Goal: Task Accomplishment & Management: Manage account settings

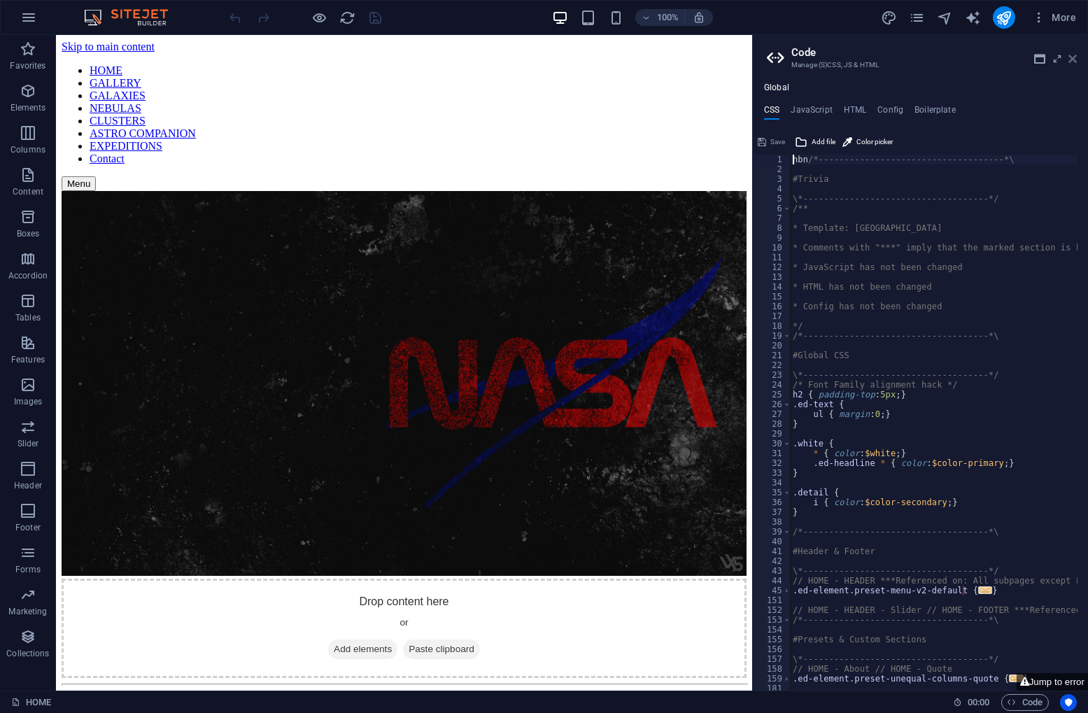
click at [1071, 59] on icon at bounding box center [1073, 58] width 8 height 11
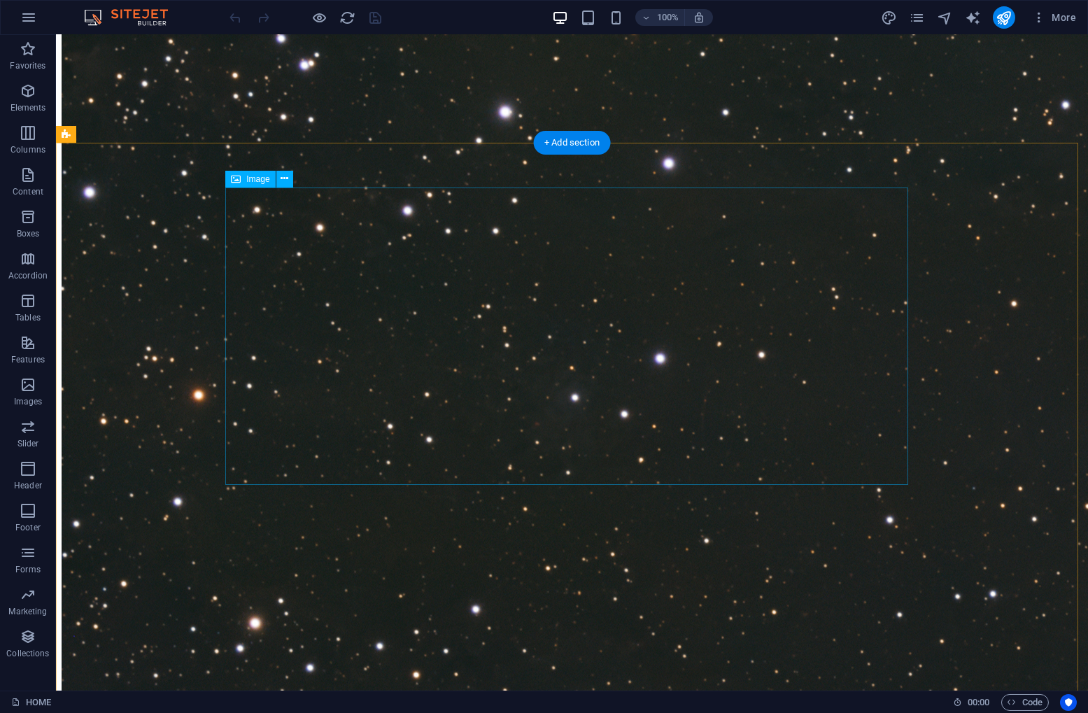
scroll to position [4759, 0]
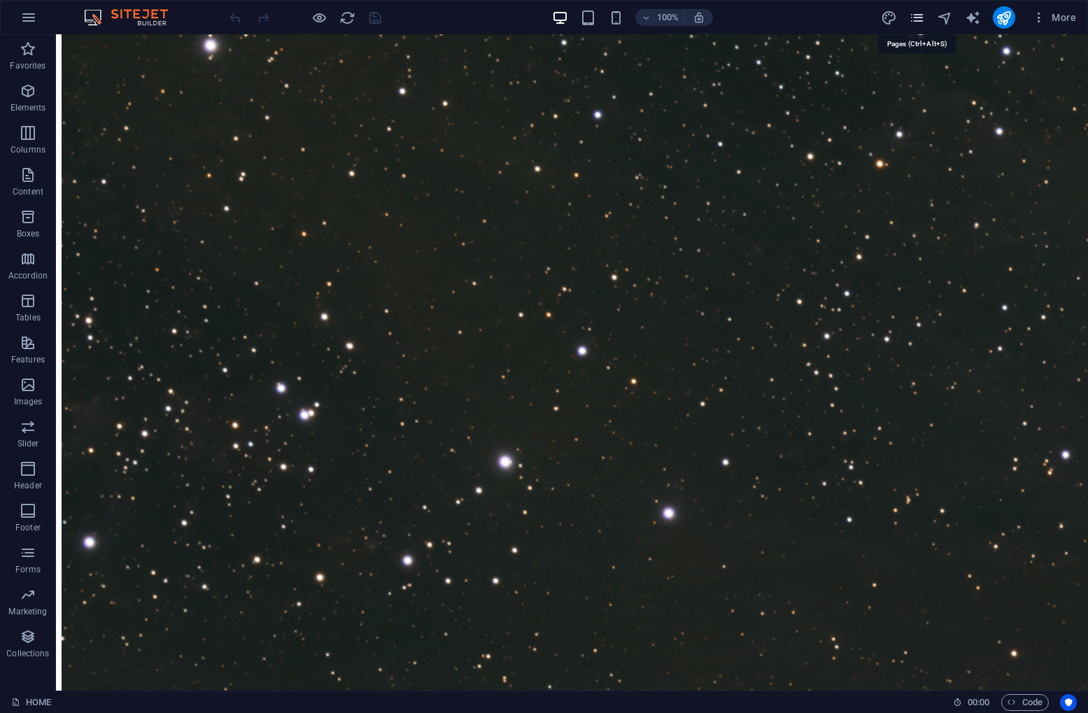
click at [915, 15] on icon "pages" at bounding box center [917, 18] width 16 height 16
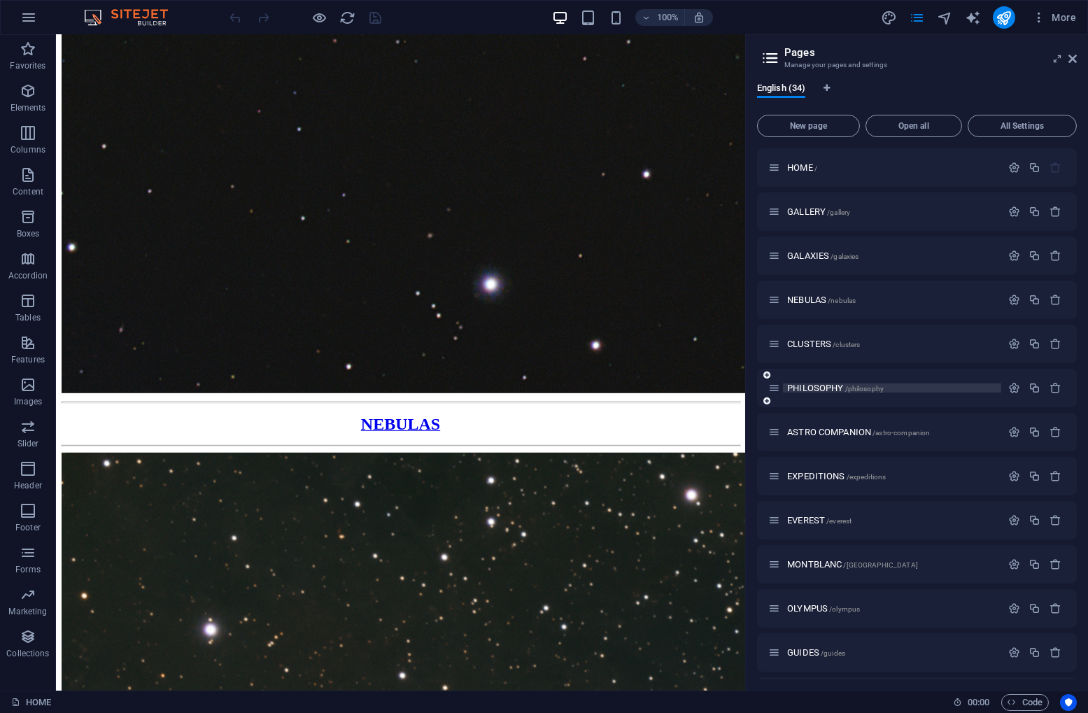
click at [836, 386] on span "PHILOSOPHY /philosophy" at bounding box center [835, 388] width 97 height 10
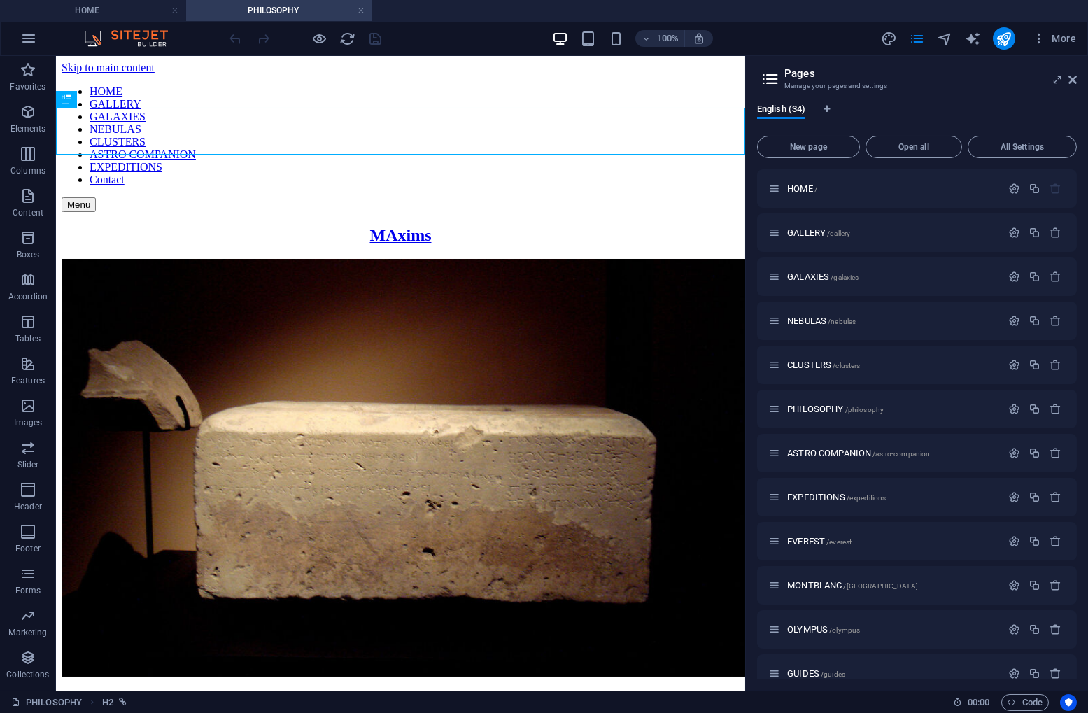
scroll to position [0, 0]
click at [435, 226] on div "MAxims" at bounding box center [401, 235] width 678 height 19
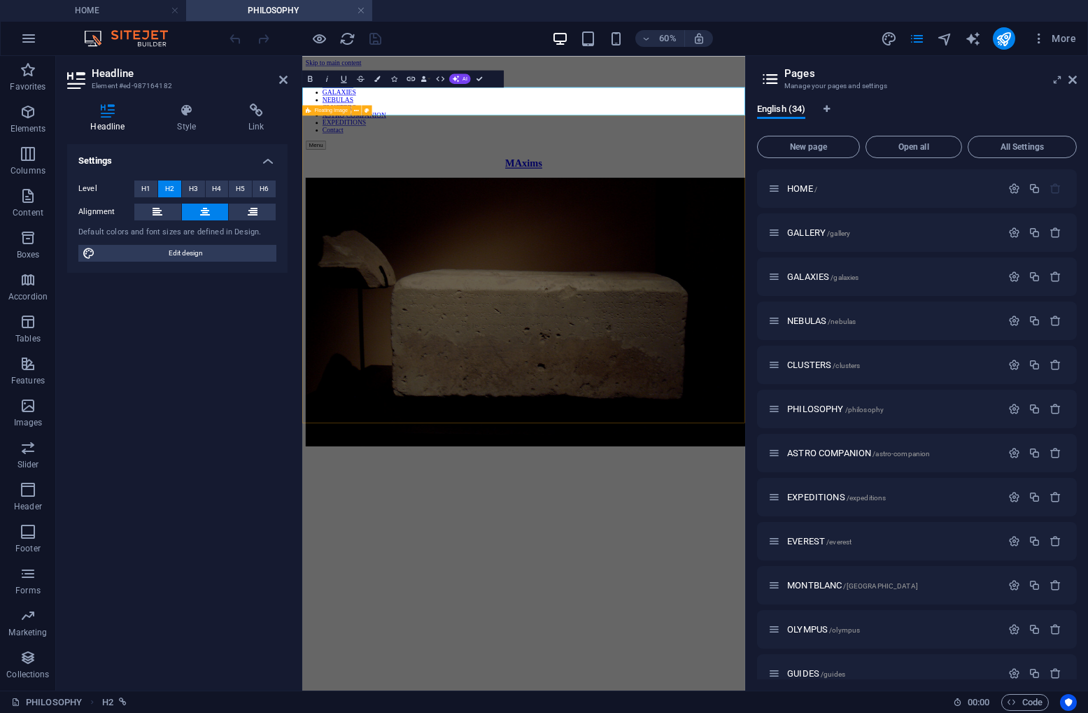
click at [524, 259] on div at bounding box center [670, 484] width 727 height 451
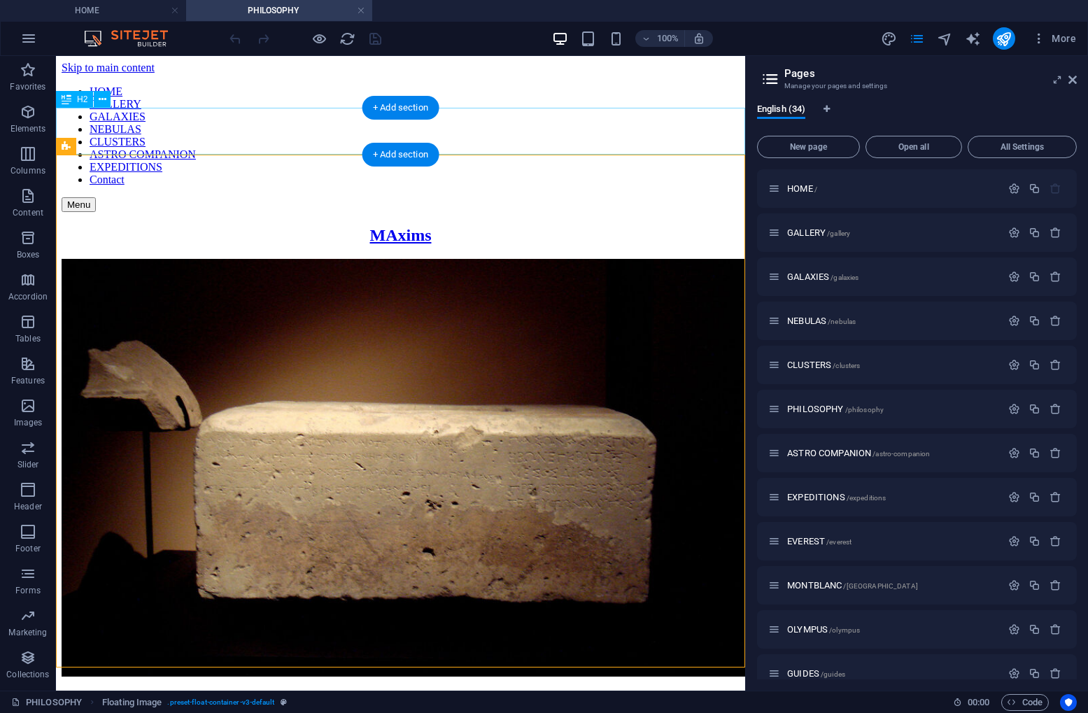
click at [439, 226] on div "MAxims" at bounding box center [401, 235] width 678 height 19
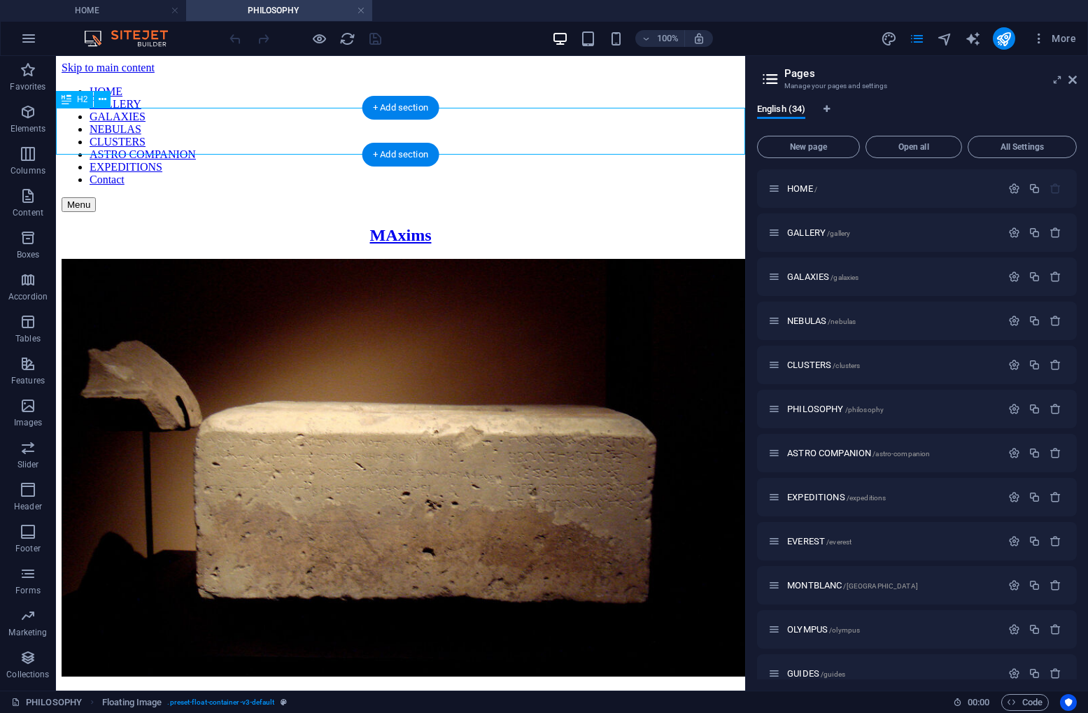
click at [439, 226] on div "MAxims" at bounding box center [401, 235] width 678 height 19
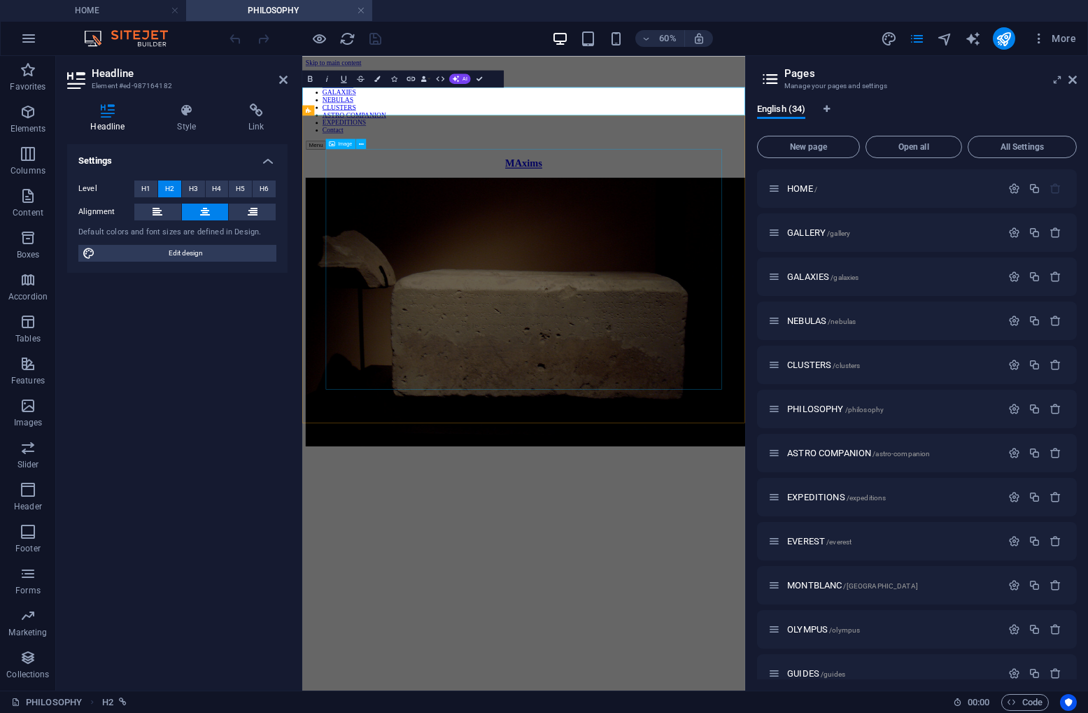
click at [659, 269] on figure at bounding box center [670, 484] width 727 height 451
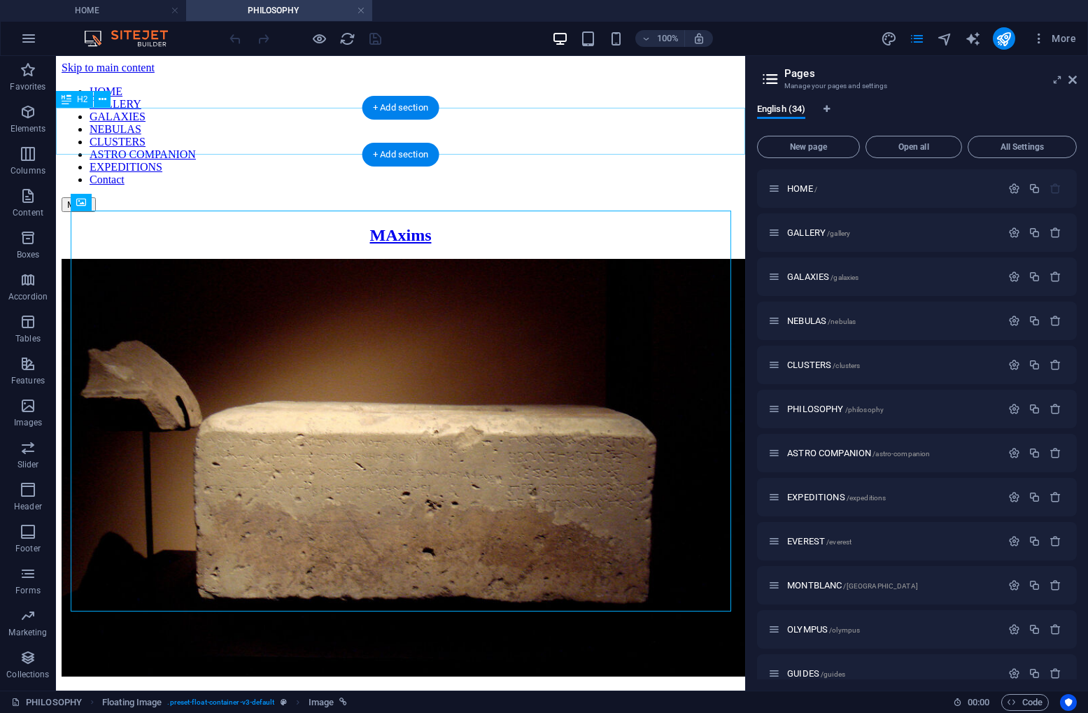
click at [419, 226] on div "MAxims" at bounding box center [401, 235] width 678 height 19
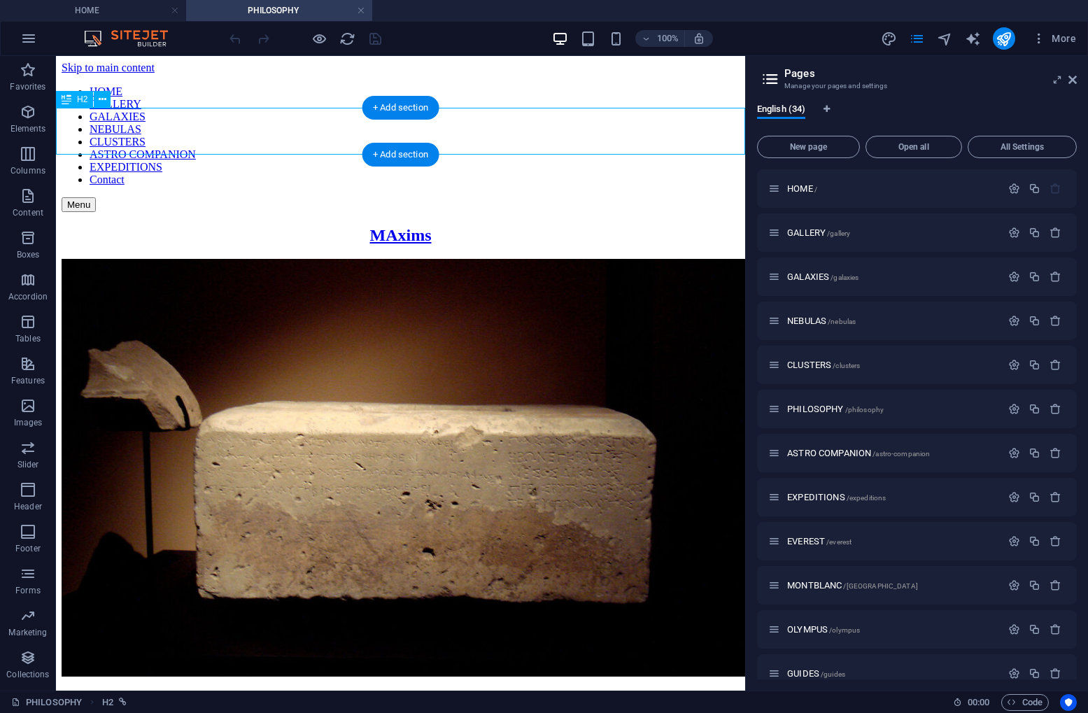
click at [421, 226] on div "MAxims" at bounding box center [401, 235] width 678 height 19
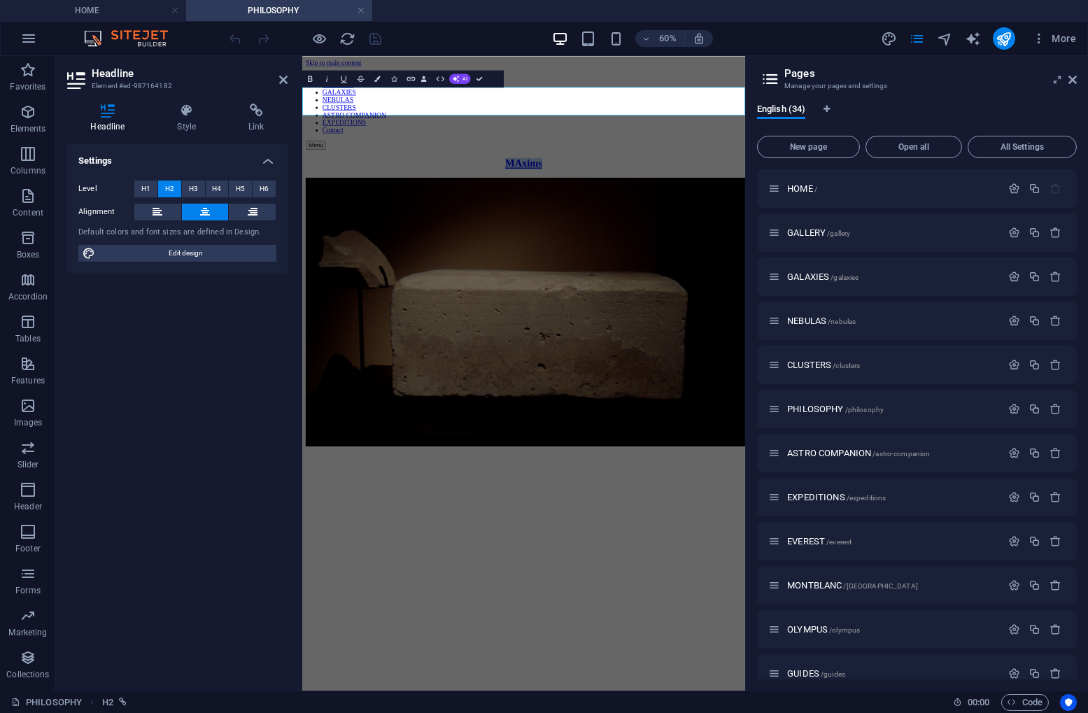
click at [702, 226] on link "MAxims" at bounding box center [671, 235] width 62 height 18
click at [1077, 76] on aside "Pages Manage your pages and settings English (34) New page Open all All Setting…" at bounding box center [916, 373] width 343 height 635
click at [1077, 81] on aside "Pages Manage your pages and settings English (34) New page Open all All Setting…" at bounding box center [916, 373] width 343 height 635
click at [1074, 81] on icon at bounding box center [1073, 79] width 8 height 11
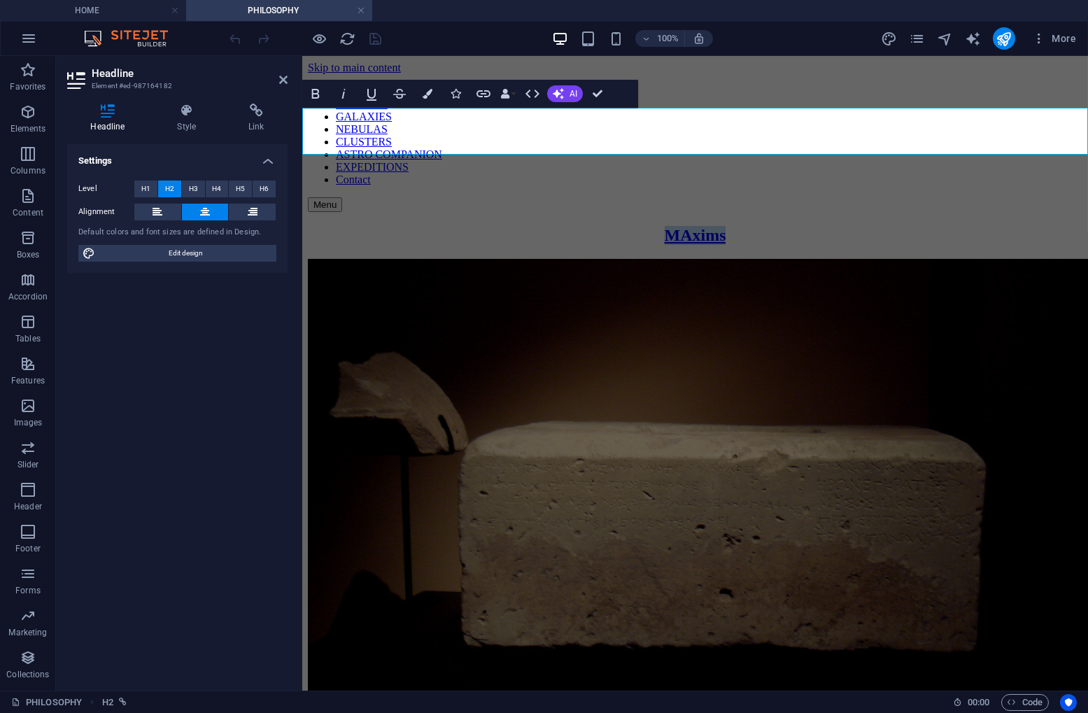
click at [588, 226] on h2 "MAxims" at bounding box center [694, 235] width 775 height 19
click at [565, 226] on h2 "MAxims" at bounding box center [694, 235] width 775 height 19
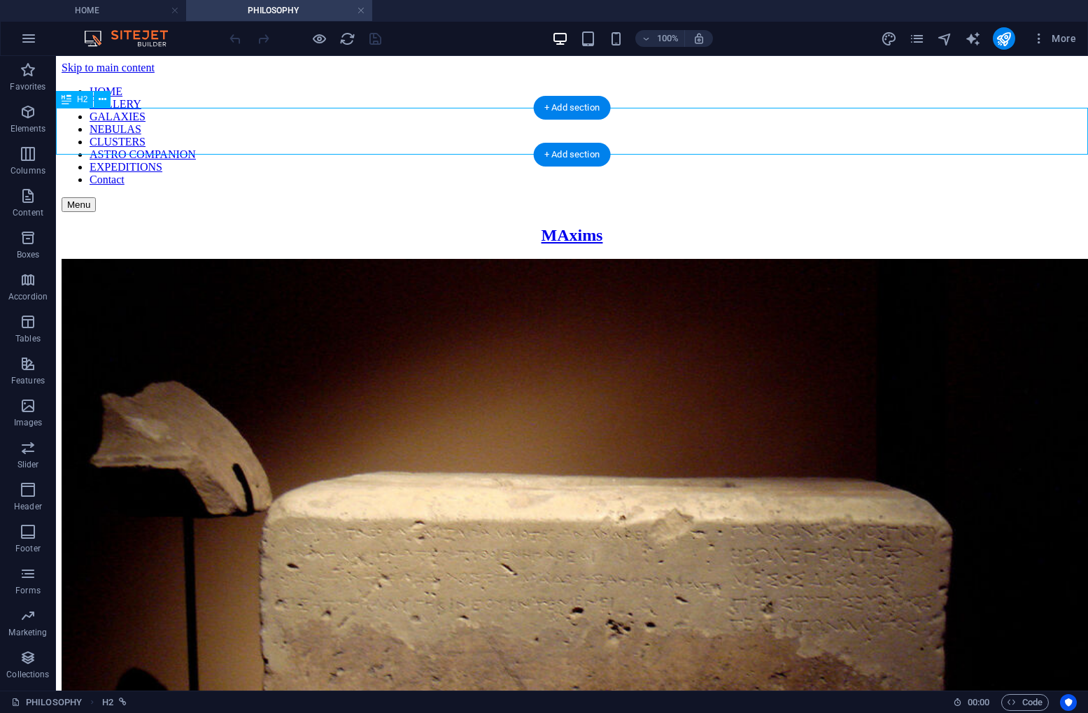
click at [455, 226] on div "MAxims" at bounding box center [572, 235] width 1021 height 19
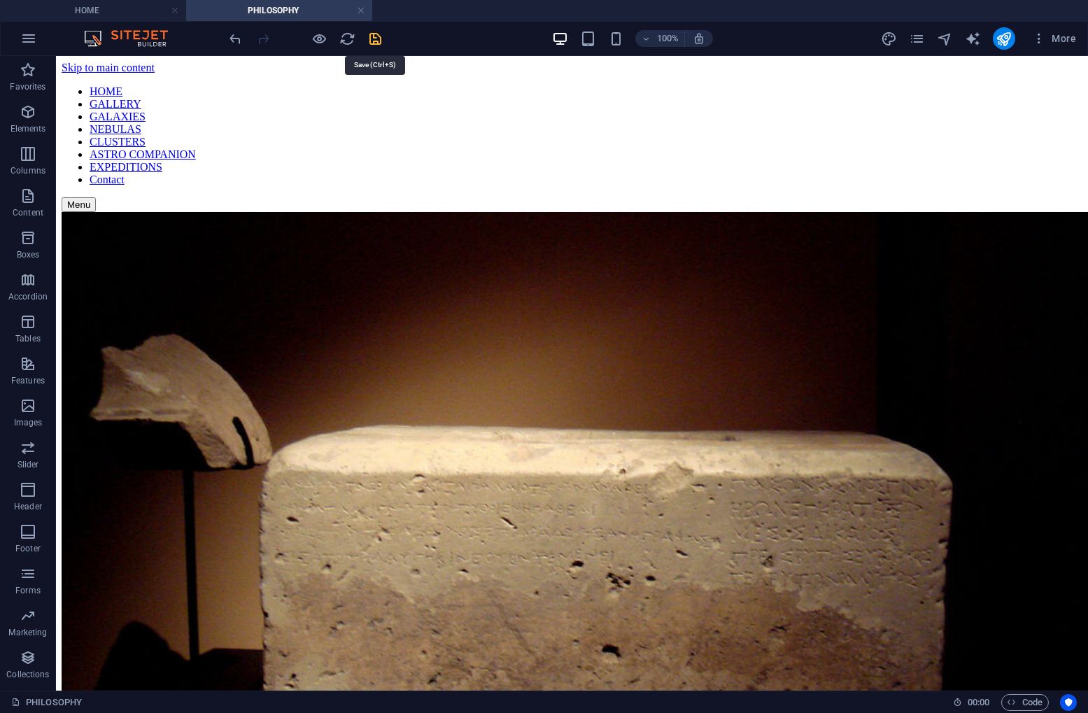
click at [375, 38] on icon "save" at bounding box center [376, 39] width 16 height 16
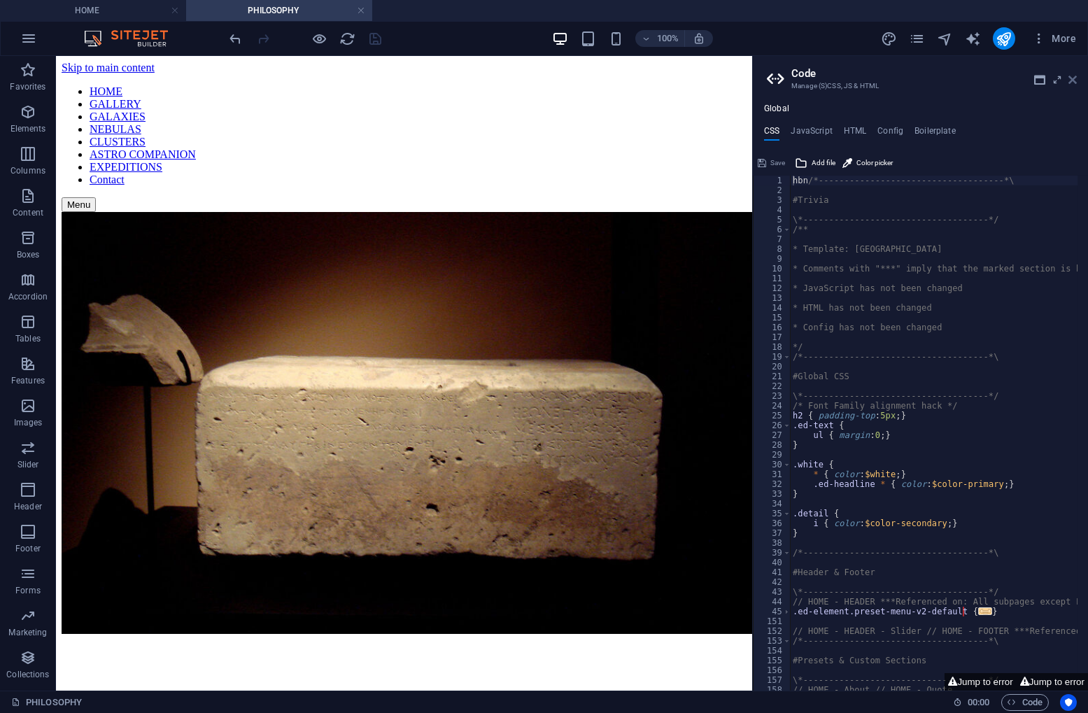
click at [1071, 81] on icon at bounding box center [1073, 79] width 8 height 11
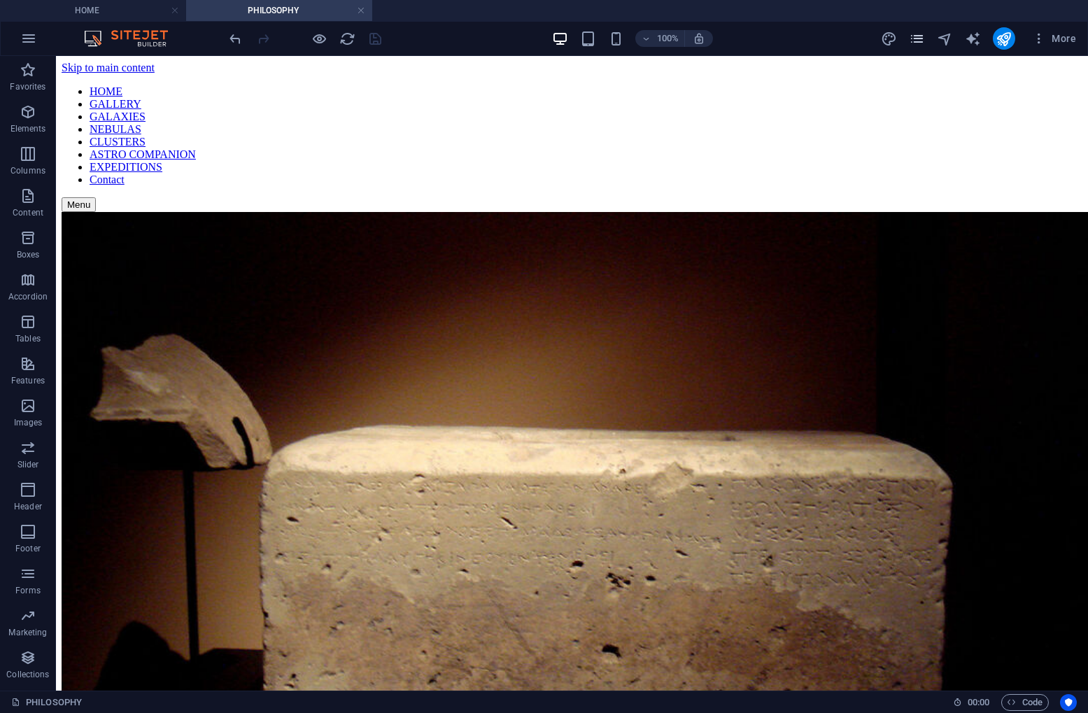
click at [912, 39] on icon "pages" at bounding box center [917, 39] width 16 height 16
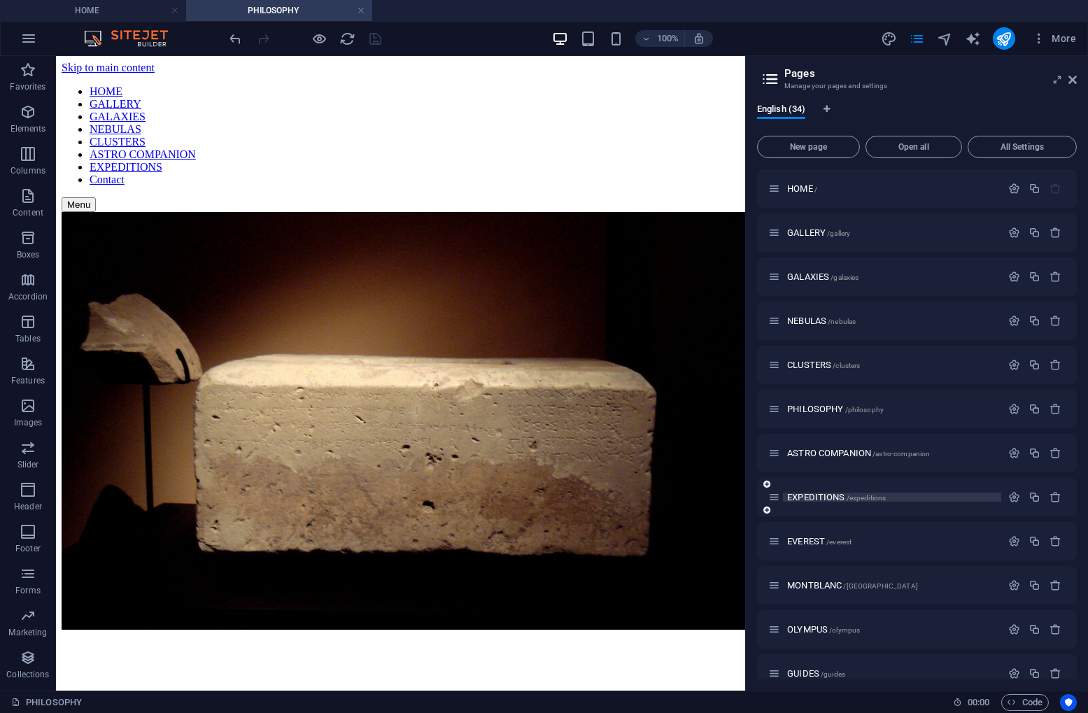
click at [845, 493] on span "EXPEDITIONS /expeditions" at bounding box center [836, 497] width 99 height 10
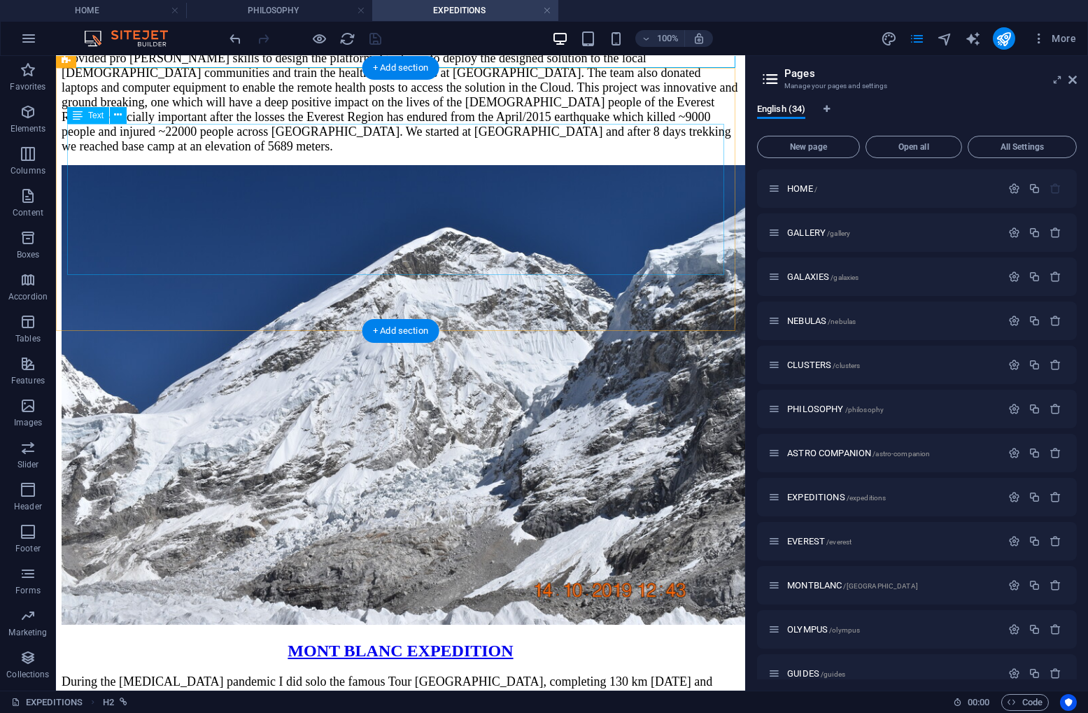
scroll to position [280, 0]
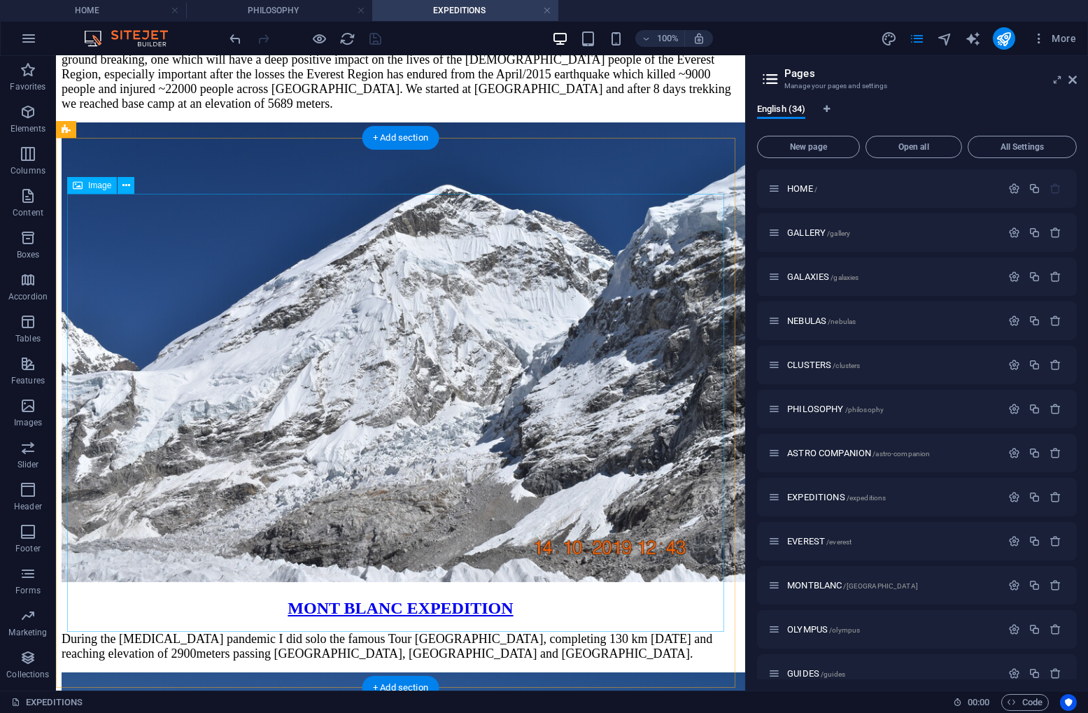
click at [470, 294] on figure at bounding box center [401, 353] width 678 height 463
click at [470, 293] on figure at bounding box center [401, 353] width 678 height 463
select select "8"
select select
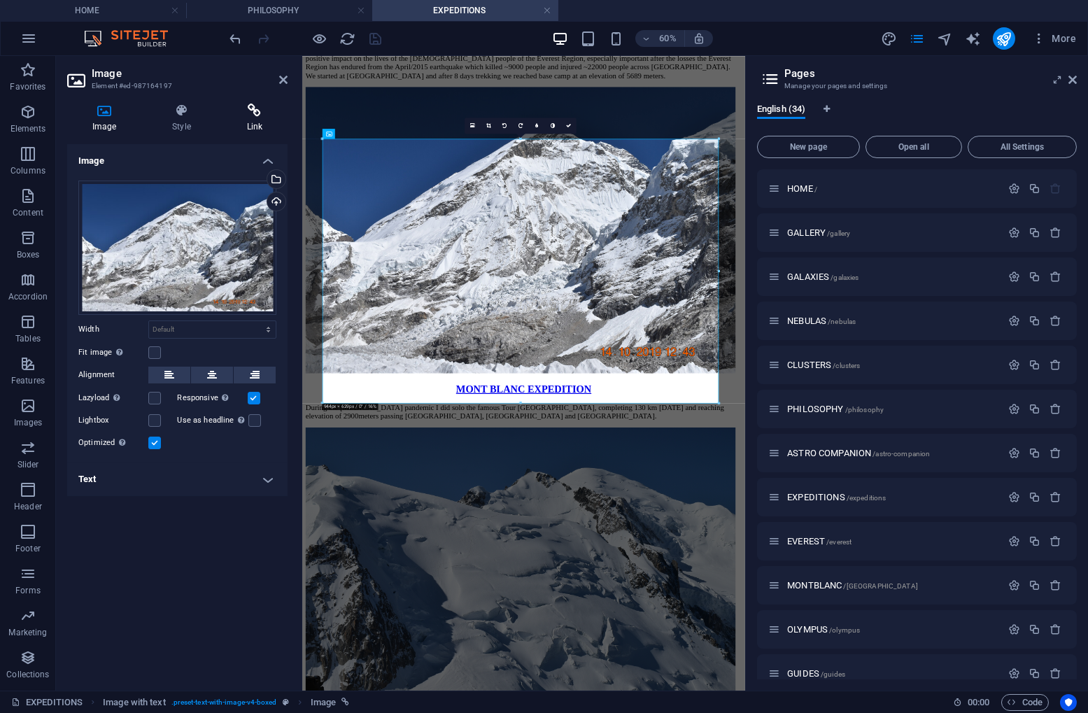
click at [248, 111] on icon at bounding box center [255, 111] width 66 height 14
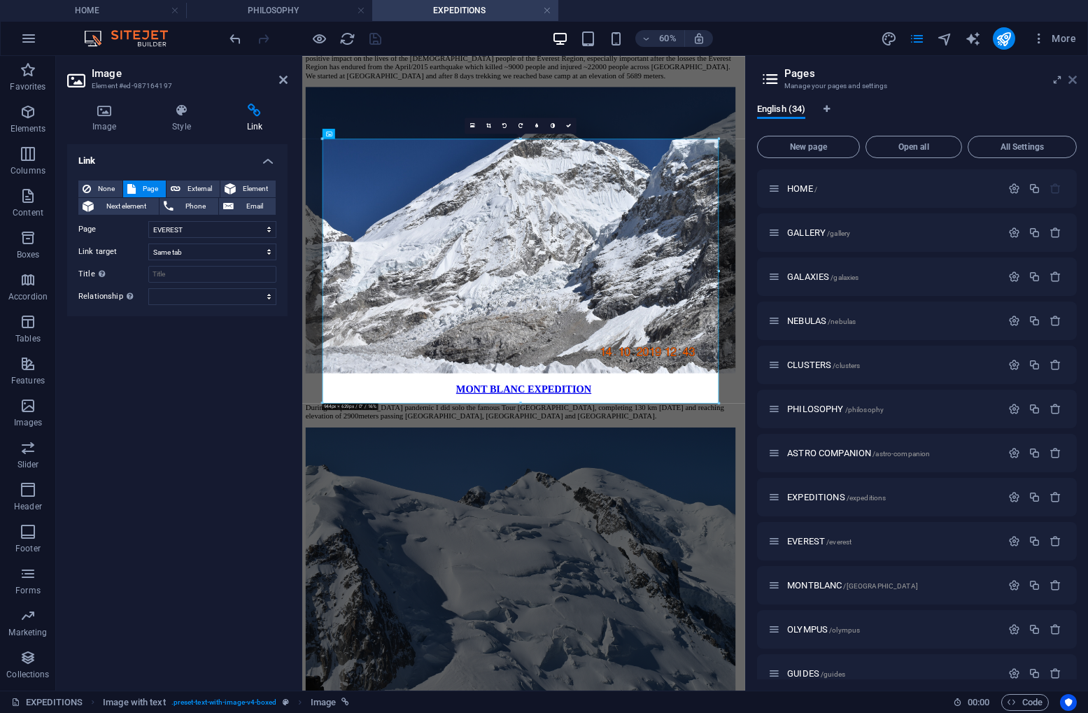
click at [1072, 77] on icon at bounding box center [1073, 79] width 8 height 11
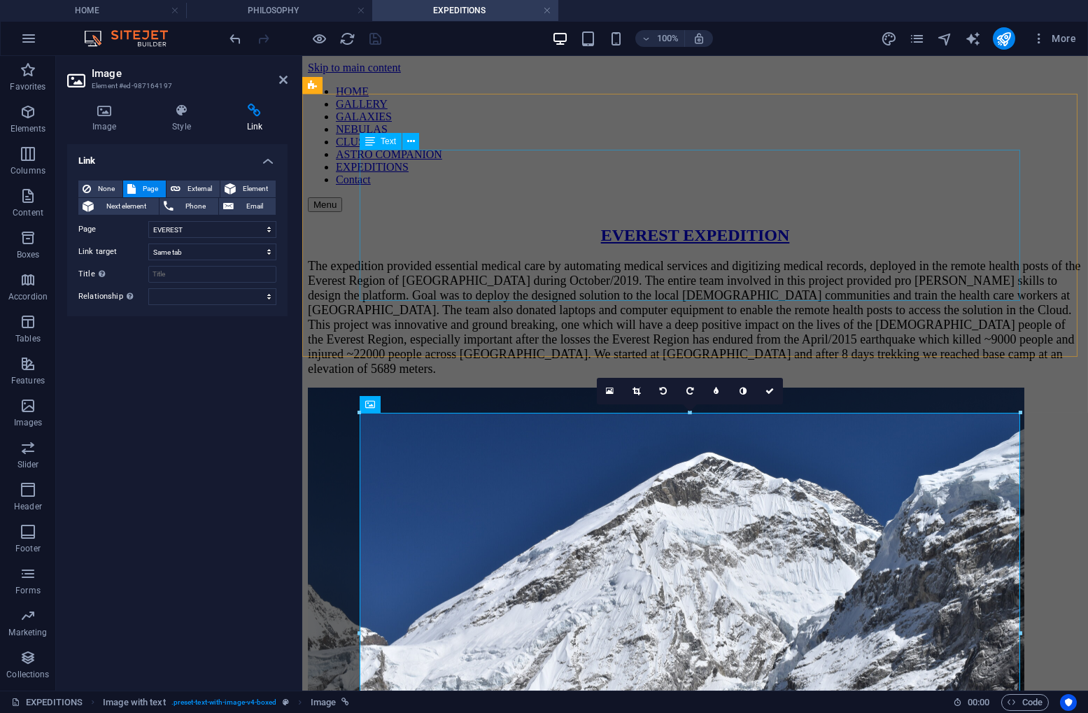
scroll to position [0, 0]
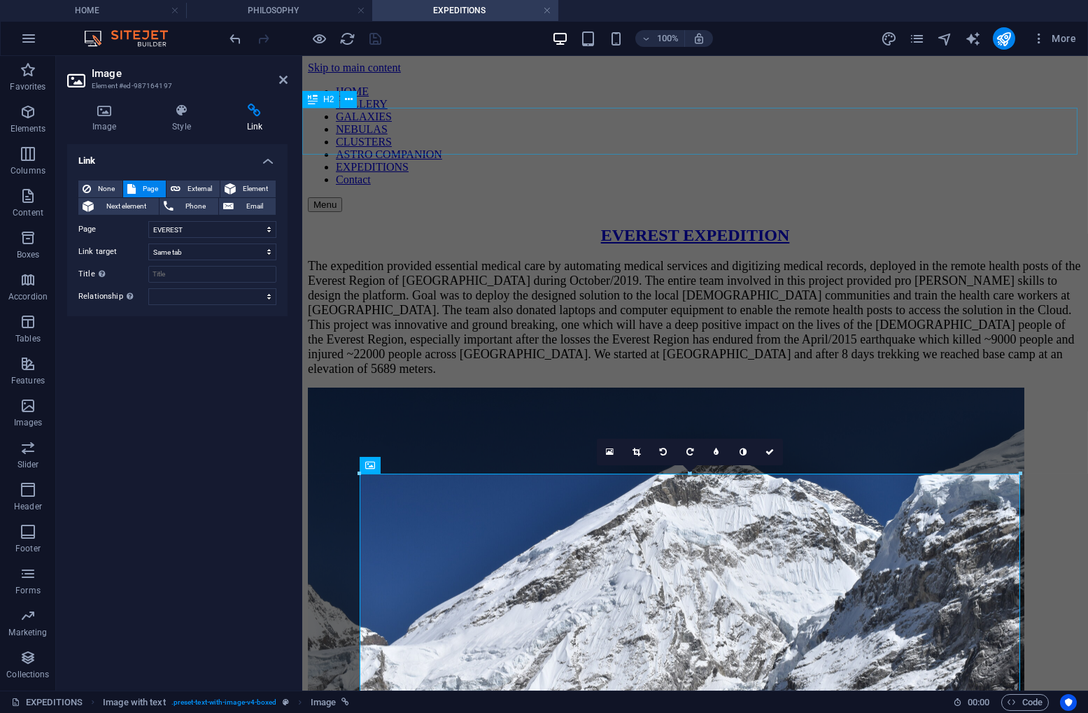
click at [689, 226] on div "EVEREST EXPEDITION" at bounding box center [694, 235] width 775 height 19
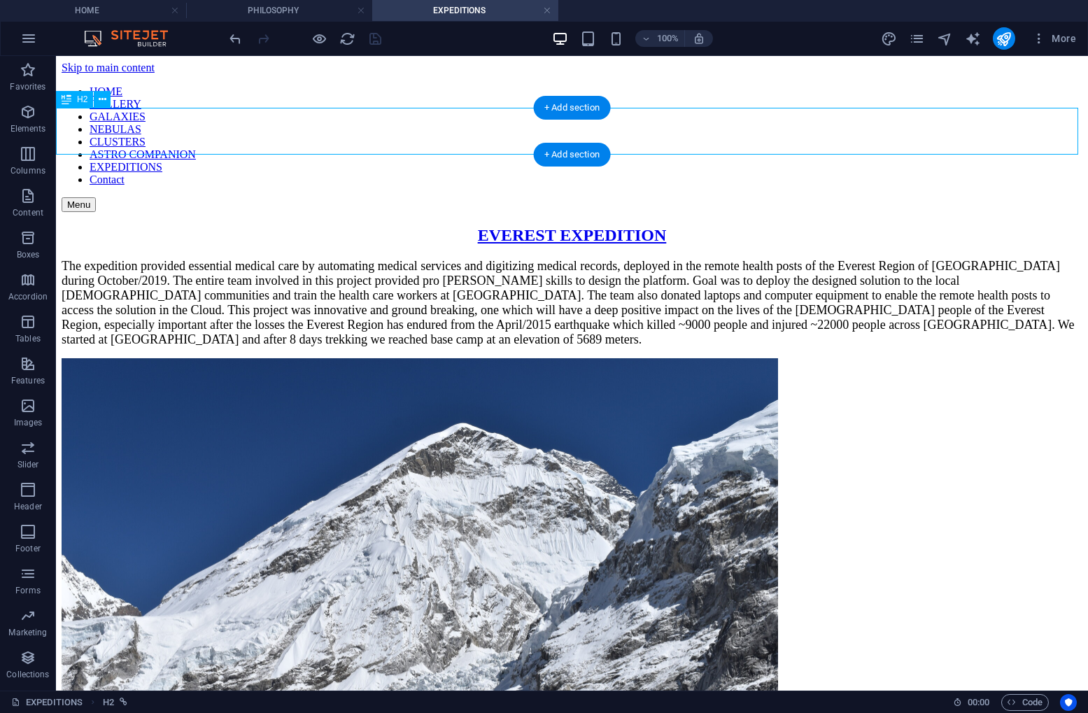
click at [636, 226] on div "EVEREST EXPEDITION" at bounding box center [572, 235] width 1021 height 19
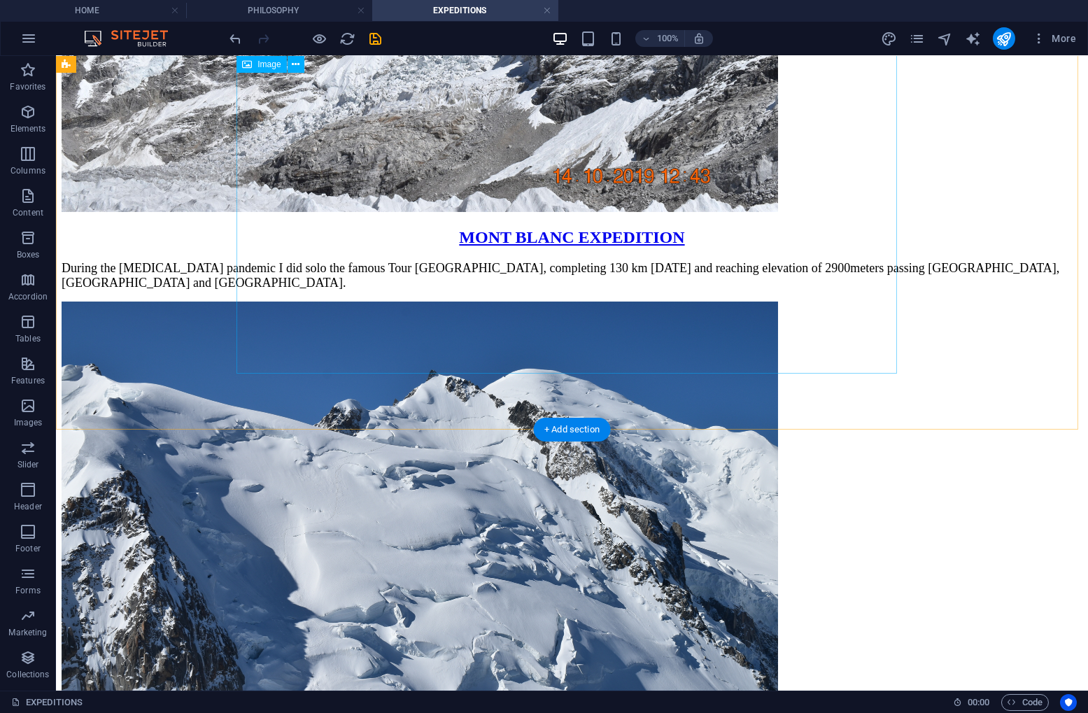
scroll to position [699, 0]
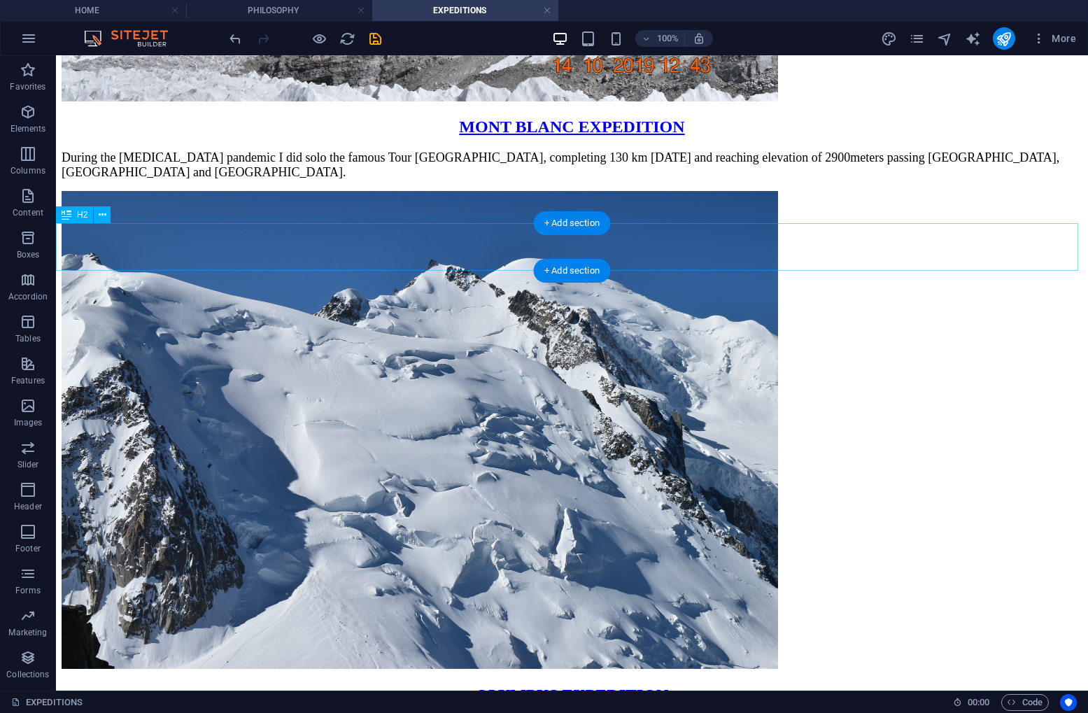
click at [656, 136] on div "MONT BLANC EXPEDITION" at bounding box center [572, 127] width 1021 height 19
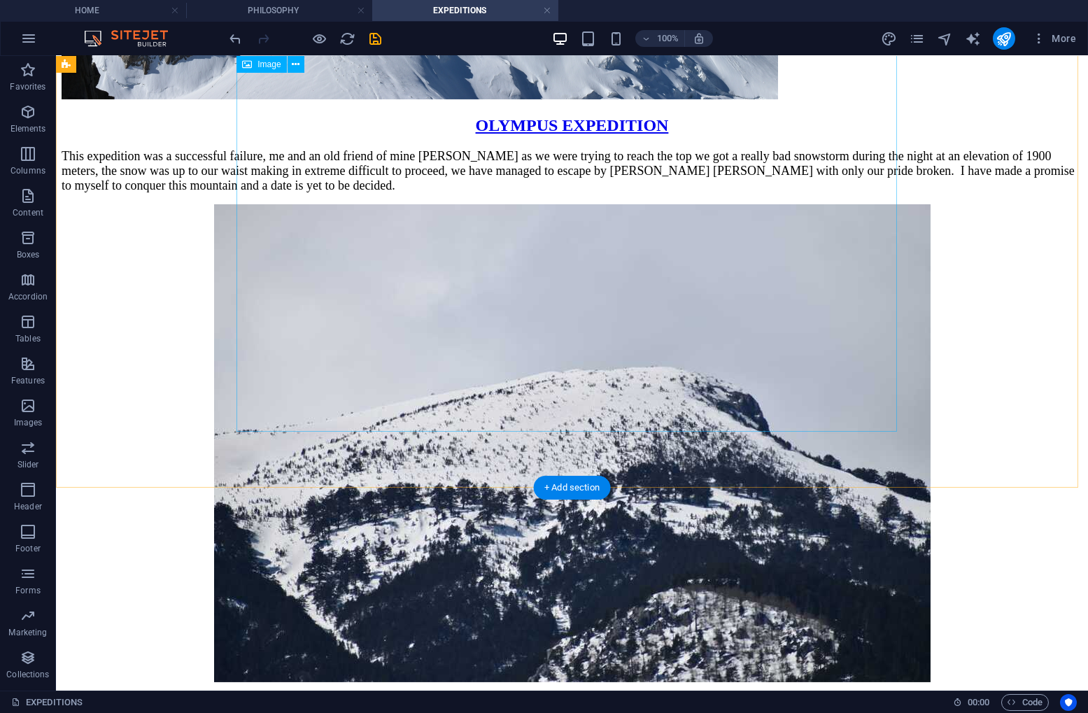
scroll to position [1399, 0]
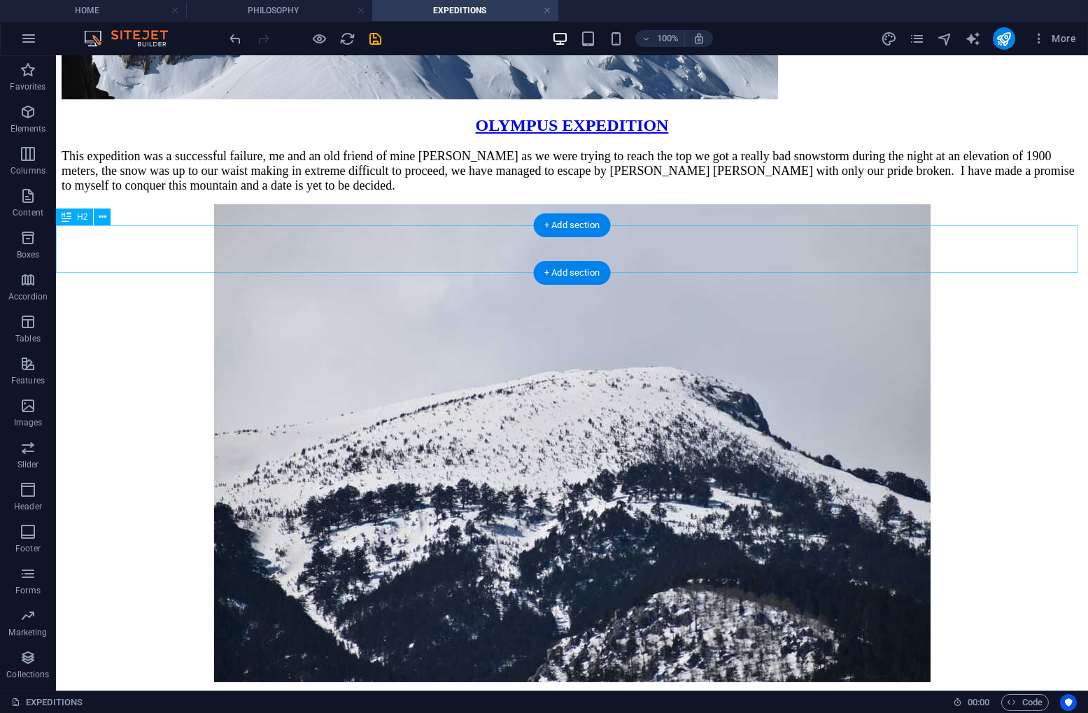
click at [665, 135] on div "OLYMPUS EXPEDITION" at bounding box center [572, 125] width 1021 height 19
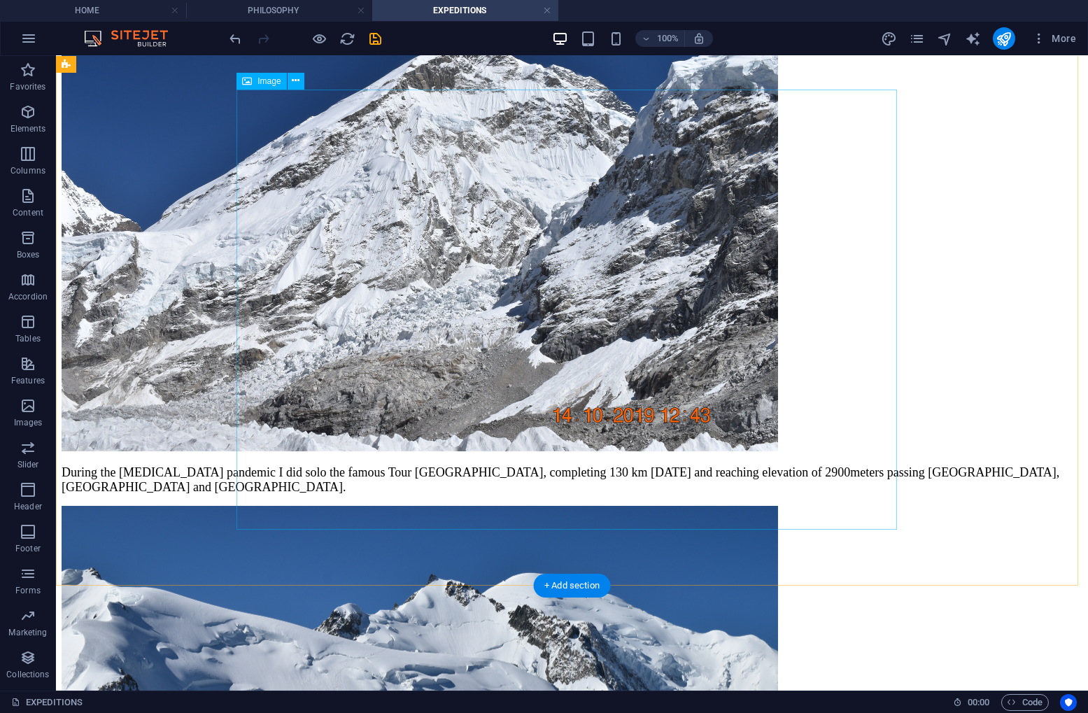
scroll to position [0, 0]
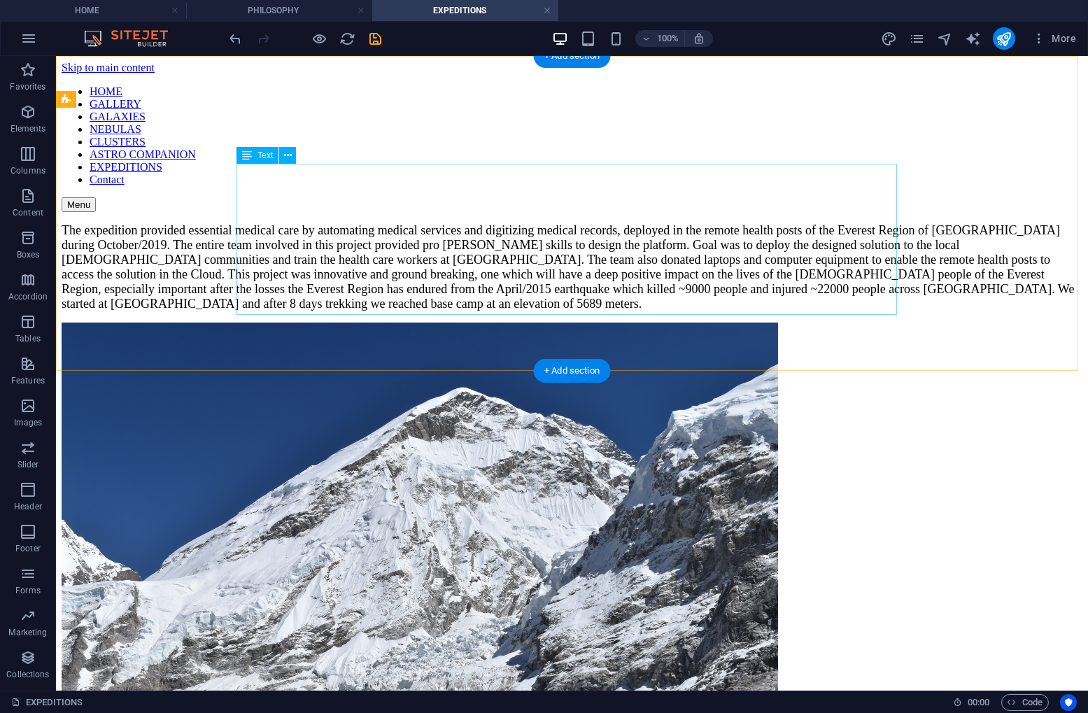
click at [626, 223] on div "The expedition provided essential medical care by automating medical services a…" at bounding box center [572, 267] width 1021 height 88
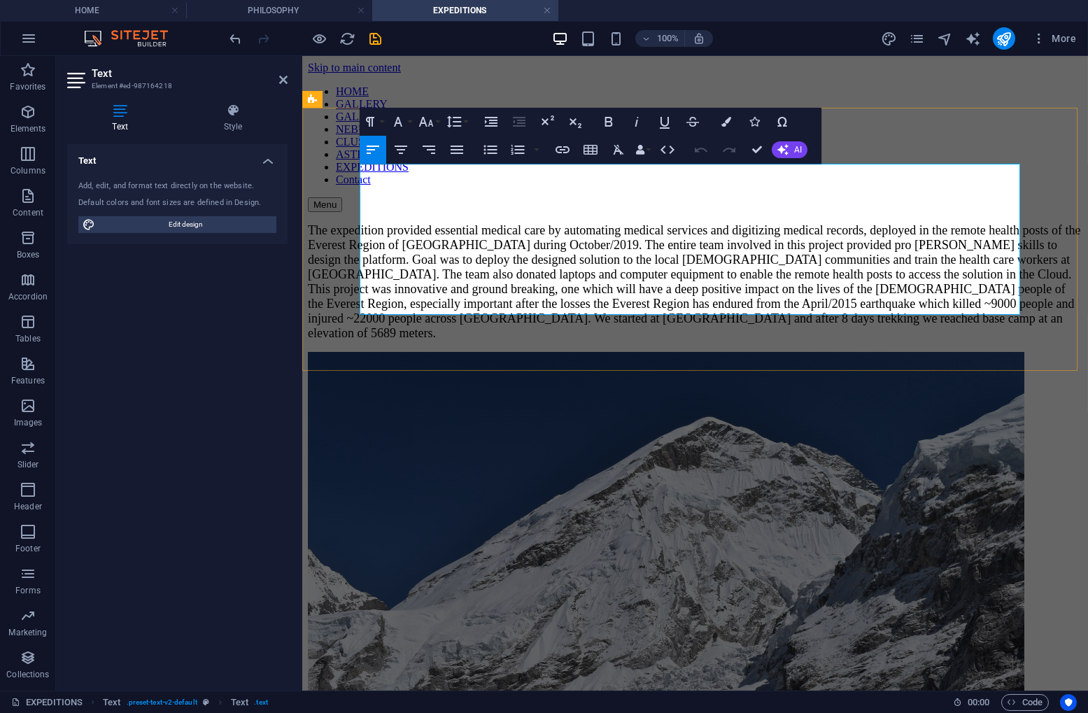
click at [363, 223] on span "The expedition provided essential medical care by automating medical services a…" at bounding box center [693, 281] width 773 height 117
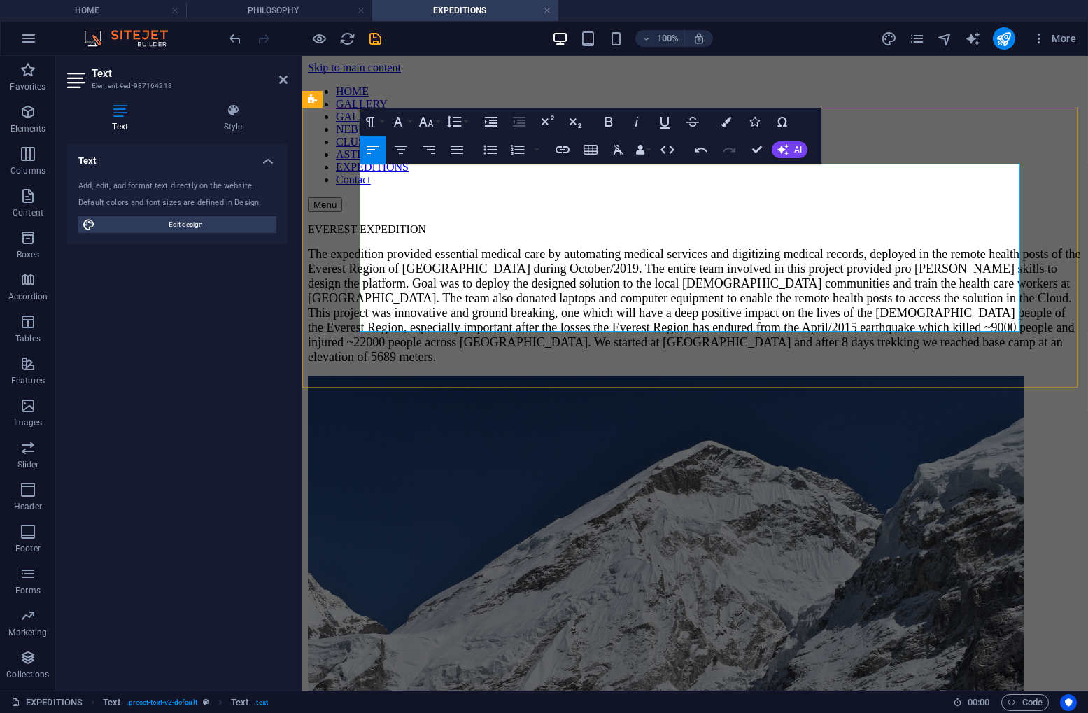
click at [458, 223] on p "EVEREST EXPEDITION" at bounding box center [694, 229] width 775 height 13
click at [403, 148] on icon "button" at bounding box center [401, 149] width 17 height 17
click at [561, 148] on icon "button" at bounding box center [562, 149] width 17 height 17
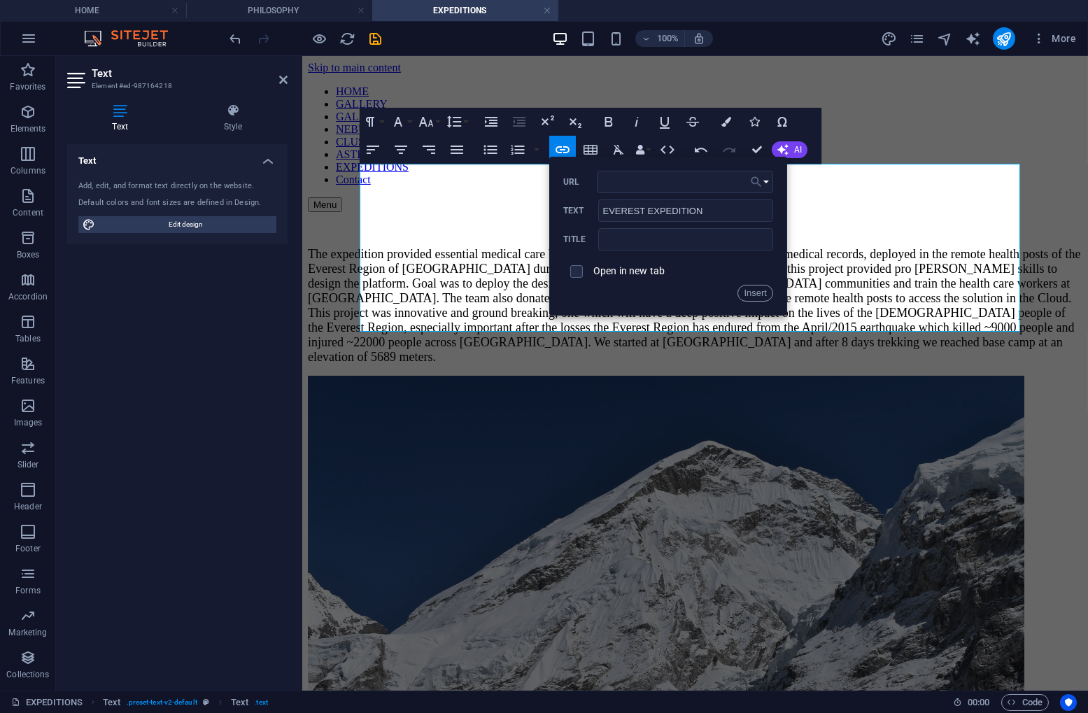
click at [759, 184] on icon "button" at bounding box center [756, 182] width 10 height 10
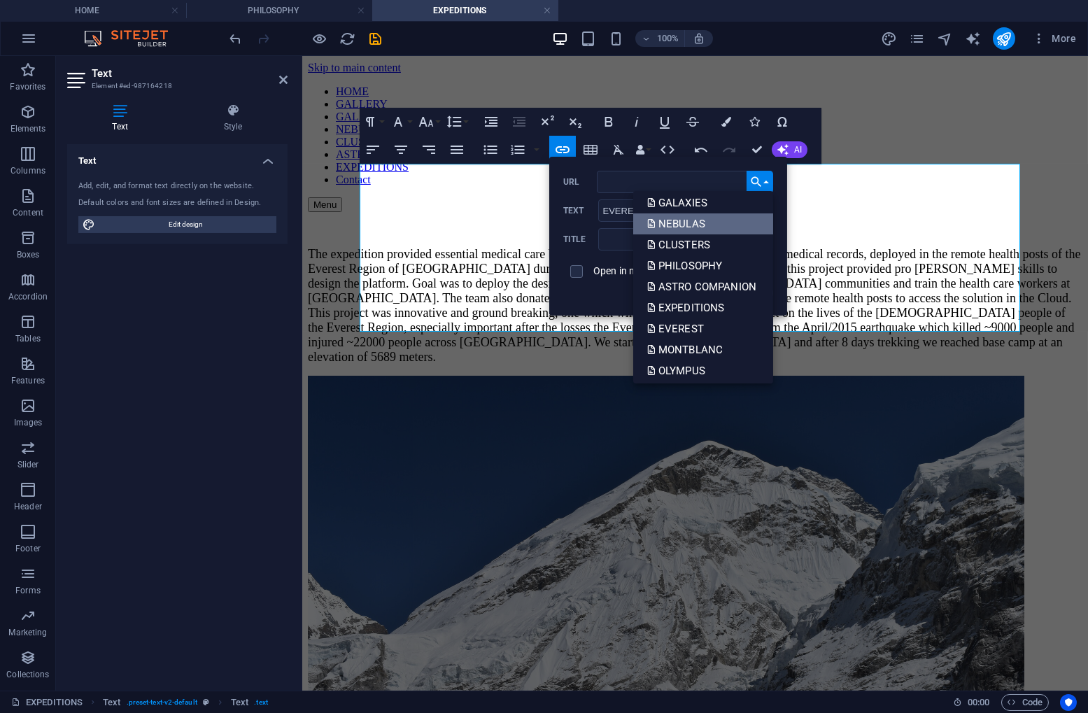
scroll to position [70, 0]
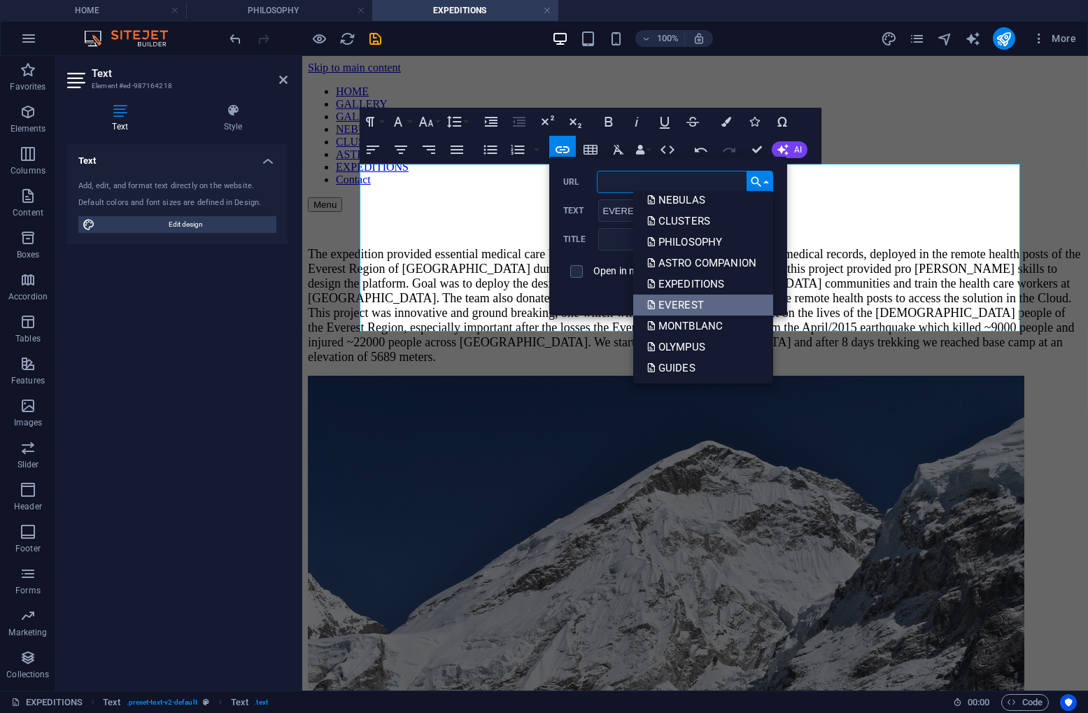
click at [696, 300] on p "EVEREST" at bounding box center [676, 305] width 59 height 21
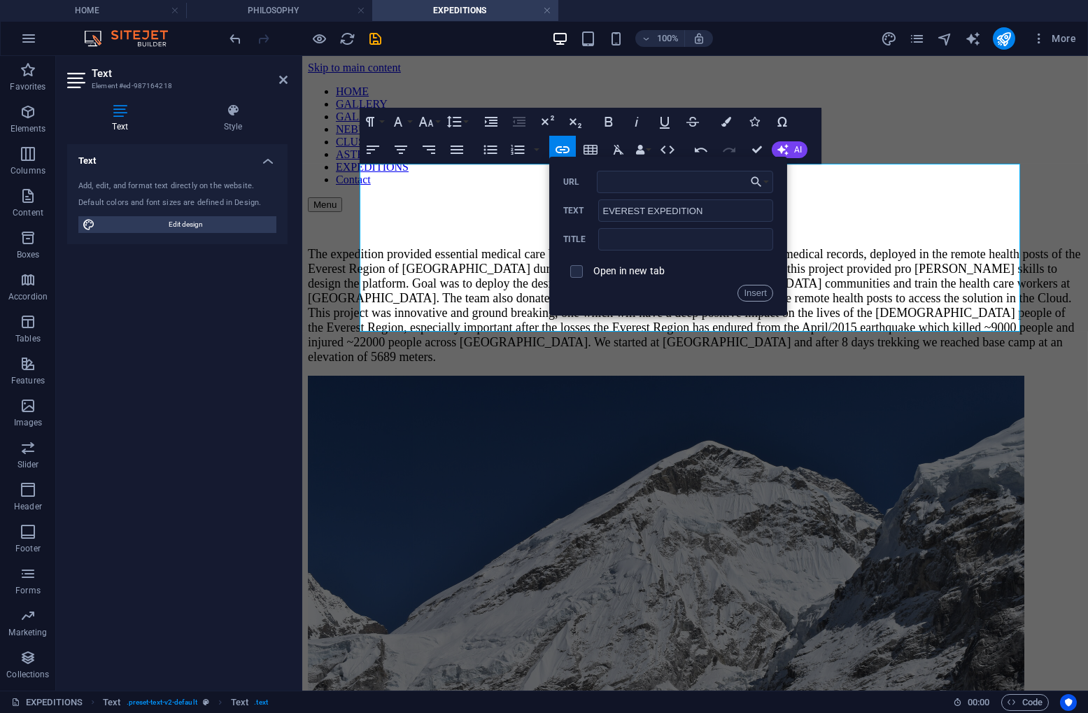
click at [647, 270] on label "Open in new tab" at bounding box center [629, 270] width 71 height 11
click at [646, 270] on label "Open in new tab" at bounding box center [629, 270] width 71 height 11
click at [759, 293] on button "Insert" at bounding box center [756, 293] width 36 height 17
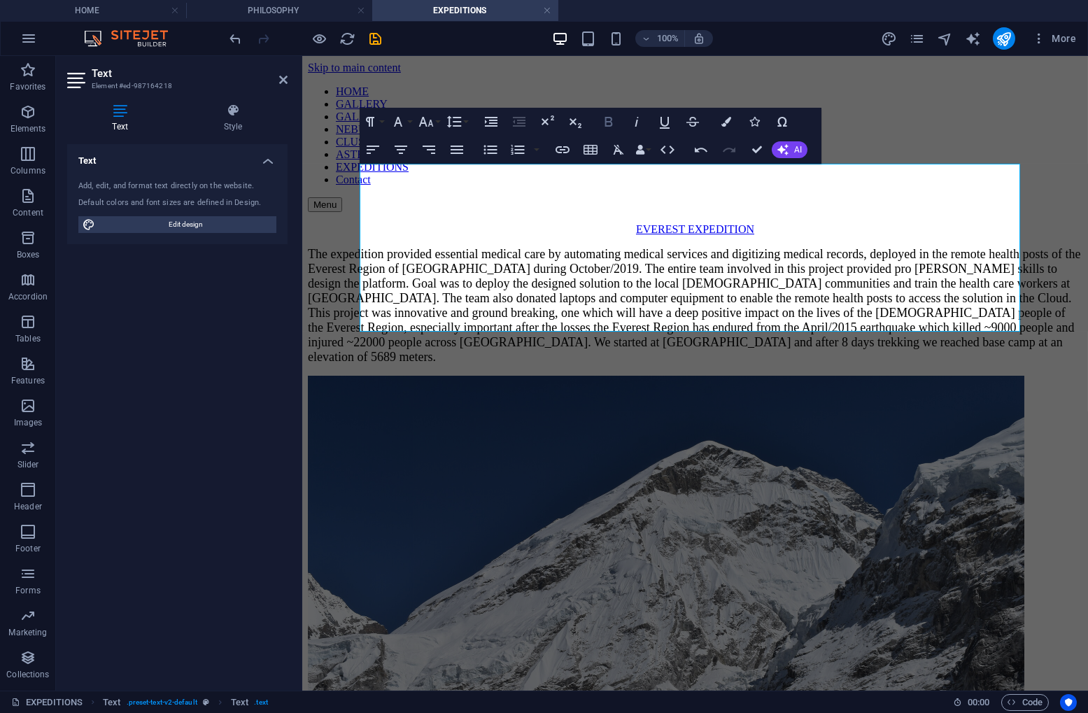
click at [608, 122] on icon "button" at bounding box center [609, 122] width 8 height 10
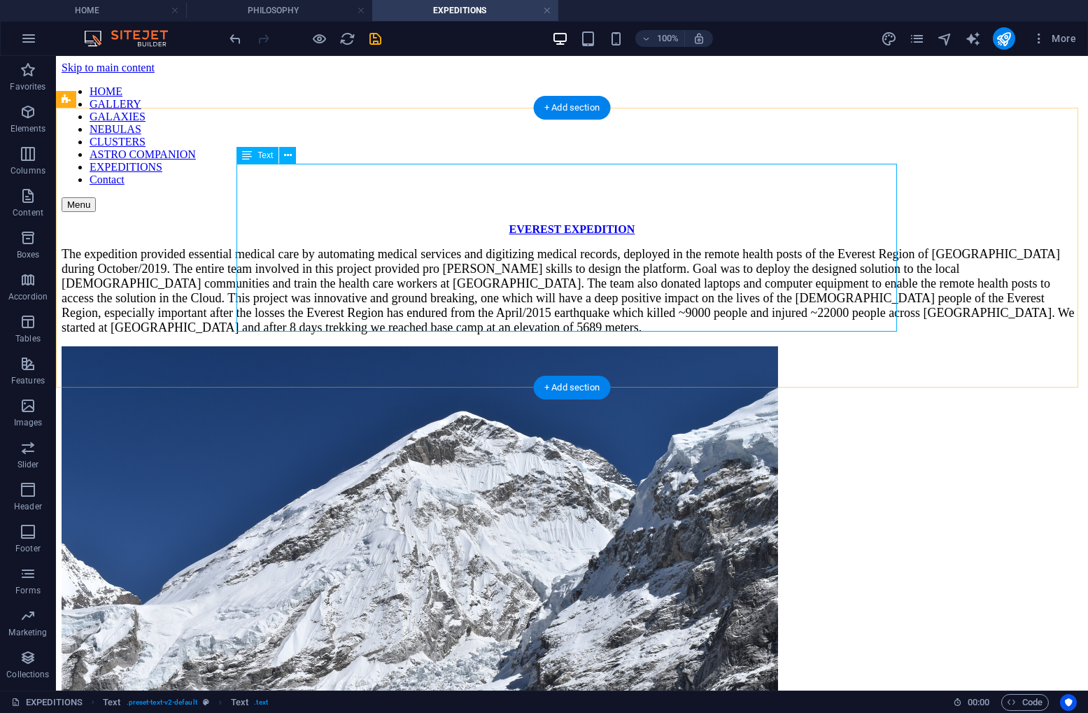
click at [724, 223] on div "EVEREST EXPEDITION The expedition provided essential medical care by automating…" at bounding box center [572, 279] width 1021 height 112
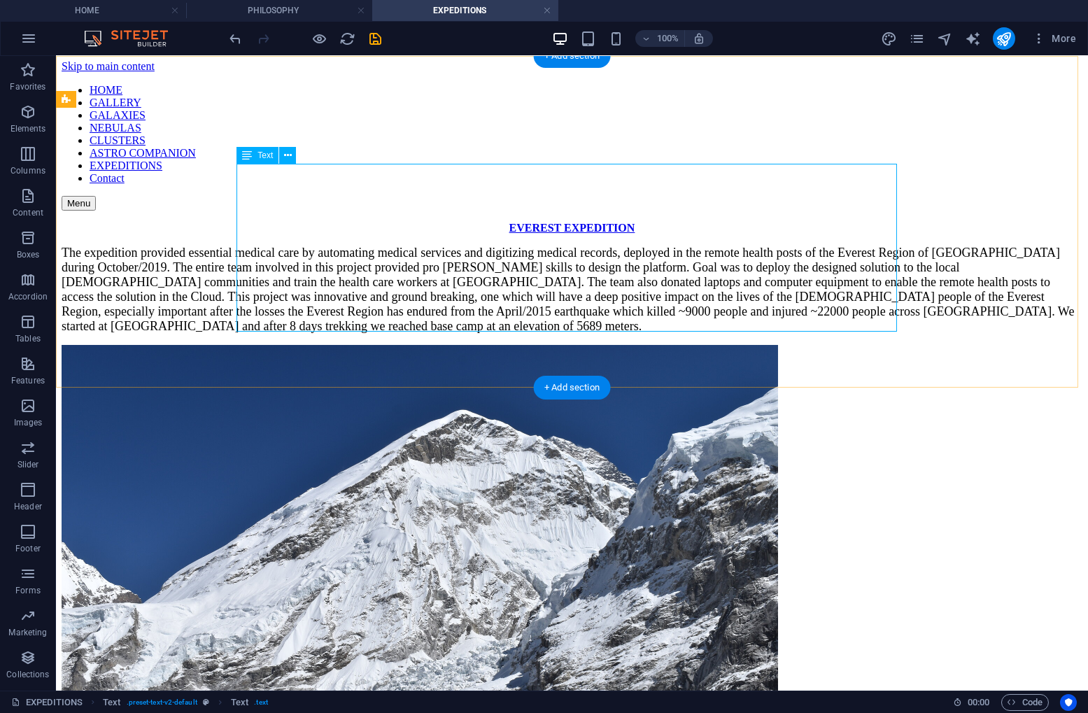
scroll to position [0, 0]
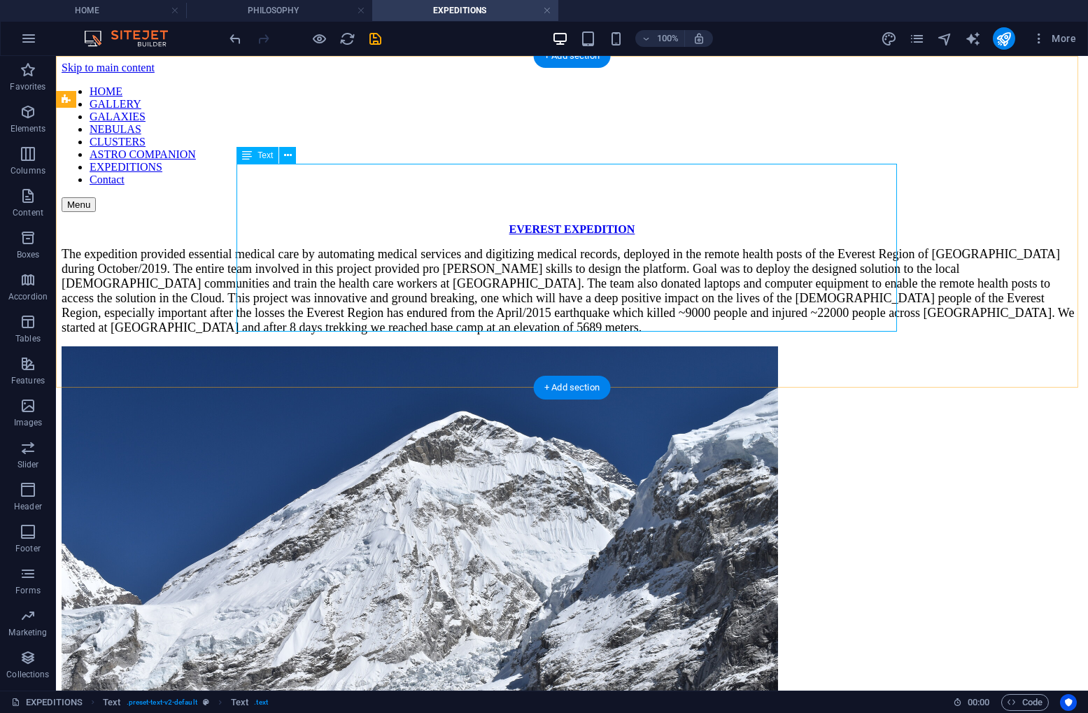
click at [596, 223] on div "EVEREST EXPEDITION The expedition provided essential medical care by automating…" at bounding box center [572, 279] width 1021 height 112
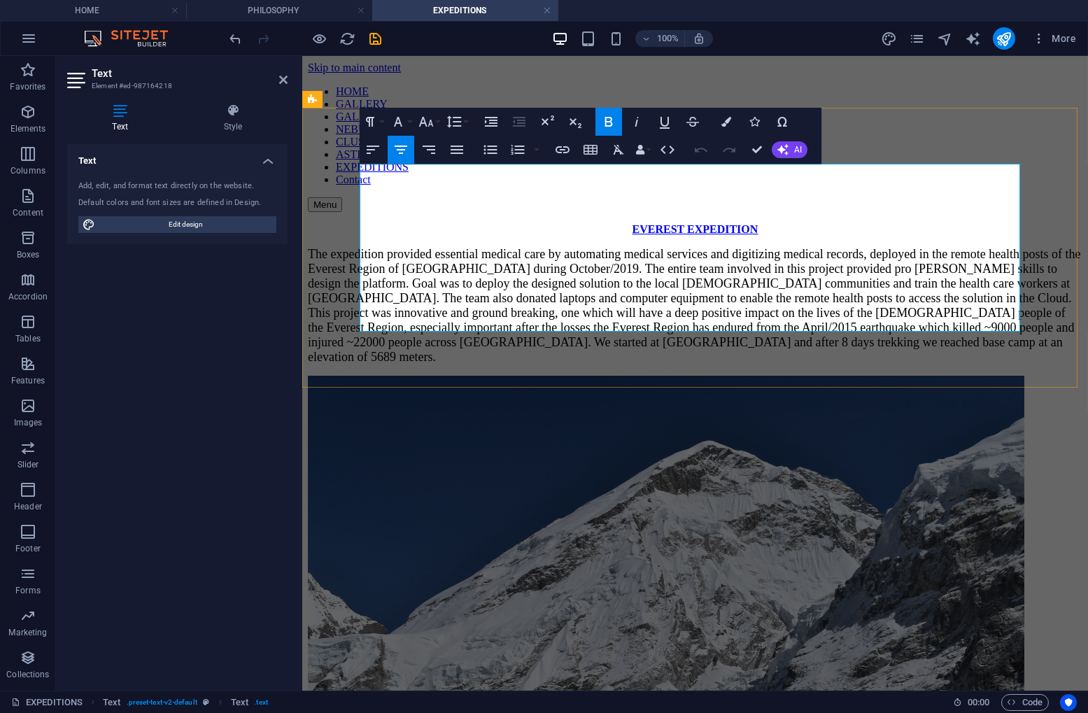
click at [684, 223] on strong "EVEREST EXPEDITION" at bounding box center [695, 229] width 126 height 12
click at [683, 223] on strong "EVEREST EXPEDITION" at bounding box center [695, 229] width 126 height 12
click at [428, 120] on icon "button" at bounding box center [426, 121] width 17 height 17
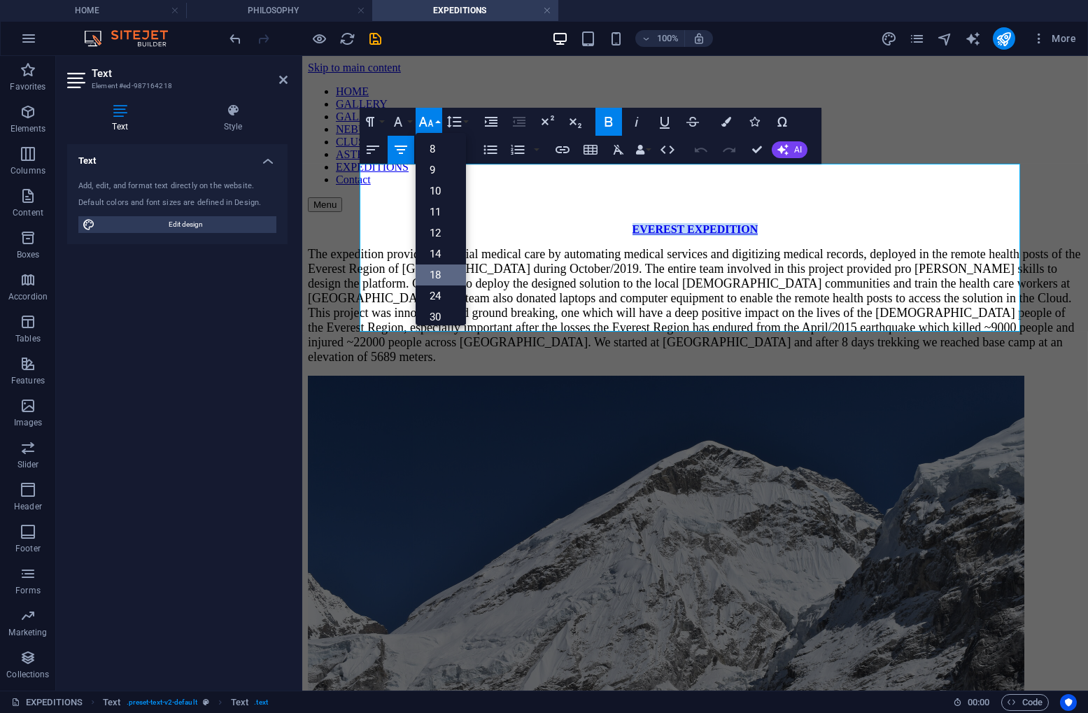
click at [436, 270] on link "18" at bounding box center [441, 275] width 50 height 21
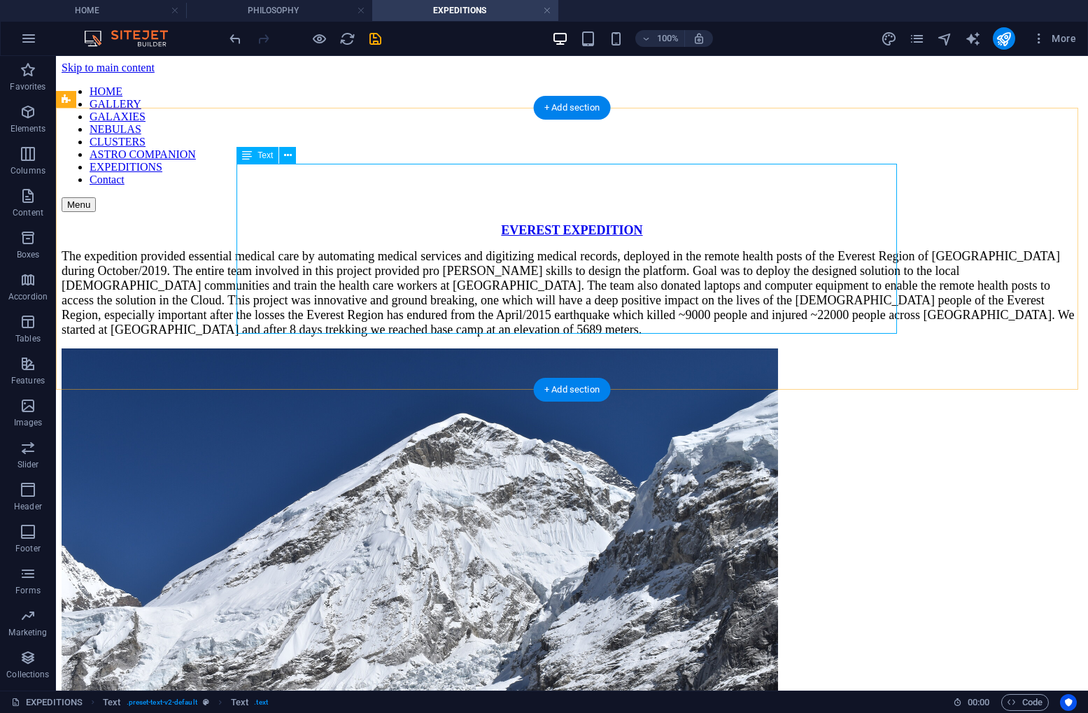
click at [734, 223] on div "EVEREST EXPEDITION The expedition provided essential medical care by automating…" at bounding box center [572, 280] width 1021 height 114
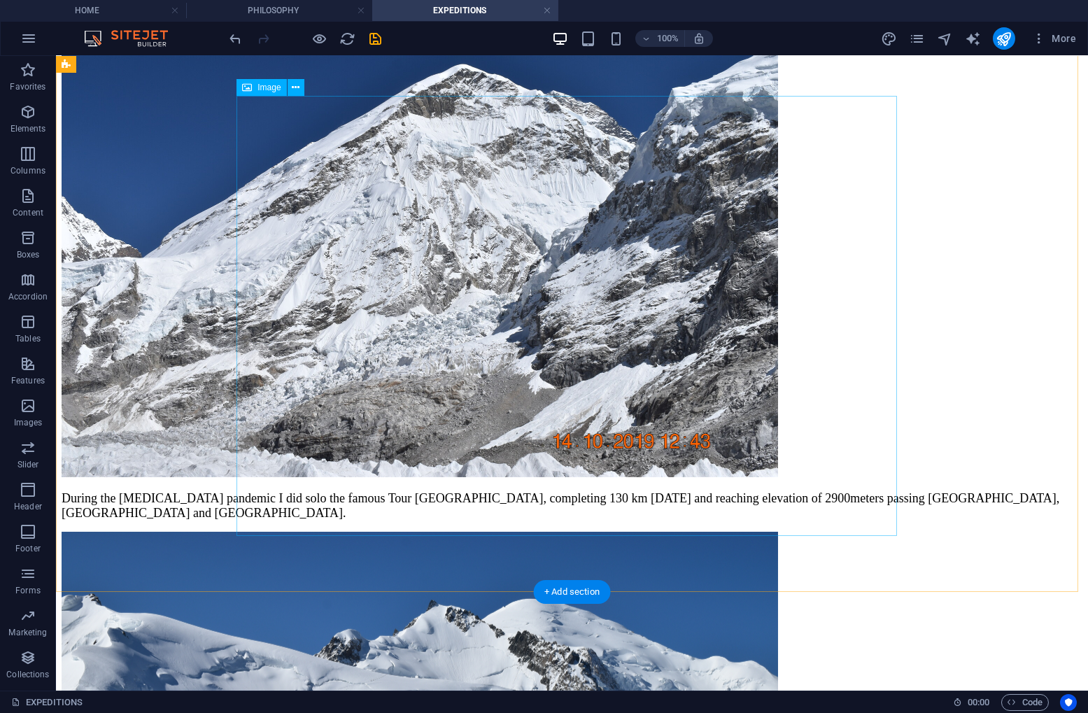
scroll to position [280, 0]
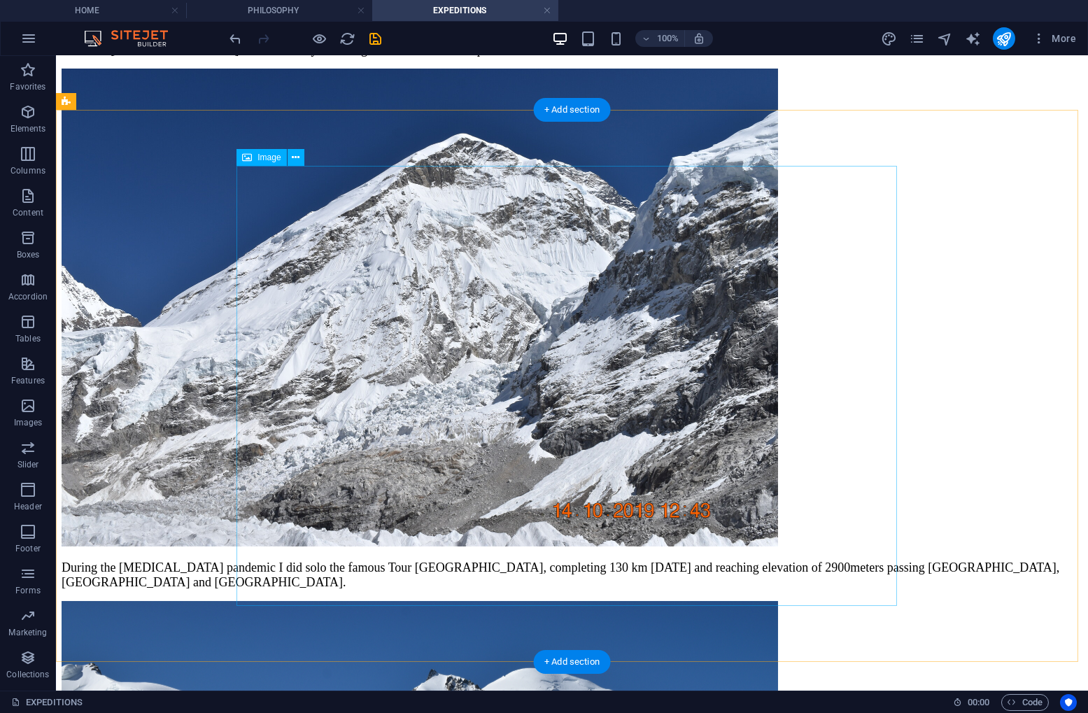
click at [649, 224] on figure at bounding box center [572, 309] width 1021 height 481
select select "8"
select select
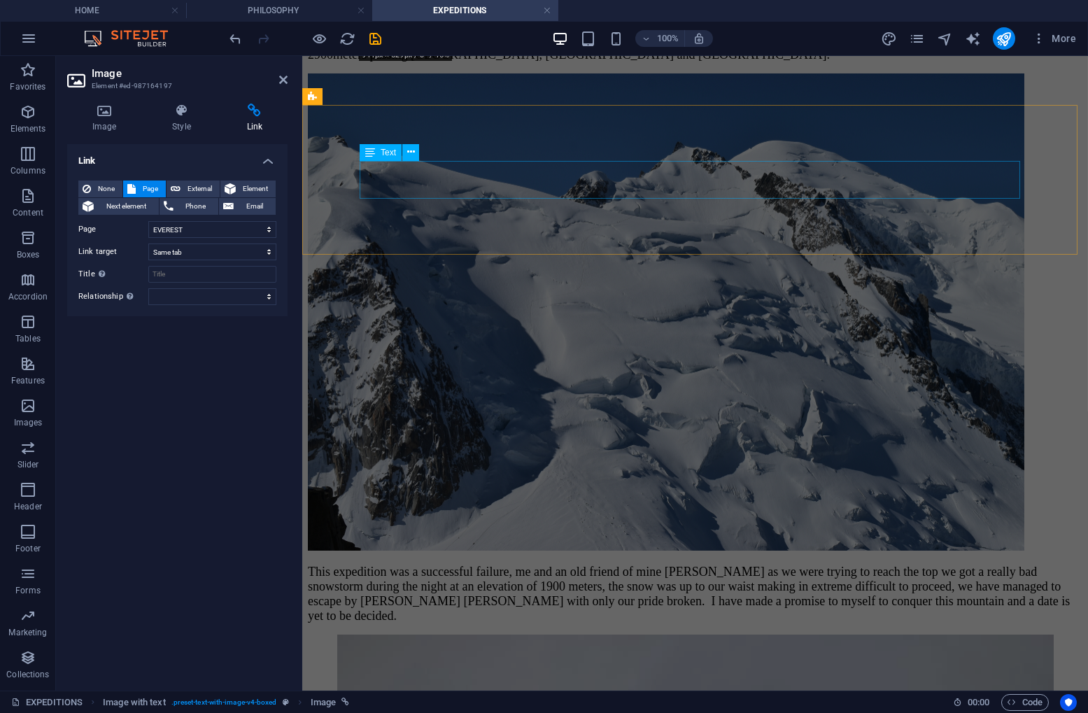
scroll to position [840, 0]
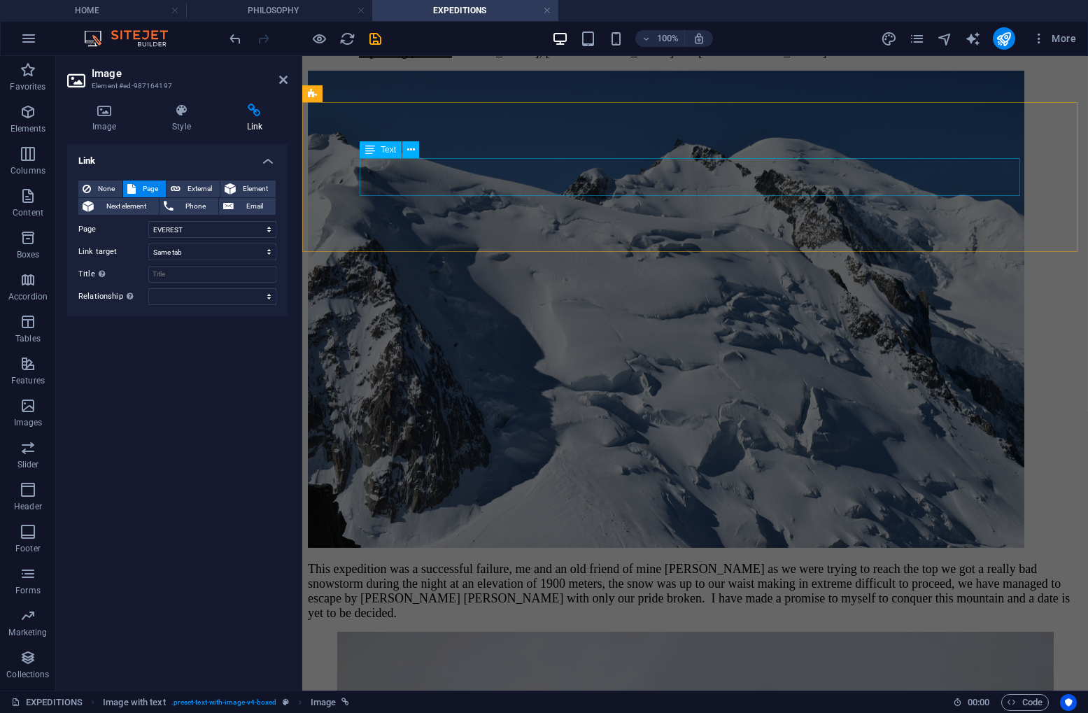
click at [716, 59] on div "During the covid pandemic I did solo the famous Tour Du Mont Blanc, completing …" at bounding box center [694, 44] width 775 height 29
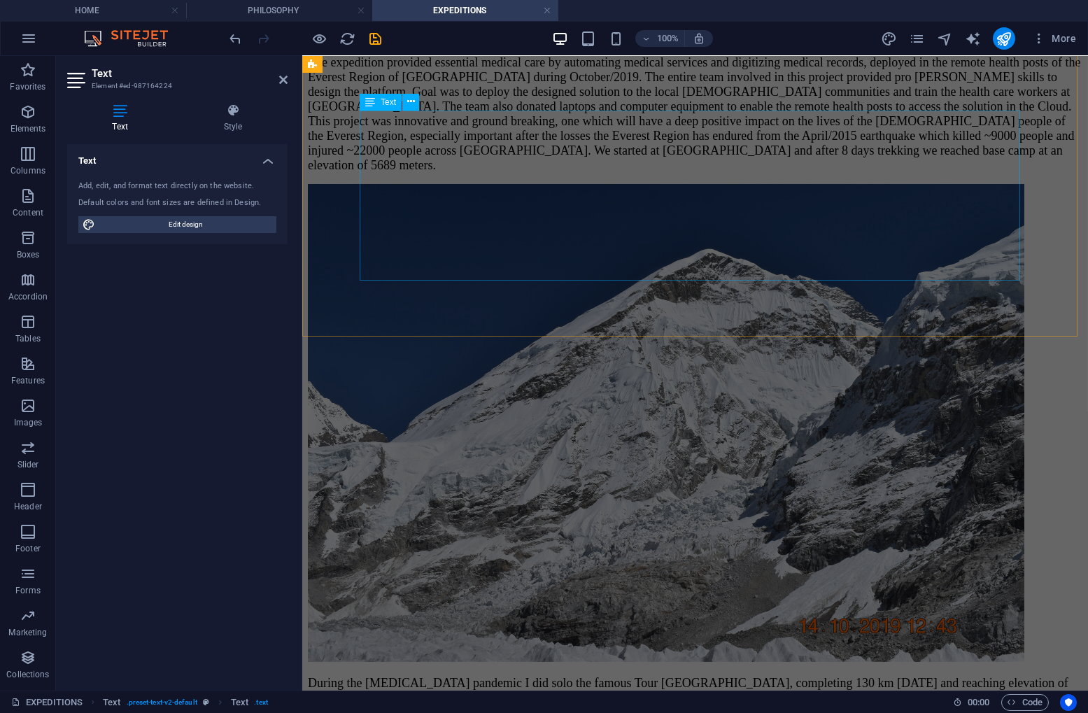
scroll to position [0, 0]
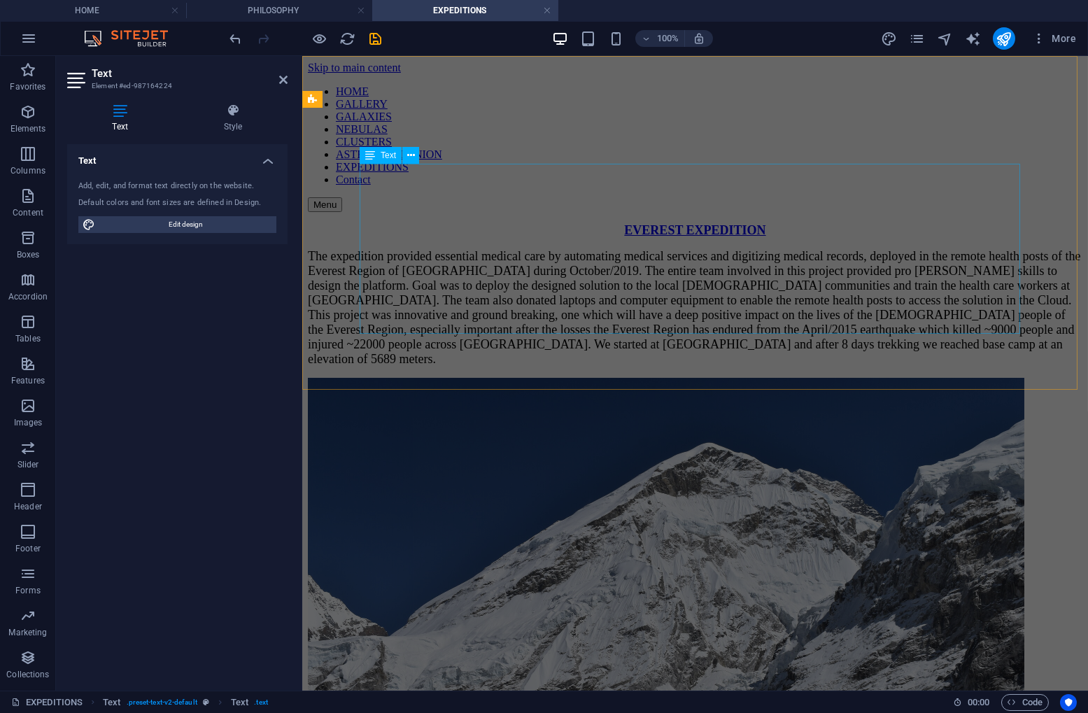
click at [685, 223] on div "EVEREST EXPEDITION The expedition provided essential medical care by automating…" at bounding box center [694, 294] width 775 height 143
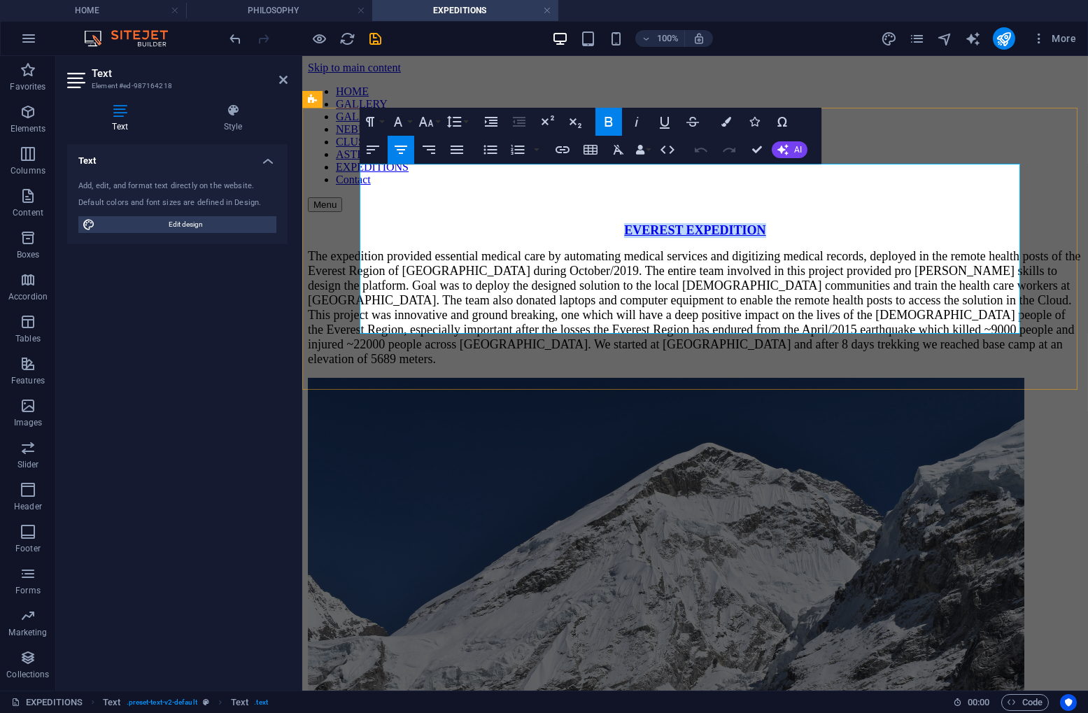
drag, startPoint x: 752, startPoint y: 171, endPoint x: 582, endPoint y: 168, distance: 170.8
click at [582, 223] on p "EVEREST EXPEDITION" at bounding box center [694, 230] width 775 height 15
copy span "EVEREST EXPEDITION"
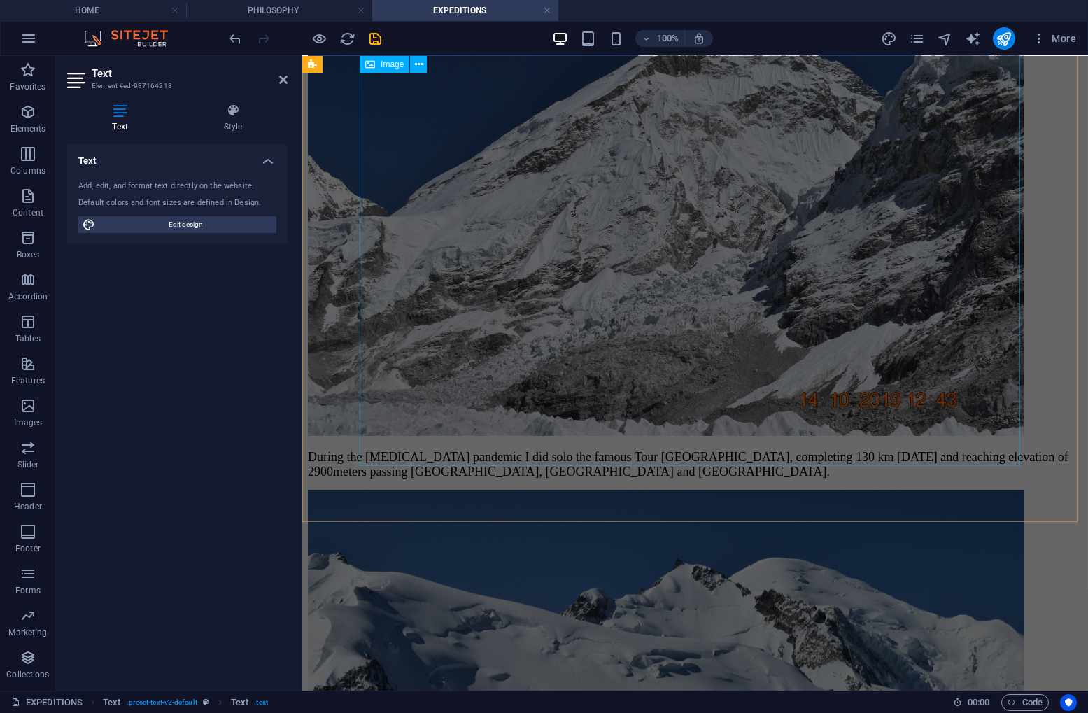
scroll to position [699, 0]
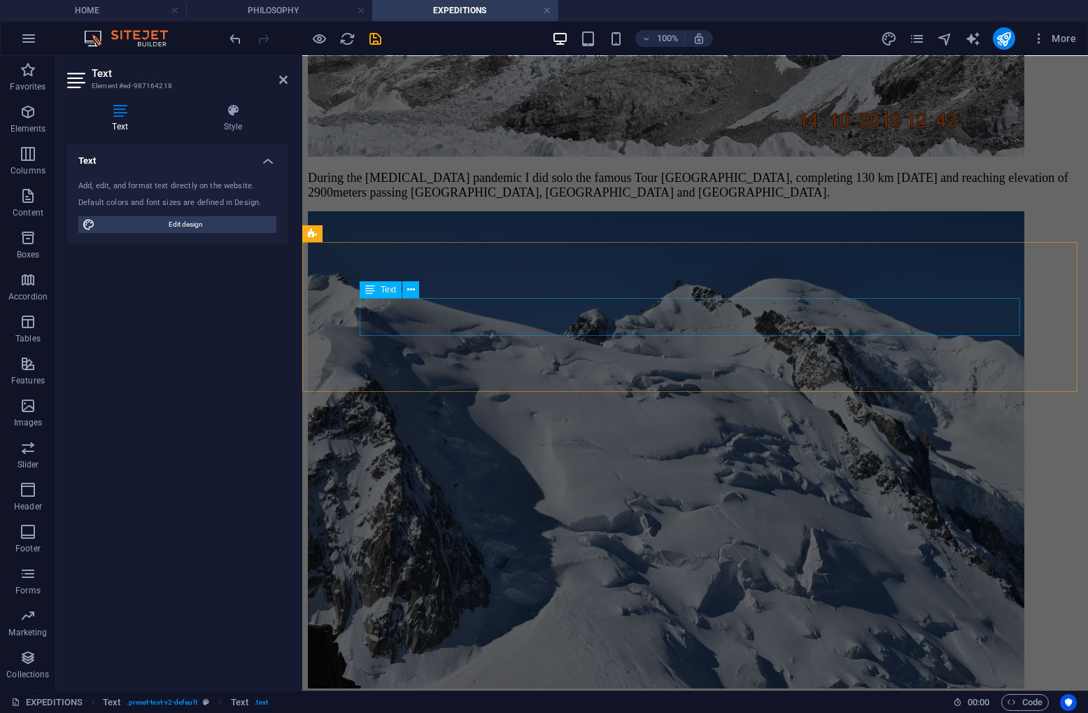
click at [676, 200] on div "During the covid pandemic I did solo the famous Tour Du Mont Blanc, completing …" at bounding box center [694, 185] width 775 height 29
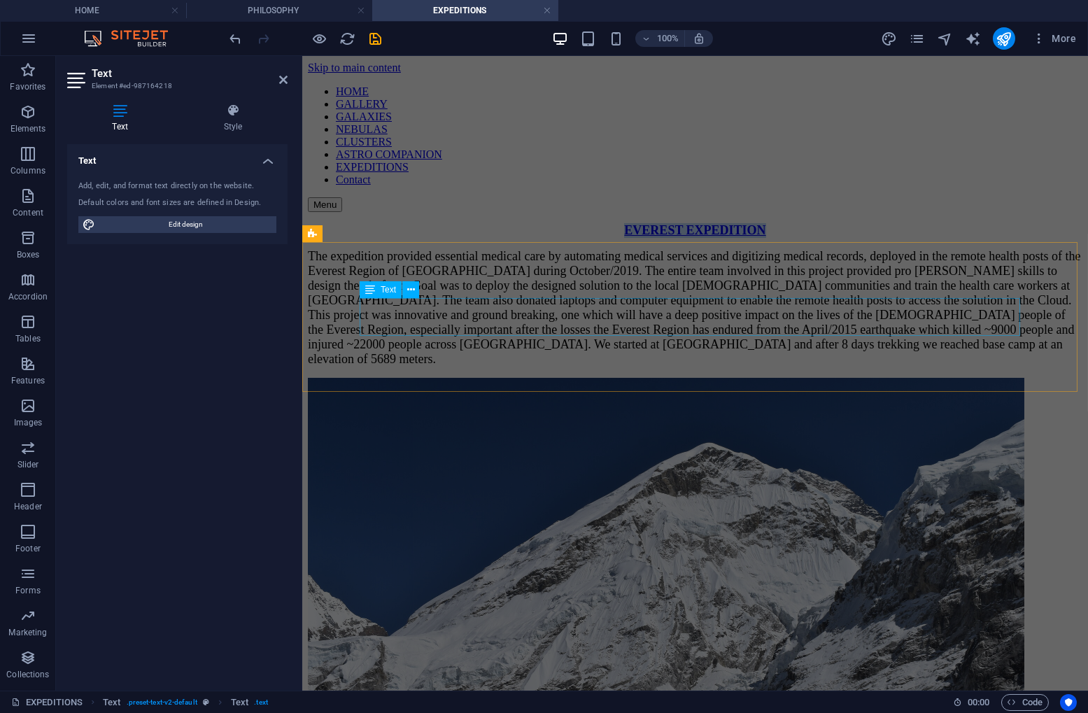
click at [676, 315] on p "The expedition provided essential medical care by automating medical services a…" at bounding box center [694, 308] width 775 height 118
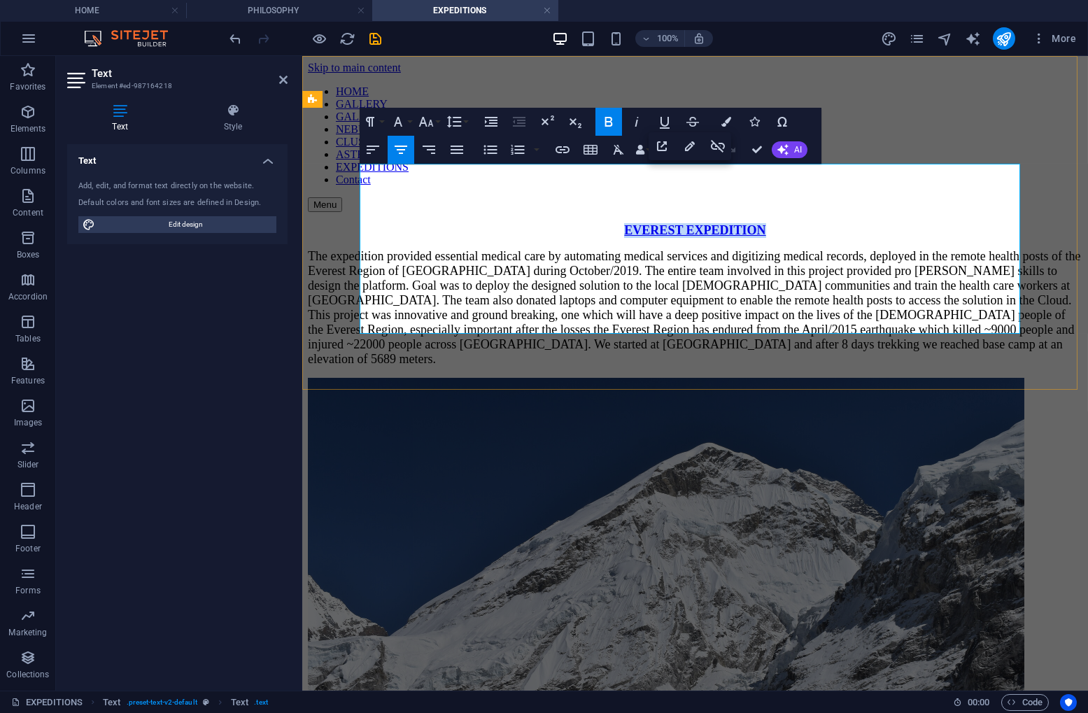
scroll to position [644, 0]
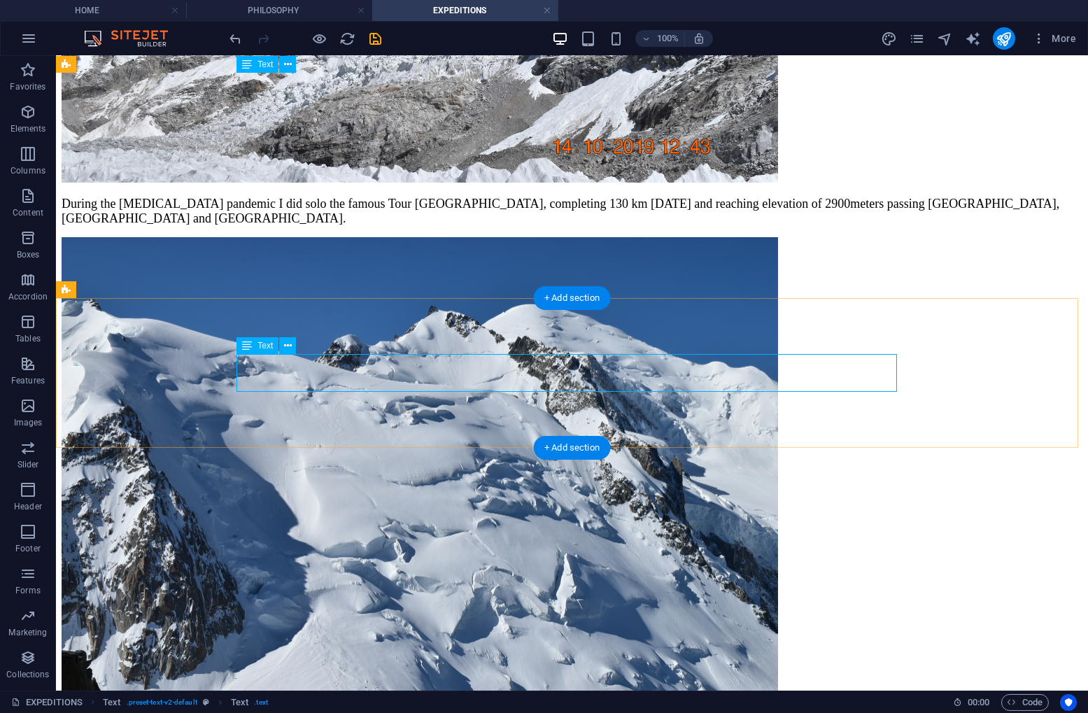
click at [578, 226] on div "During the covid pandemic I did solo the famous Tour Du Mont Blanc, completing …" at bounding box center [572, 211] width 1021 height 29
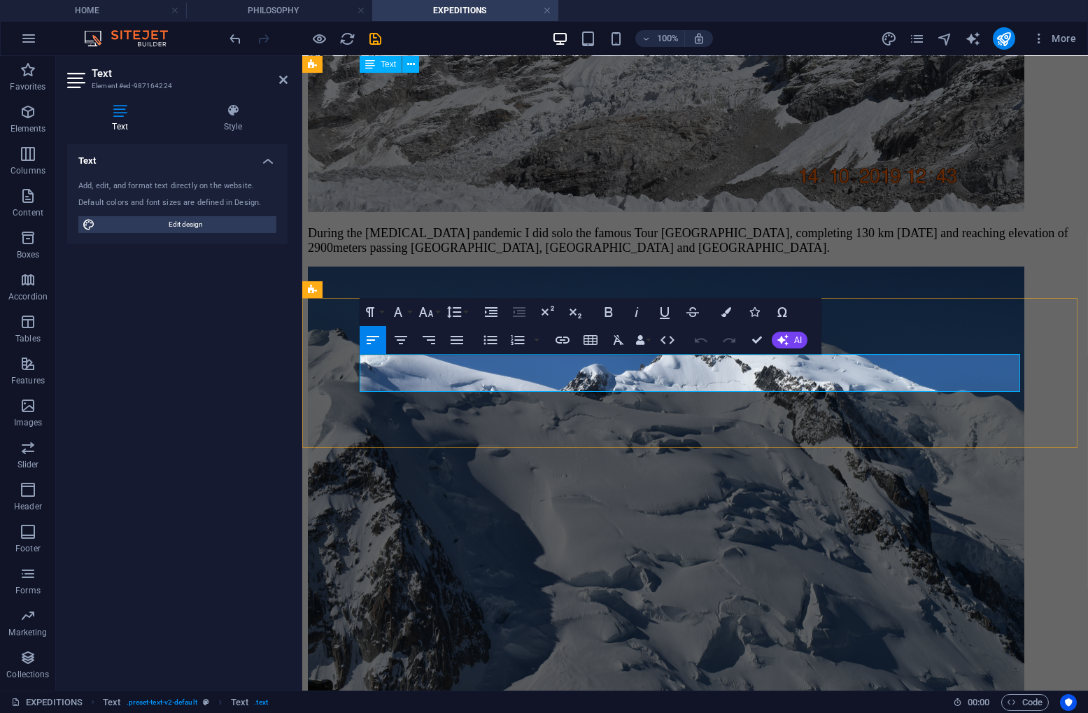
click at [361, 255] on span "During the covid pandemic I did solo the famous Tour Du Mont Blanc, completing …" at bounding box center [687, 240] width 761 height 29
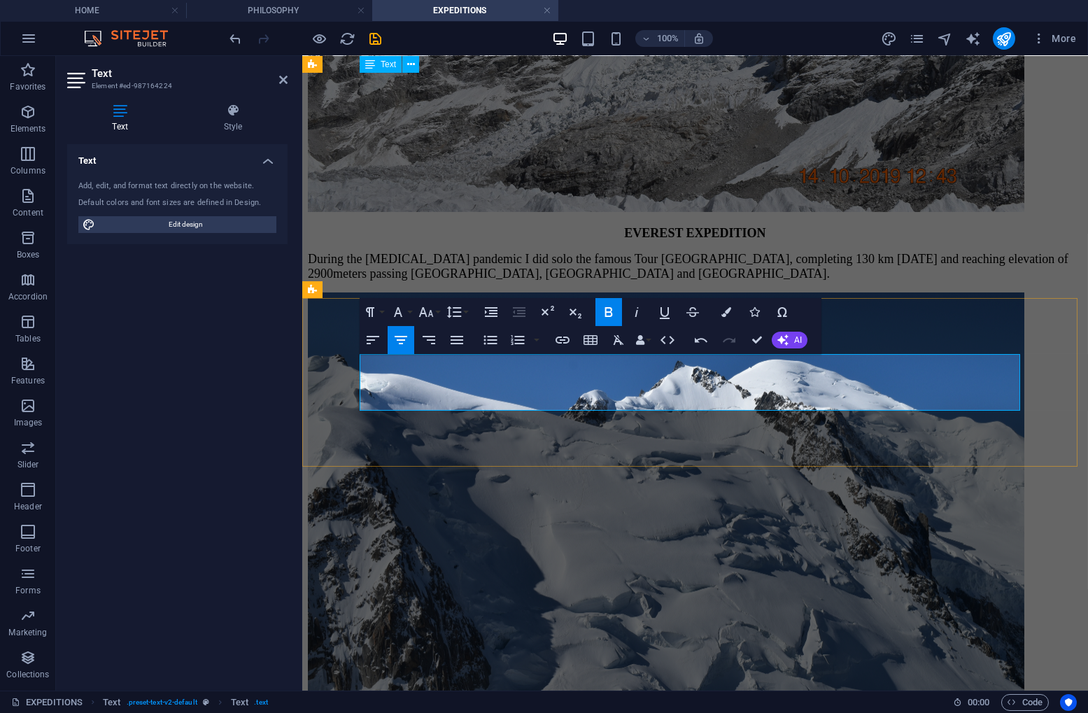
click at [678, 240] on span "EVEREST EXPEDITION" at bounding box center [694, 233] width 141 height 14
click at [563, 338] on icon "button" at bounding box center [562, 340] width 17 height 17
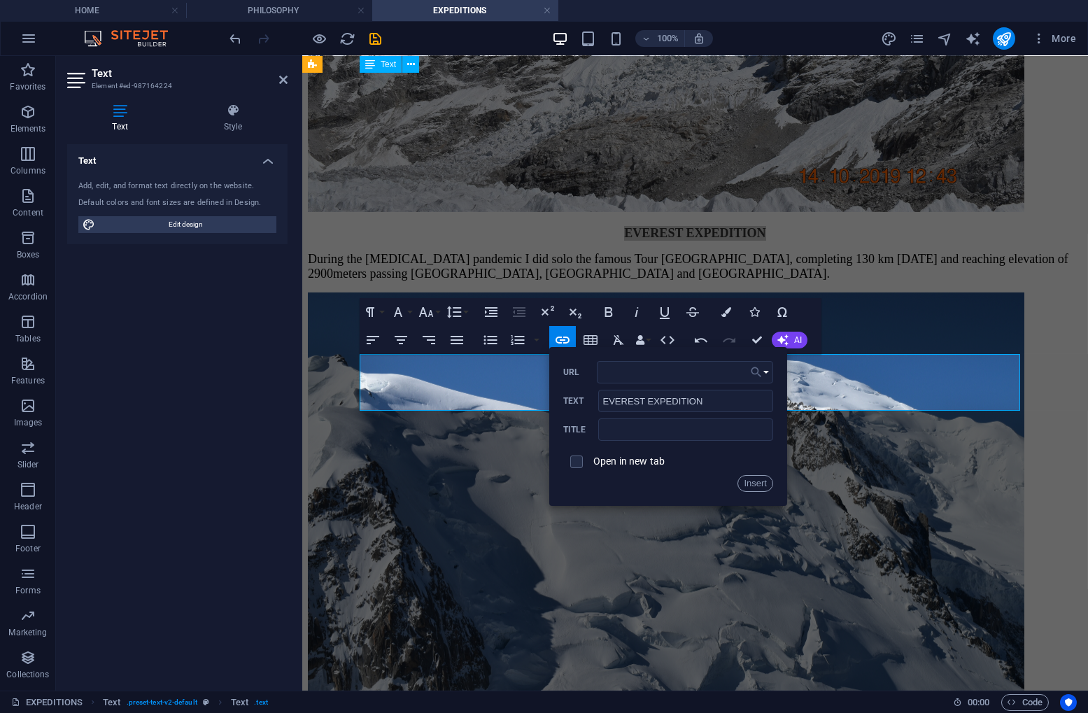
click at [766, 371] on button "Choose Link" at bounding box center [760, 372] width 27 height 22
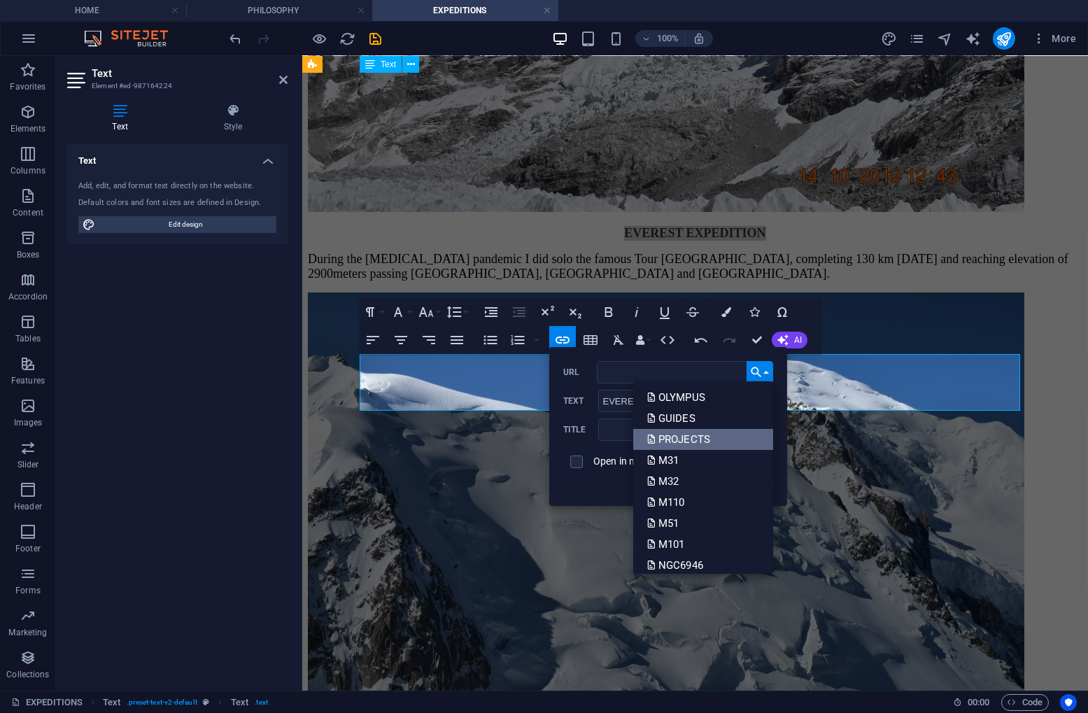
scroll to position [140, 0]
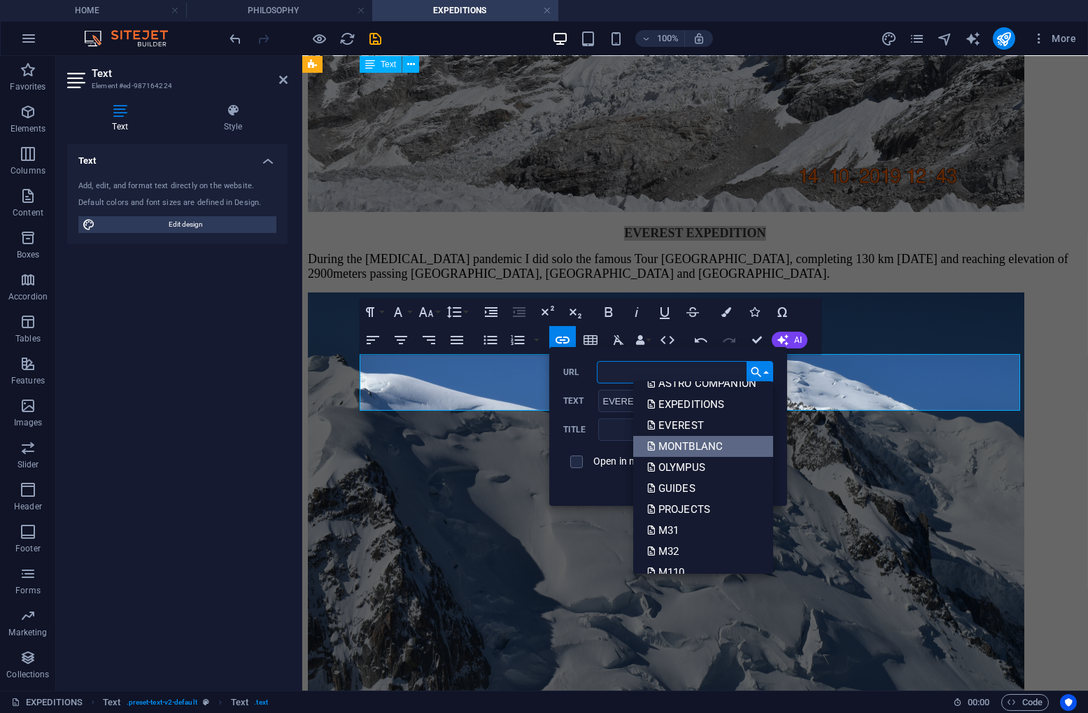
click at [708, 444] on p "MONTBLANC" at bounding box center [686, 446] width 78 height 21
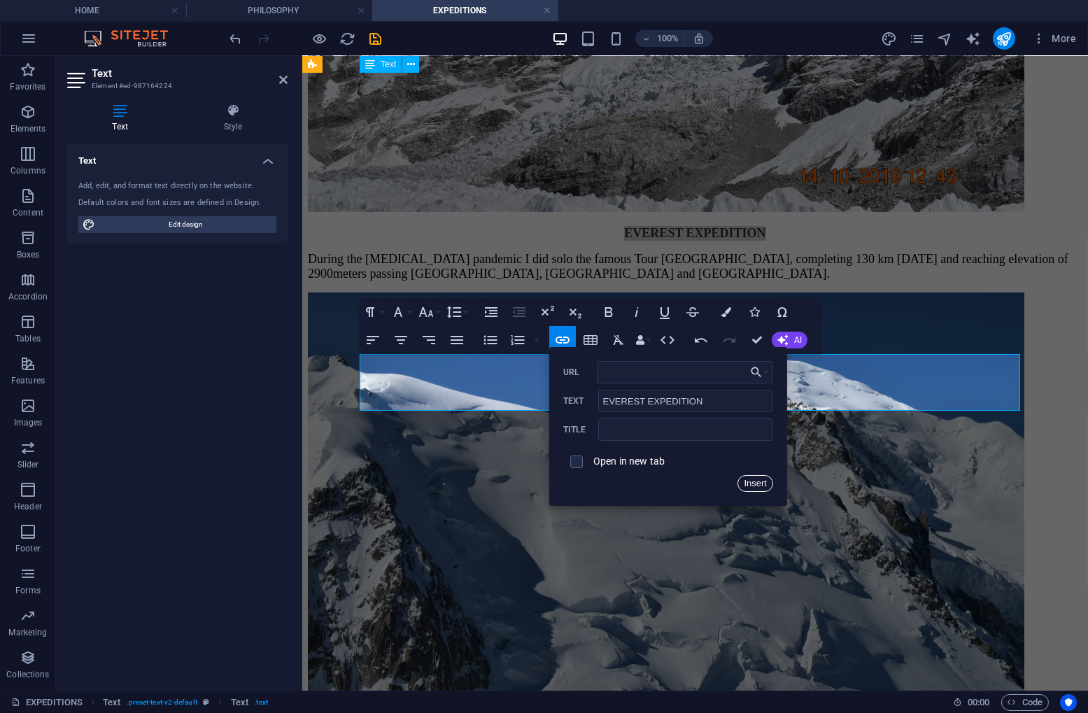
click at [759, 479] on button "Insert" at bounding box center [756, 483] width 36 height 17
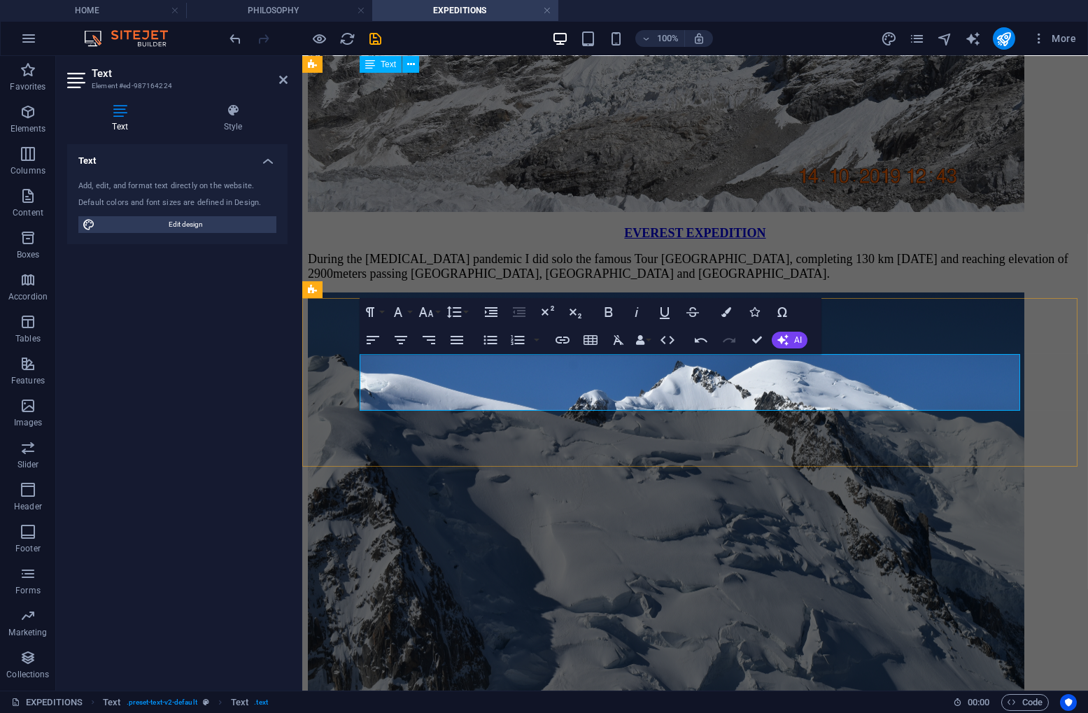
click at [645, 281] on span "During the covid pandemic I did solo the famous Tour Du Mont Blanc, completing …" at bounding box center [687, 266] width 761 height 29
click at [710, 240] on span "EVEREST EXPEDITION" at bounding box center [694, 233] width 141 height 14
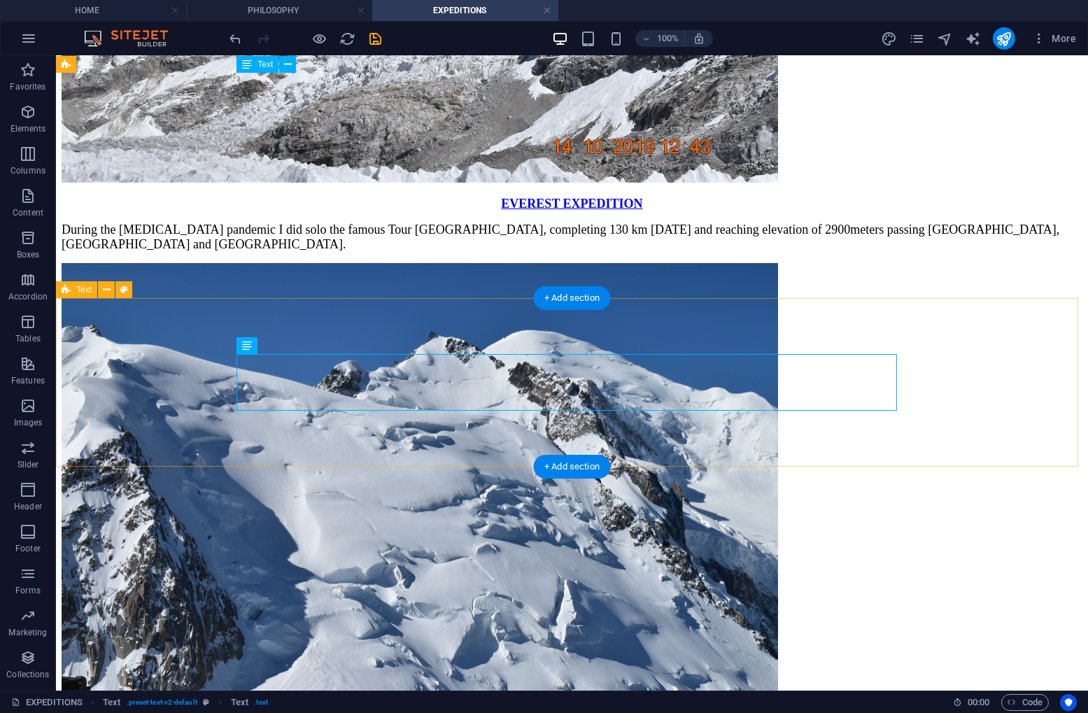
click at [726, 252] on div "EVEREST EXPEDITION During the covid pandemic I did solo the famous Tour Du Mont…" at bounding box center [572, 224] width 1021 height 55
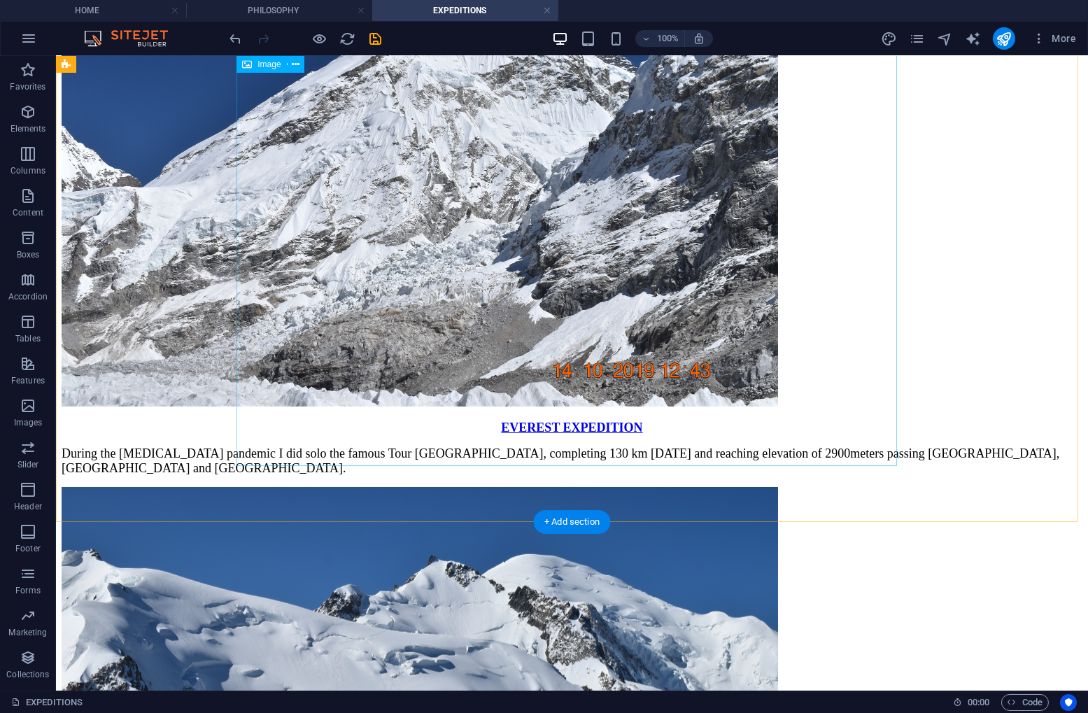
scroll to position [630, 0]
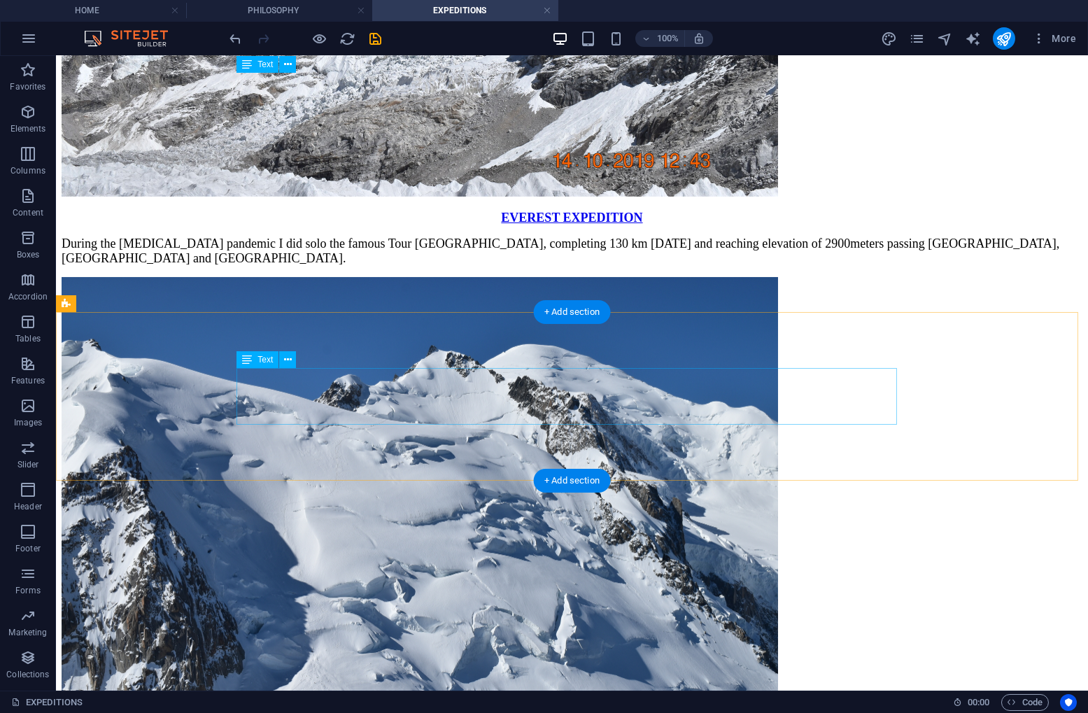
click at [603, 266] on div "EVEREST EXPEDITION During the covid pandemic I did solo the famous Tour Du Mont…" at bounding box center [572, 238] width 1021 height 55
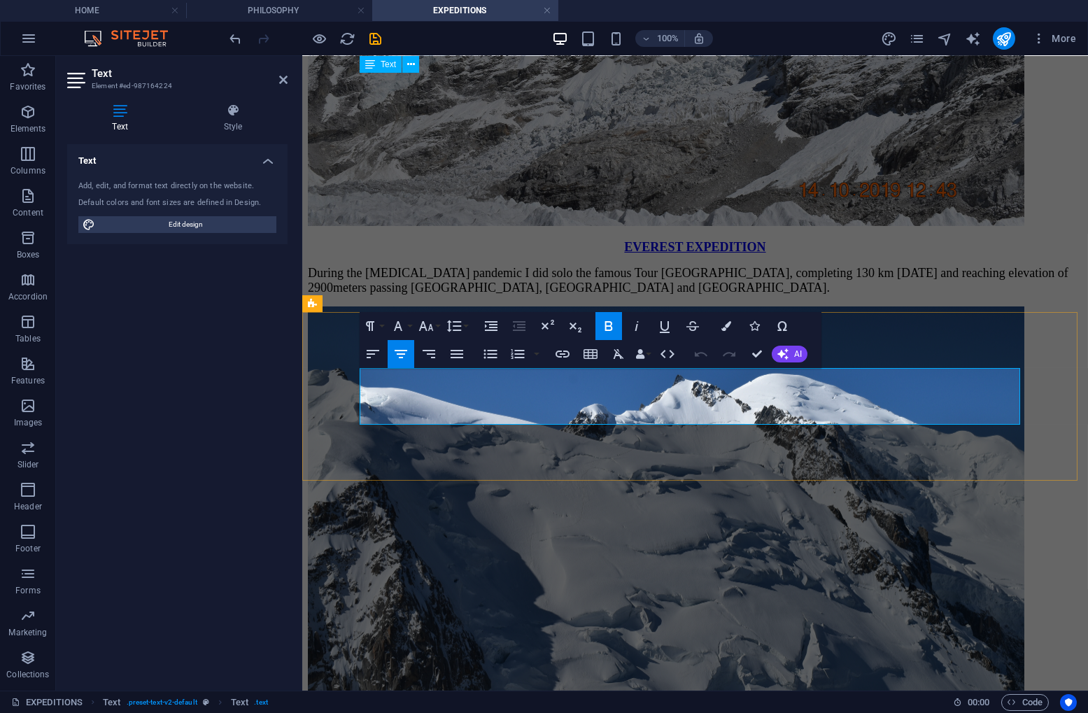
click at [671, 254] on strong "EVEREST EXPEDITION" at bounding box center [694, 247] width 141 height 14
click at [567, 352] on icon "button" at bounding box center [563, 354] width 14 height 7
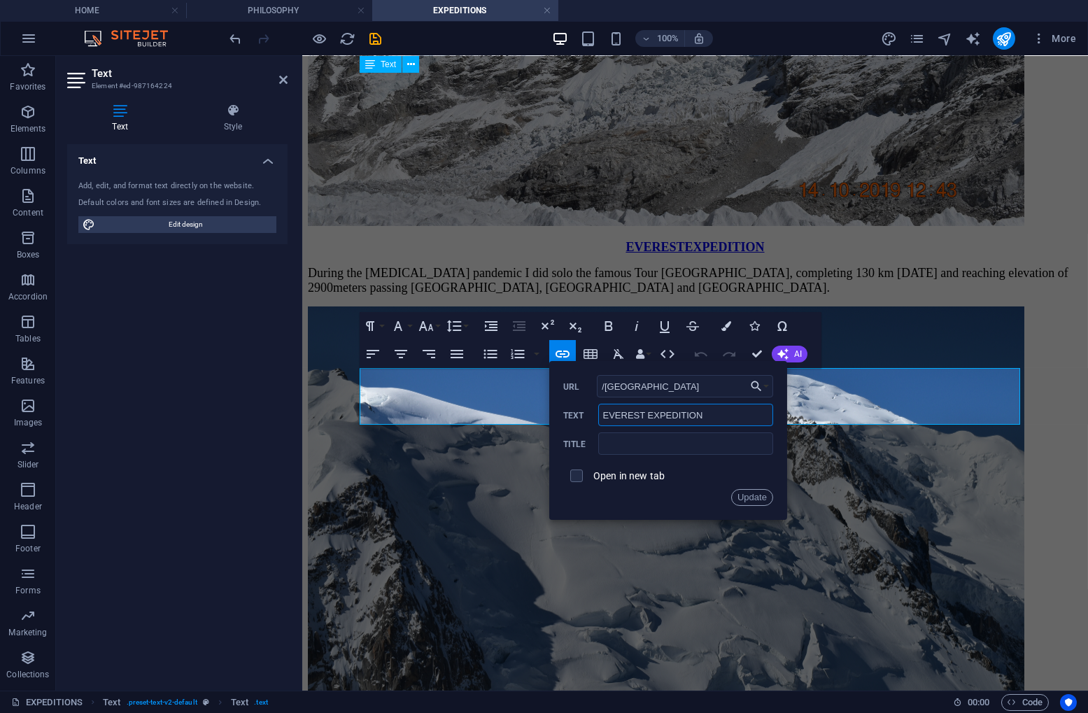
click at [619, 416] on input "EVEREST EXPEDITION" at bounding box center [685, 415] width 175 height 22
type input "MONT BLANC EXPEDITION"
click at [753, 498] on button "Update" at bounding box center [752, 497] width 42 height 17
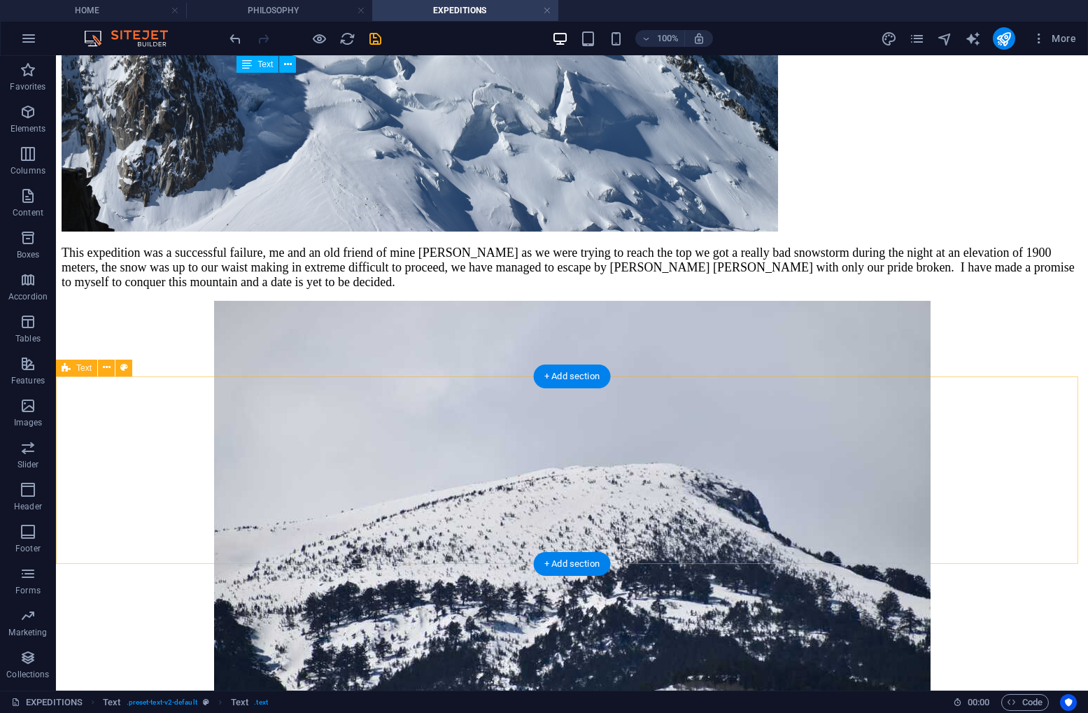
scroll to position [1330, 0]
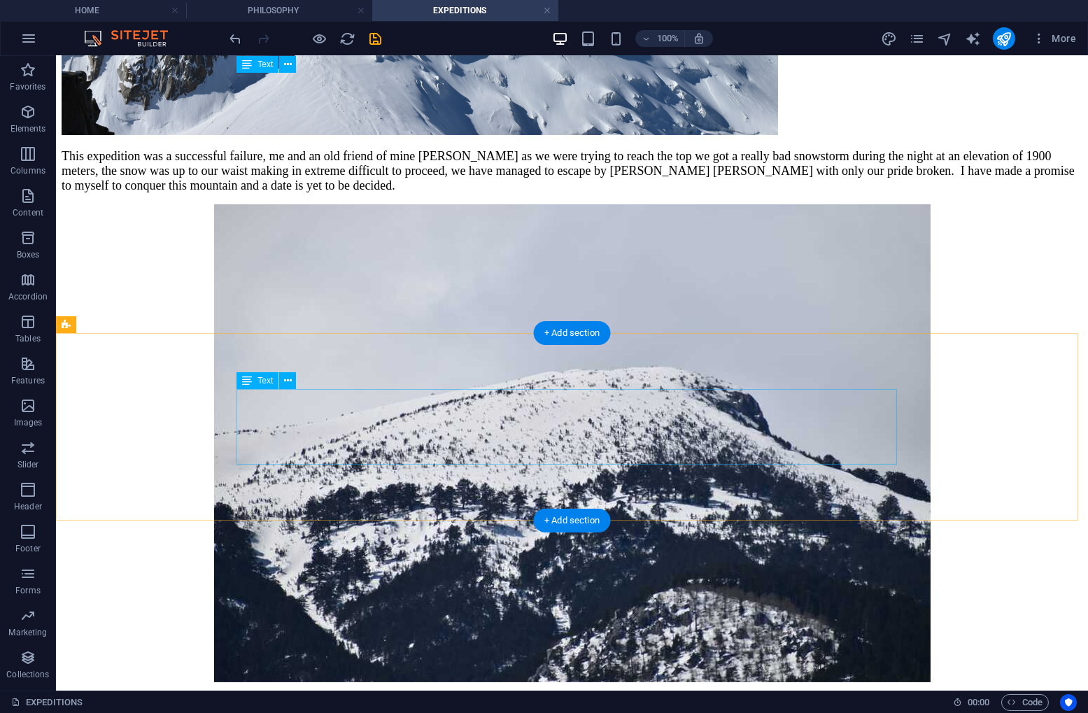
click at [645, 193] on div "This expedition was a successful failure, me and an old friend of mine Yiannis …" at bounding box center [572, 171] width 1021 height 44
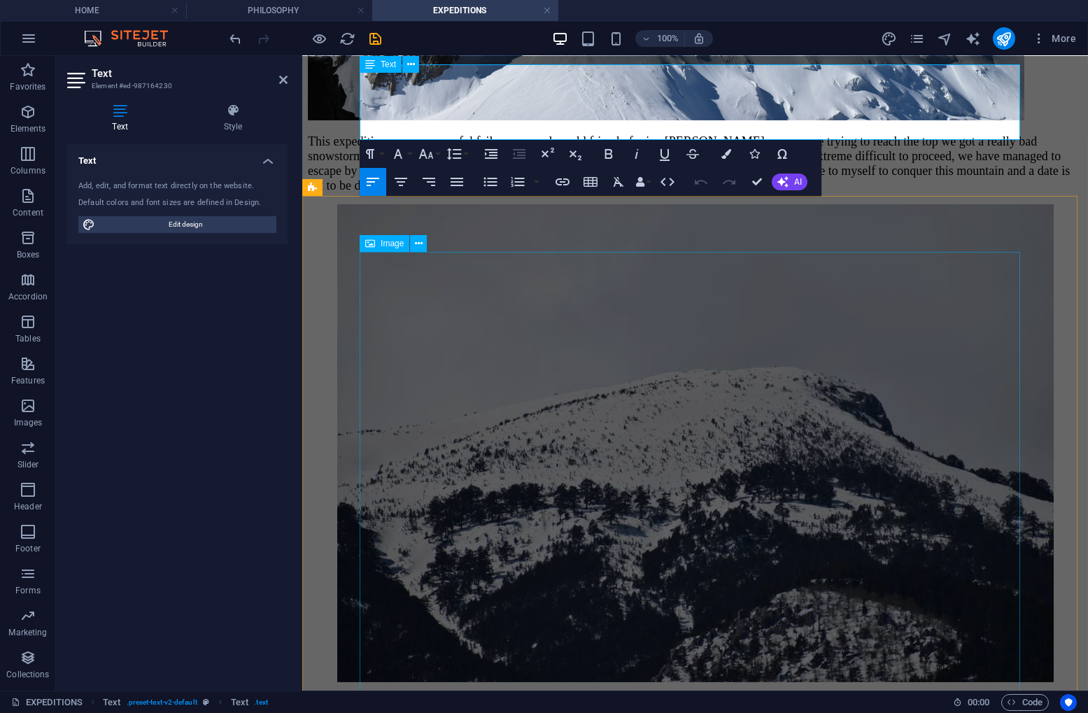
scroll to position [1399, 0]
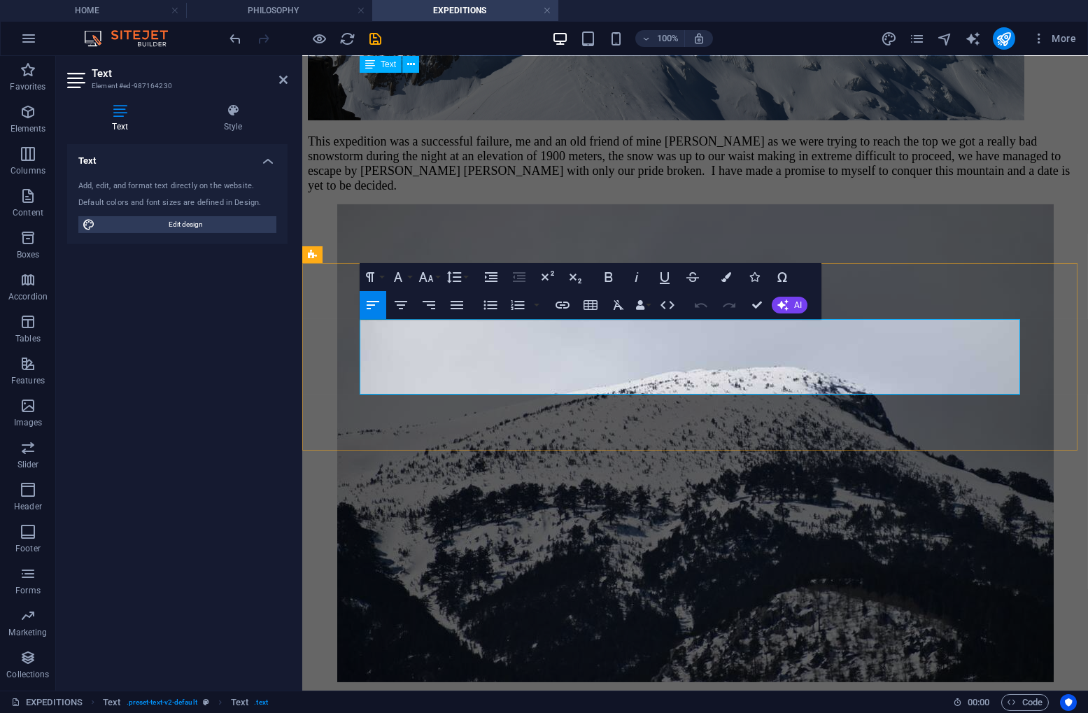
click at [849, 192] on span "This expedition was a successful failure, me and an old friend of mine Yiannis …" at bounding box center [688, 163] width 762 height 58
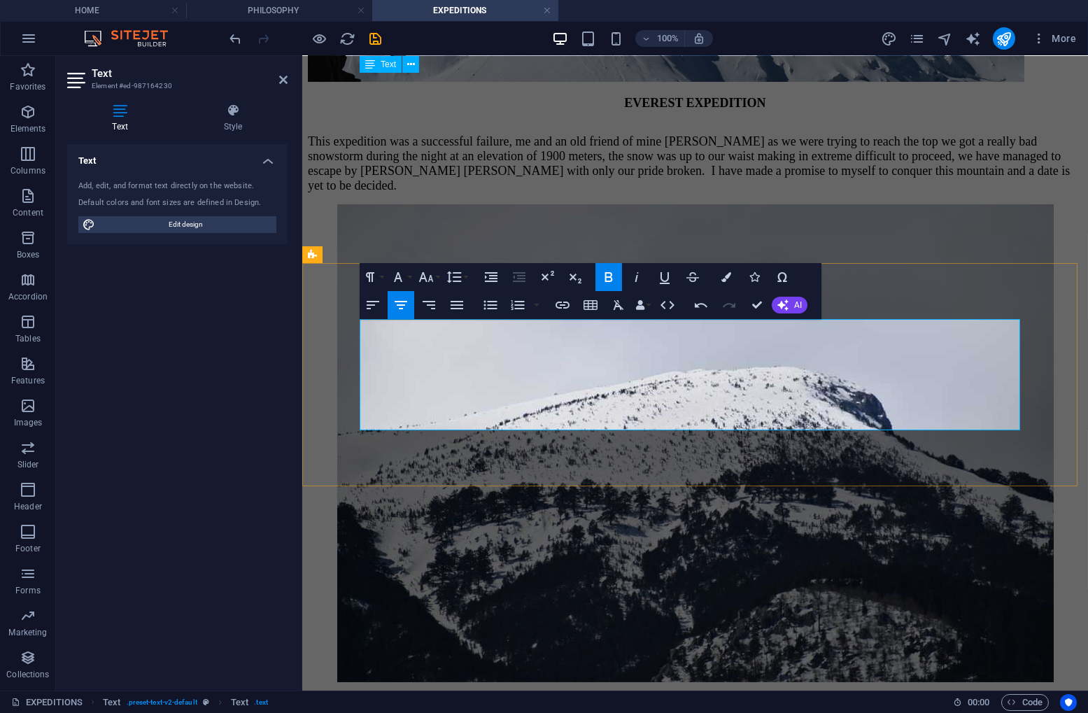
click at [696, 110] on span "EVEREST EXPEDITION" at bounding box center [694, 103] width 141 height 14
click at [563, 308] on icon "button" at bounding box center [562, 305] width 17 height 17
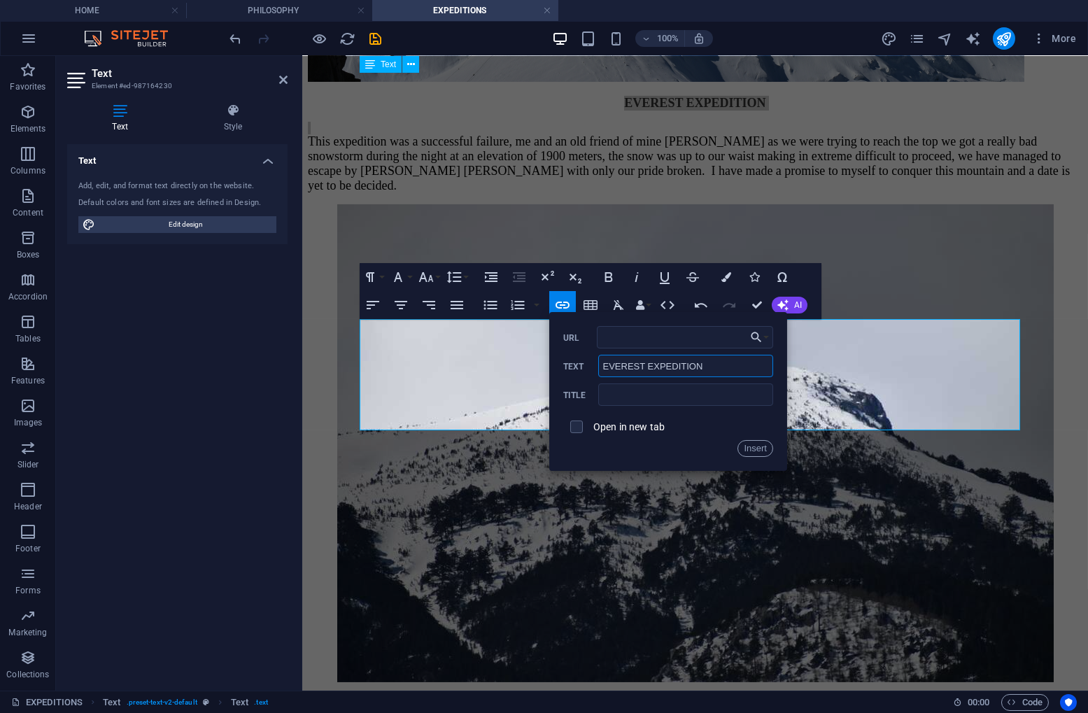
click at [618, 368] on input "EVEREST EXPEDITION" at bounding box center [685, 366] width 175 height 22
type input "OLYMPUS EXPEDITION"
click at [759, 337] on icon "button" at bounding box center [757, 337] width 14 height 17
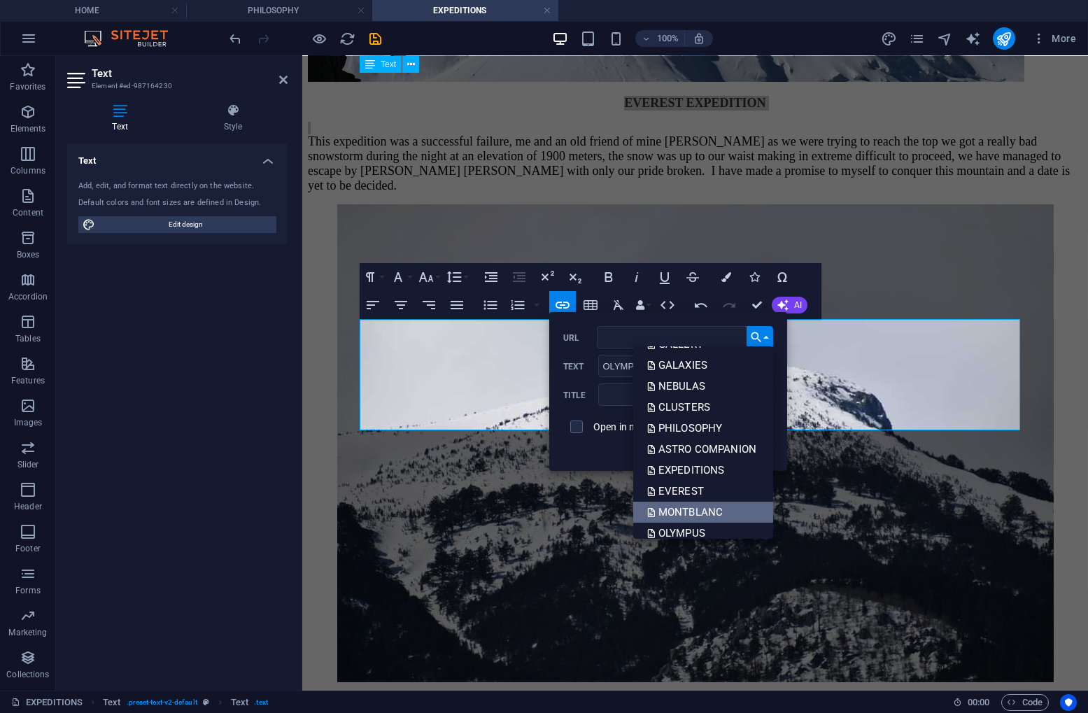
scroll to position [70, 0]
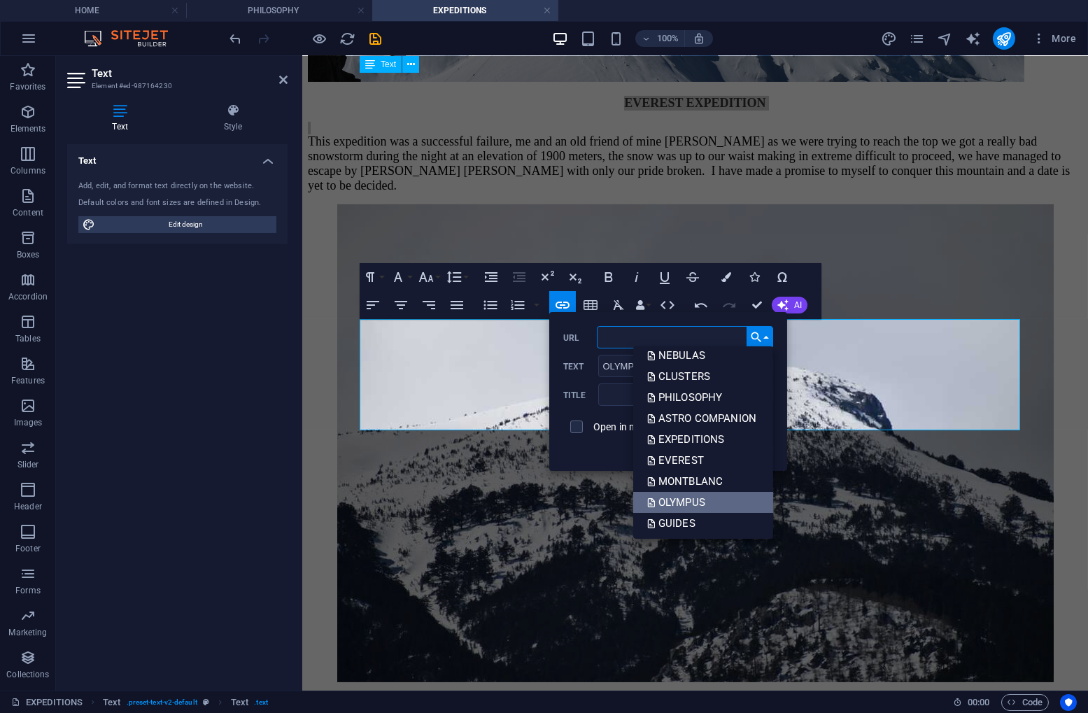
click at [702, 495] on p "OLYMPUS" at bounding box center [677, 502] width 61 height 21
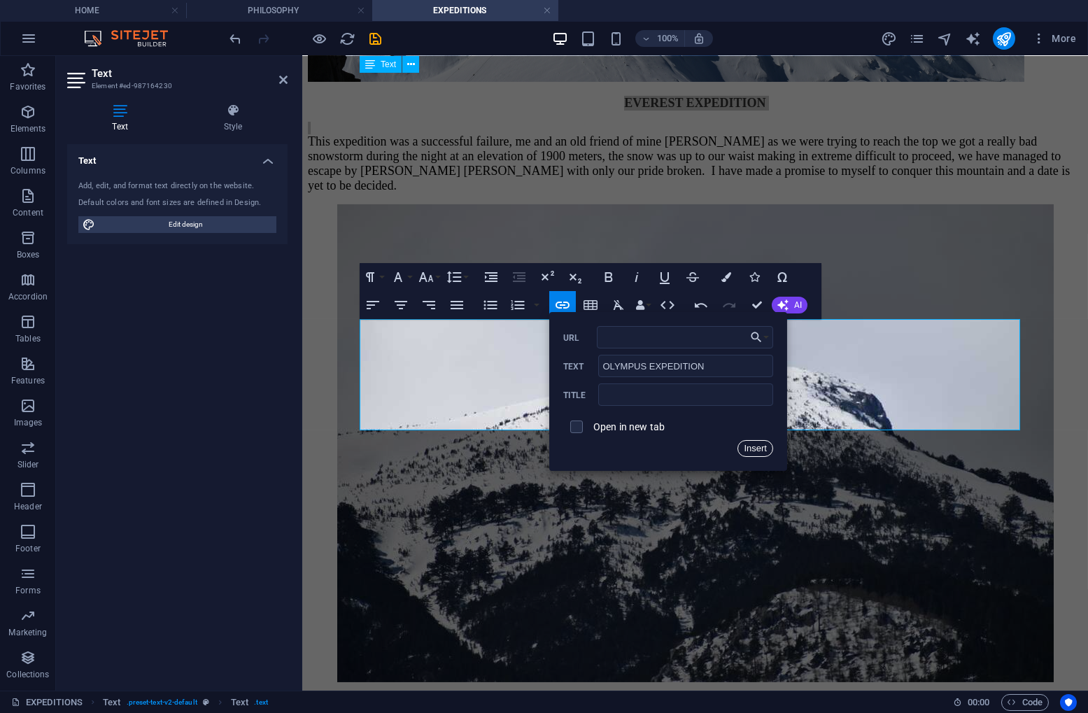
click at [756, 444] on button "Insert" at bounding box center [756, 448] width 36 height 17
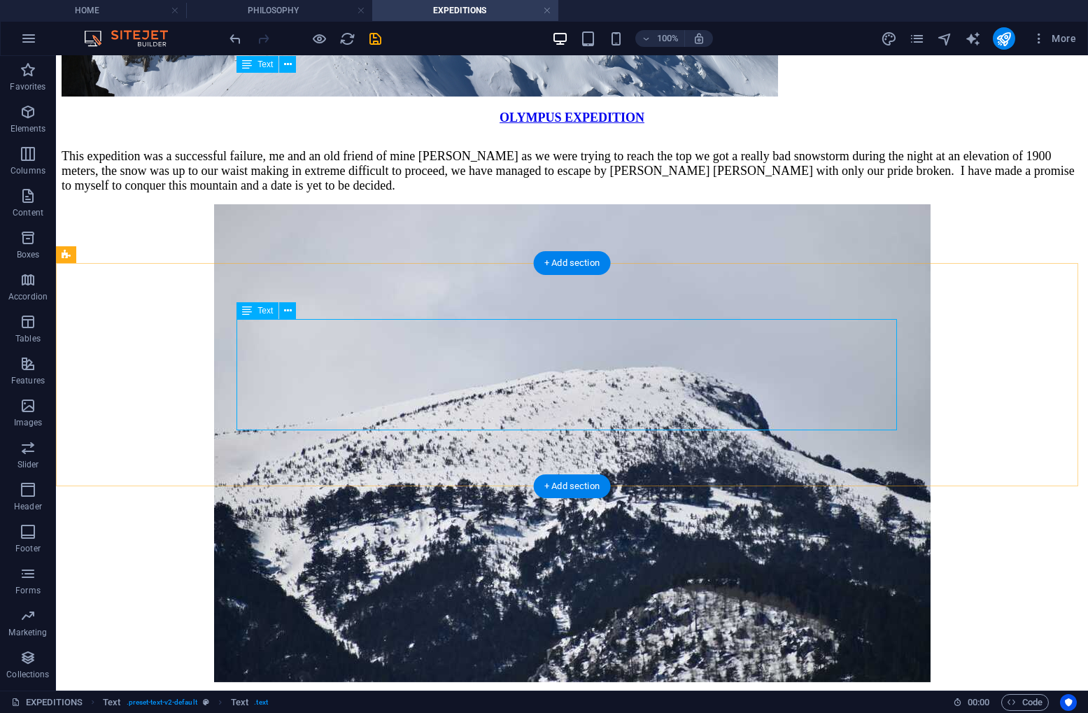
click at [754, 193] on div "OLYMPUS EXPEDITION This expedition was a successful failure, me and an old frie…" at bounding box center [572, 152] width 1021 height 83
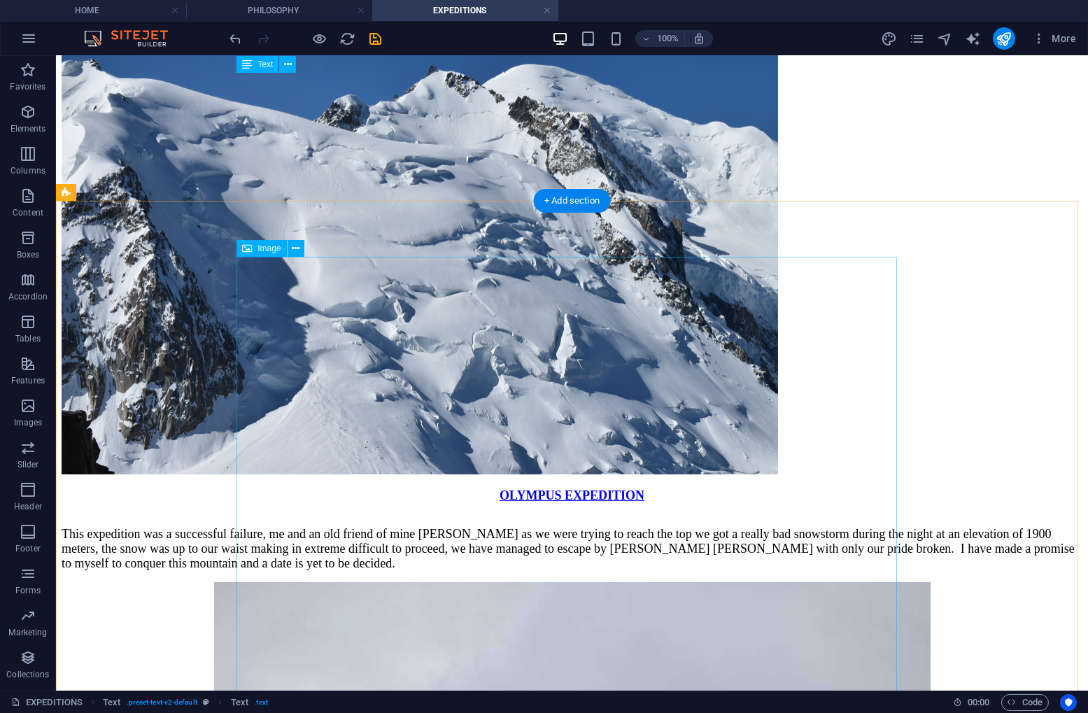
scroll to position [699, 0]
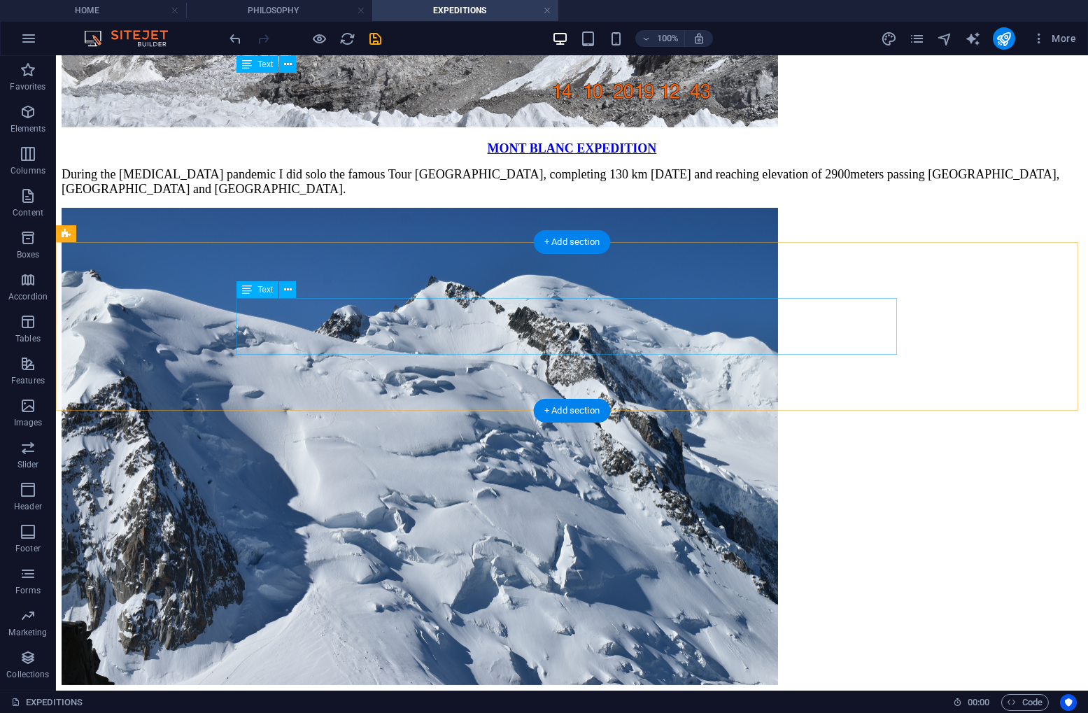
click at [696, 197] on div "MONT BLANC EXPEDITION During the covid pandemic I did solo the famous Tour Du M…" at bounding box center [572, 168] width 1021 height 55
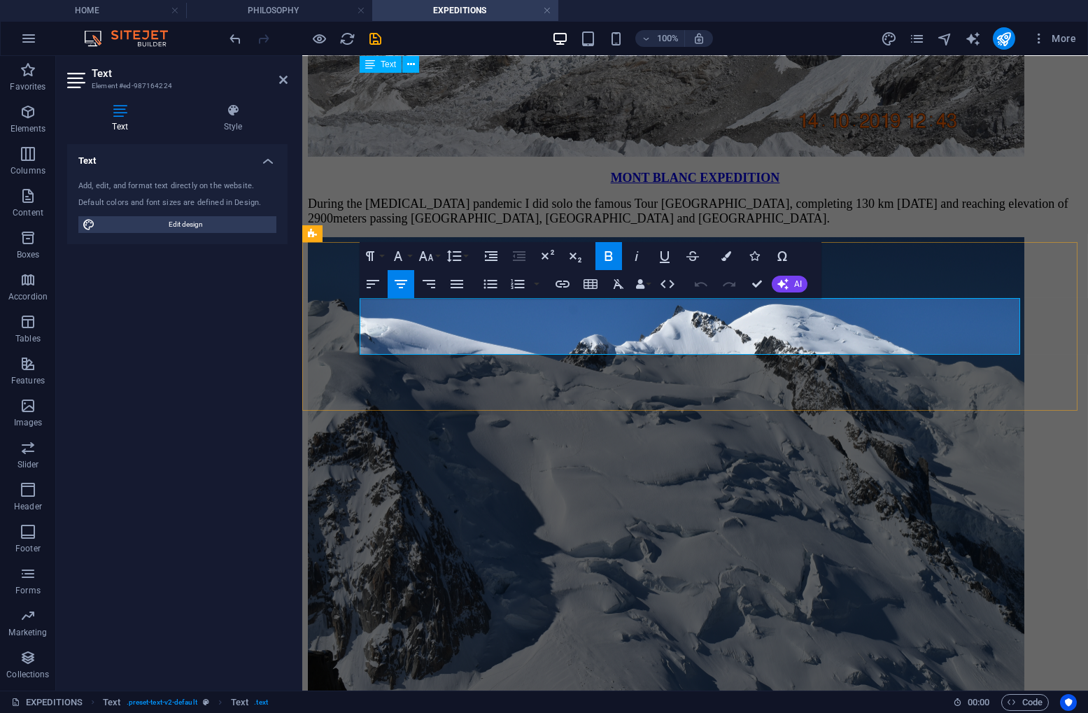
click at [799, 185] on p "MONT BLANC EXPEDITION" at bounding box center [694, 178] width 775 height 15
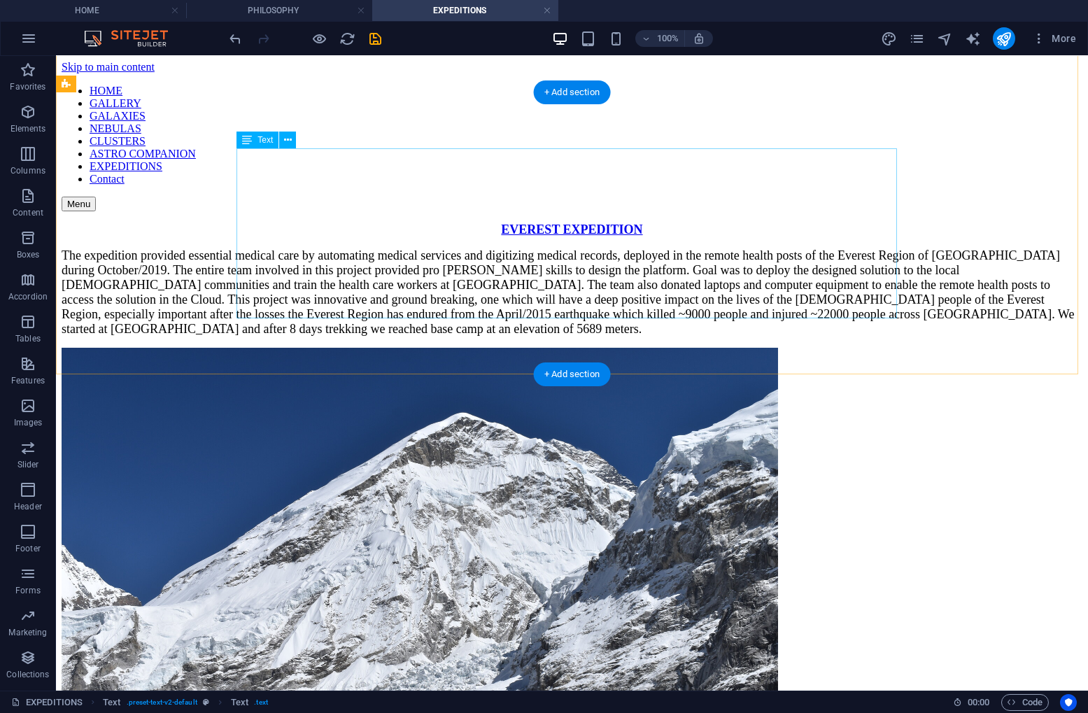
scroll to position [0, 0]
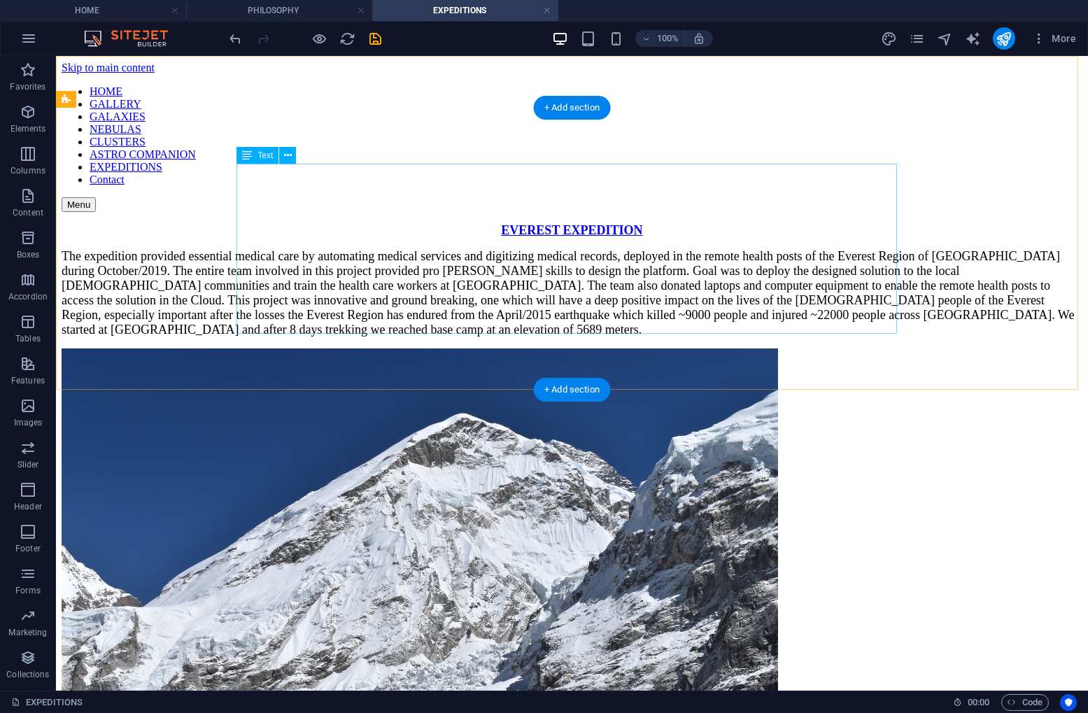
click at [669, 223] on div "EVEREST EXPEDITION The expedition provided essential medical care by automating…" at bounding box center [572, 280] width 1021 height 114
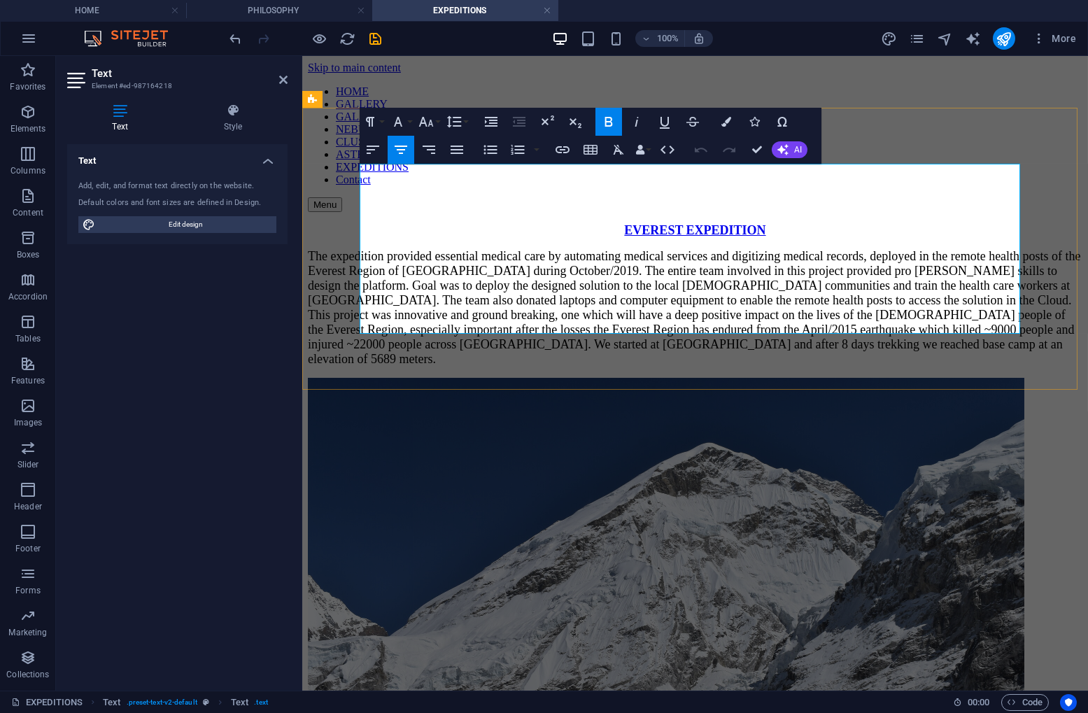
click at [778, 223] on p "EVEREST EXPEDITION" at bounding box center [694, 230] width 775 height 15
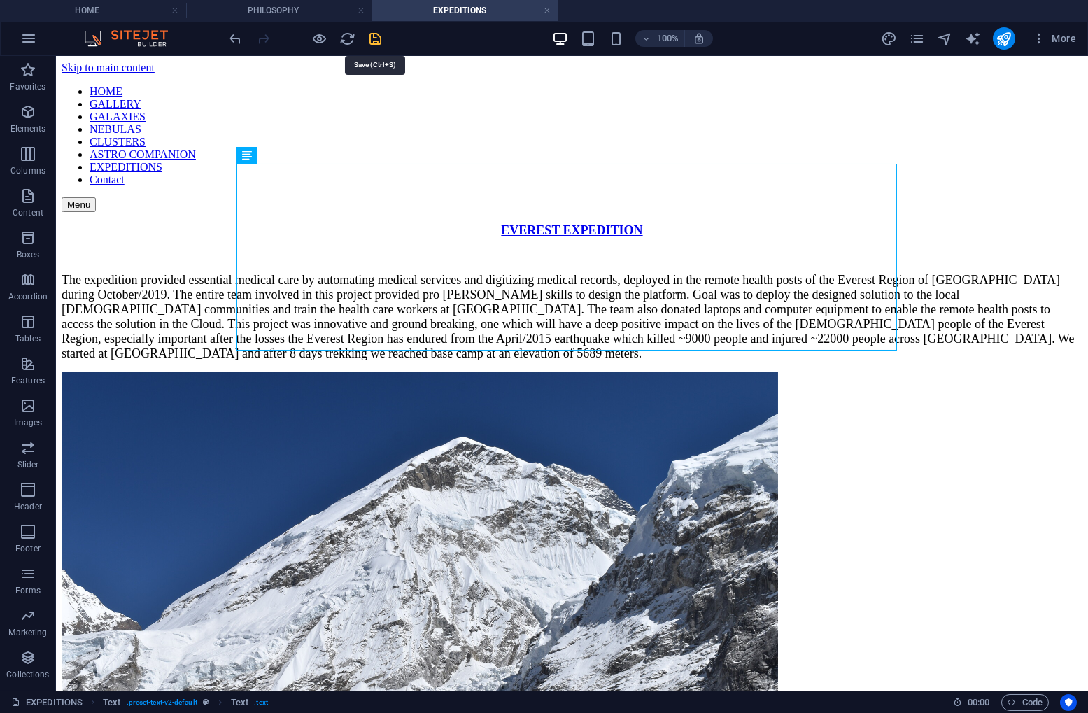
click at [372, 34] on icon "save" at bounding box center [376, 39] width 16 height 16
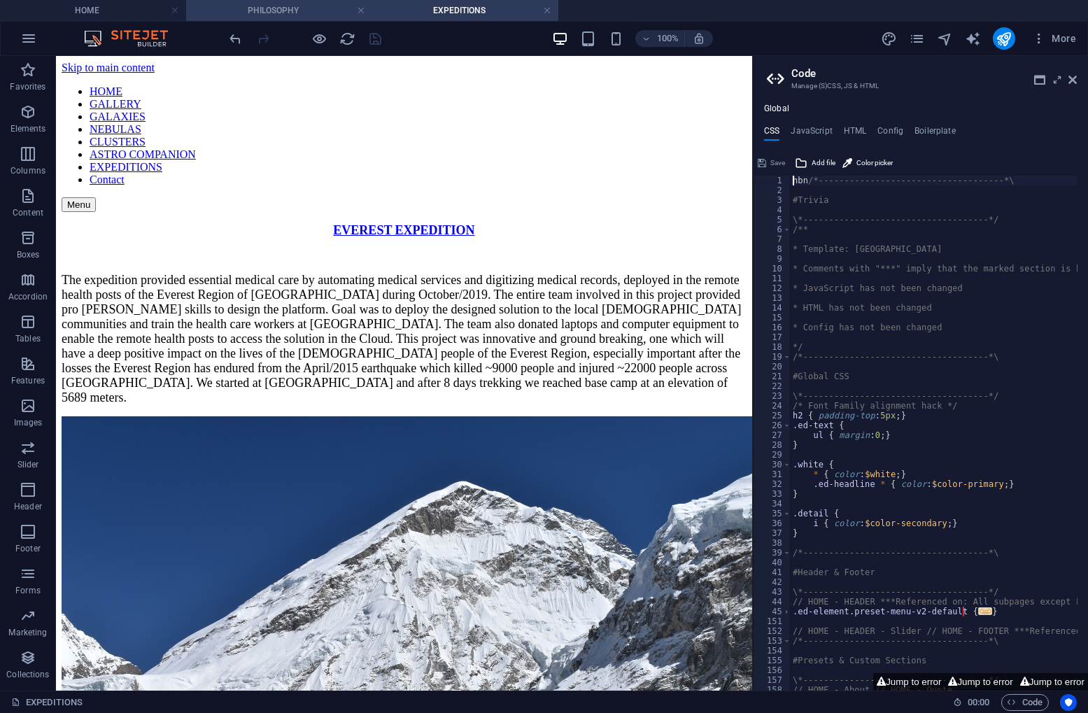
click at [285, 8] on h4 "PHILOSOPHY" at bounding box center [279, 10] width 186 height 15
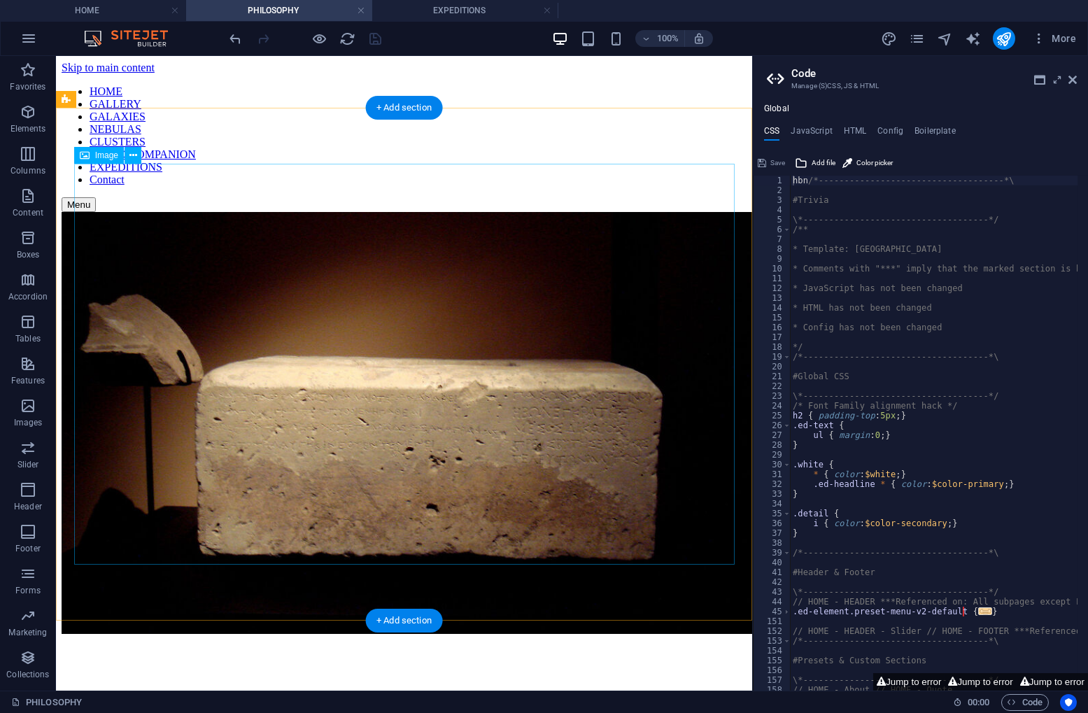
click at [416, 214] on figure at bounding box center [404, 424] width 685 height 425
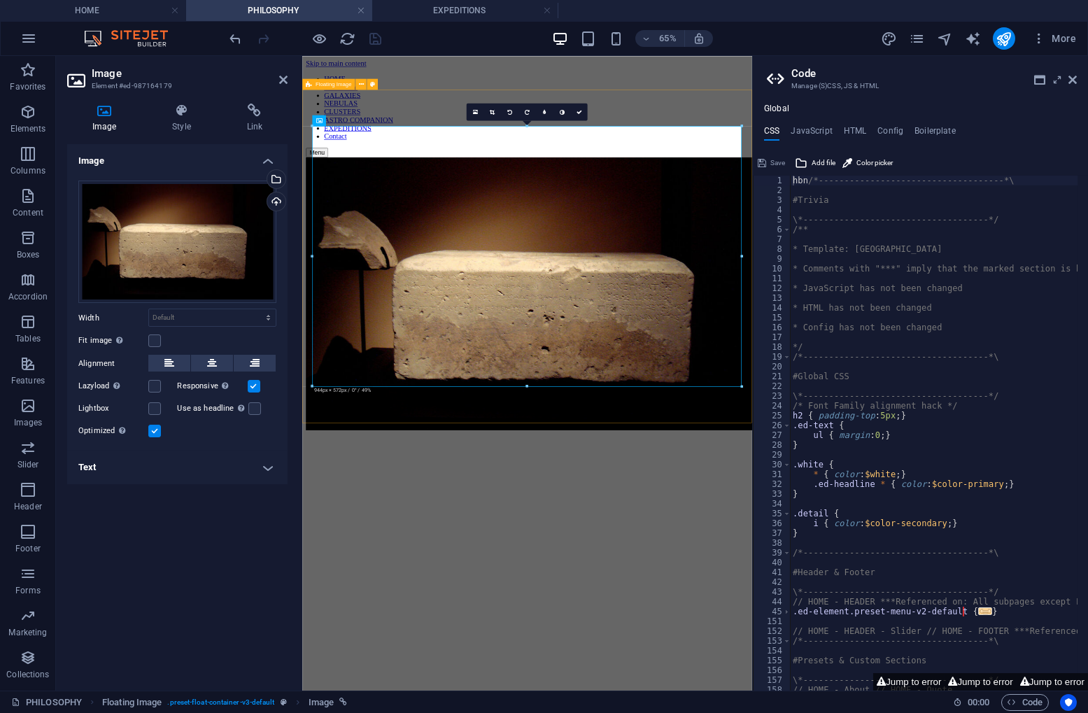
click at [850, 212] on div at bounding box center [647, 423] width 681 height 423
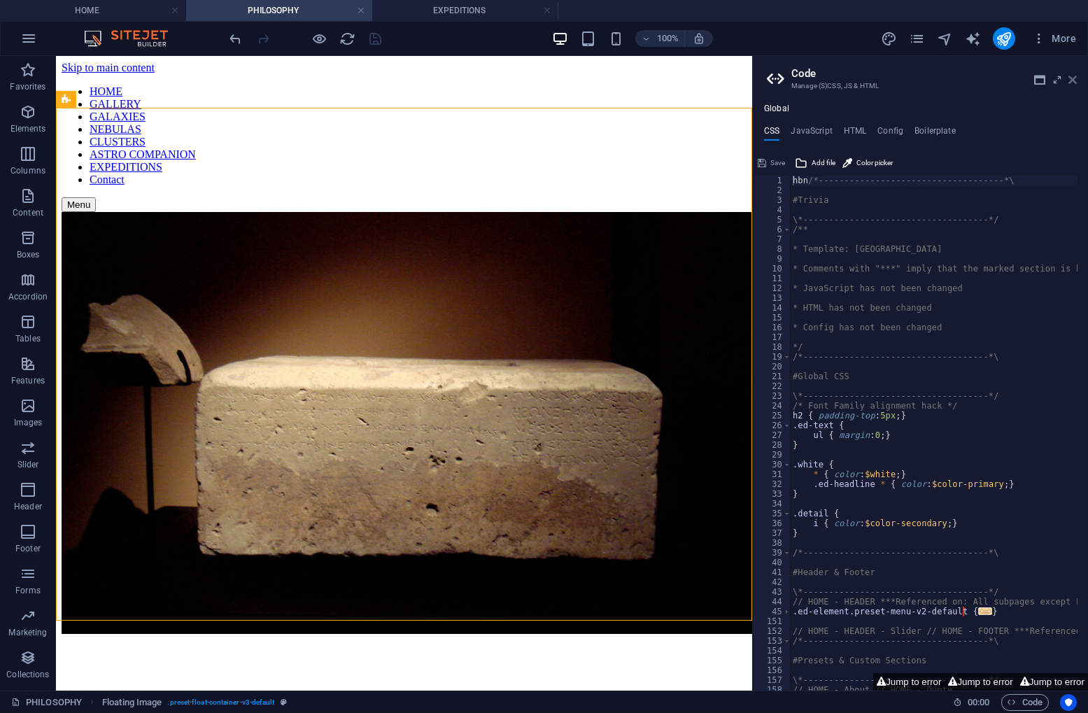
click at [1074, 79] on icon at bounding box center [1073, 79] width 8 height 11
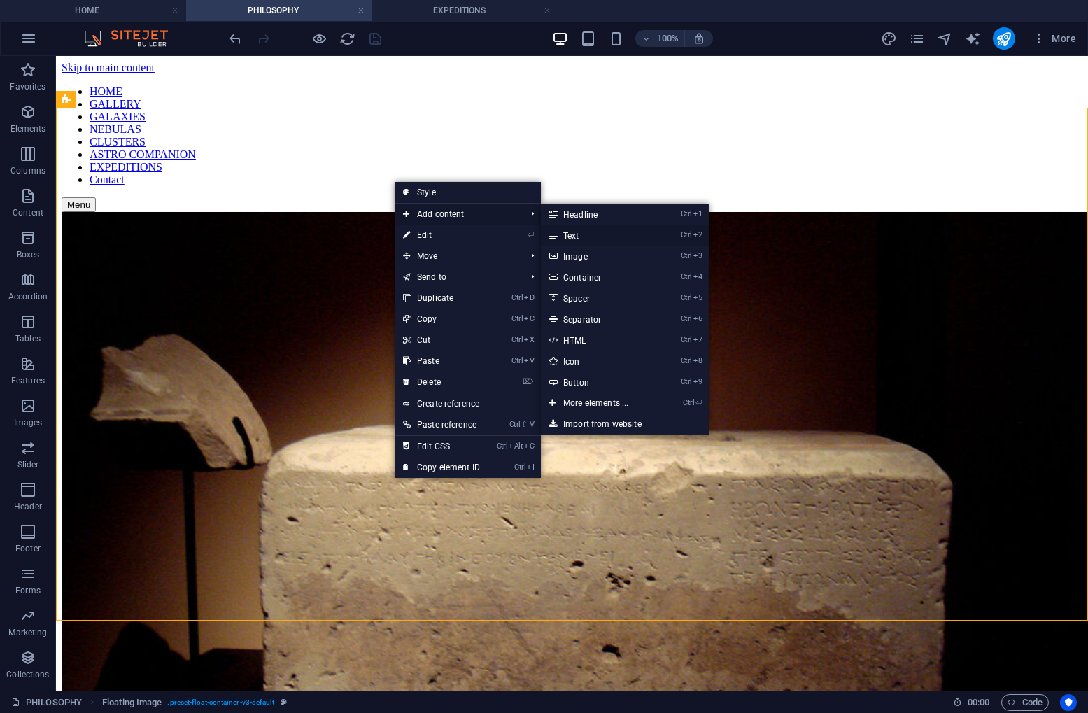
click at [581, 234] on link "Ctrl 2 Text" at bounding box center [598, 235] width 115 height 21
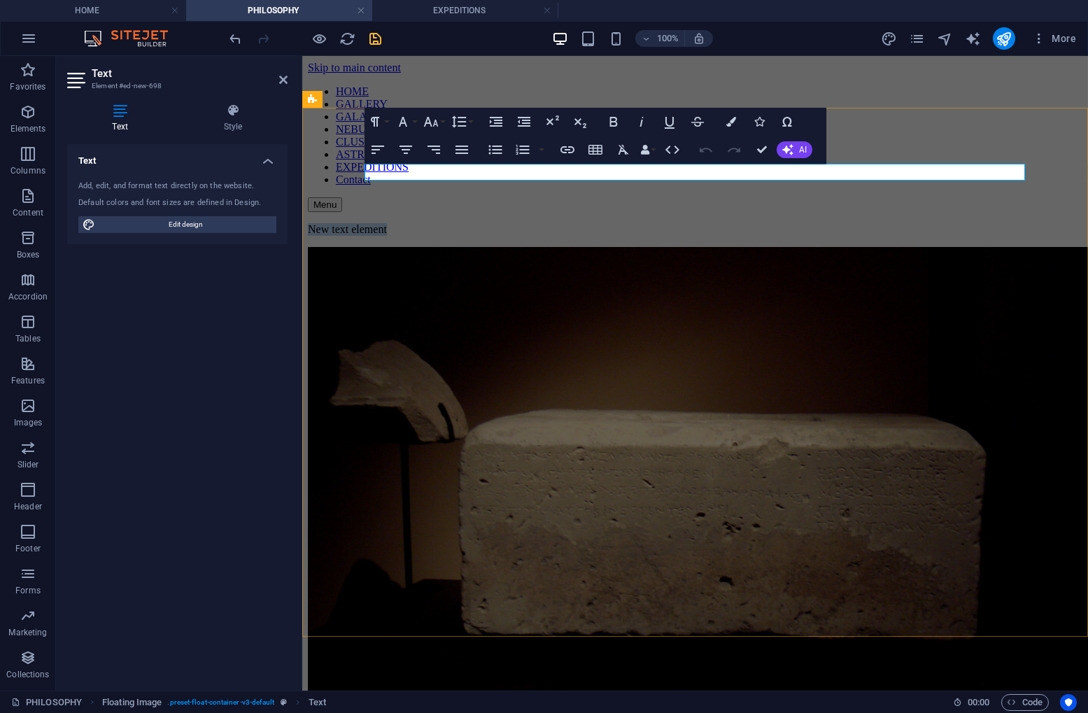
click at [489, 223] on p "New text element" at bounding box center [694, 229] width 775 height 13
click at [433, 121] on icon "button" at bounding box center [431, 121] width 17 height 17
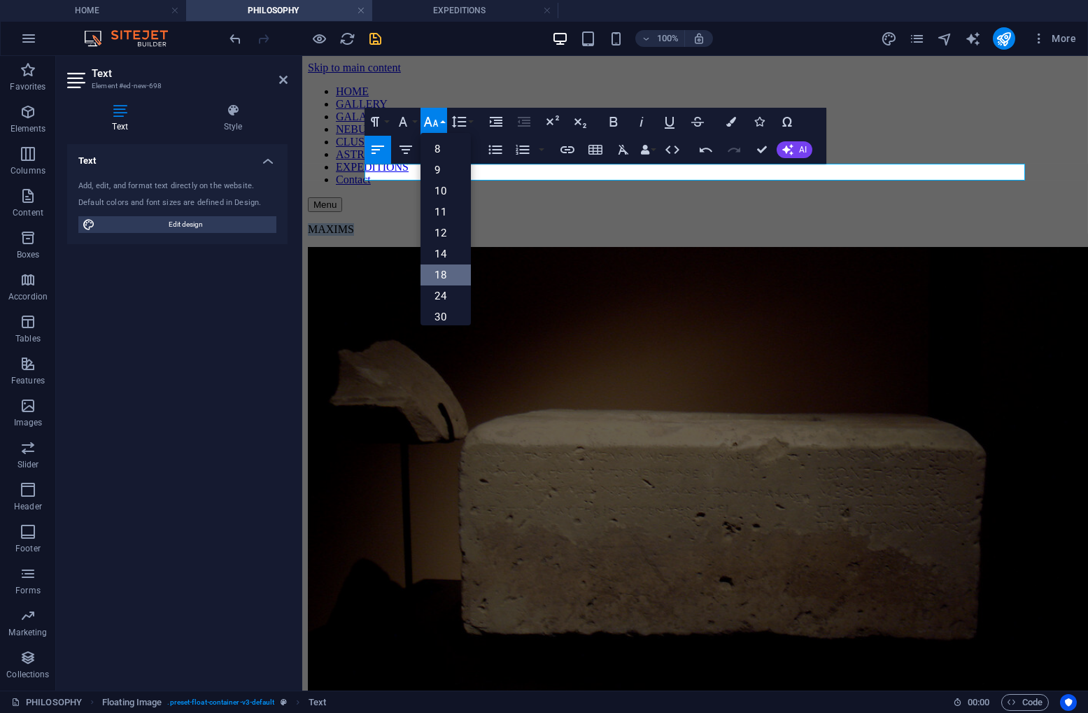
click at [444, 270] on link "18" at bounding box center [446, 275] width 50 height 21
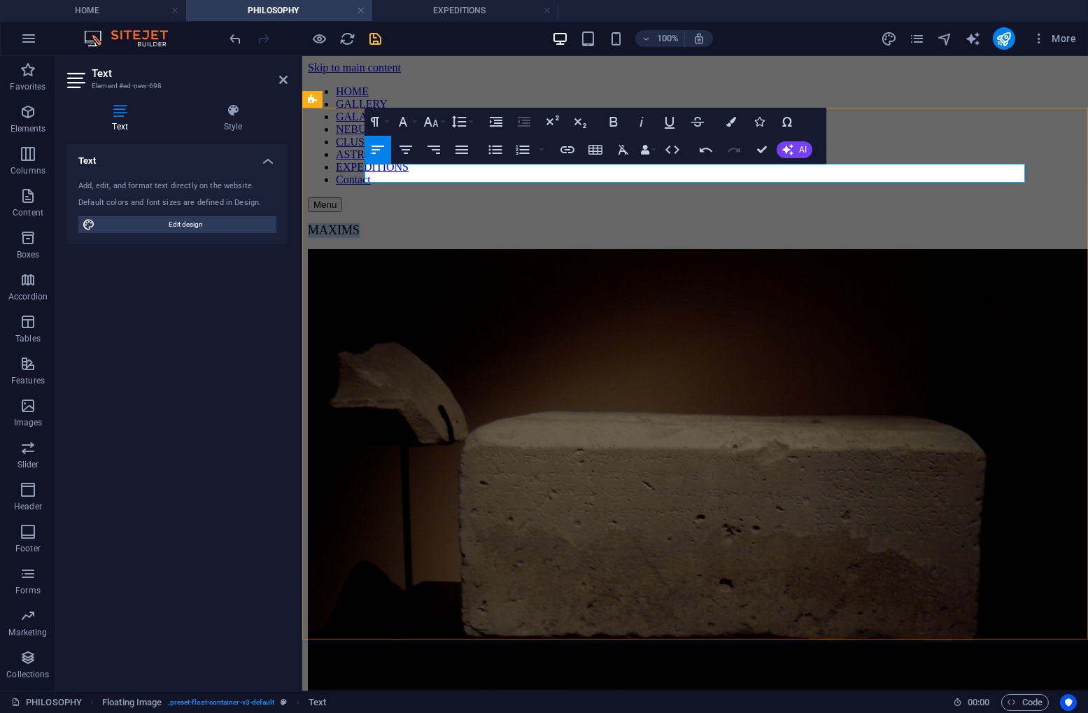
click at [446, 223] on p "MAXIMS" at bounding box center [694, 230] width 775 height 15
click at [401, 145] on icon "button" at bounding box center [406, 149] width 17 height 17
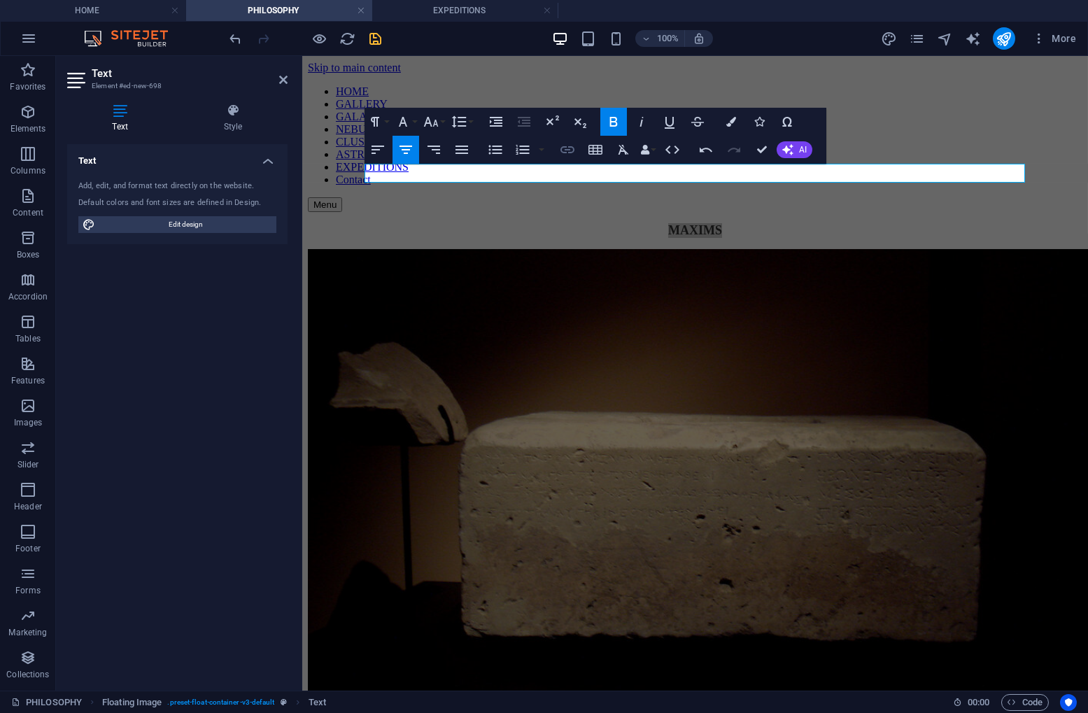
click at [566, 150] on icon "button" at bounding box center [568, 149] width 14 height 7
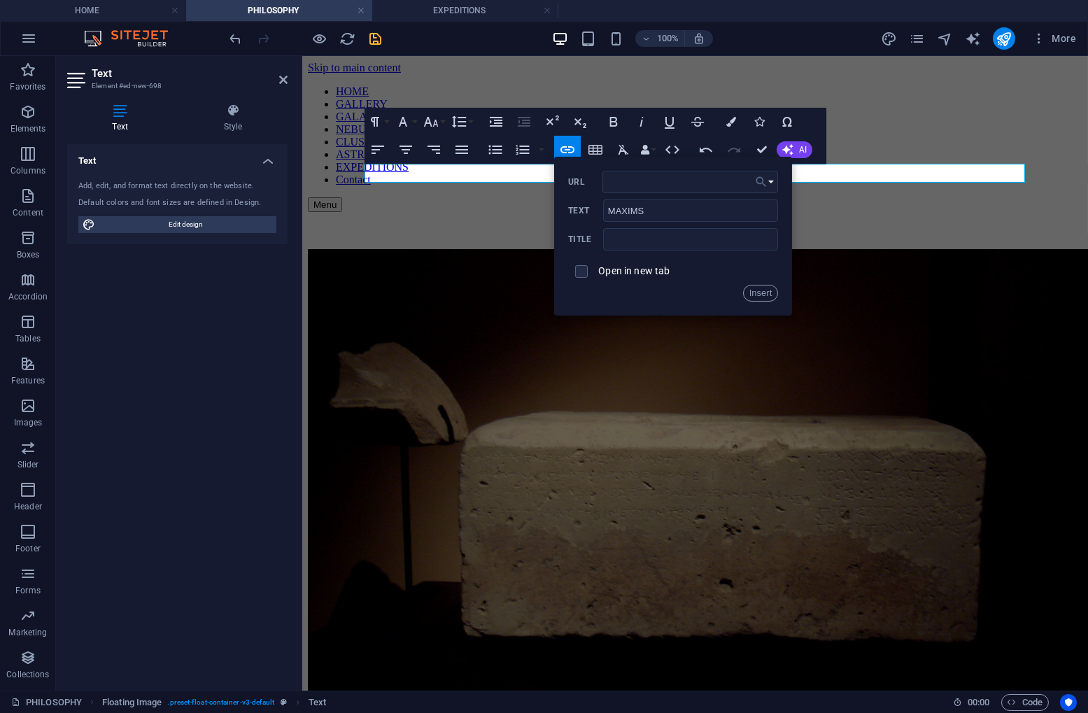
click at [761, 183] on icon "button" at bounding box center [762, 182] width 14 height 17
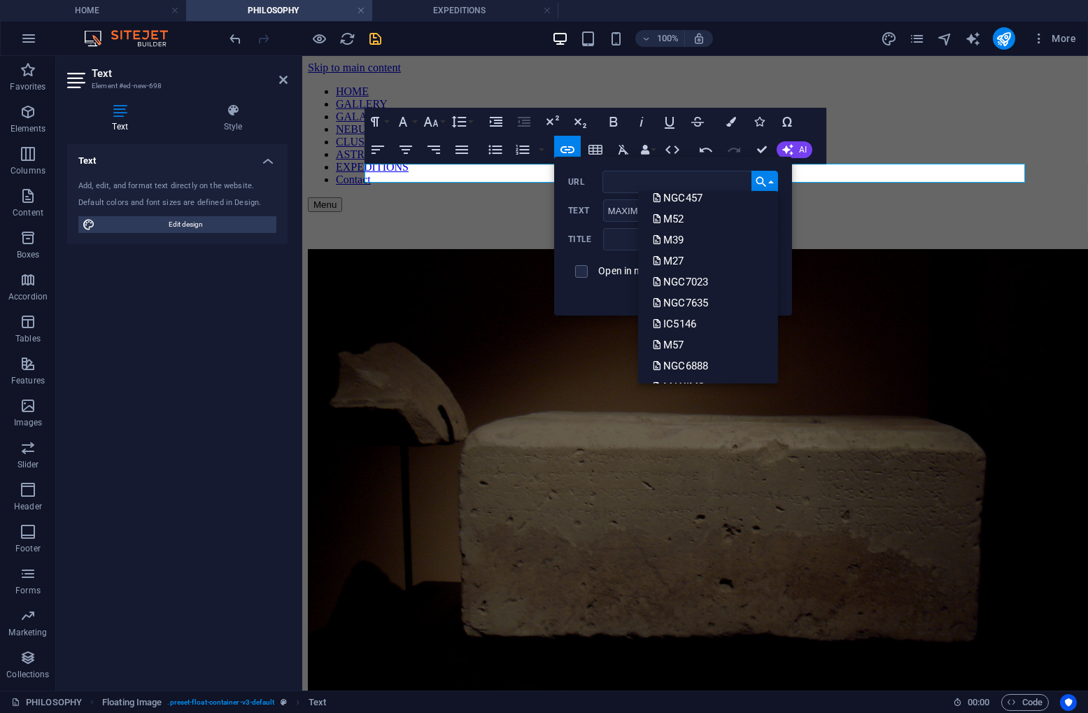
scroll to position [553, 0]
click at [699, 339] on p "MAXIMS" at bounding box center [679, 347] width 55 height 21
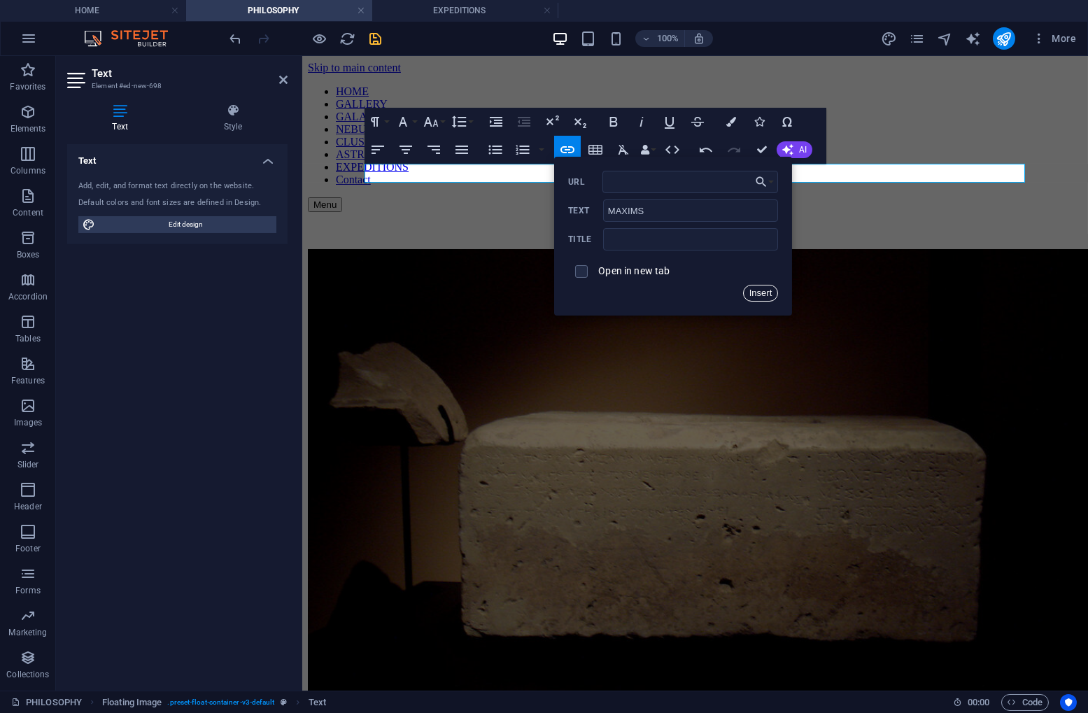
click at [761, 293] on button "Insert" at bounding box center [761, 293] width 36 height 17
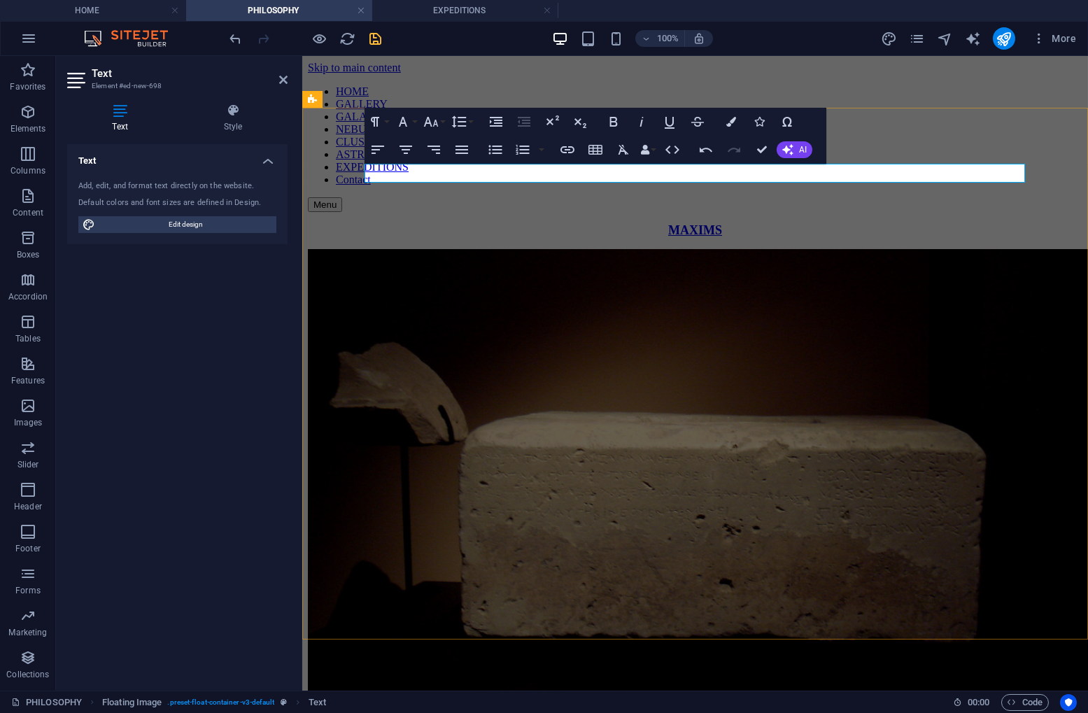
click at [705, 223] on strong "MAXIMS" at bounding box center [695, 230] width 54 height 14
drag, startPoint x: 765, startPoint y: 149, endPoint x: 707, endPoint y: 97, distance: 78.3
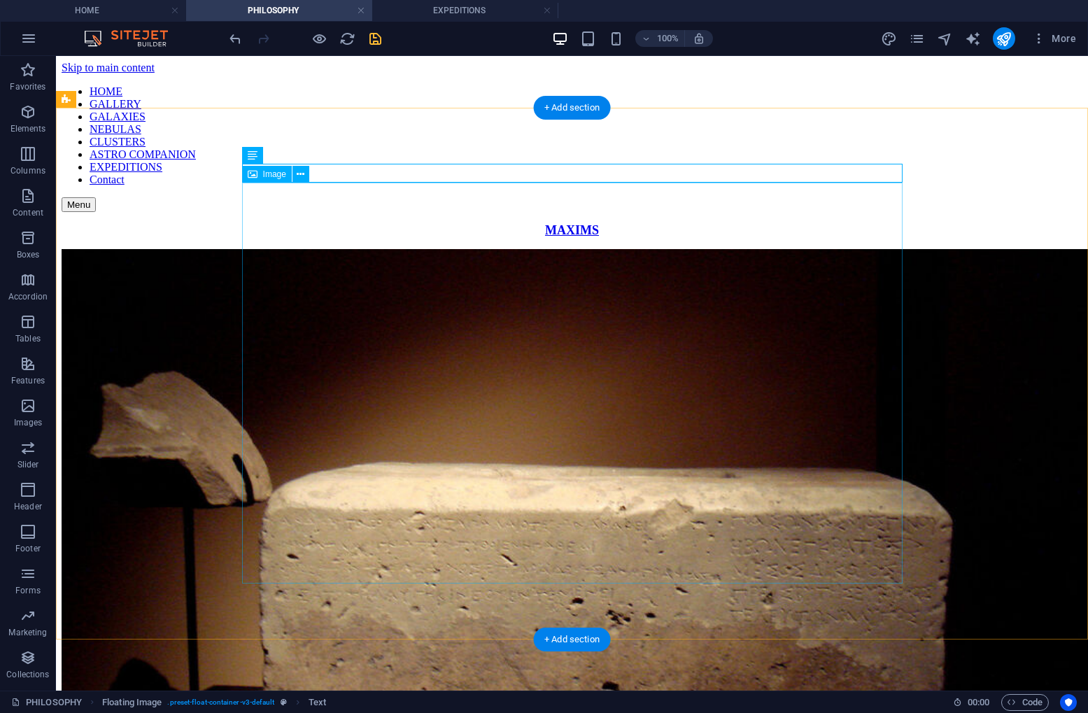
click at [665, 249] on figure at bounding box center [572, 563] width 1021 height 629
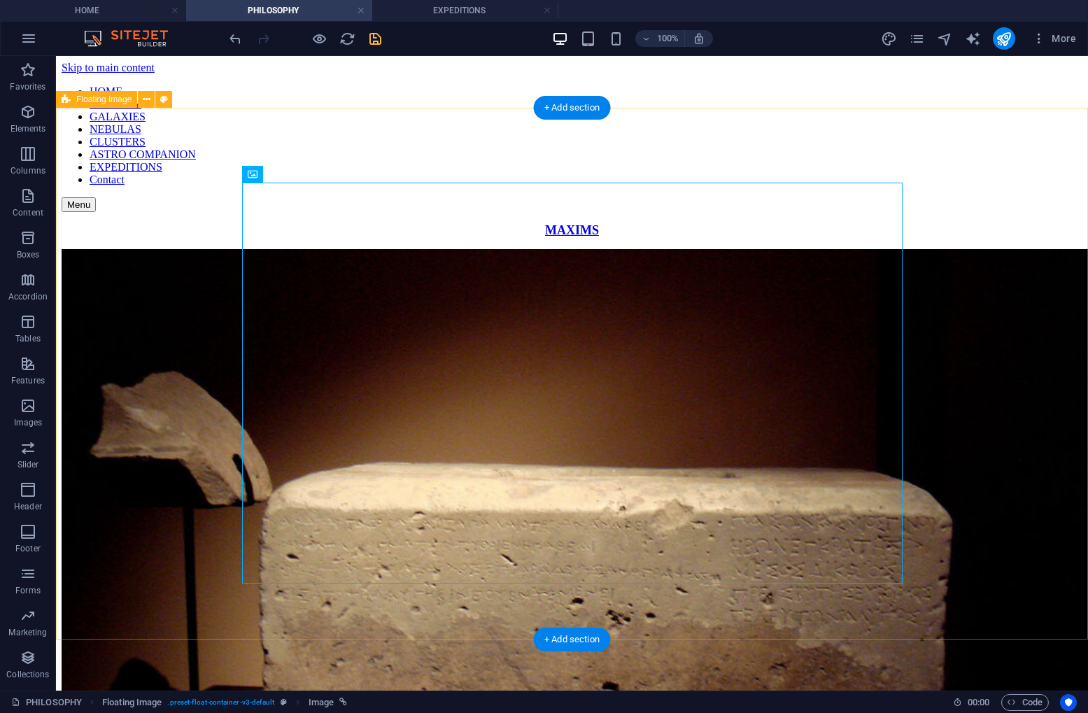
click at [960, 265] on div "MAXIMS" at bounding box center [572, 550] width 1021 height 655
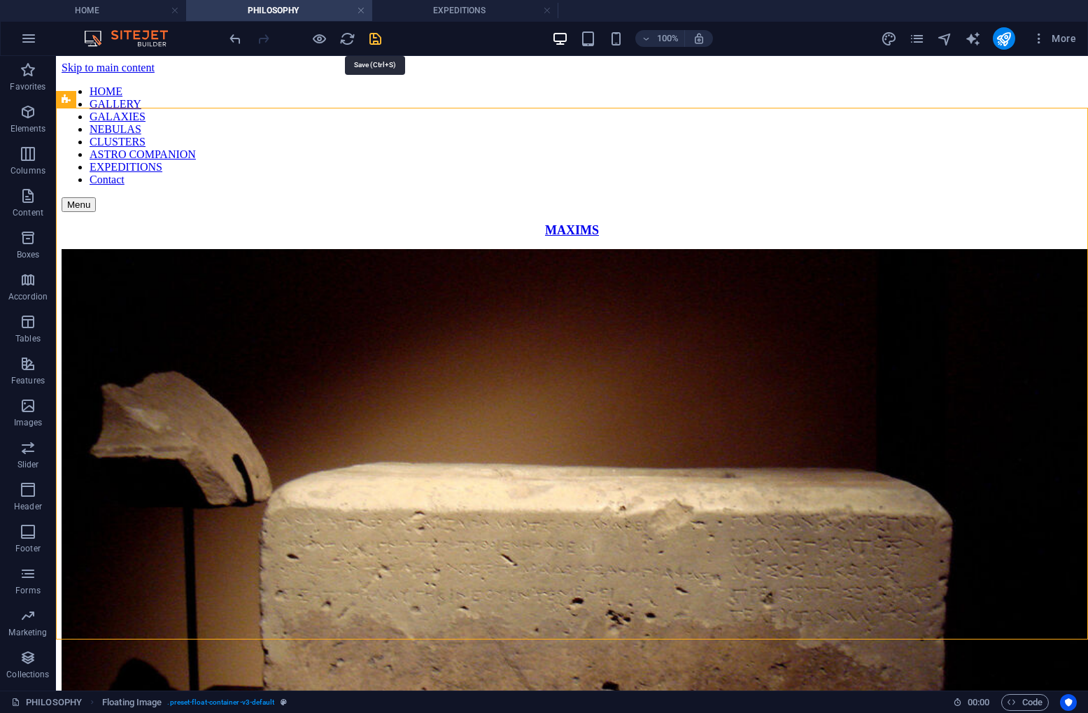
click at [373, 38] on icon "save" at bounding box center [376, 39] width 16 height 16
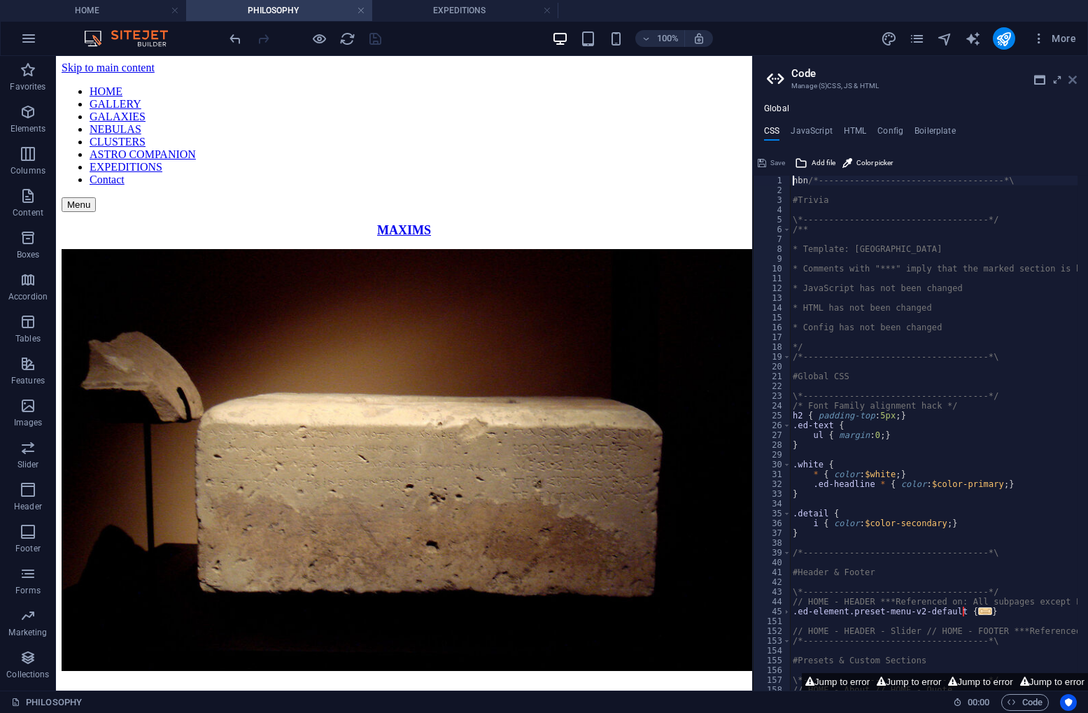
click at [1073, 79] on icon at bounding box center [1073, 79] width 8 height 11
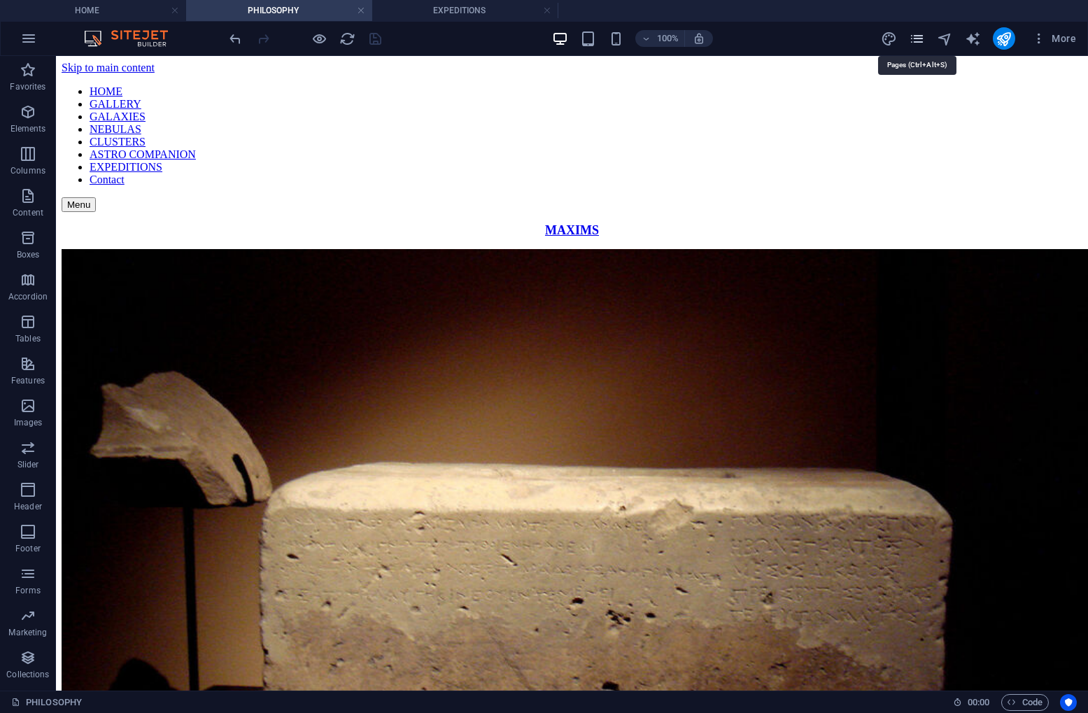
click at [920, 37] on icon "pages" at bounding box center [917, 39] width 16 height 16
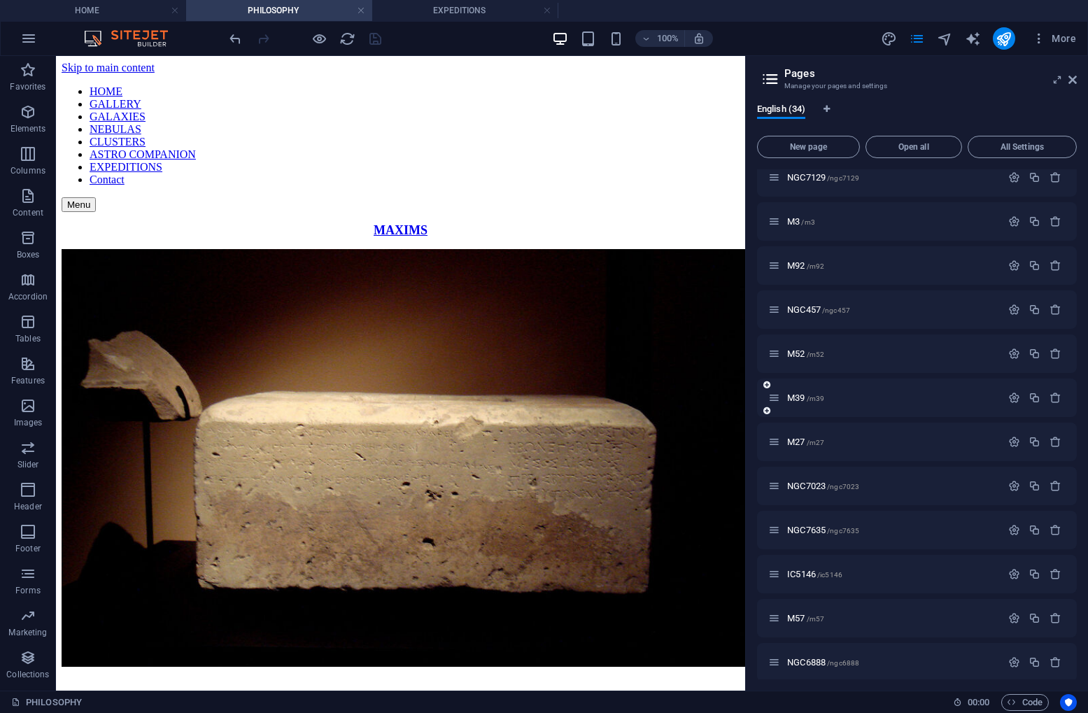
scroll to position [988, 0]
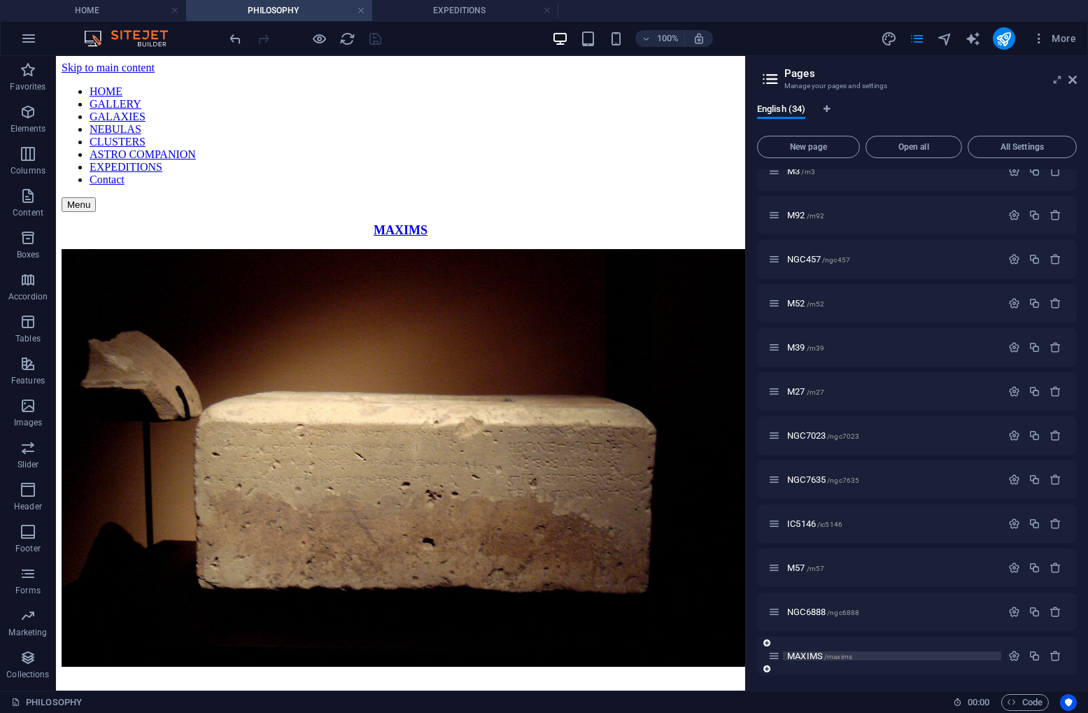
click at [817, 654] on span "MAXIMS /maxims" at bounding box center [819, 656] width 65 height 10
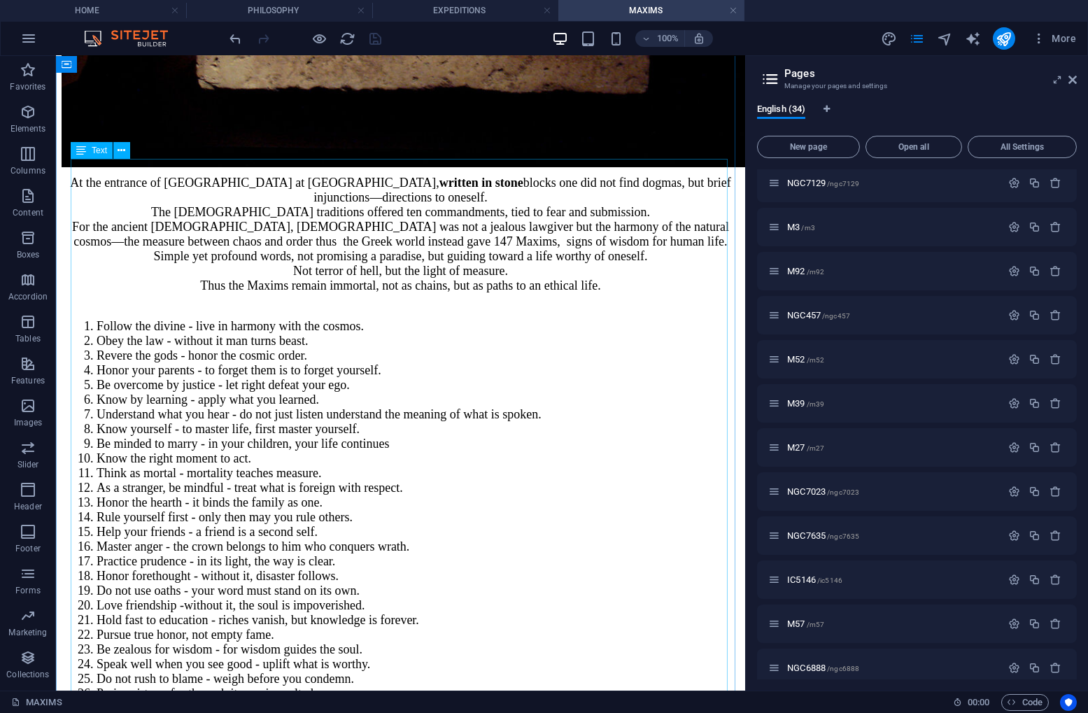
scroll to position [0, 0]
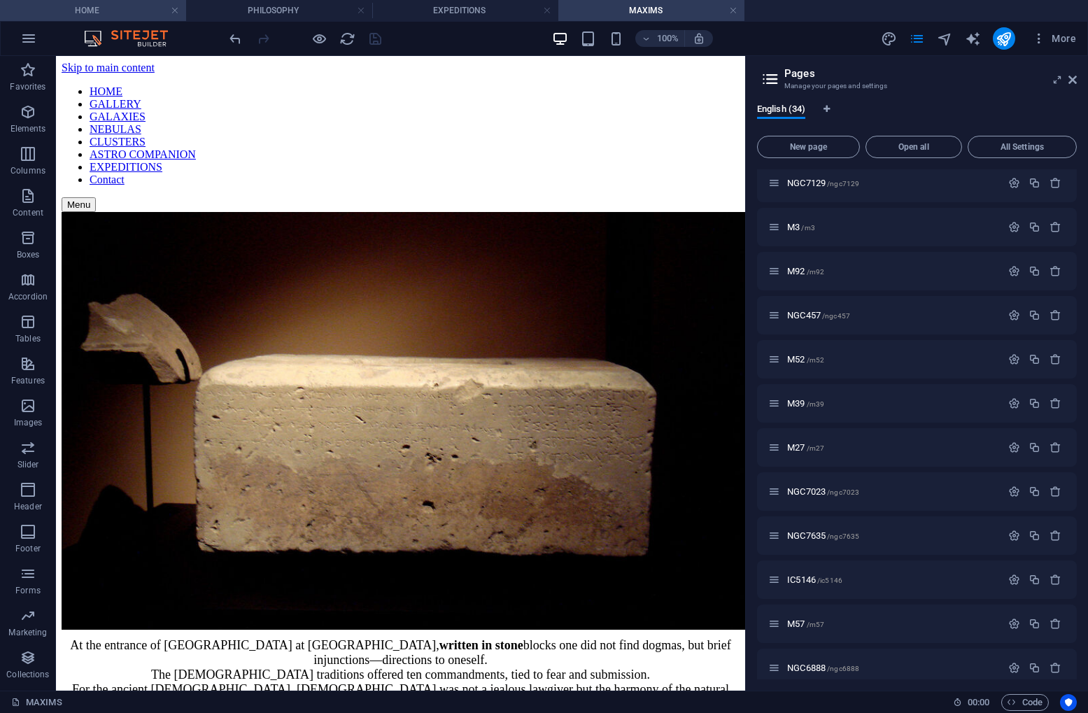
click at [115, 7] on h4 "HOME" at bounding box center [93, 10] width 186 height 15
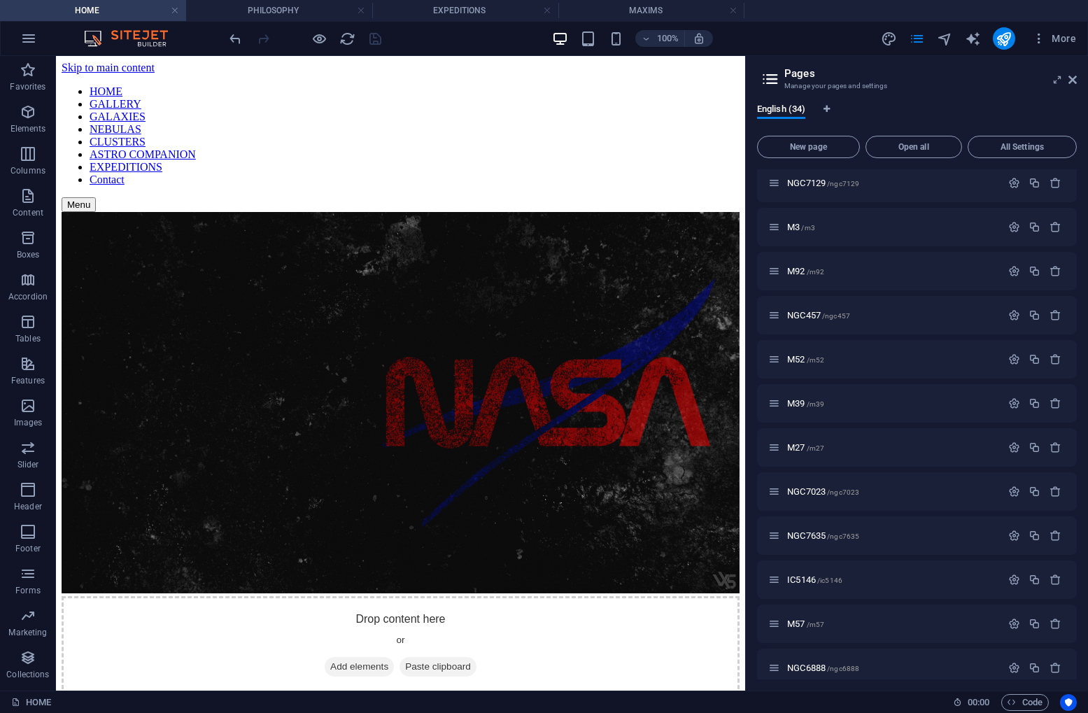
scroll to position [3982, 0]
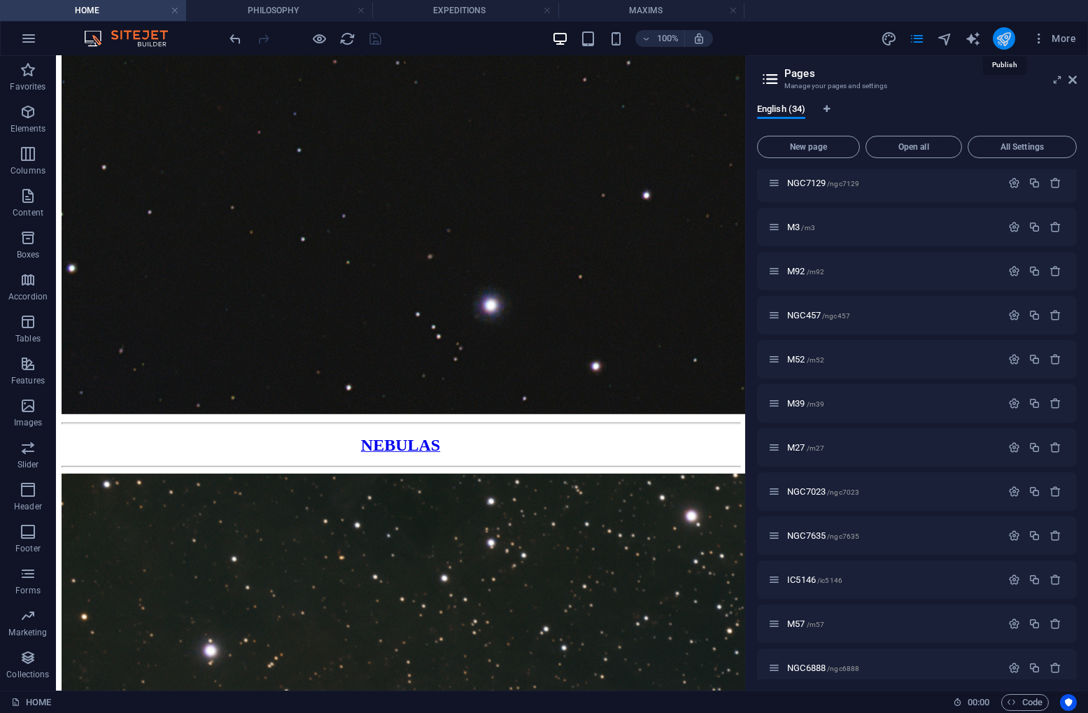
click at [1006, 37] on icon "publish" at bounding box center [1004, 39] width 16 height 16
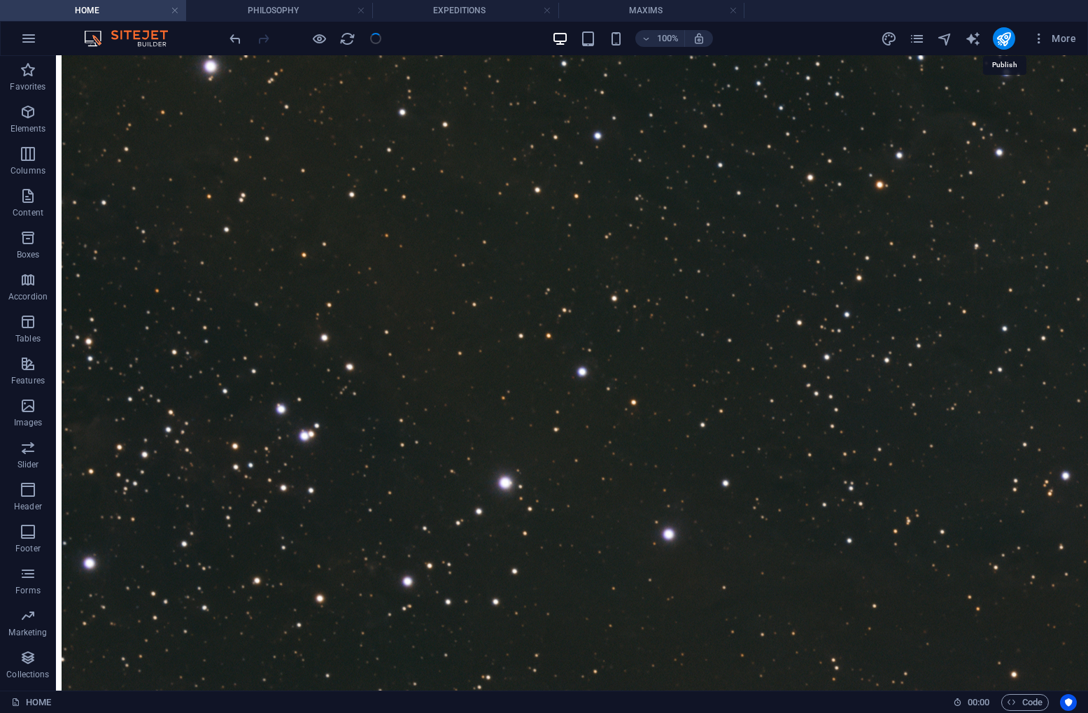
scroll to position [3999, 0]
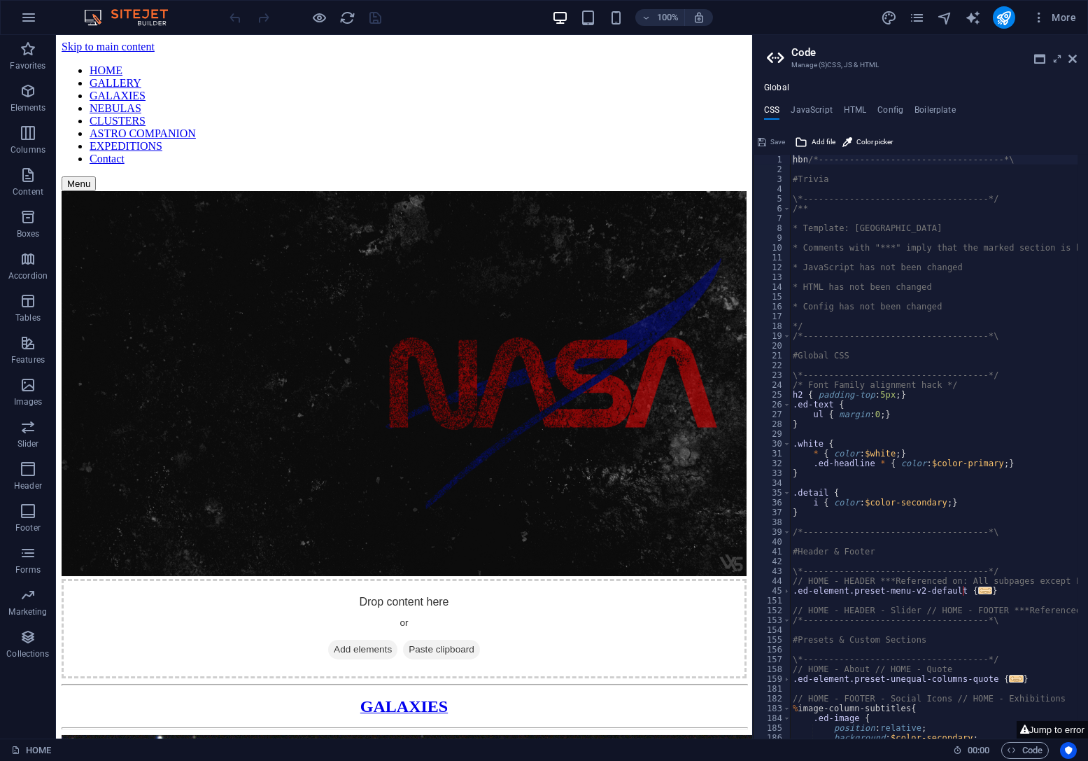
click at [1045, 65] on h3 "Manage (S)CSS, JS & HTML" at bounding box center [921, 65] width 258 height 13
click at [1041, 61] on icon at bounding box center [1039, 58] width 11 height 11
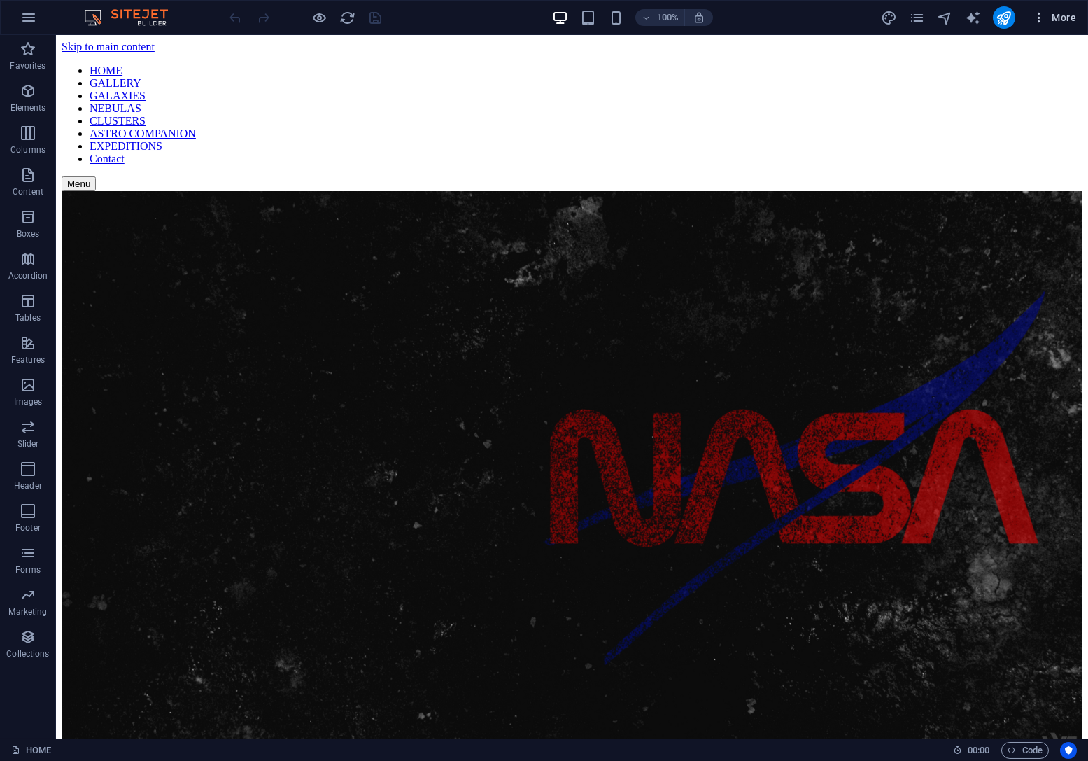
click at [1039, 15] on icon "button" at bounding box center [1039, 17] width 14 height 14
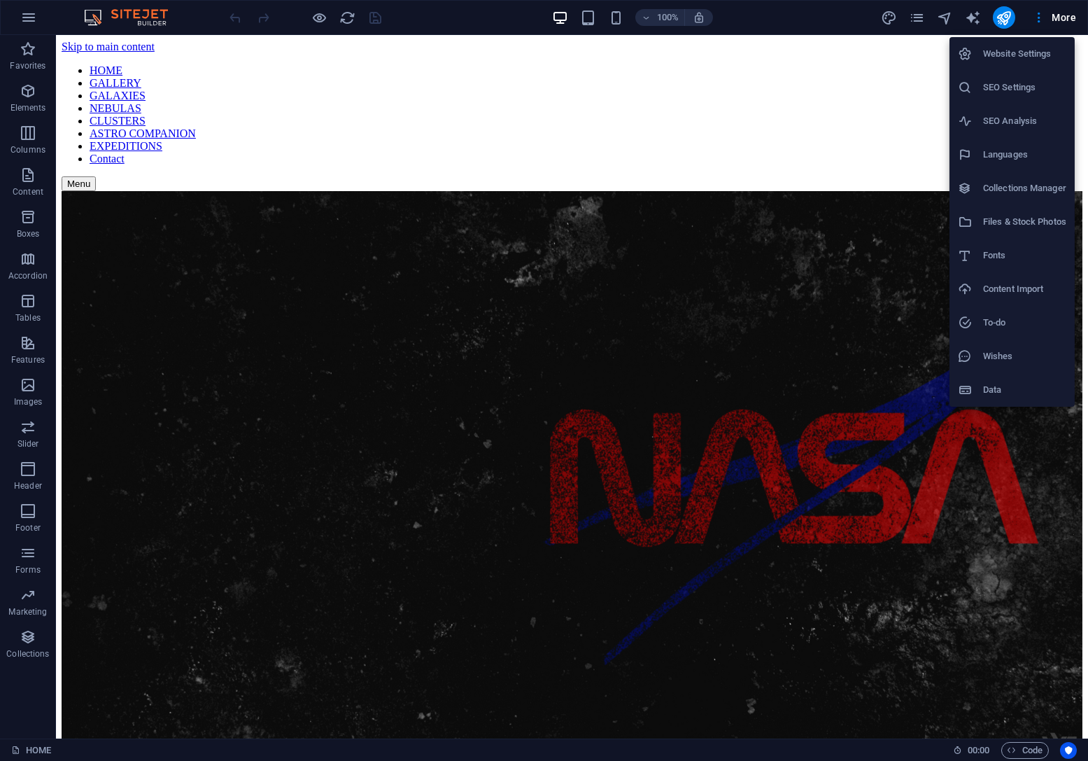
click at [1001, 87] on h6 "SEO Settings" at bounding box center [1024, 87] width 83 height 17
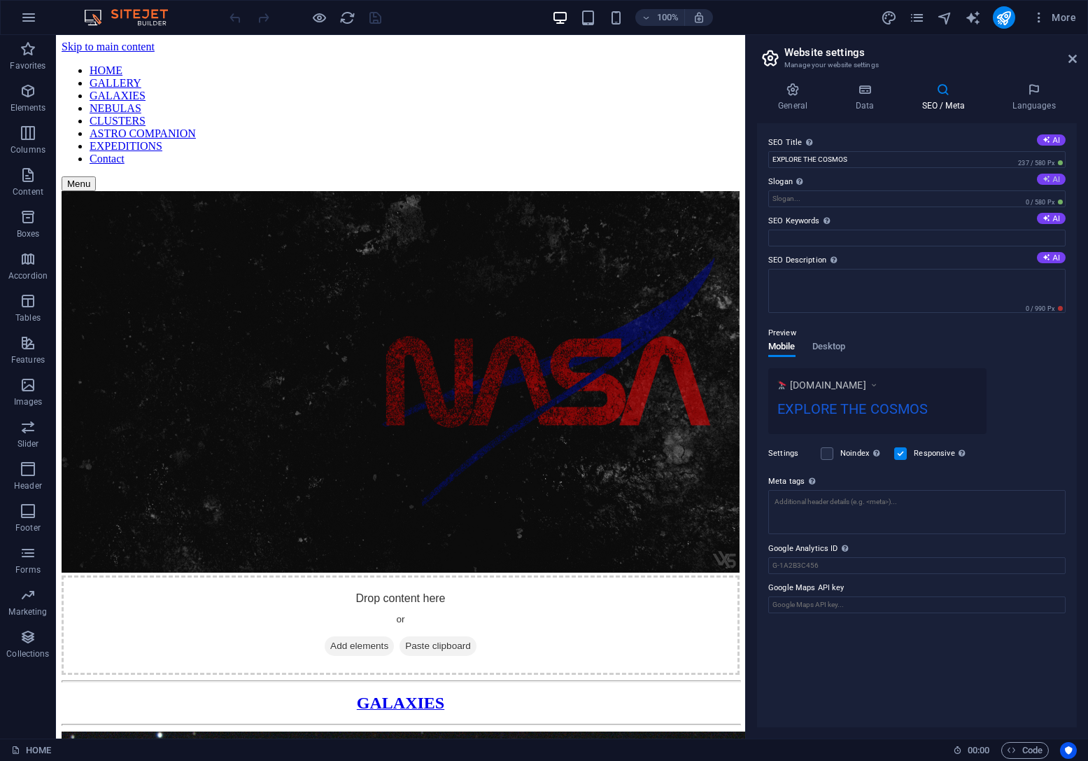
click at [1053, 178] on button "AI" at bounding box center [1051, 179] width 29 height 11
type input "Explore the Cosmos: Your Gateway to Night Sky Wonders"
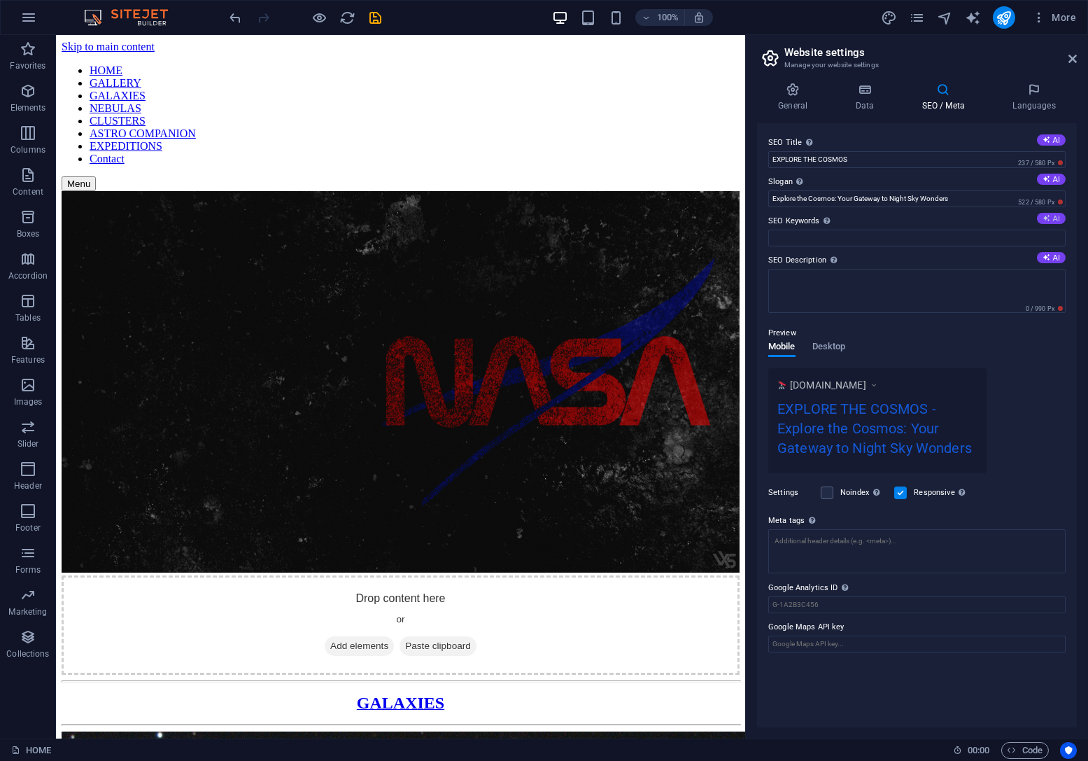
click at [1051, 217] on button "AI" at bounding box center [1051, 218] width 29 height 11
type input "galaxy clusters, deep-sky objects, astronomical timing, cosmic distances, solar…"
click at [1053, 255] on button "AI" at bounding box center [1051, 257] width 29 height 11
type textarea "Explore the universe with our powerful cosmic lookup tool, detailed forecasts f…"
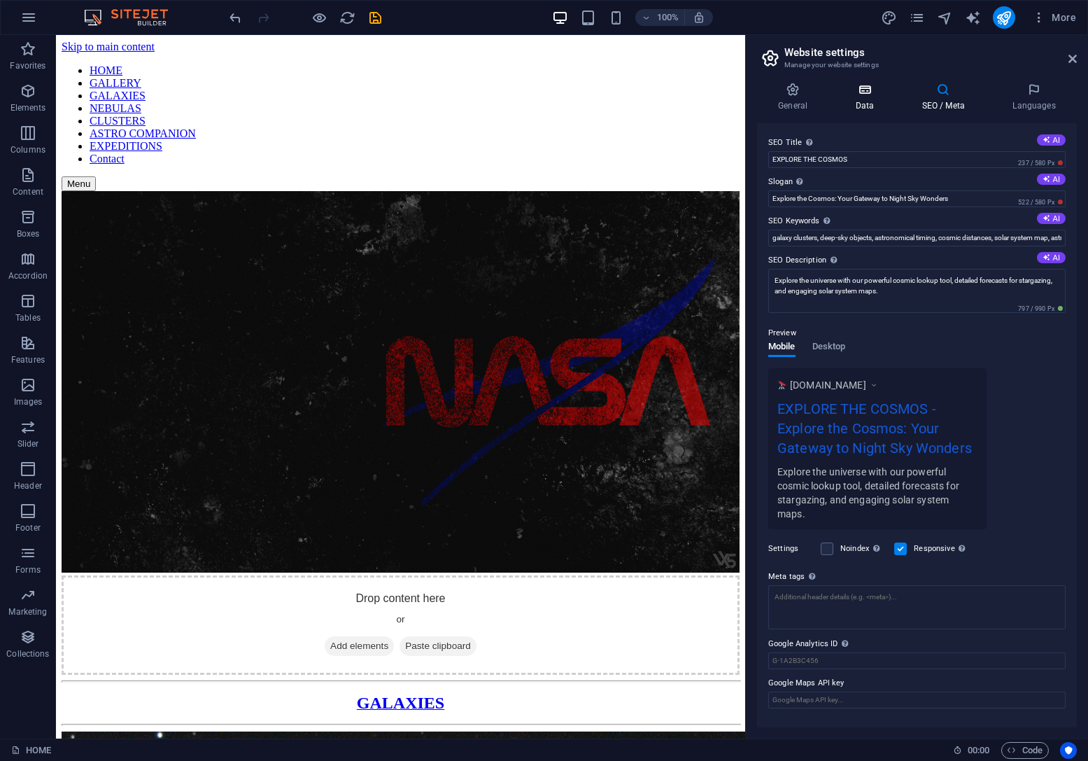
click at [862, 91] on icon at bounding box center [864, 90] width 61 height 14
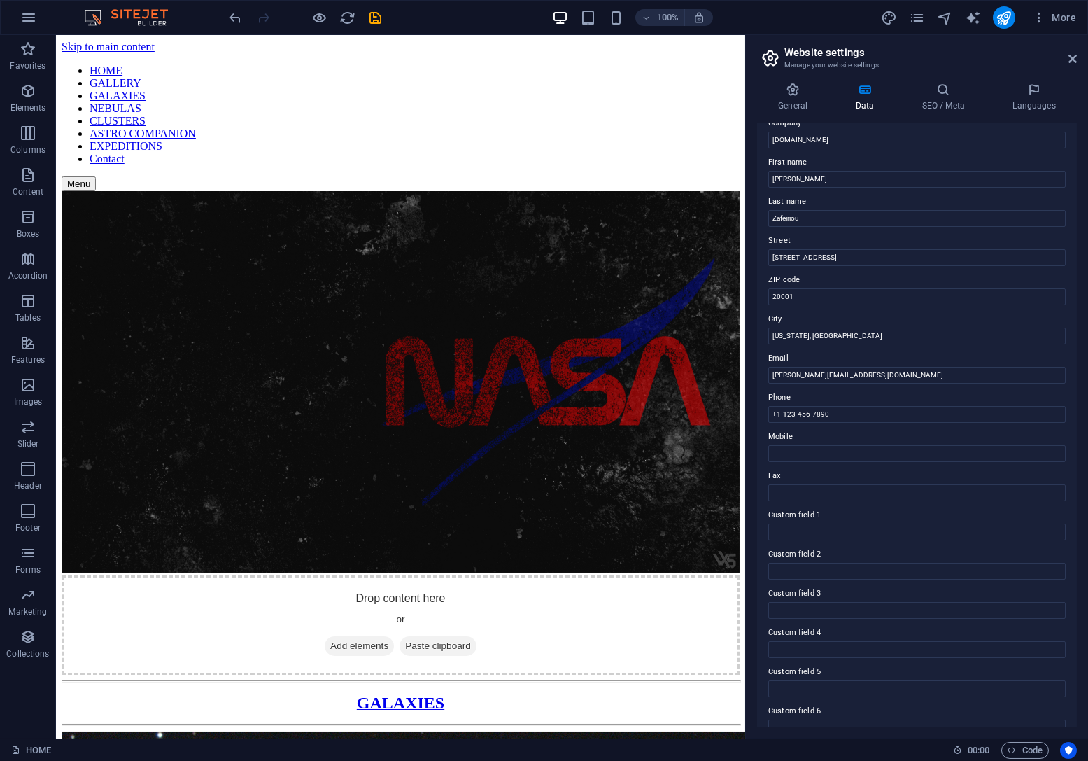
scroll to position [68, 0]
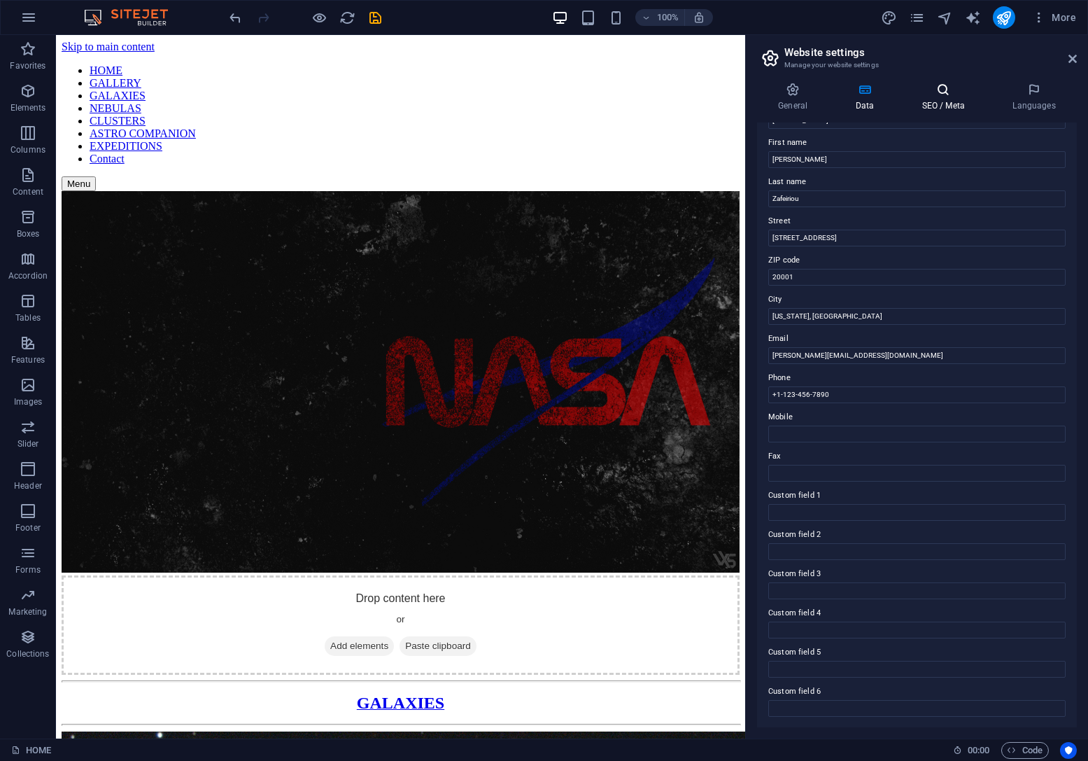
click at [948, 94] on icon at bounding box center [943, 90] width 85 height 14
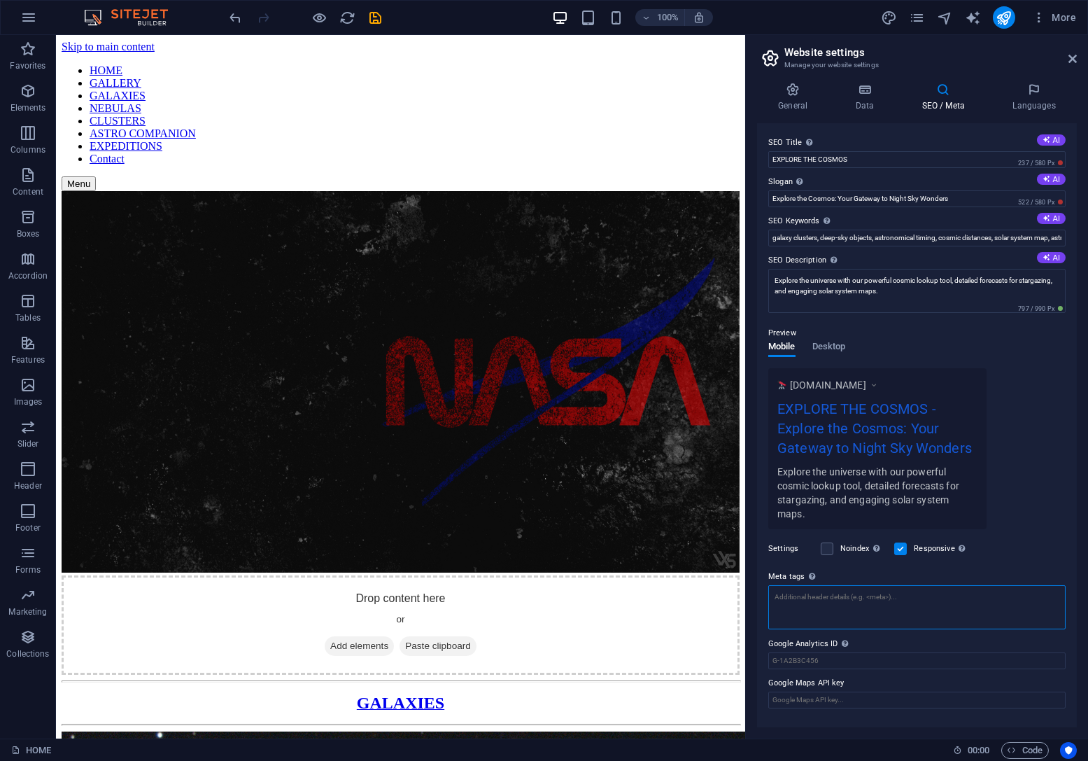
click at [855, 599] on textarea "Meta tags Enter HTML code here that will be placed inside the tags of your webs…" at bounding box center [916, 607] width 297 height 44
paste textarea "<!-- Google tag (gtag.js) --> <script async src="https://www.googletagmanager.c…"
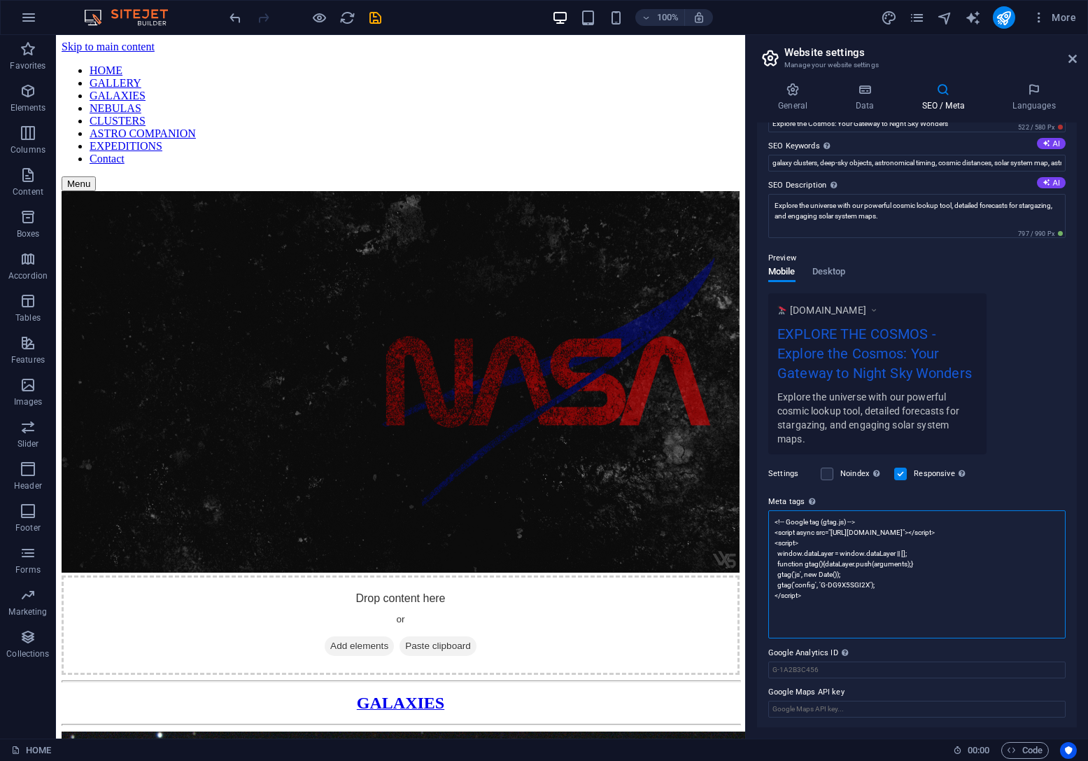
scroll to position [0, 0]
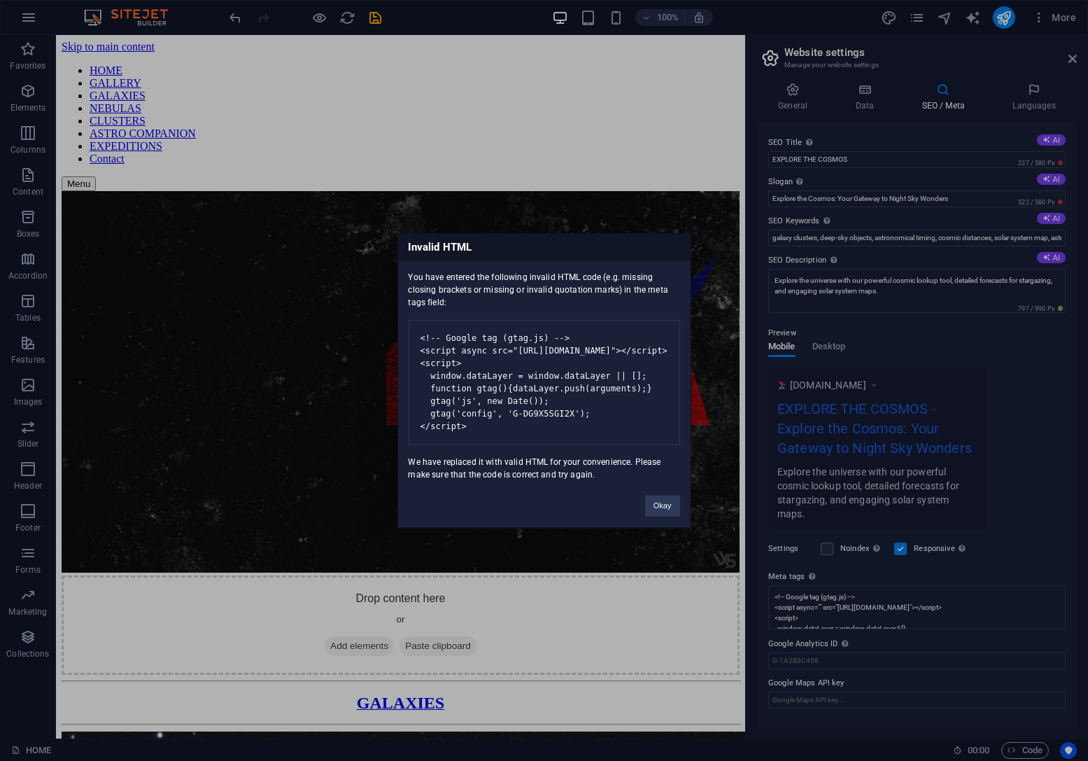
click at [865, 614] on div "Invalid HTML You have entered the following invalid HTML code (e.g. missing clo…" at bounding box center [544, 380] width 1088 height 761
click at [566, 398] on pre "<!-- Google tag (gtag.js) --> <script async src="https://www.googletagmanager.c…" at bounding box center [545, 382] width 272 height 125
click at [662, 510] on button "Okay" at bounding box center [662, 505] width 35 height 21
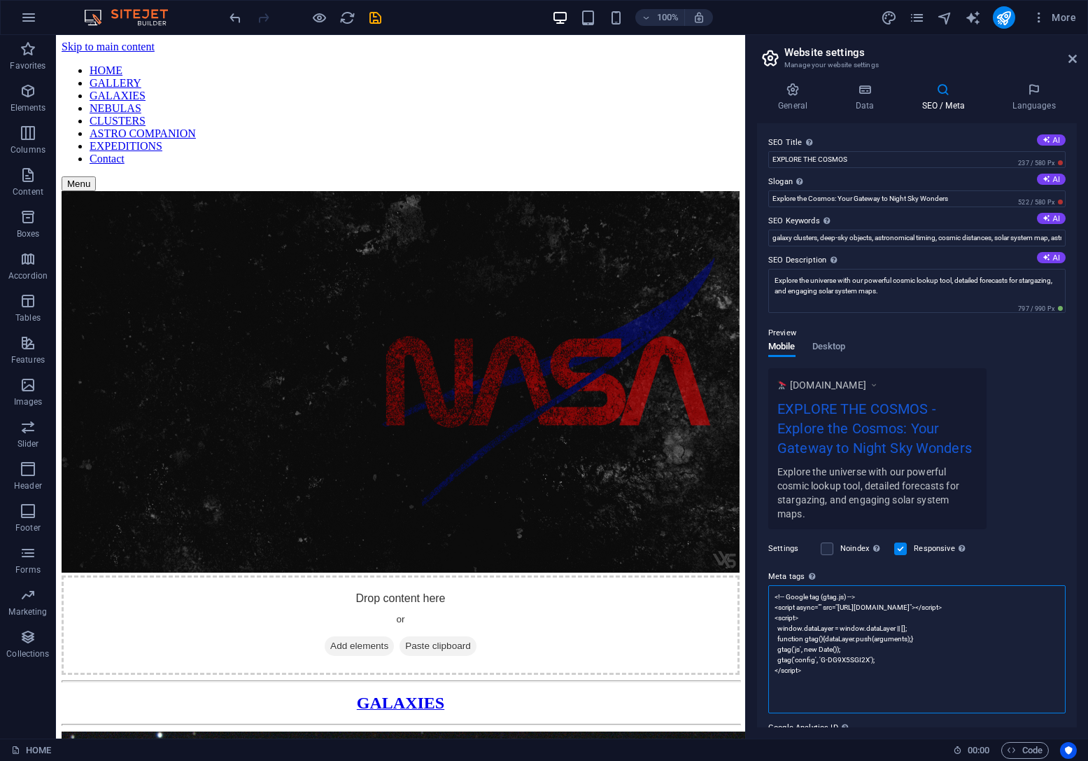
click at [829, 691] on textarea "<!-- Google tag (gtag.js) --> <script async="" src="https://www.googletagmanage…" at bounding box center [916, 649] width 297 height 128
drag, startPoint x: 878, startPoint y: 722, endPoint x: 742, endPoint y: 582, distance: 195.0
paste textarea
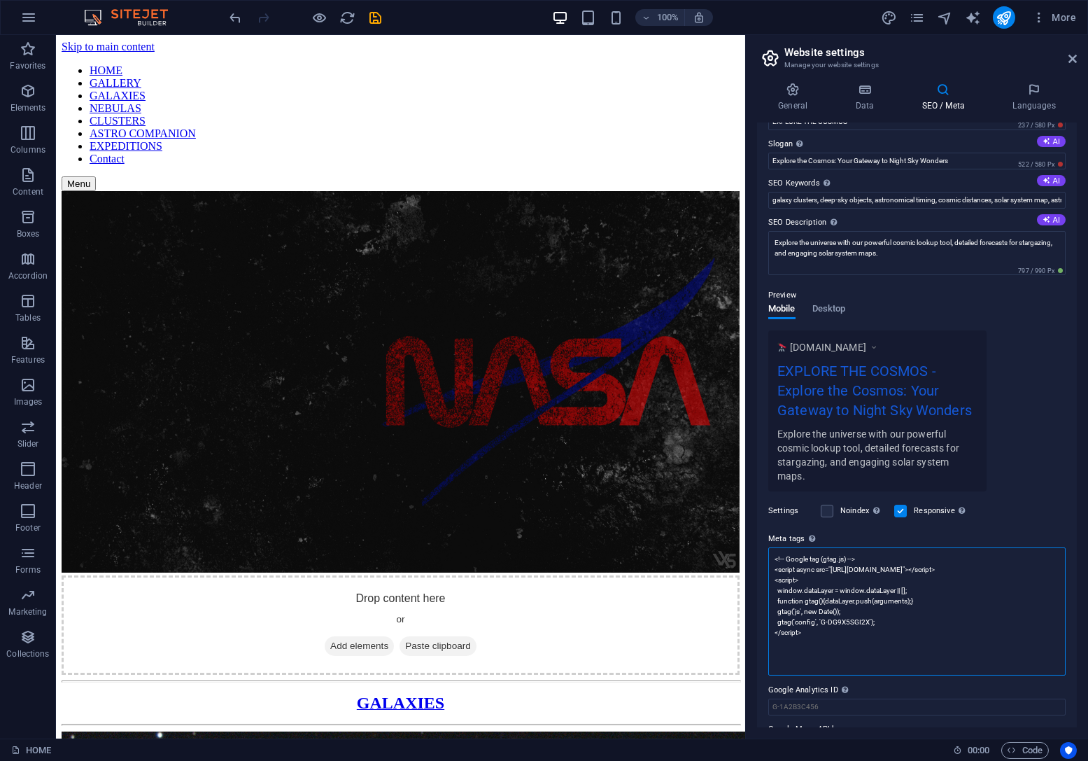
scroll to position [75, 0]
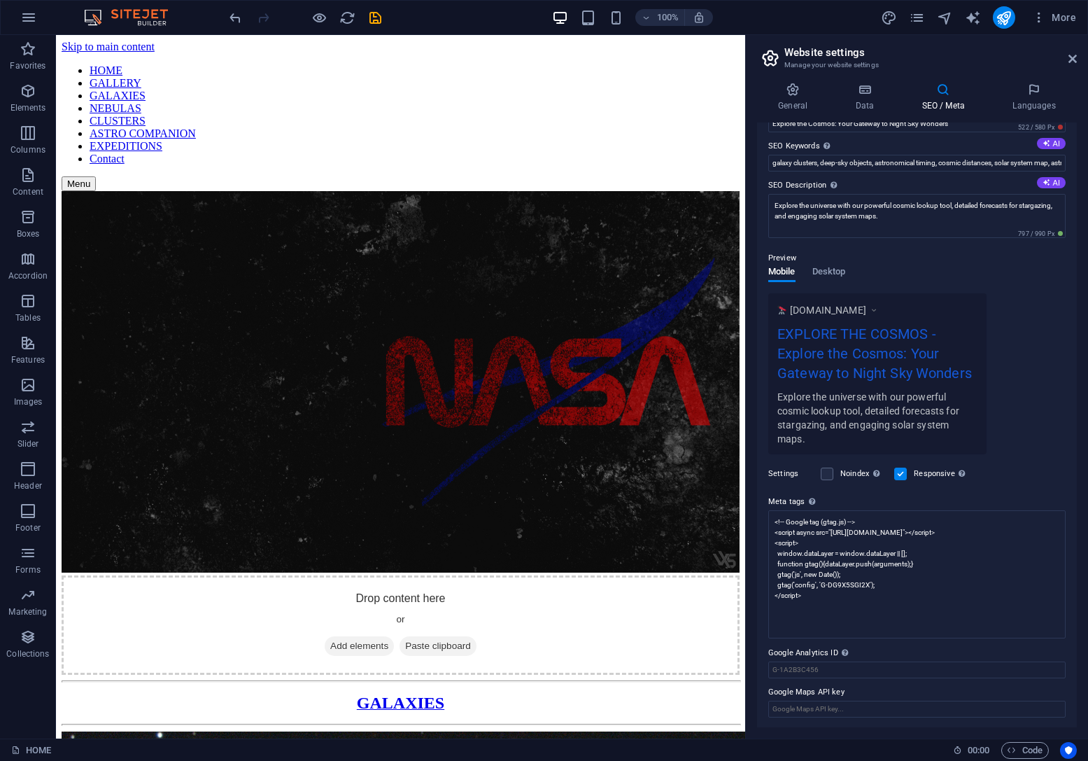
type textarea "<!-- Google tag (gtag.js) --> <script async="" src="https://www.googletagmanage…"
click at [862, 655] on body "fzastro.com HOME Favorites Elements Columns Content Boxes Accordion Tables Feat…" at bounding box center [544, 380] width 1088 height 761
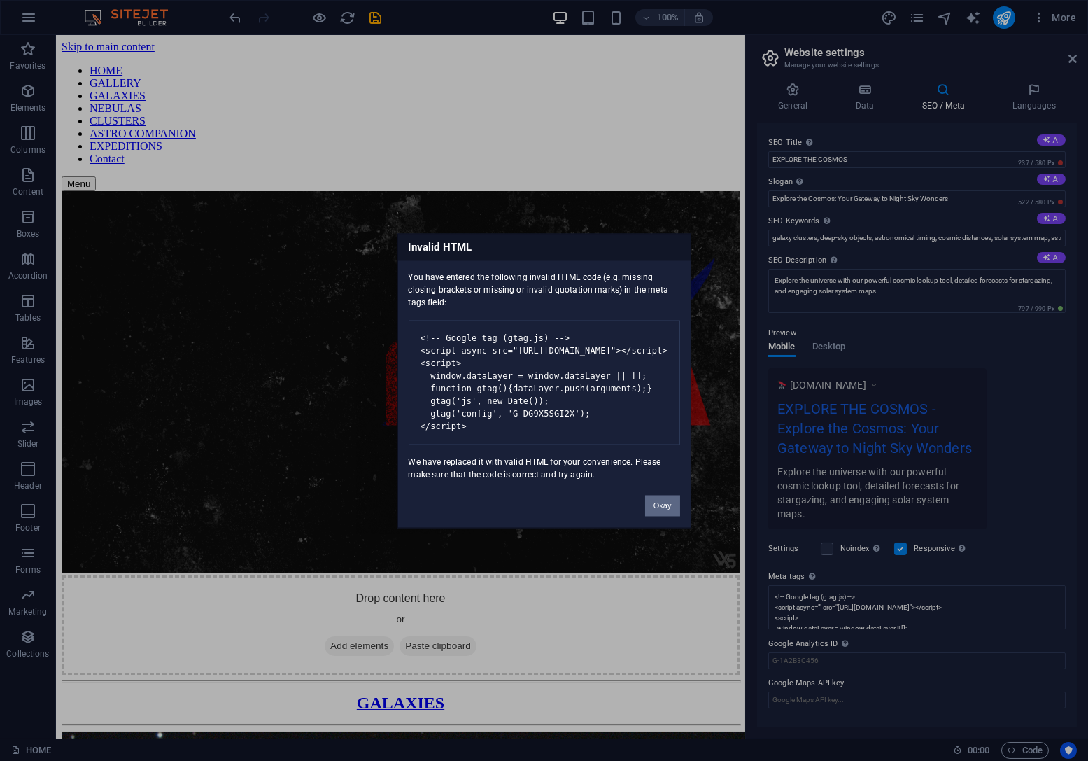
click at [663, 509] on button "Okay" at bounding box center [662, 505] width 35 height 21
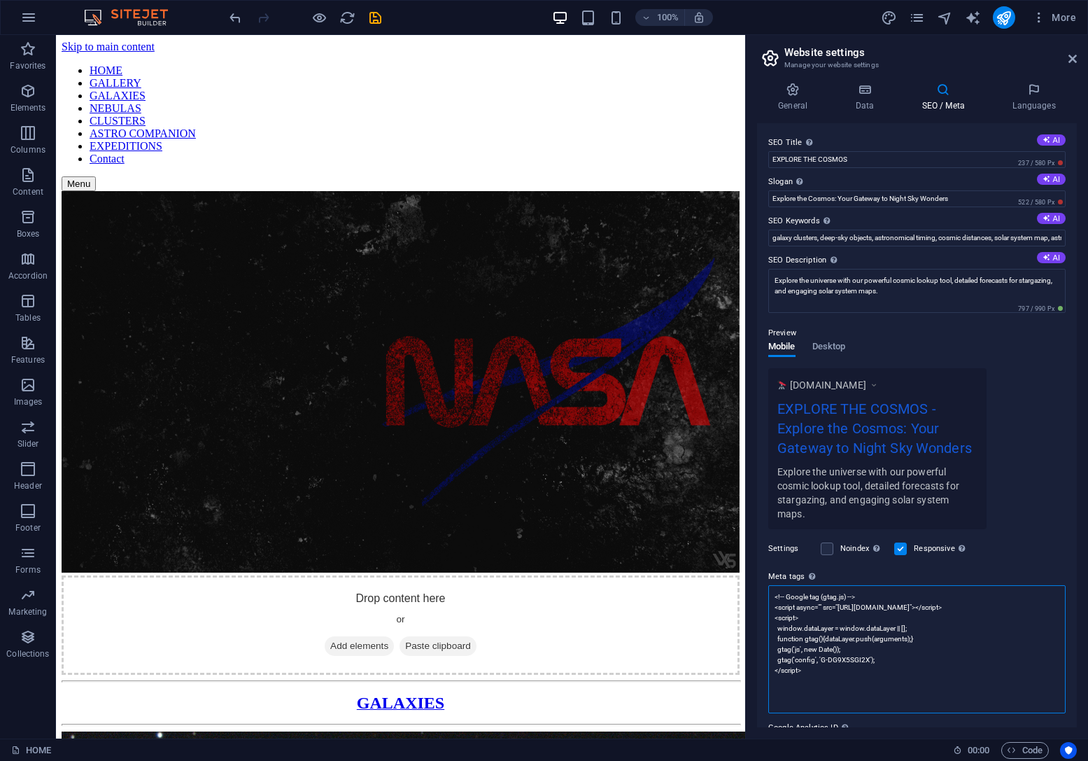
click at [866, 654] on textarea "<!-- Google tag (gtag.js) --> <script async="" src="https://www.googletagmanage…" at bounding box center [916, 649] width 297 height 128
paste textarea "src="https://www.googletagmanager.com/gtag/js?id=G-DG9X5SGI2X"></script> <scrip…"
type textarea "<!-- Google tag (gtag.js) --> <script async="" src="https://www.googletagmanage…"
click at [1023, 533] on body "fzastro.com HOME Favorites Elements Columns Content Boxes Accordion Tables Feat…" at bounding box center [544, 380] width 1088 height 761
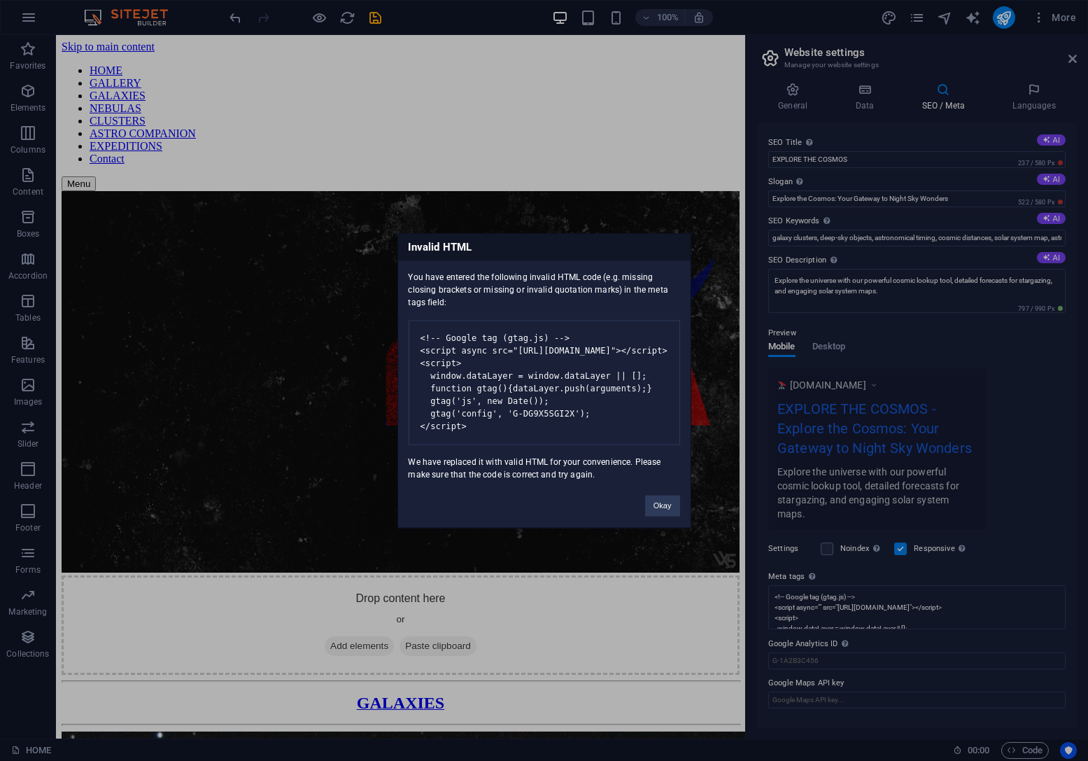
click at [562, 411] on pre "<!-- Google tag (gtag.js) --> <script async src="https://www.googletagmanager.c…" at bounding box center [545, 382] width 272 height 125
click at [657, 512] on button "Okay" at bounding box center [662, 505] width 35 height 21
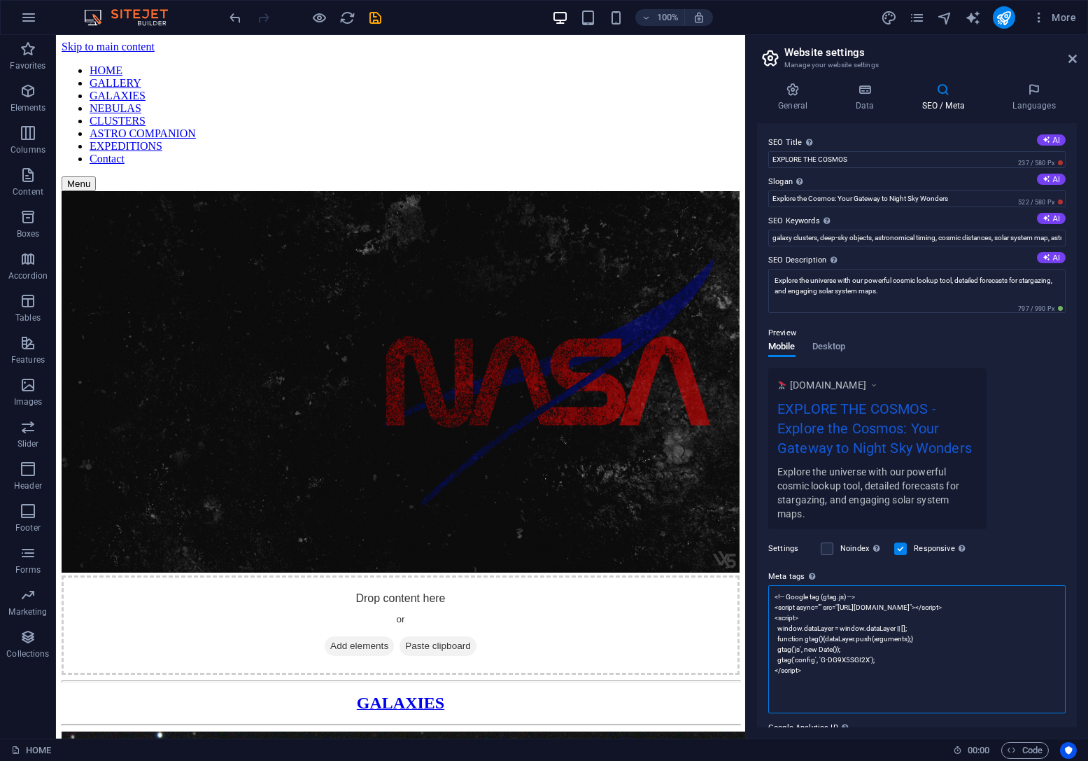
click at [882, 631] on textarea "<!-- Google tag (gtag.js) --> <script async="" src="https://www.googletagmanage…" at bounding box center [916, 649] width 297 height 128
paste textarea "src="https://www.googletagmanager.com/gtag/js?id=G-DG9X5SGI2X"></script> <scrip…"
type textarea "<!-- Google tag (gtag.js) --> <script async="" src="https://www.googletagmanage…"
click at [1006, 556] on body "fzastro.com HOME Favorites Elements Columns Content Boxes Accordion Tables Feat…" at bounding box center [544, 380] width 1088 height 761
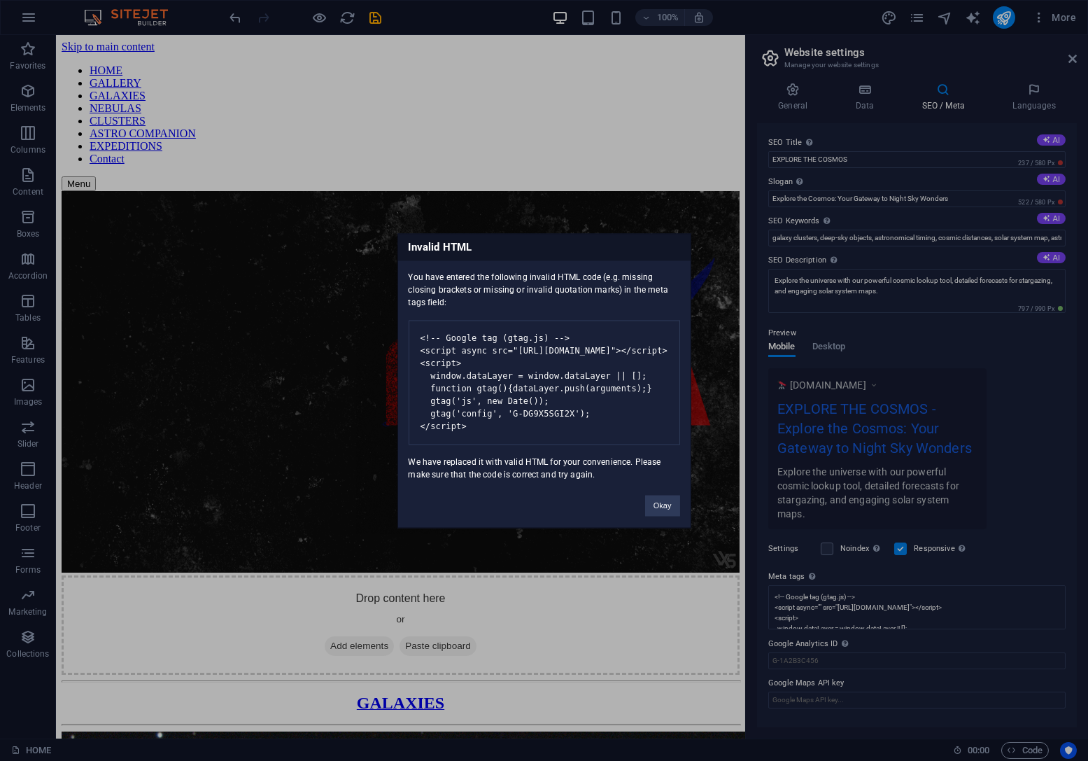
click at [591, 419] on pre "<!-- Google tag (gtag.js) --> <script async src="https://www.googletagmanager.c…" at bounding box center [545, 382] width 272 height 125
click at [659, 516] on button "Okay" at bounding box center [662, 505] width 35 height 21
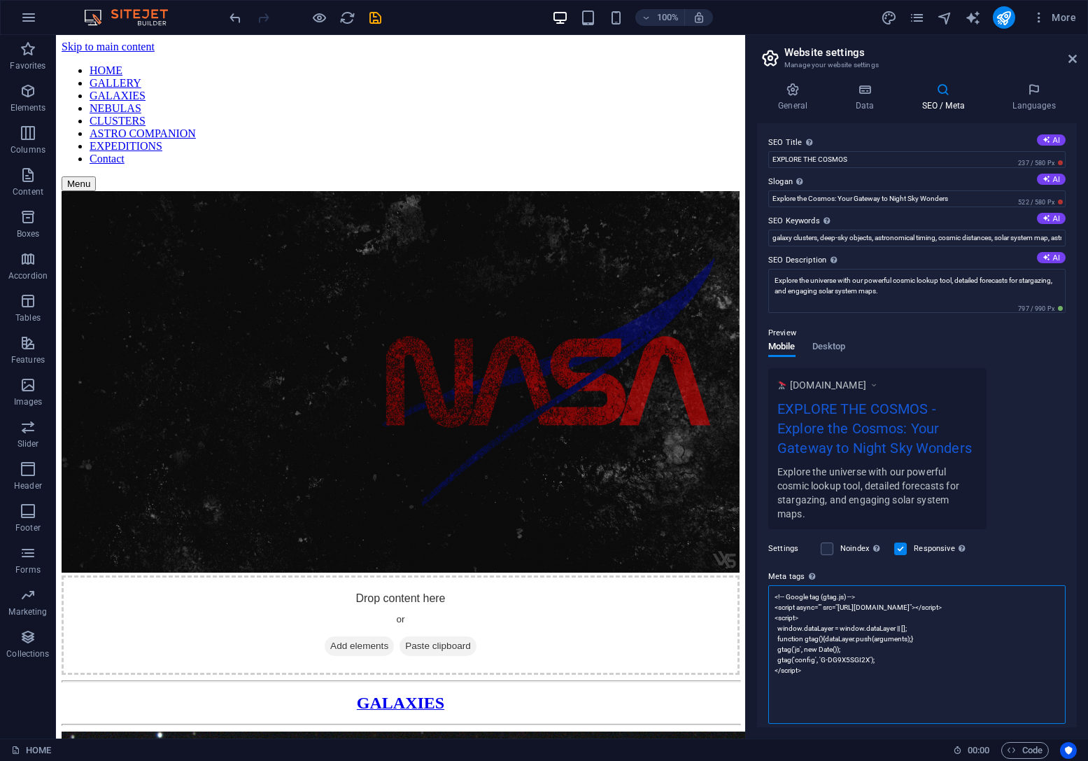
click at [887, 648] on textarea "<!-- Google tag (gtag.js) --> <script async="" src="https://www.googletagmanage…" at bounding box center [916, 654] width 297 height 139
paste textarea
type textarea "<!-- Google tag (gtag.js) --> <script async="" src="https://www.googletagmanage…"
click at [997, 525] on body "fzastro.com HOME Favorites Elements Columns Content Boxes Accordion Tables Feat…" at bounding box center [544, 380] width 1088 height 761
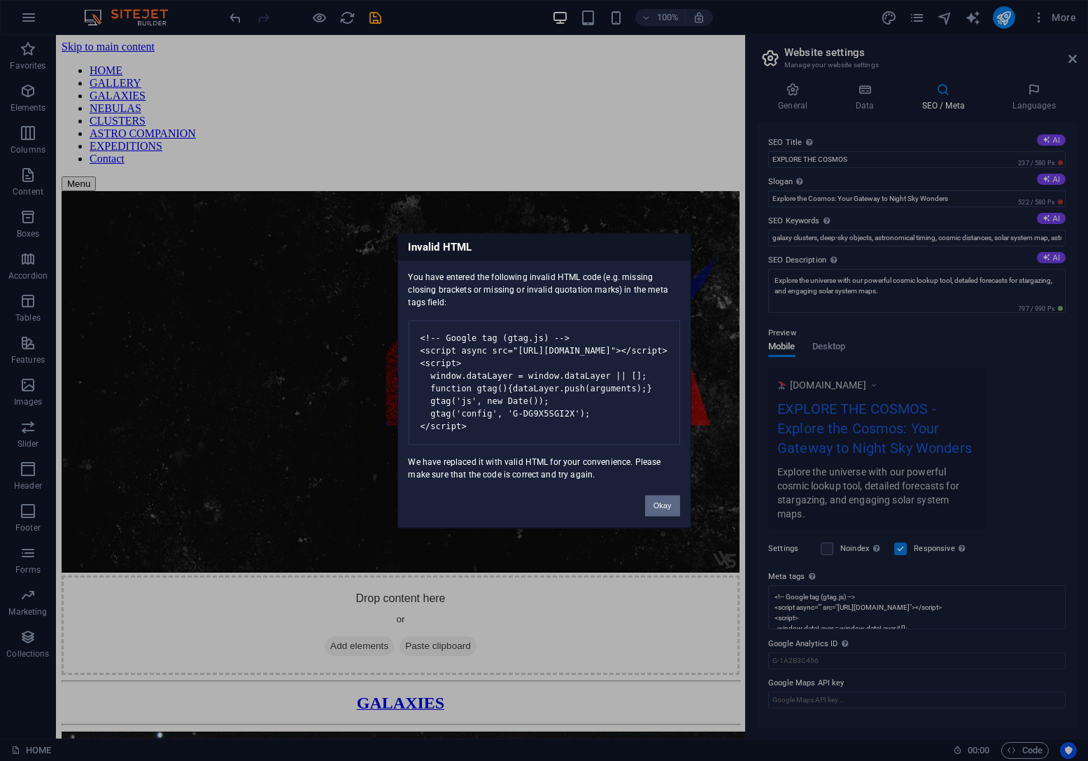
click at [662, 516] on button "Okay" at bounding box center [662, 505] width 35 height 21
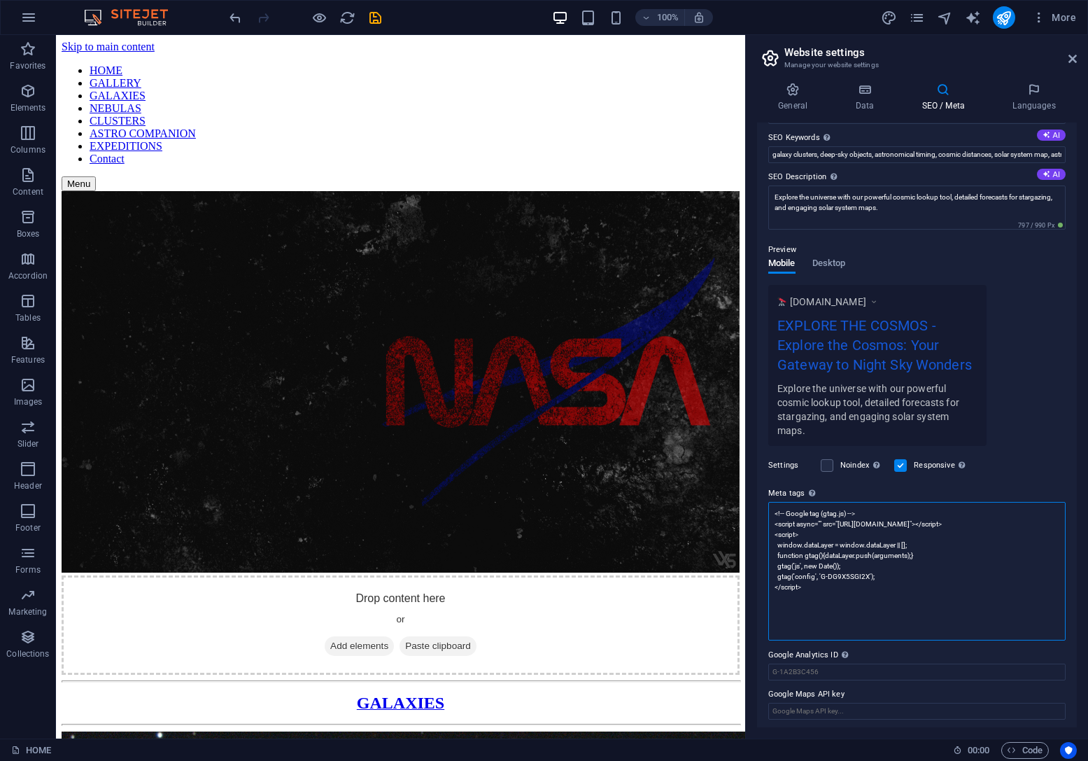
scroll to position [85, 0]
click at [841, 605] on textarea "<!-- Google tag (gtag.js) --> <script async="" src="https://www.googletagmanage…" at bounding box center [916, 569] width 297 height 139
drag, startPoint x: 828, startPoint y: 606, endPoint x: 827, endPoint y: 613, distance: 7.0
click at [824, 607] on textarea "<!-- Google tag (gtag.js) --> <script async="" src="https://www.googletagmanage…" at bounding box center [916, 569] width 297 height 139
click at [828, 619] on textarea "<!-- Google tag (gtag.js) --> <script async="" src="https://www.googletagmanage…" at bounding box center [916, 569] width 297 height 139
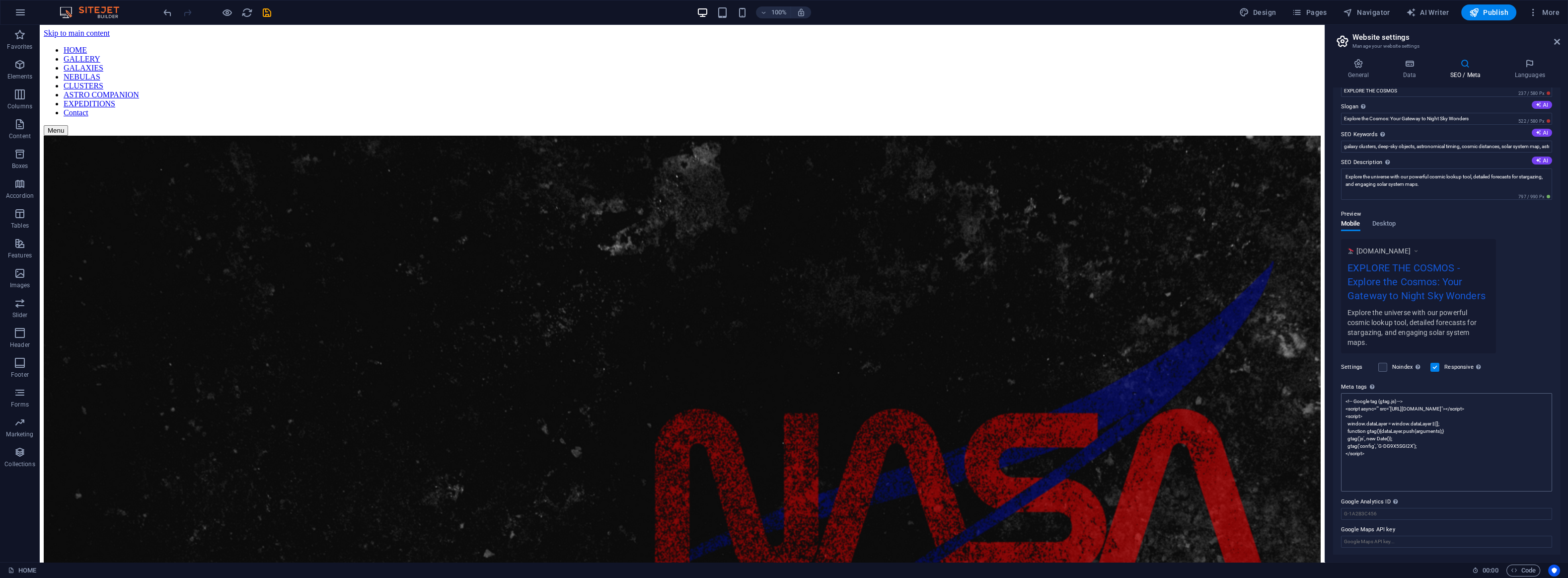
scroll to position [0, 0]
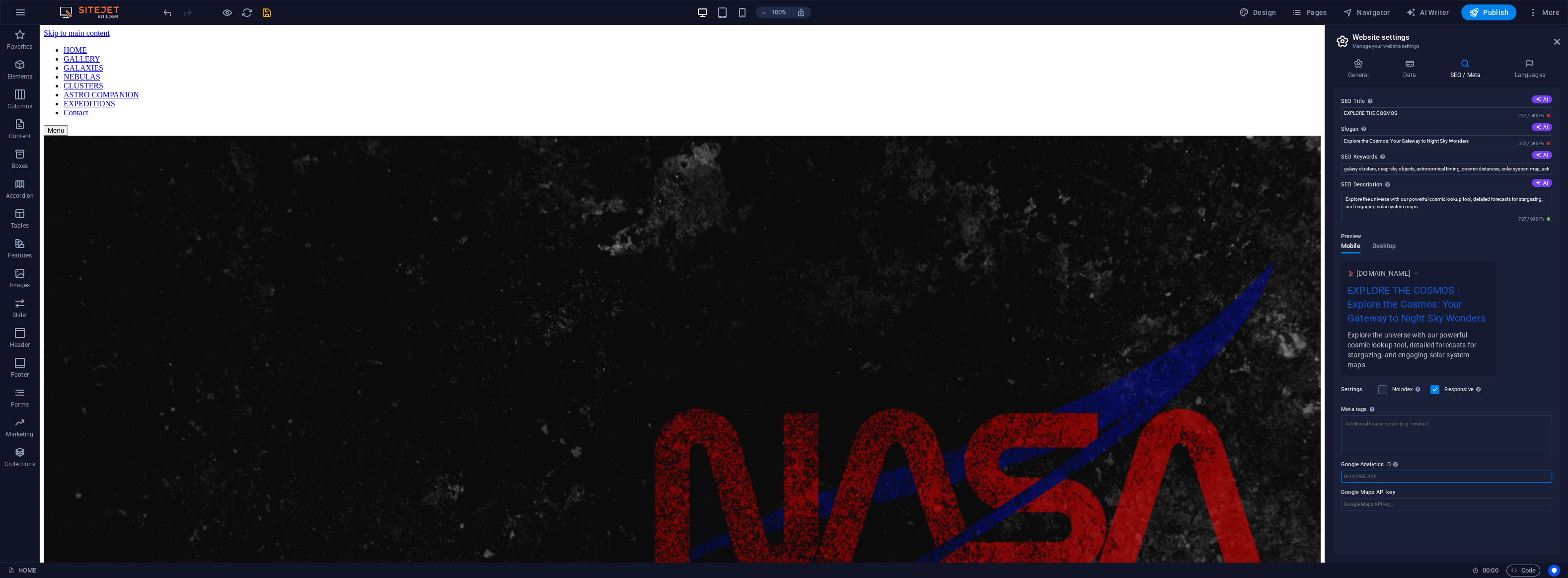
click at [772, 476] on div "SEO Title The title of your website - make it something that stands out in sear…" at bounding box center [1447, 320] width 227 height 467
click at [772, 472] on input "Google Analytics ID Please only add the Google Analytics ID. We automatically i…" at bounding box center [1446, 469] width 211 height 12
paste input "G-DG9X5SGI2X"
type input "G-DG9X5SGI2X"
click at [772, 525] on div "SEO Title The title of your website - make it something that stands out in sear…" at bounding box center [1447, 320] width 227 height 467
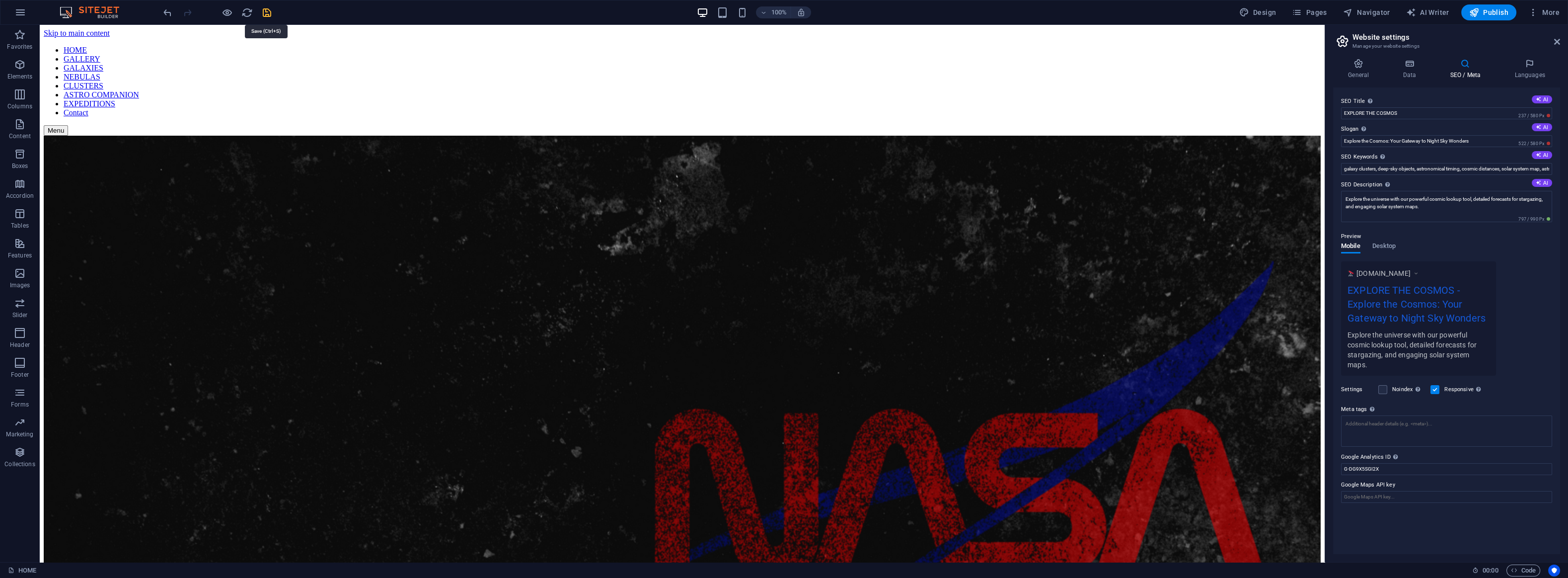
click at [270, 11] on icon "save" at bounding box center [267, 13] width 11 height 11
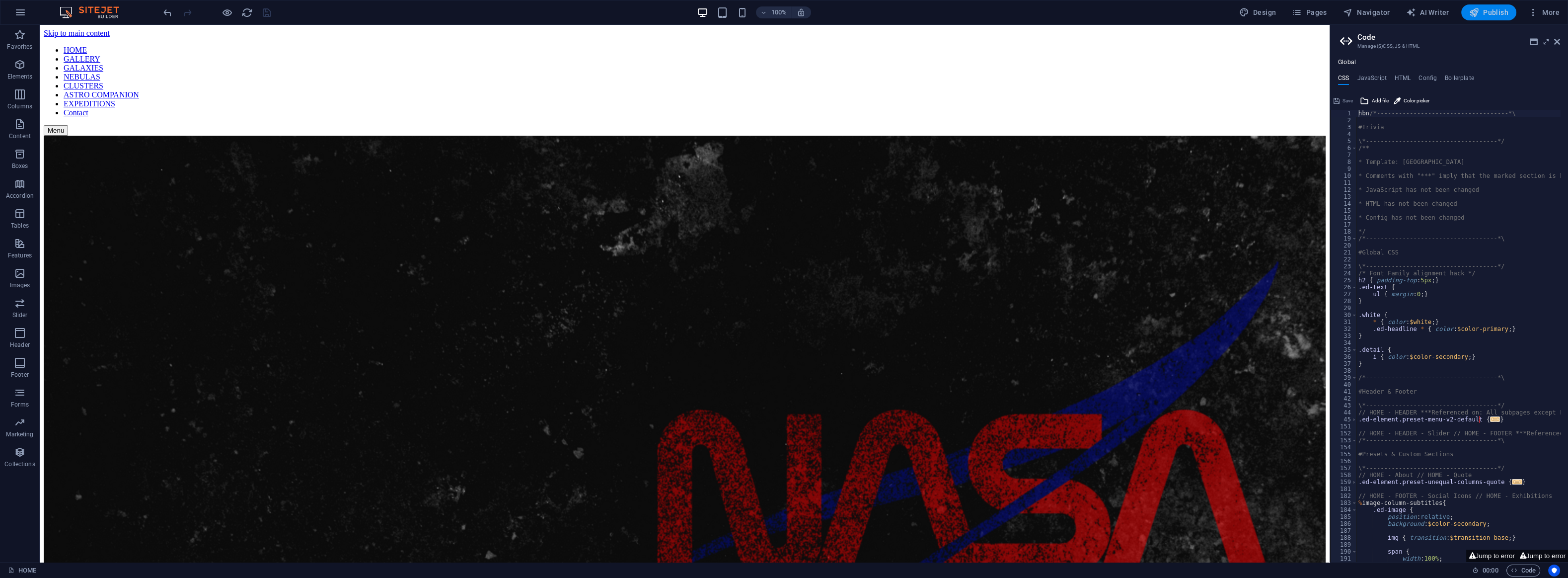
click at [772, 11] on span "Publish" at bounding box center [1488, 12] width 39 height 10
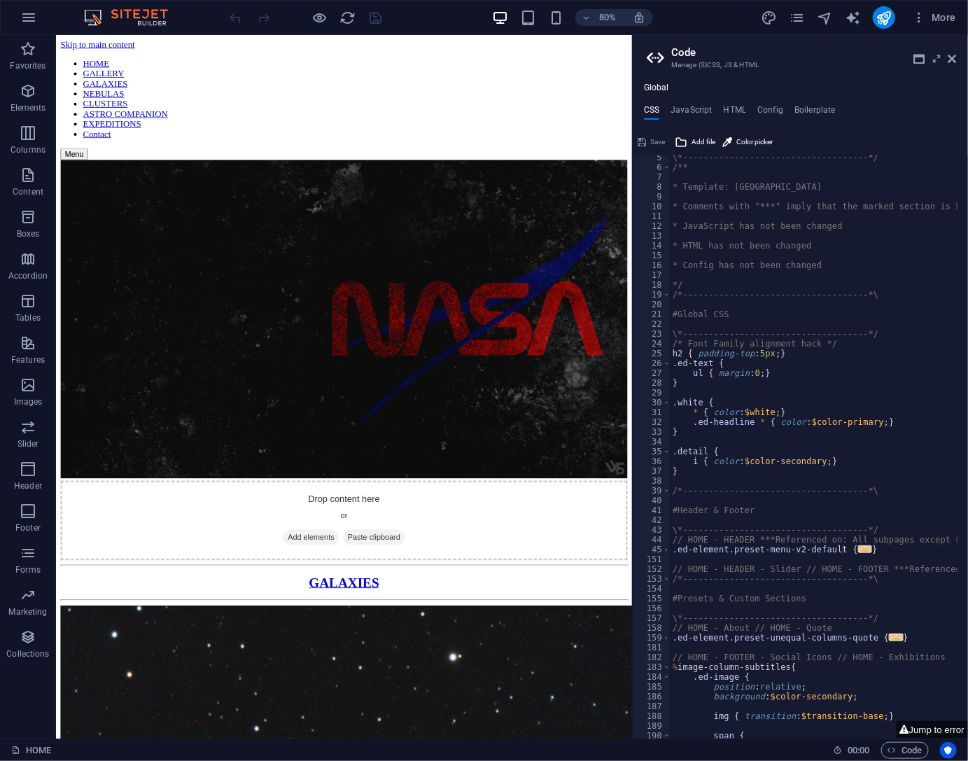
scroll to position [125, 0]
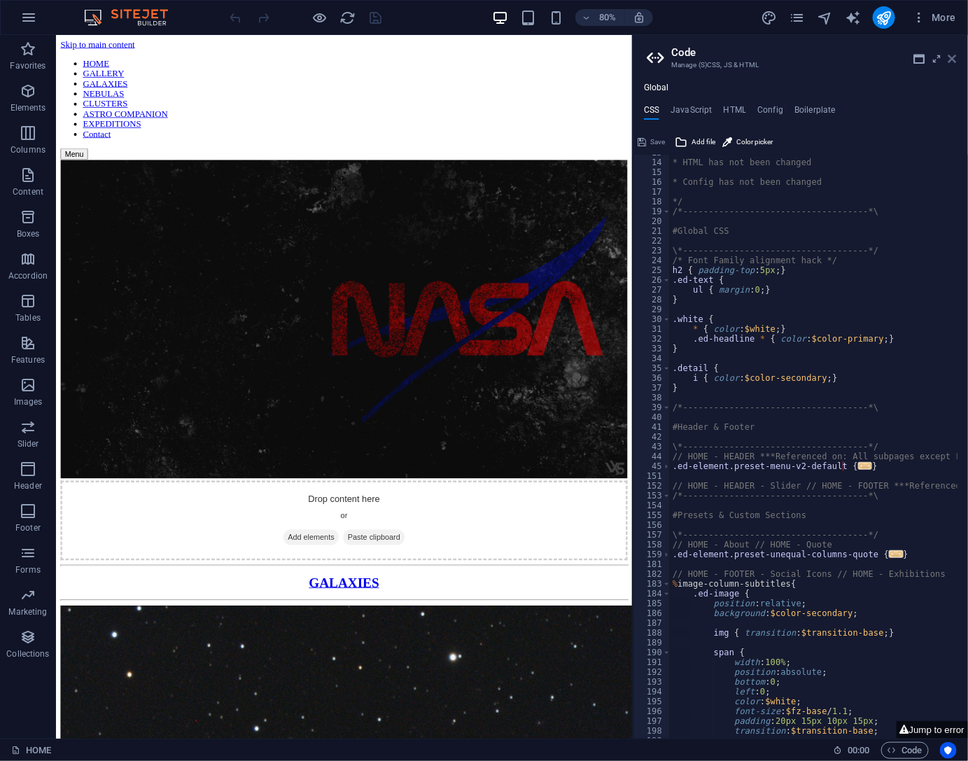
click at [951, 62] on icon at bounding box center [952, 58] width 8 height 11
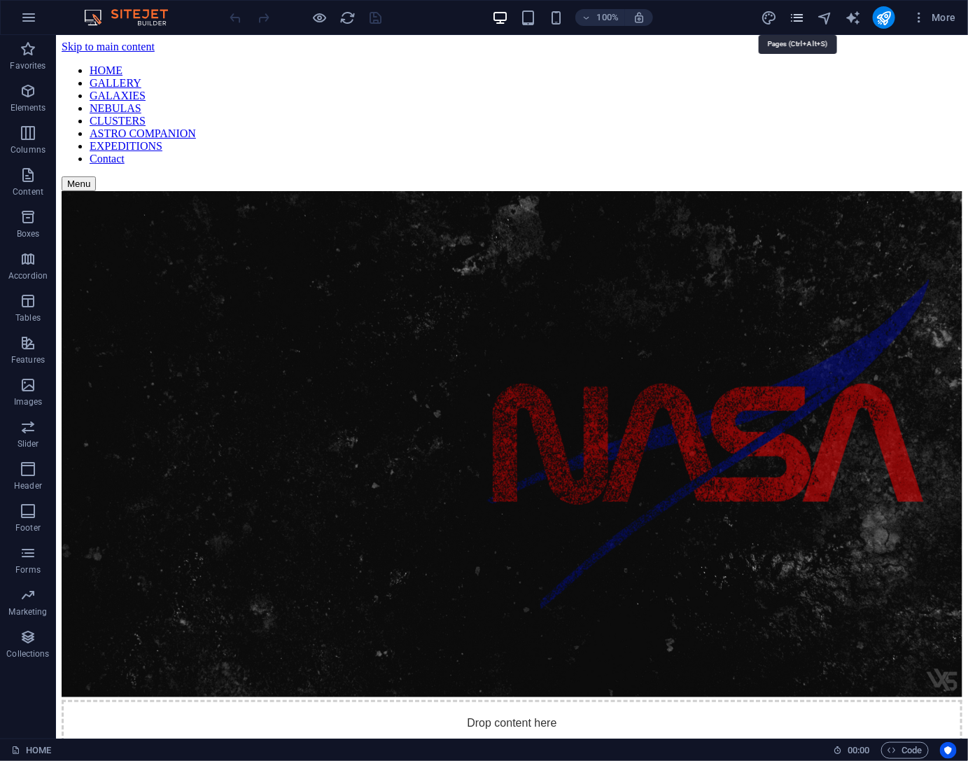
click at [795, 17] on icon "pages" at bounding box center [797, 18] width 16 height 16
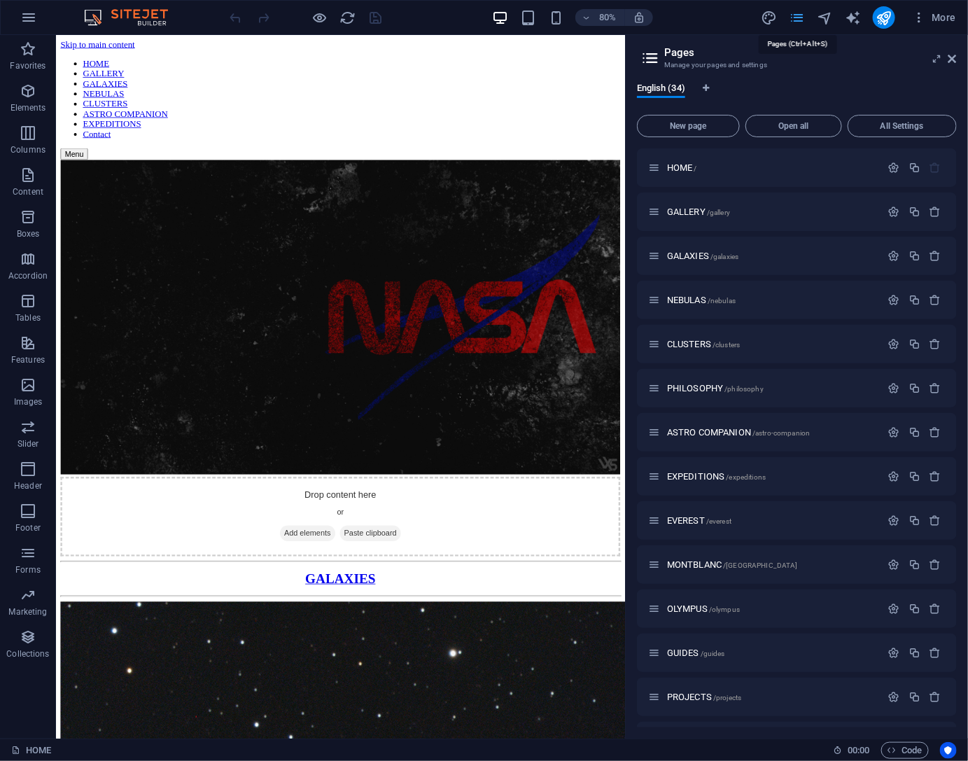
click at [796, 17] on icon "pages" at bounding box center [797, 18] width 16 height 16
click at [918, 15] on icon "button" at bounding box center [919, 17] width 14 height 14
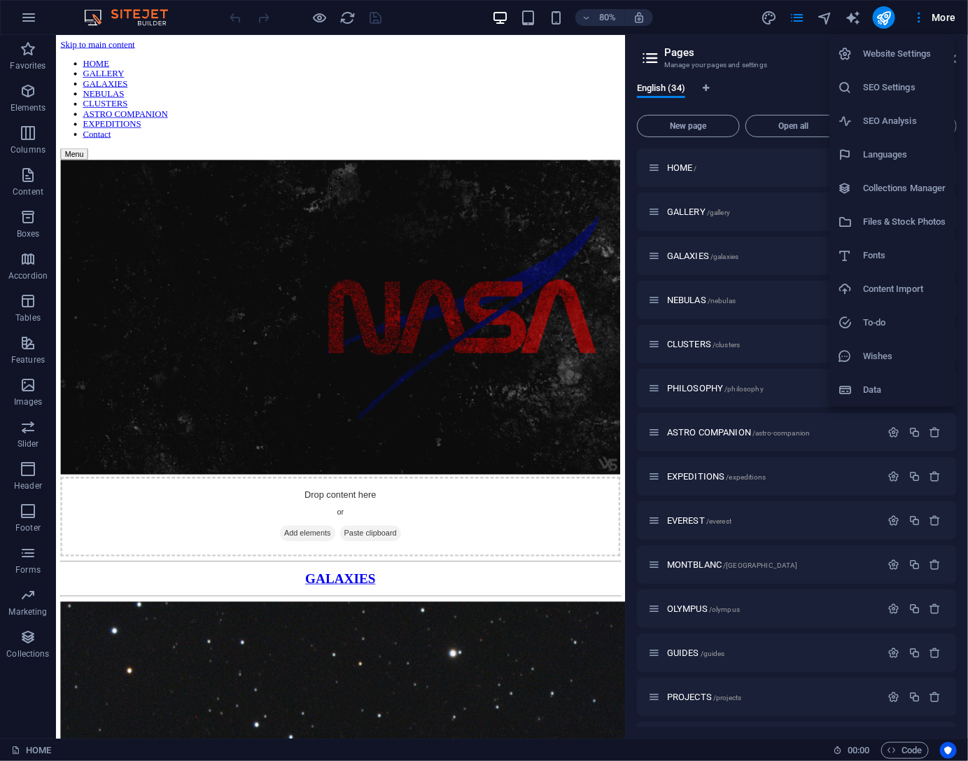
click at [886, 84] on h6 "SEO Settings" at bounding box center [904, 87] width 83 height 17
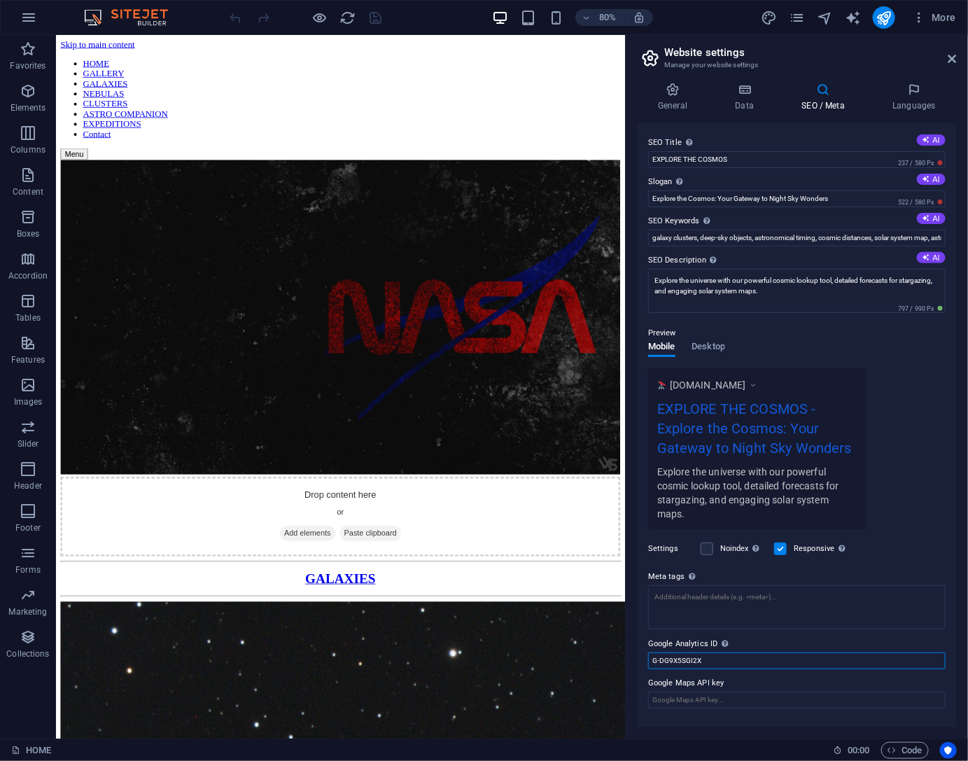
drag, startPoint x: 790, startPoint y: 694, endPoint x: 686, endPoint y: 812, distance: 157.7
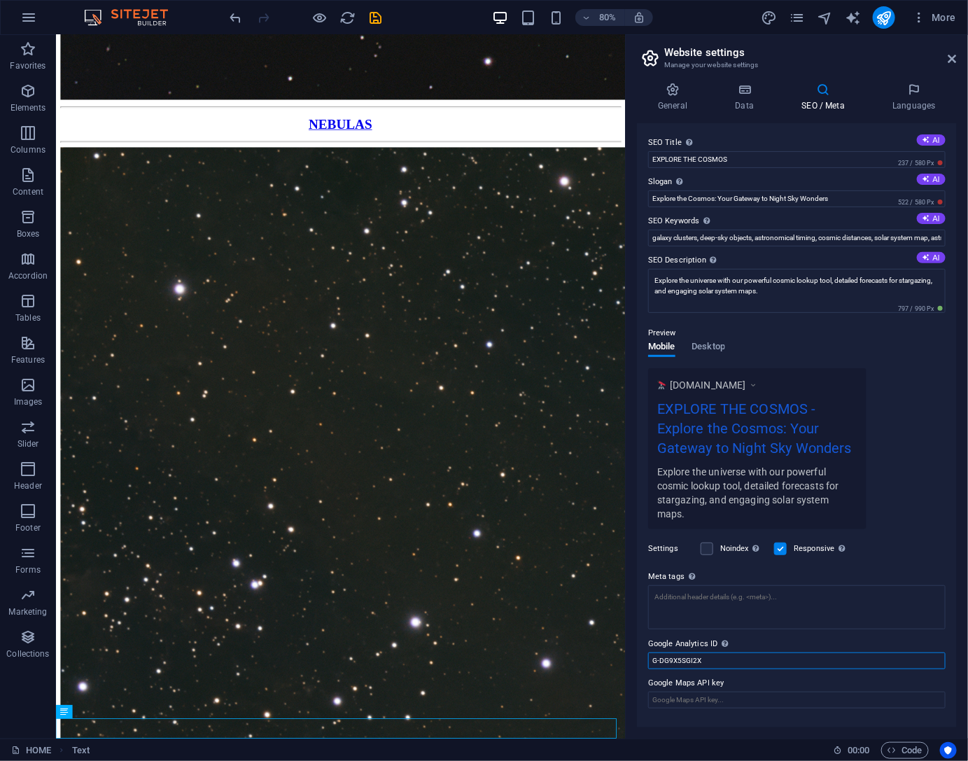
click at [700, 661] on input "G-DG9X5SGI2X" at bounding box center [796, 660] width 297 height 17
paste input "FPWKJPE04L"
type input "G-FPWKJPE04L"
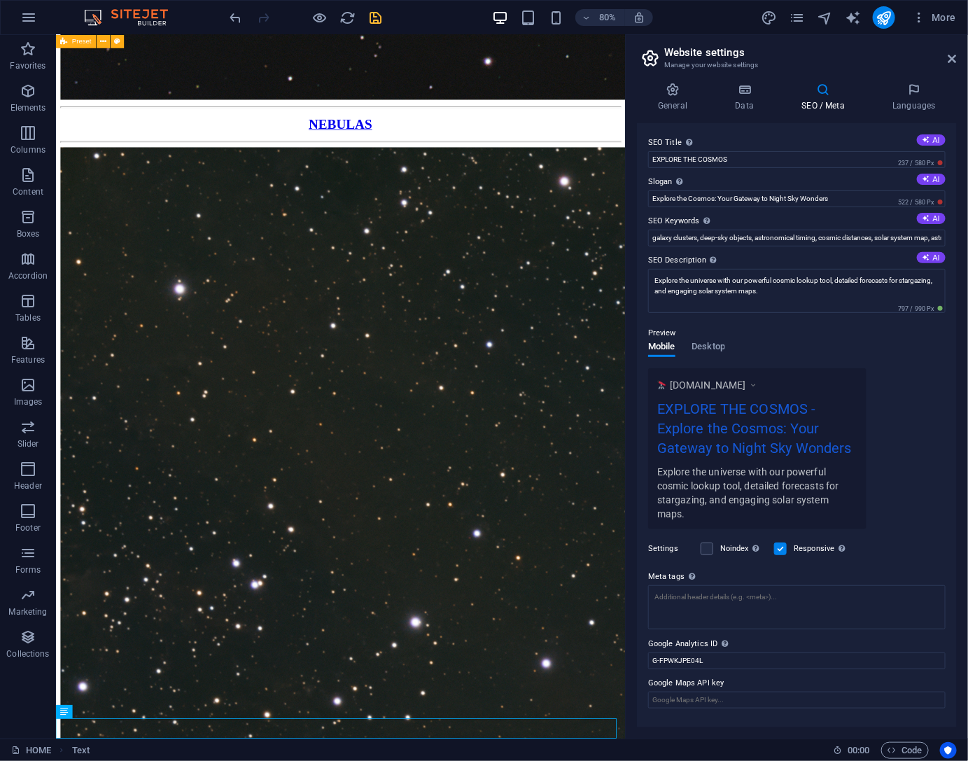
click at [373, 20] on icon "save" at bounding box center [376, 18] width 16 height 16
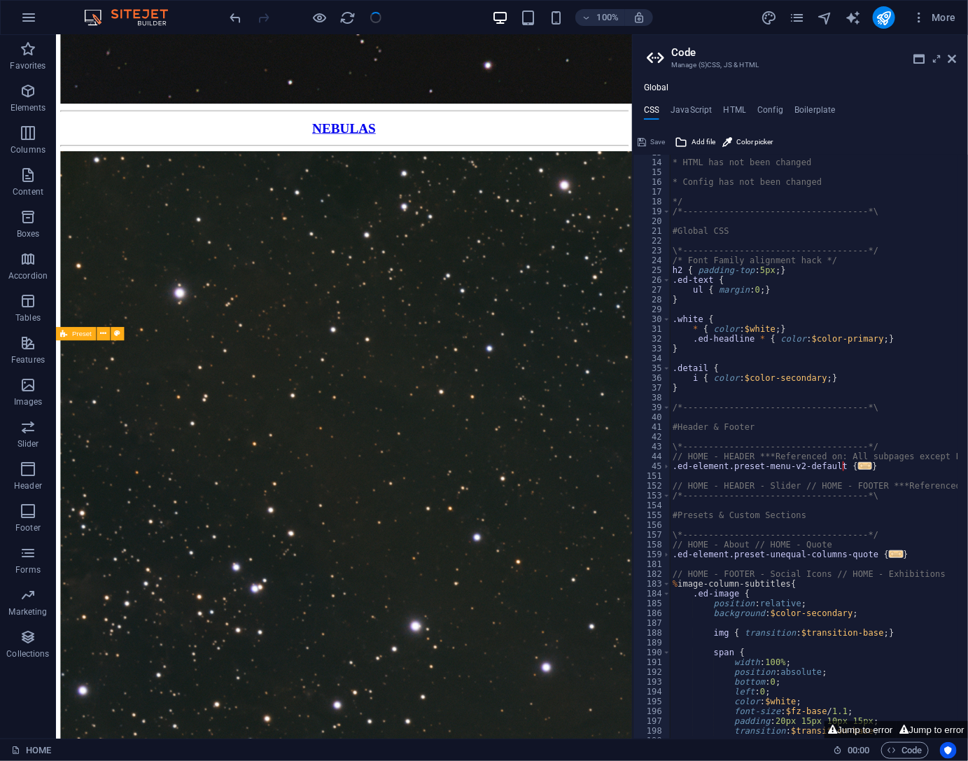
scroll to position [3837, 0]
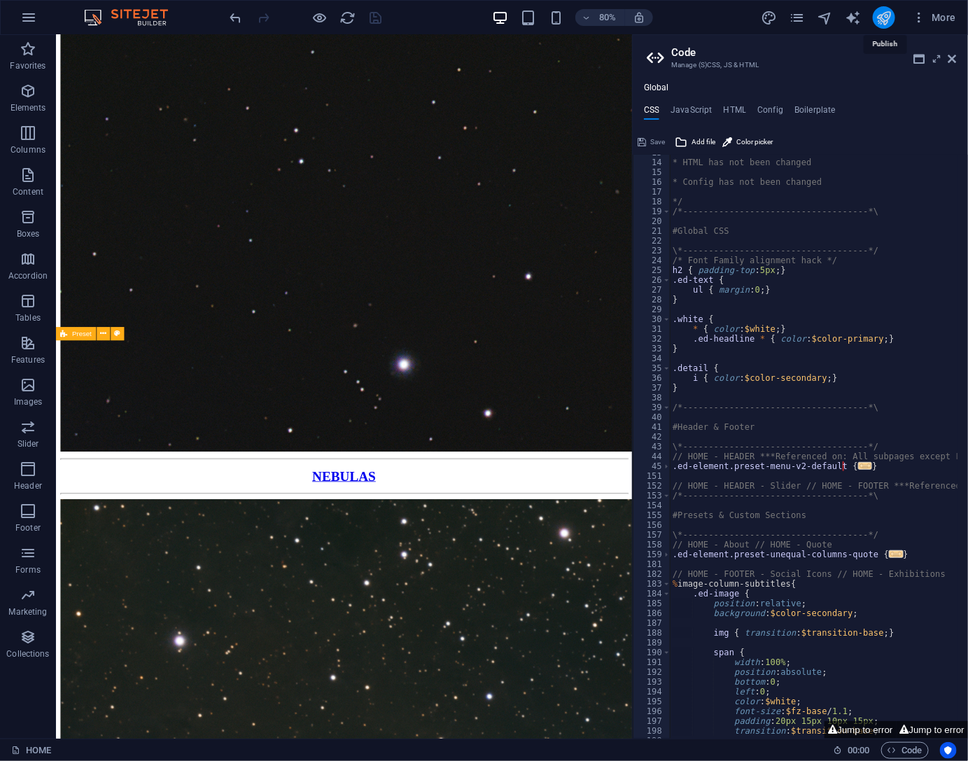
click at [883, 15] on icon "publish" at bounding box center [884, 18] width 16 height 16
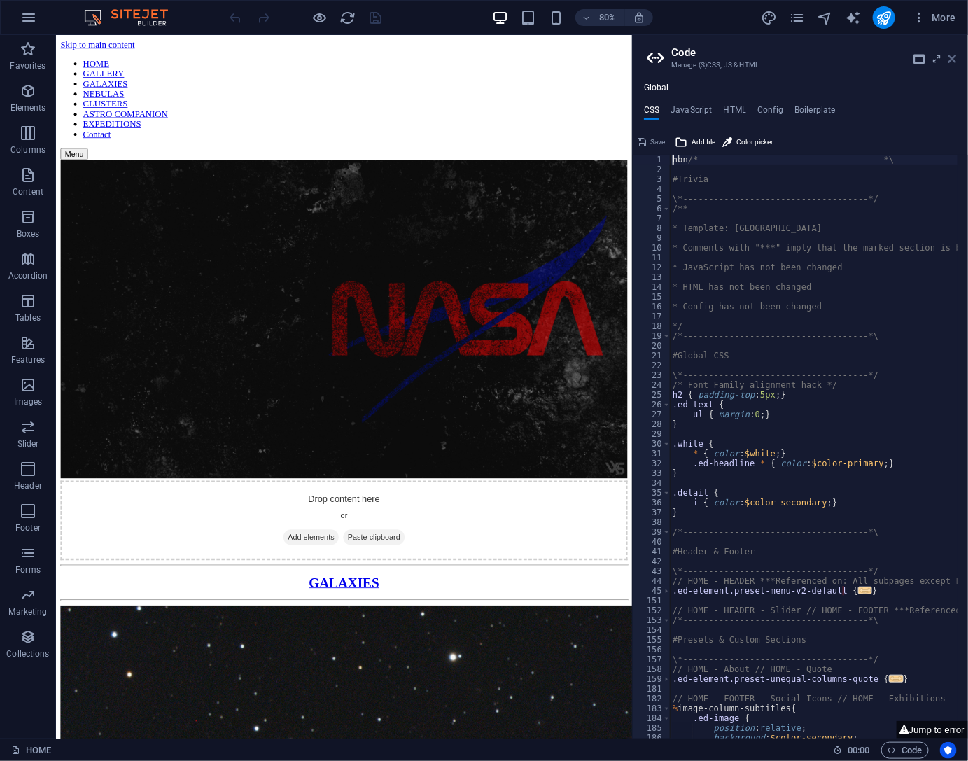
click at [950, 59] on icon at bounding box center [952, 58] width 8 height 11
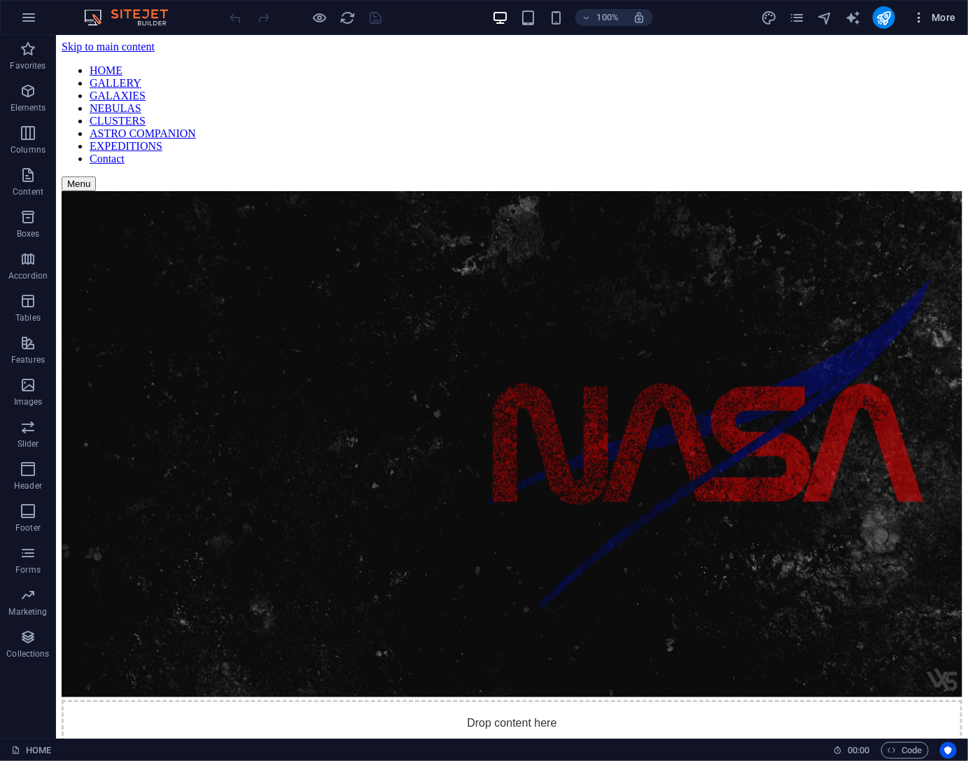
click at [915, 15] on icon "button" at bounding box center [919, 17] width 14 height 14
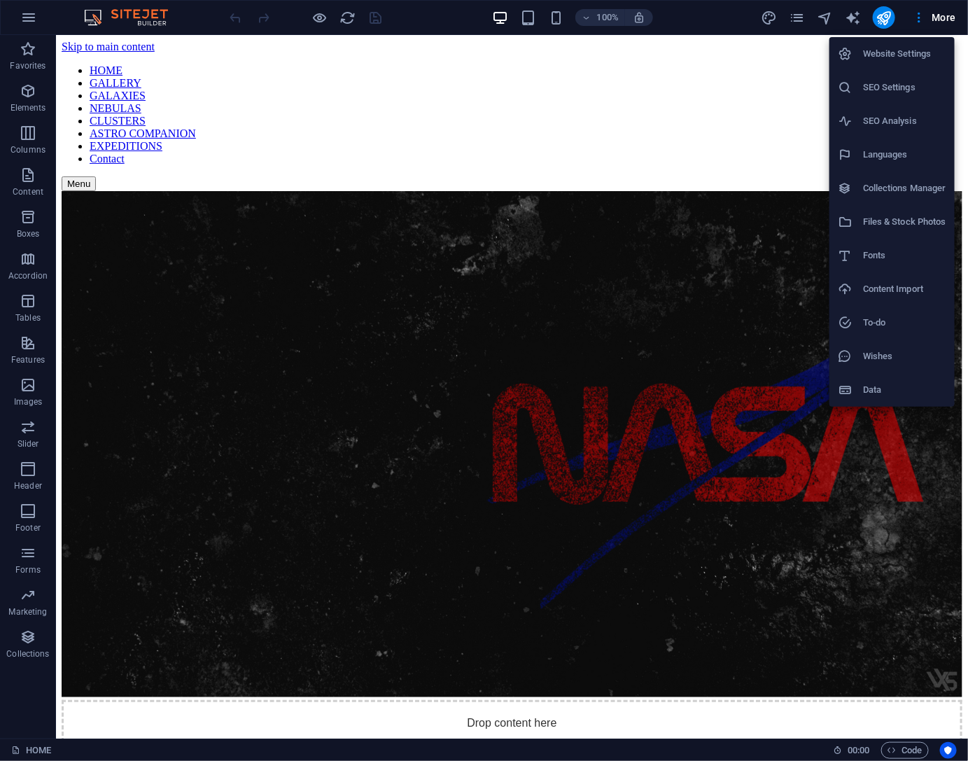
click at [888, 85] on h6 "SEO Settings" at bounding box center [904, 87] width 83 height 17
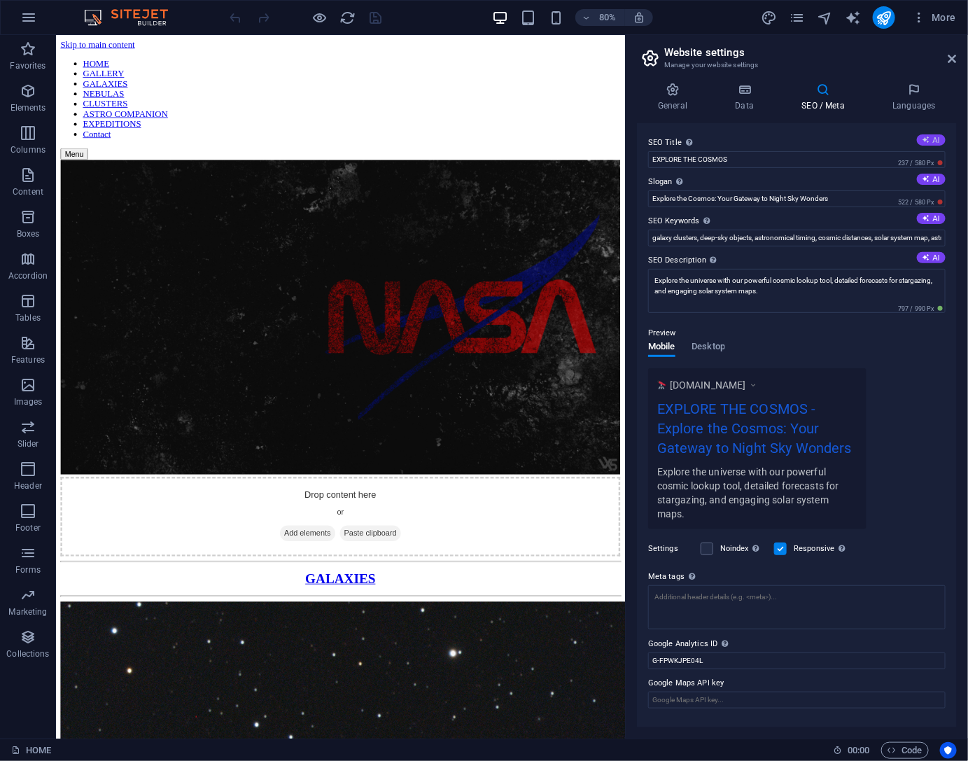
click at [932, 138] on button "AI" at bounding box center [931, 139] width 29 height 11
type input "Explore Deep Space Objects"
click at [372, 13] on icon "save" at bounding box center [376, 18] width 16 height 16
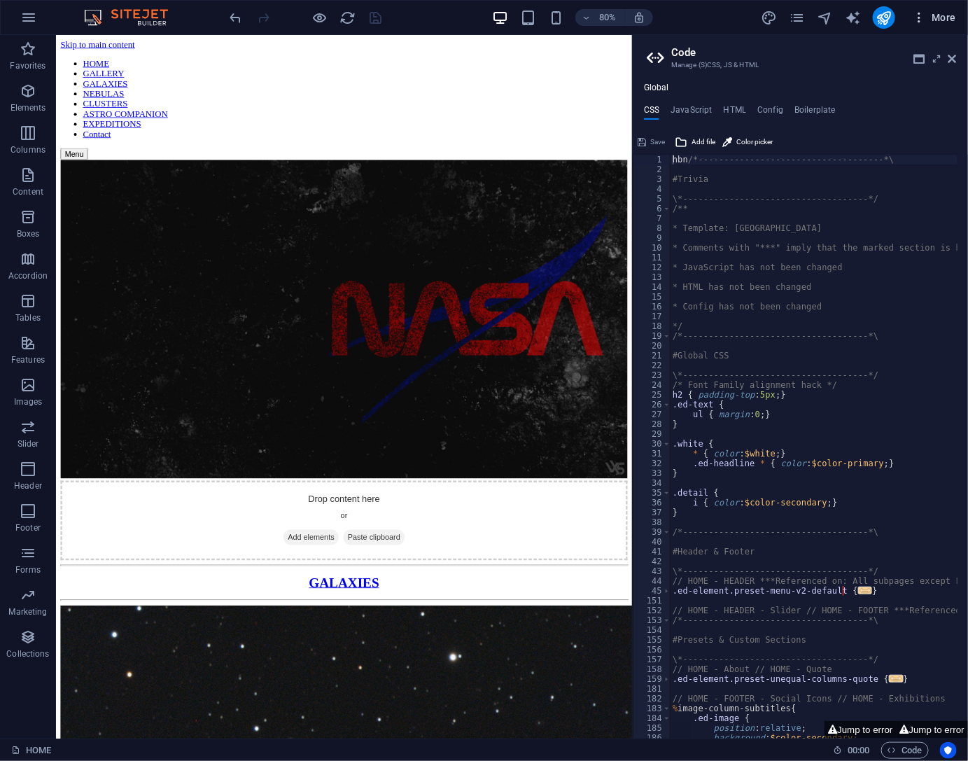
click at [921, 14] on icon "button" at bounding box center [919, 17] width 14 height 14
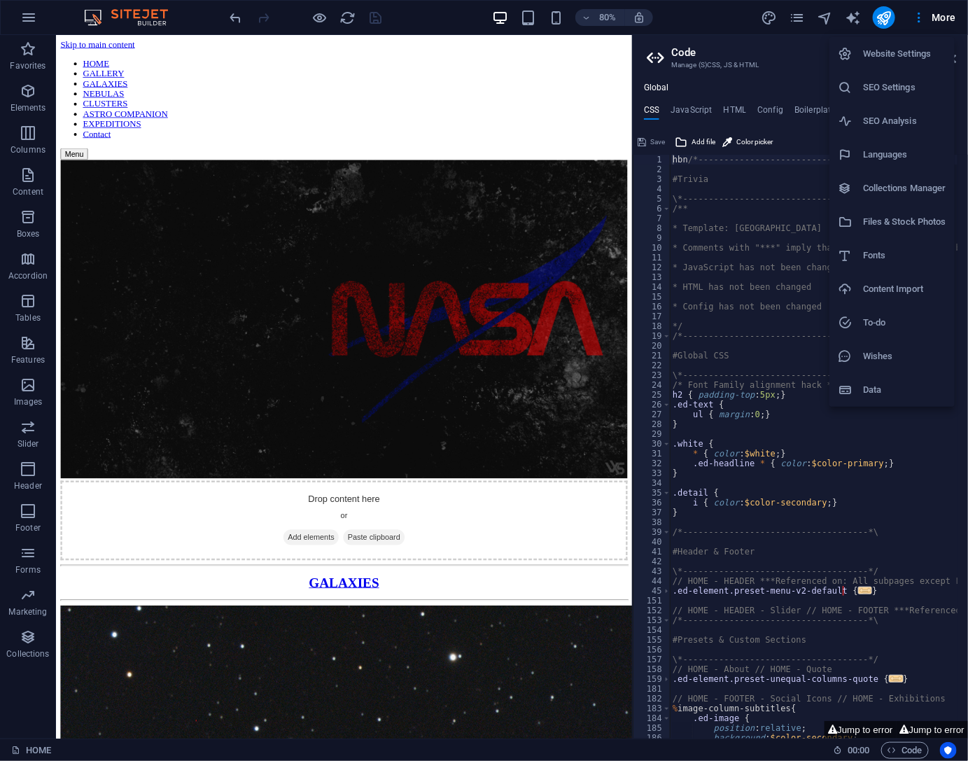
click at [894, 120] on h6 "SEO Analysis" at bounding box center [904, 121] width 83 height 17
select select "google.com"
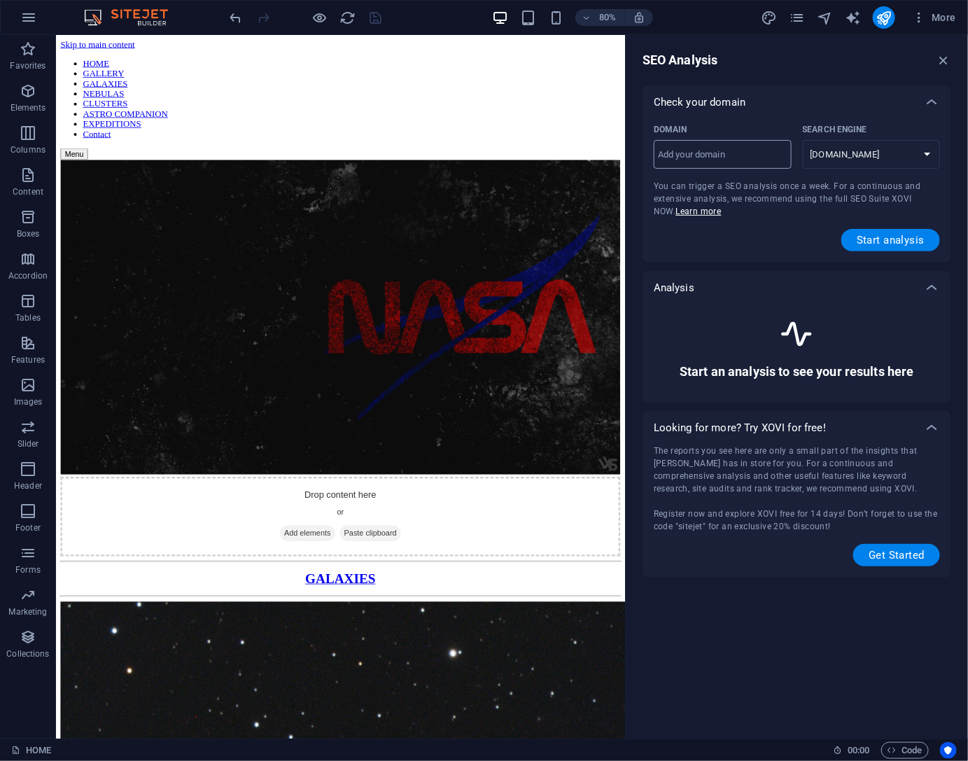
click at [738, 159] on input "Domain ​" at bounding box center [723, 154] width 138 height 22
click at [886, 236] on span "Start analysis" at bounding box center [891, 239] width 68 height 11
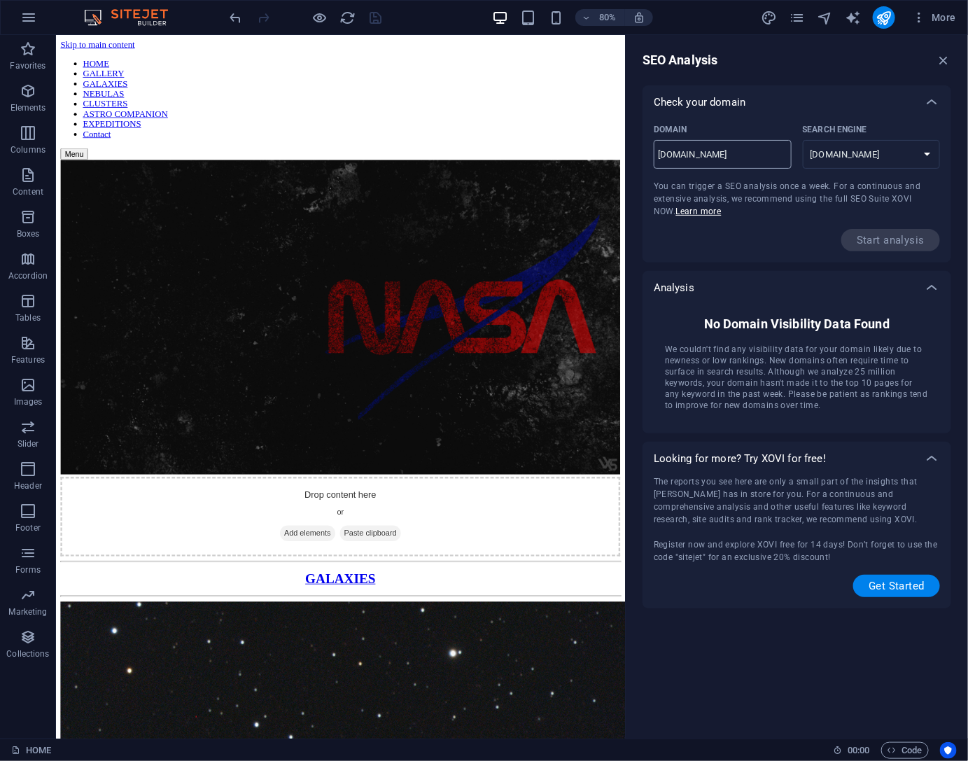
click at [734, 159] on input "[DOMAIN_NAME]" at bounding box center [723, 154] width 138 height 22
paste input "https://www.fzastro.com/"
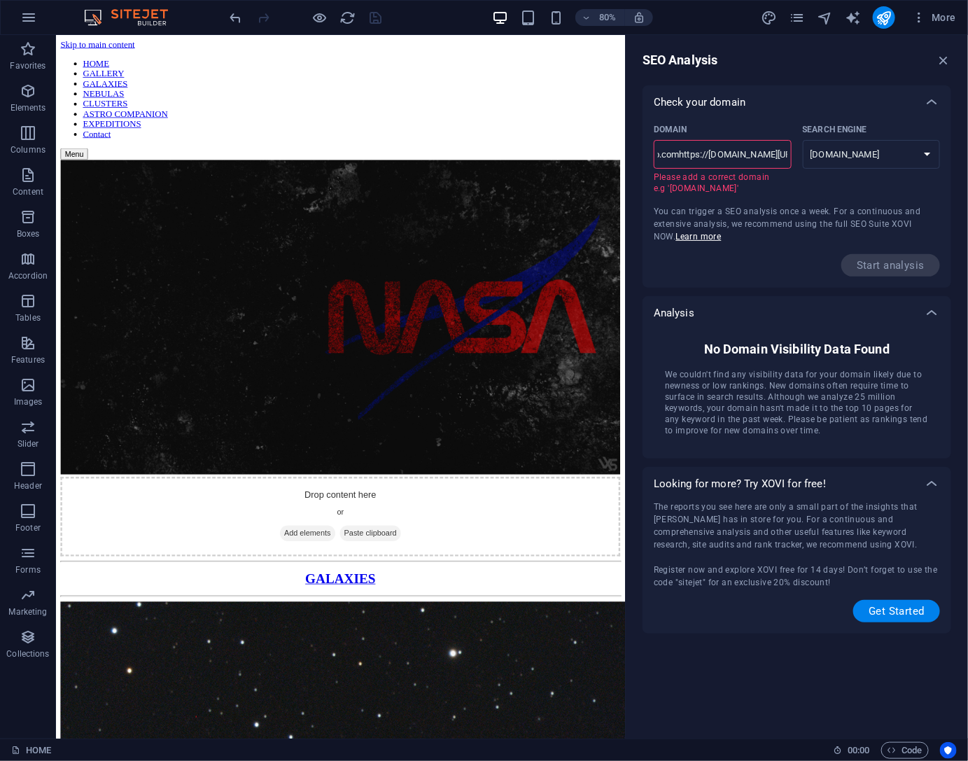
click at [723, 157] on input "fzastro.comhttps://www.fzastro.com/" at bounding box center [723, 154] width 138 height 22
paste input "text"
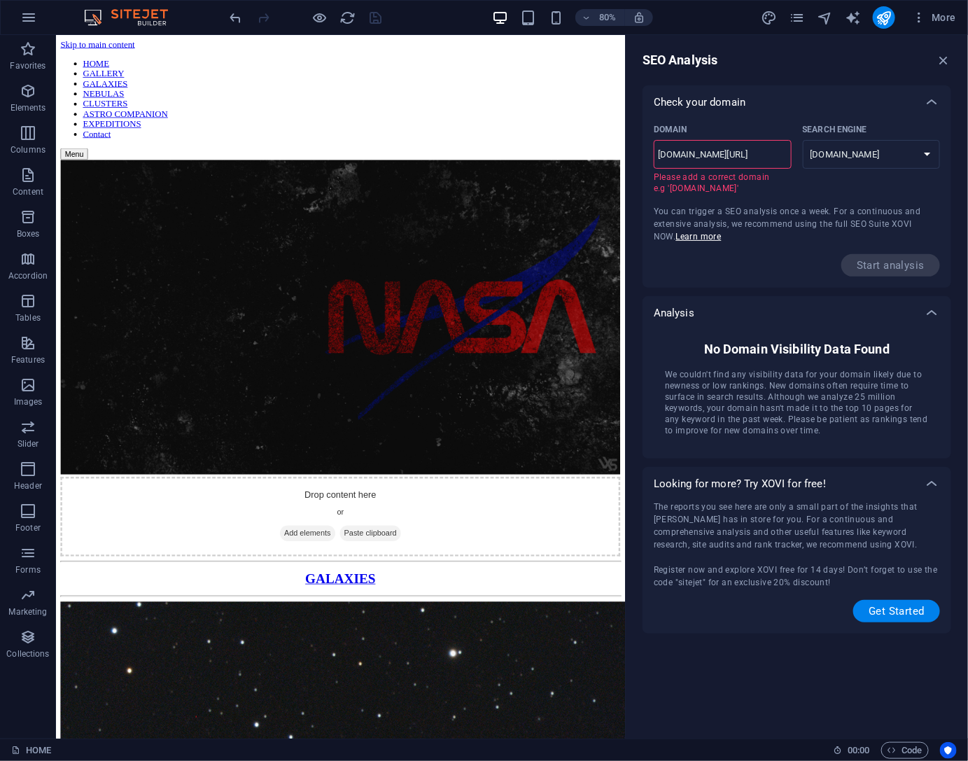
click at [755, 153] on input "www.fzastro.com/" at bounding box center [723, 154] width 138 height 22
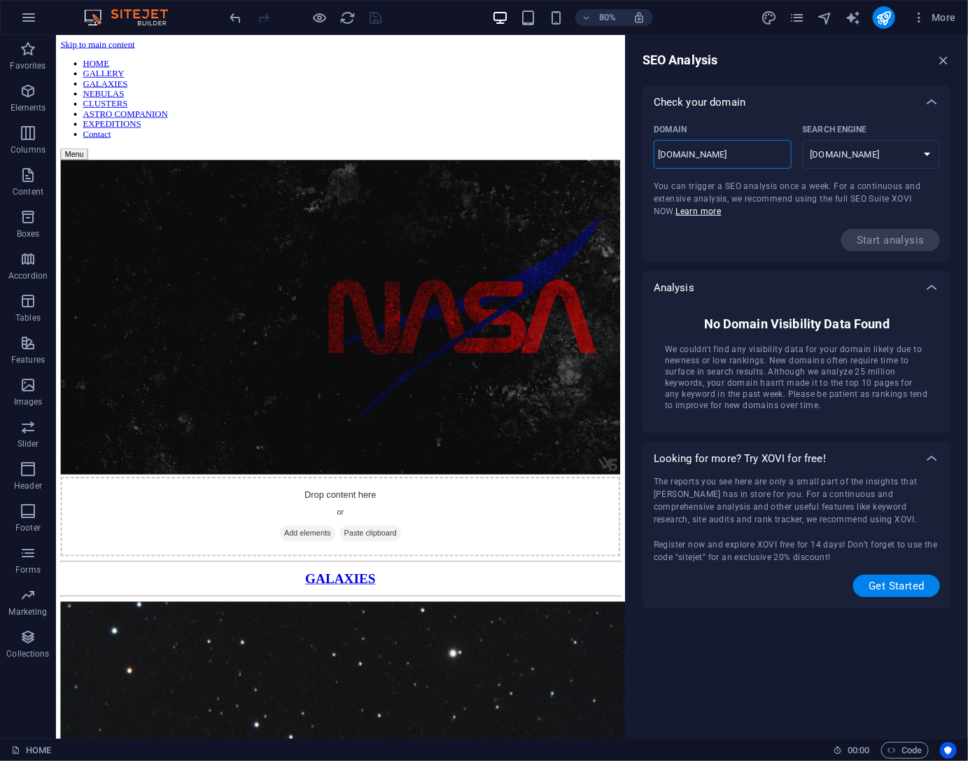
type input "www.fzastro.com"
click at [783, 238] on div "Start analysis" at bounding box center [797, 240] width 286 height 22
click at [857, 162] on select "google.de google.at google.es google.co.uk google.fr google.it google.ch google…" at bounding box center [872, 154] width 138 height 29
click at [855, 156] on select "google.de google.at google.es google.co.uk google.fr google.it google.ch google…" at bounding box center [872, 154] width 138 height 29
drag, startPoint x: 785, startPoint y: 228, endPoint x: 829, endPoint y: 199, distance: 53.0
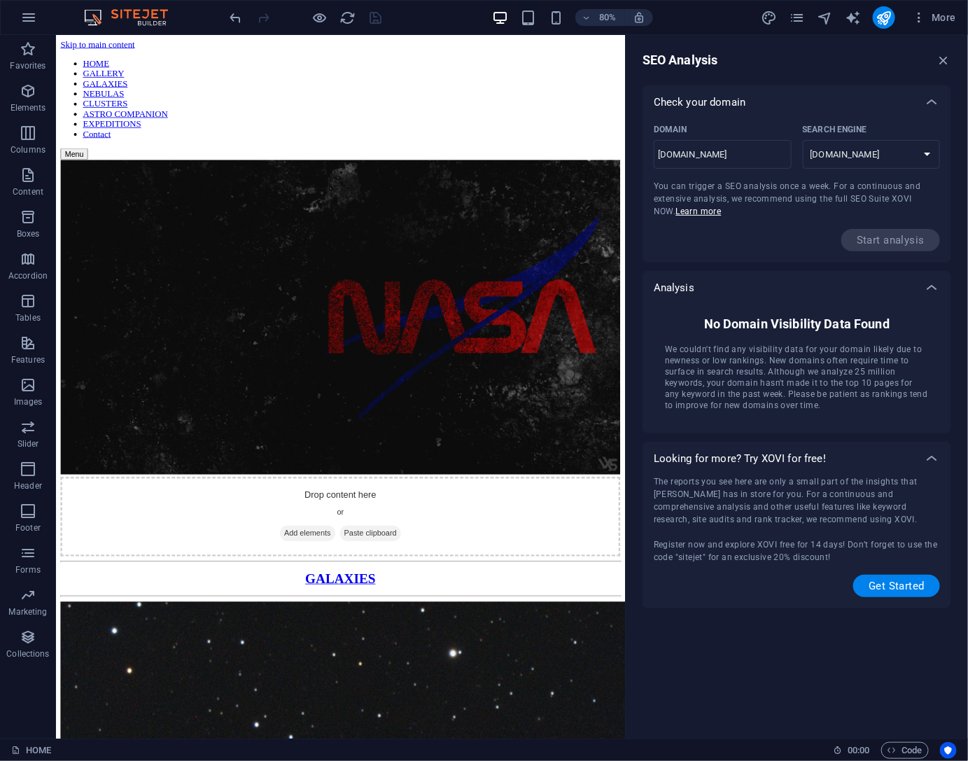
click at [785, 229] on div "Start analysis" at bounding box center [797, 240] width 286 height 22
drag, startPoint x: 940, startPoint y: 59, endPoint x: 882, endPoint y: 30, distance: 65.1
click at [940, 59] on icon "button" at bounding box center [943, 59] width 15 height 15
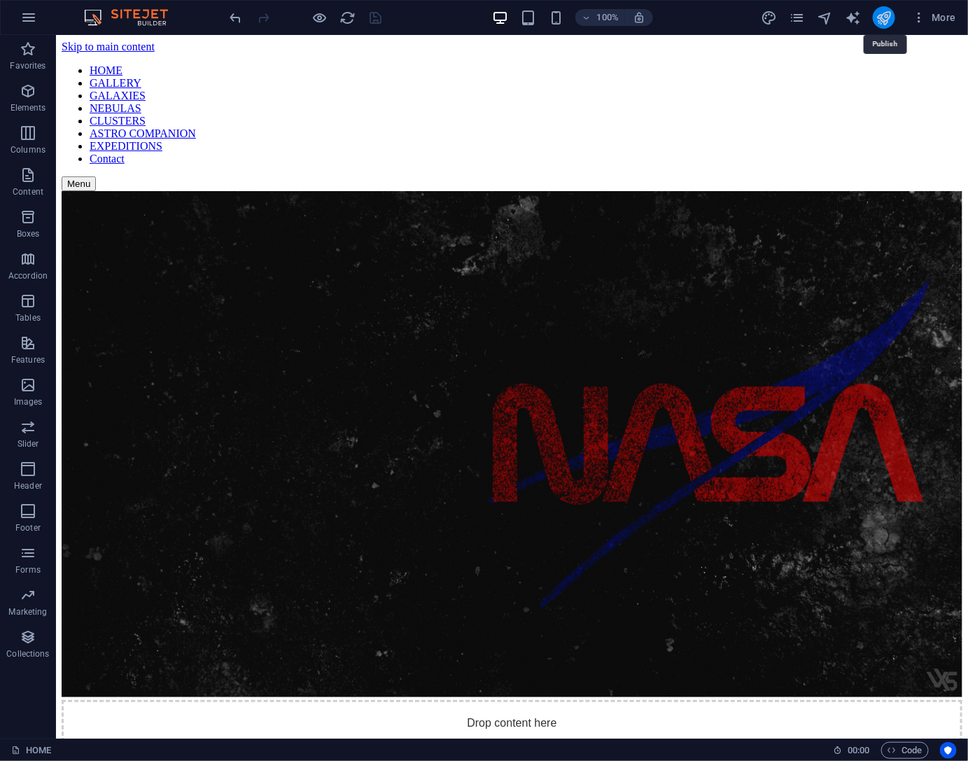
click at [880, 17] on icon "publish" at bounding box center [884, 18] width 16 height 16
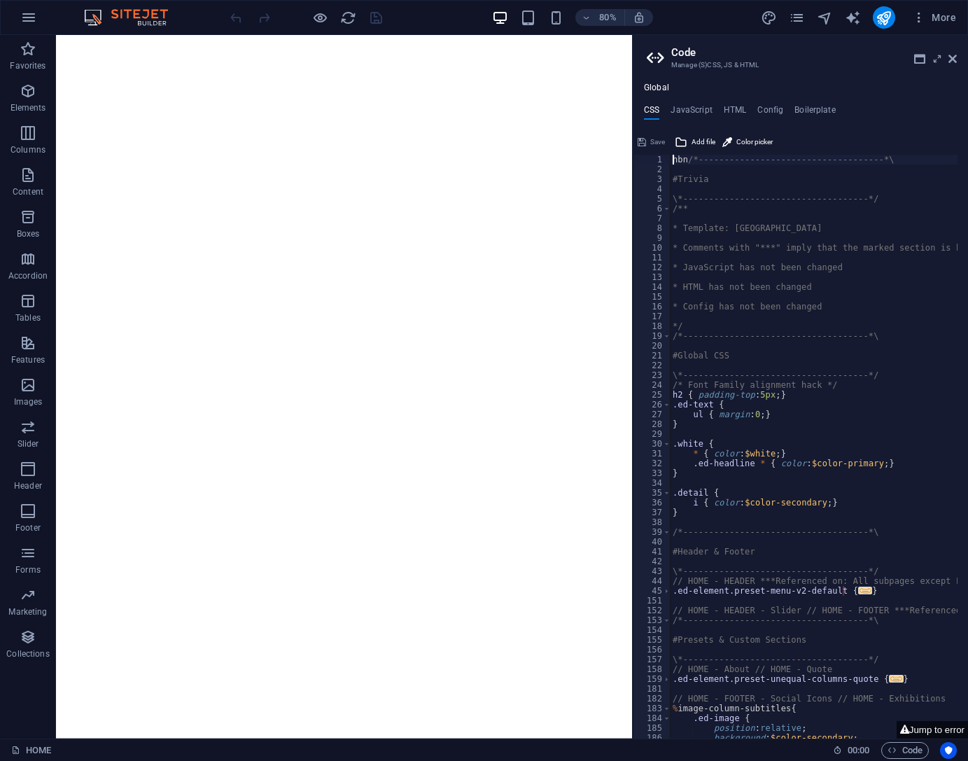
type textarea "hbn /*------------------------------------*\"
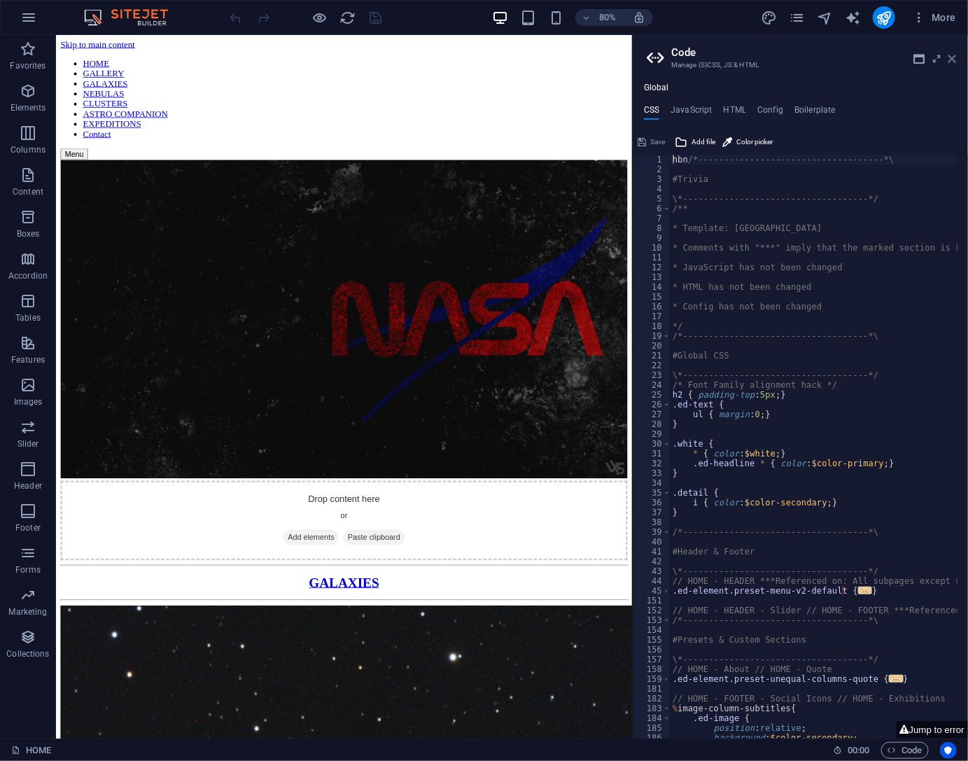
click at [955, 55] on icon at bounding box center [952, 58] width 8 height 11
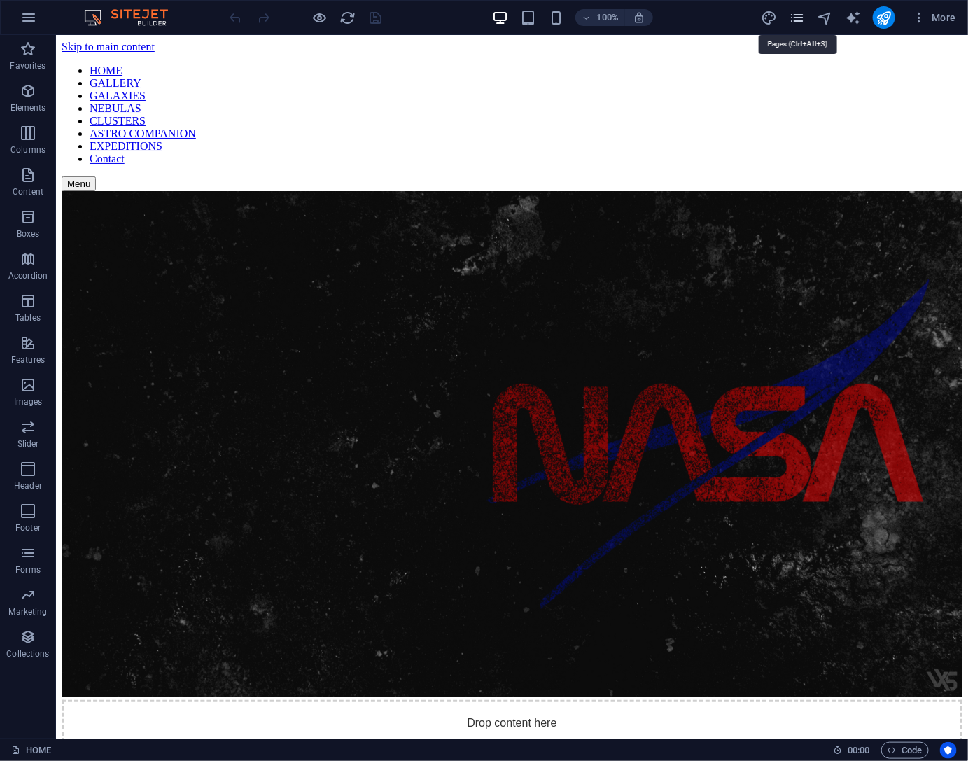
click at [796, 20] on icon "pages" at bounding box center [797, 18] width 16 height 16
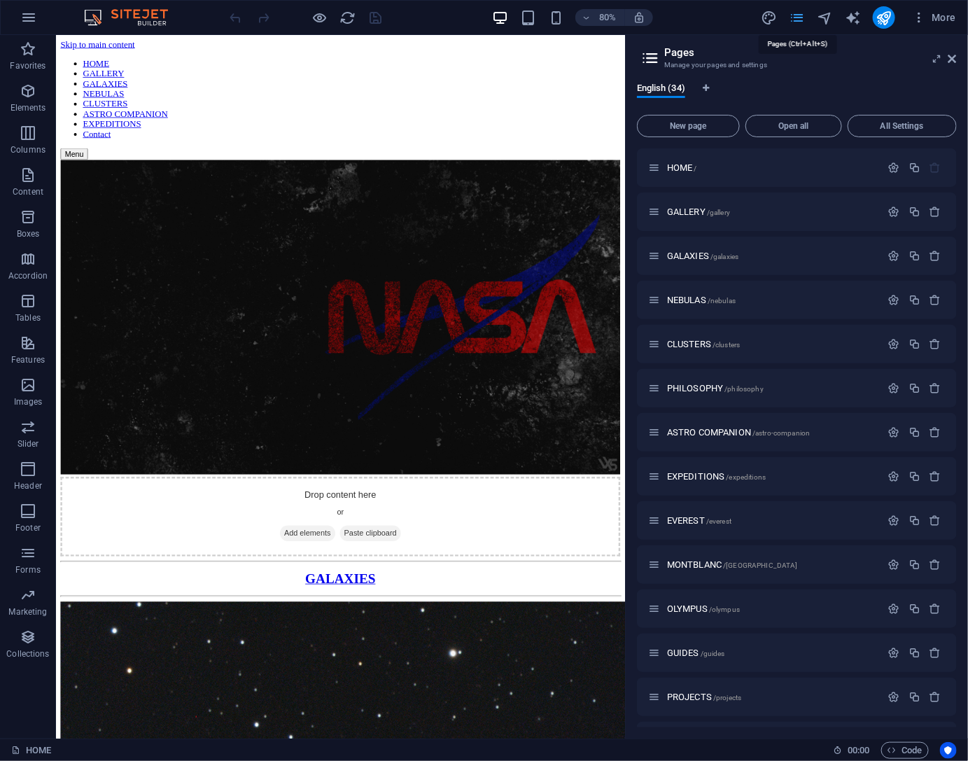
click at [796, 20] on icon "pages" at bounding box center [797, 18] width 16 height 16
click at [939, 17] on span "More" at bounding box center [934, 17] width 44 height 14
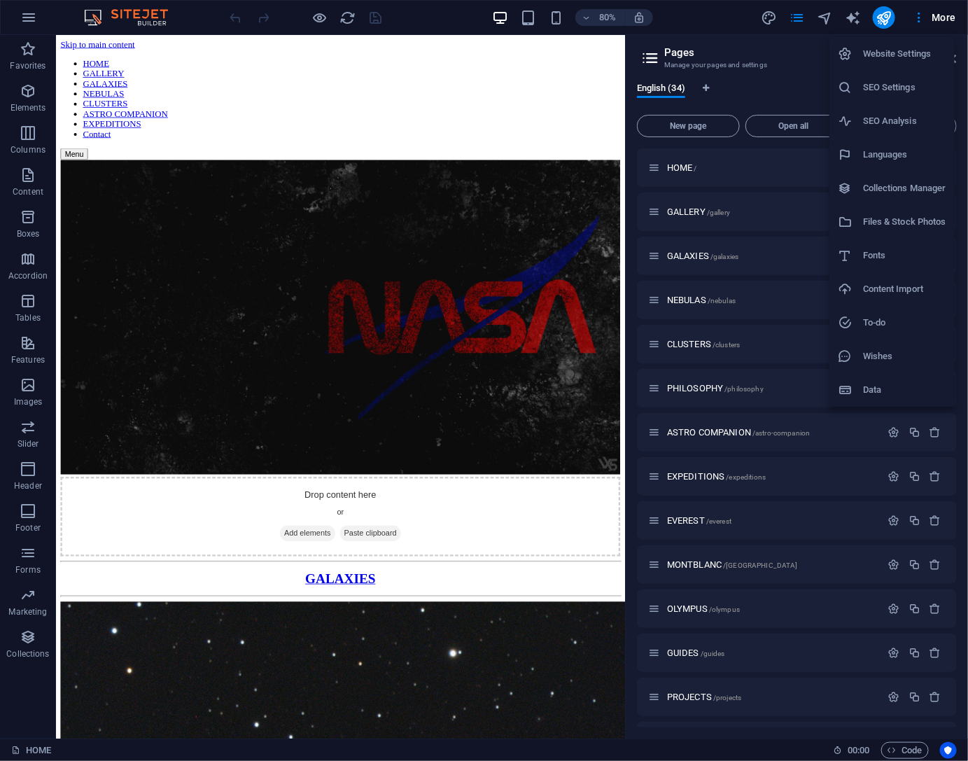
click at [887, 86] on h6 "SEO Settings" at bounding box center [904, 87] width 83 height 17
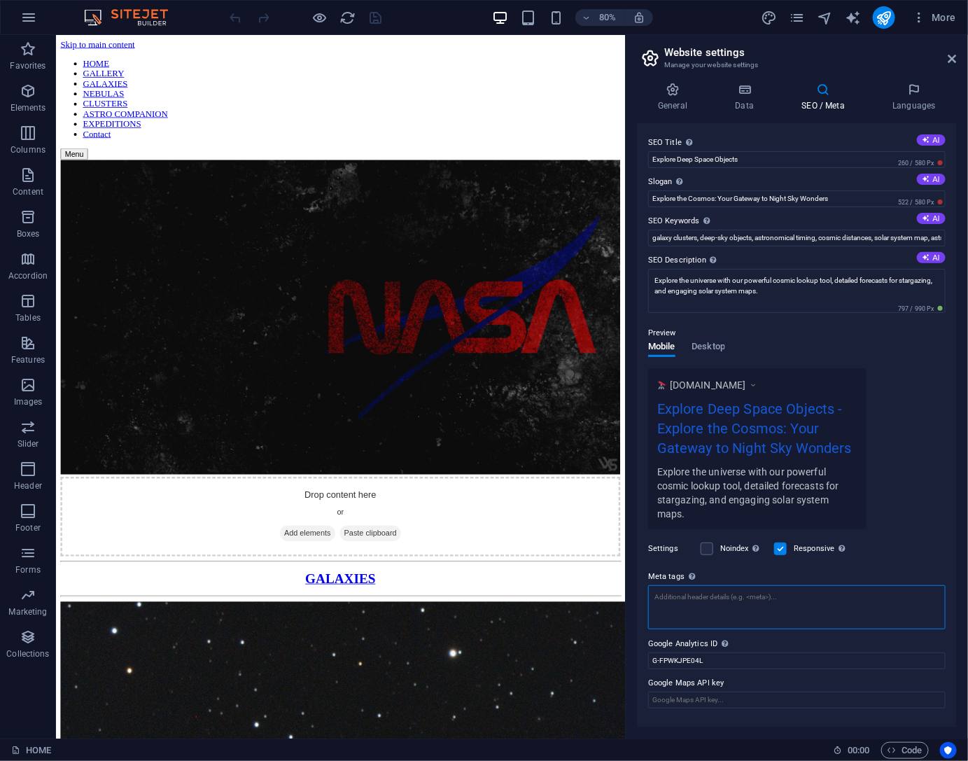
click at [744, 594] on textarea "Meta tags Enter HTML code here that will be placed inside the tags of your webs…" at bounding box center [796, 607] width 297 height 44
paste textarea "<meta name="description" content="Explore the universe with detailed maps of de…"
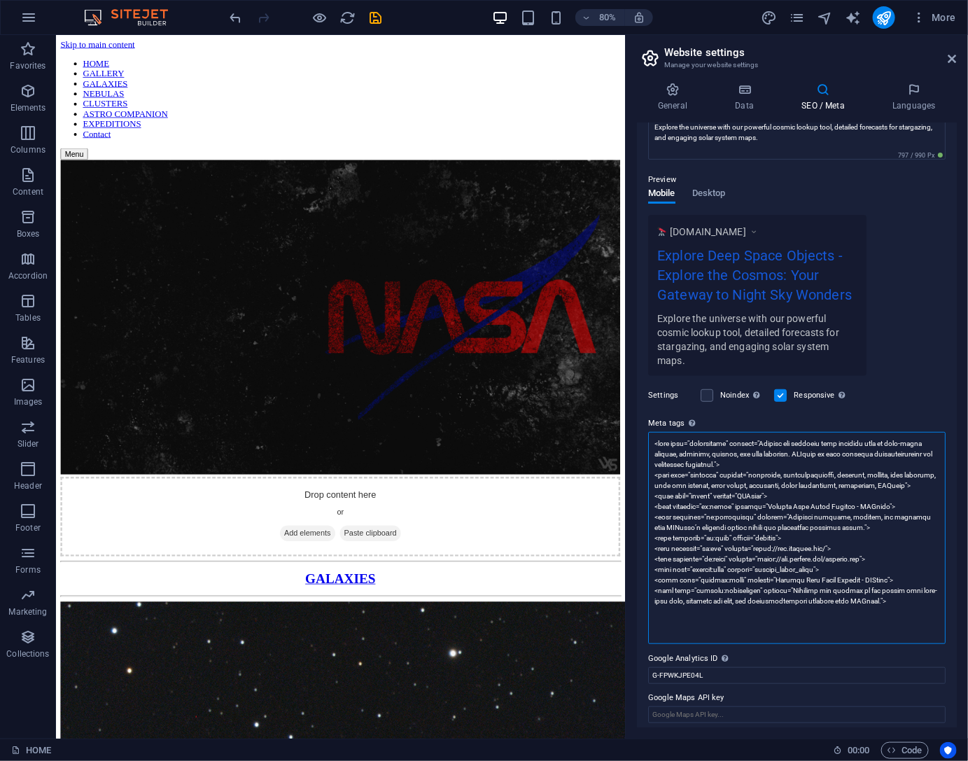
scroll to position [158, 0]
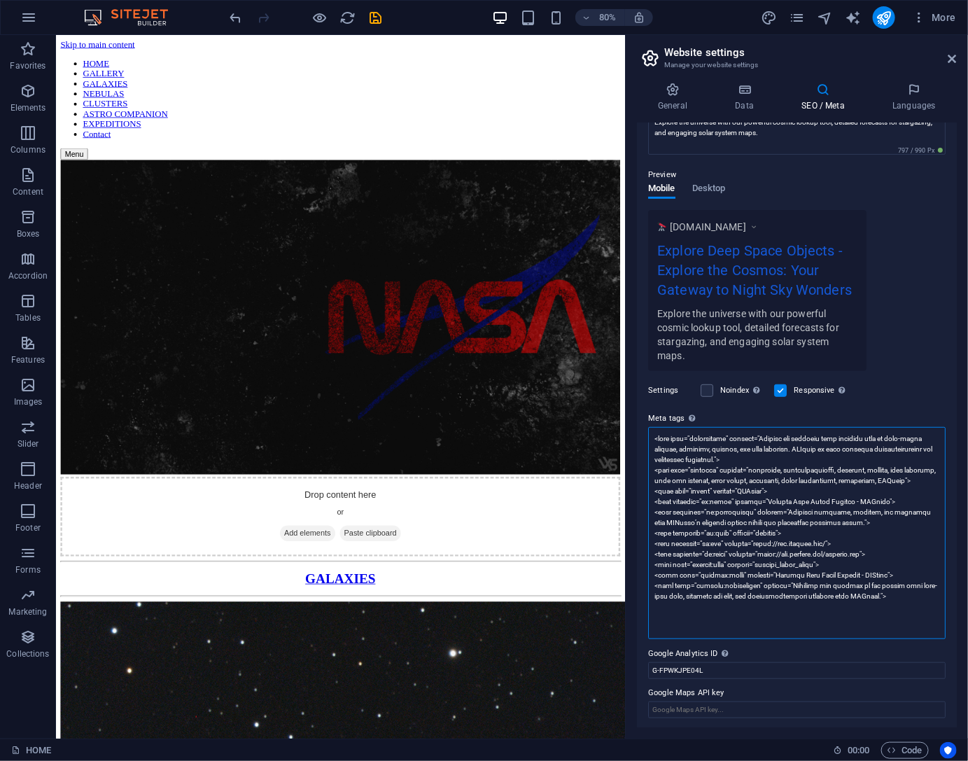
type textarea "<meta name="description" content="Explore the universe with detailed maps of de…"
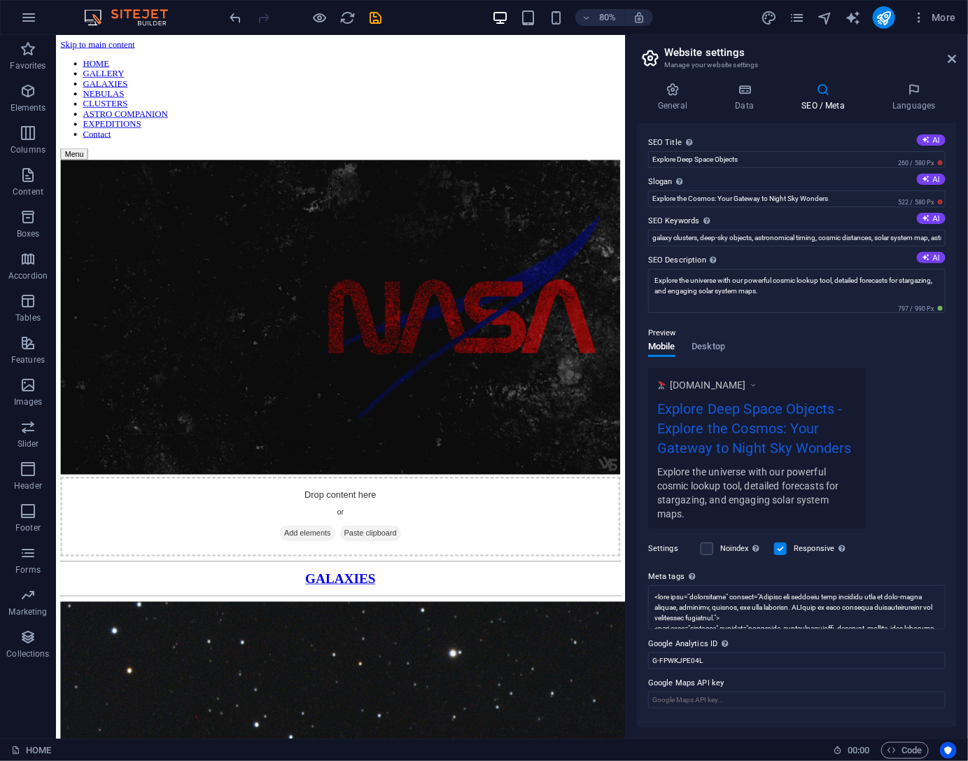
click at [896, 410] on div "SEO Title The title of your website - make it something that stands out in sear…" at bounding box center [797, 425] width 320 height 604
click at [379, 15] on icon "save" at bounding box center [376, 18] width 16 height 16
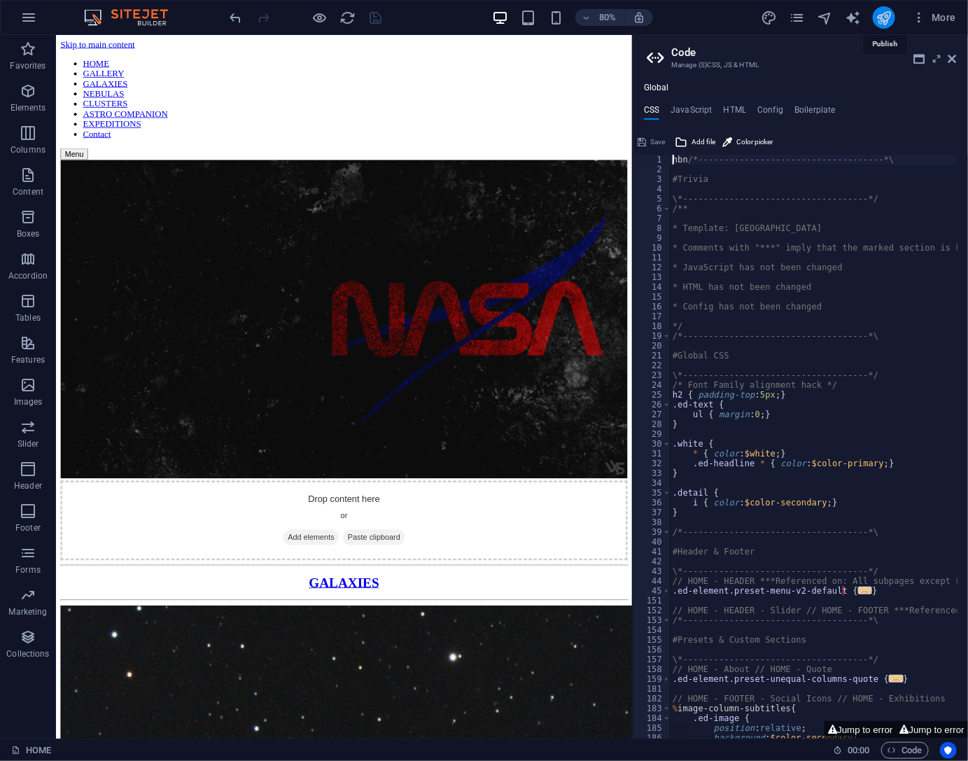
click at [882, 14] on icon "publish" at bounding box center [884, 18] width 16 height 16
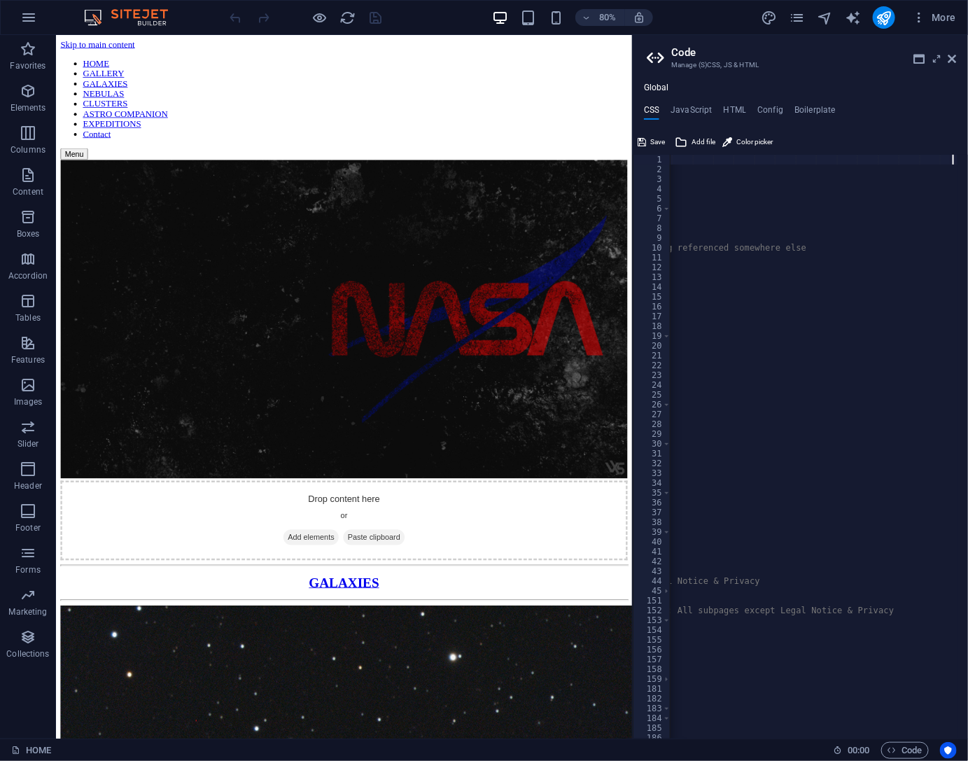
scroll to position [0, 48]
type textarea "hbn /*------------------------------------*\"
click at [953, 59] on icon at bounding box center [952, 58] width 8 height 11
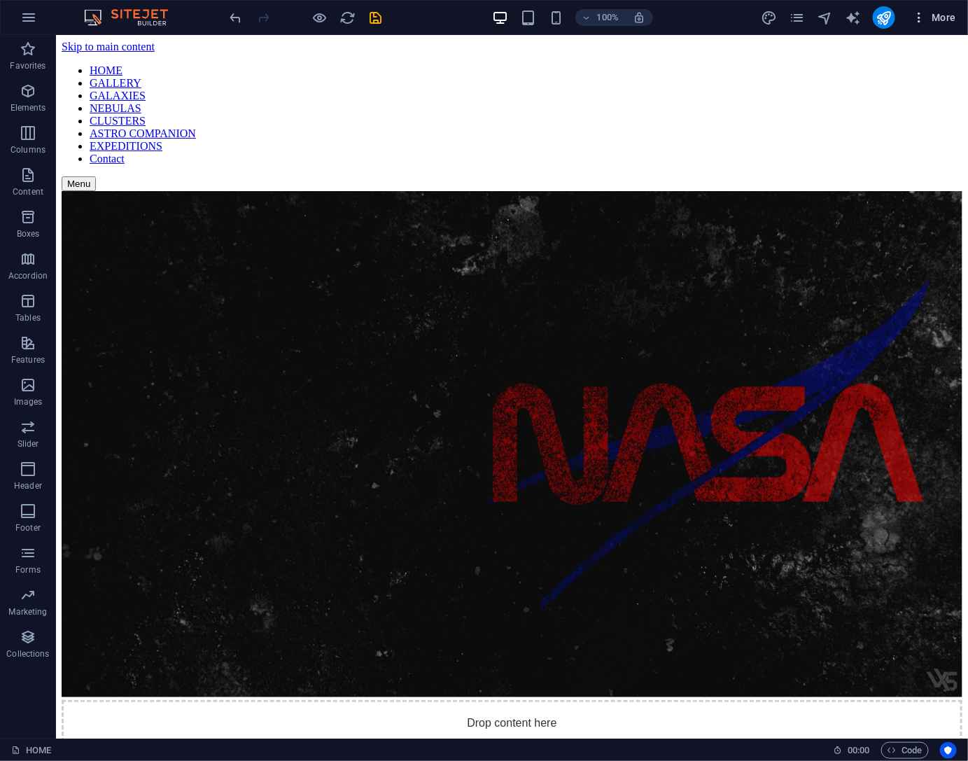
click at [925, 22] on icon "button" at bounding box center [919, 17] width 14 height 14
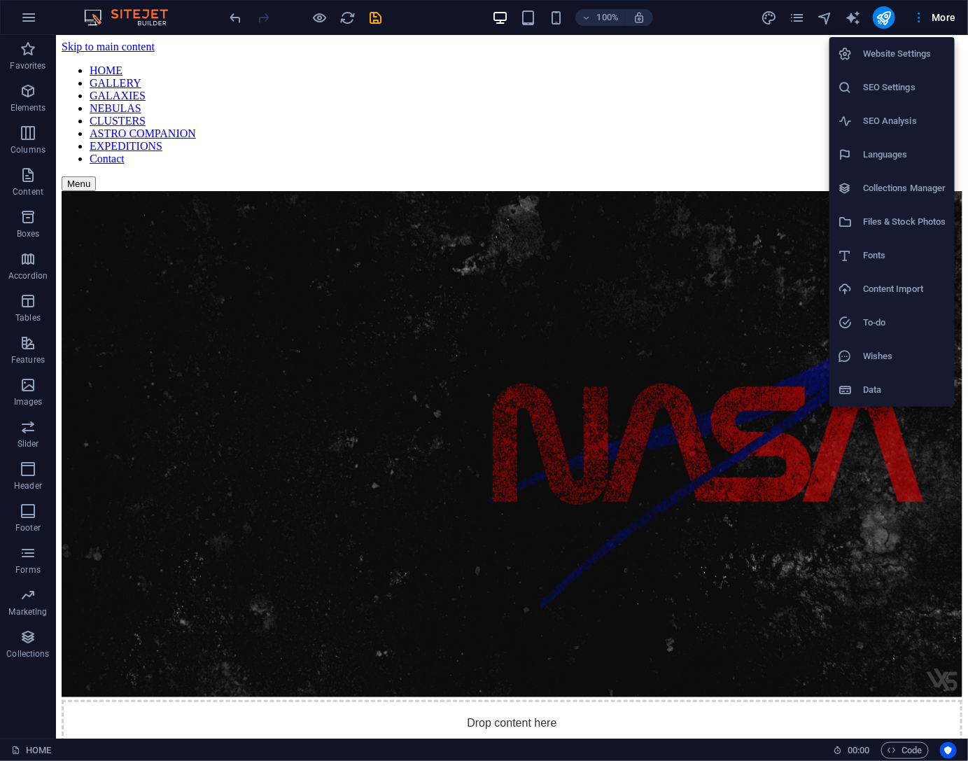
click at [894, 87] on h6 "SEO Settings" at bounding box center [904, 87] width 83 height 17
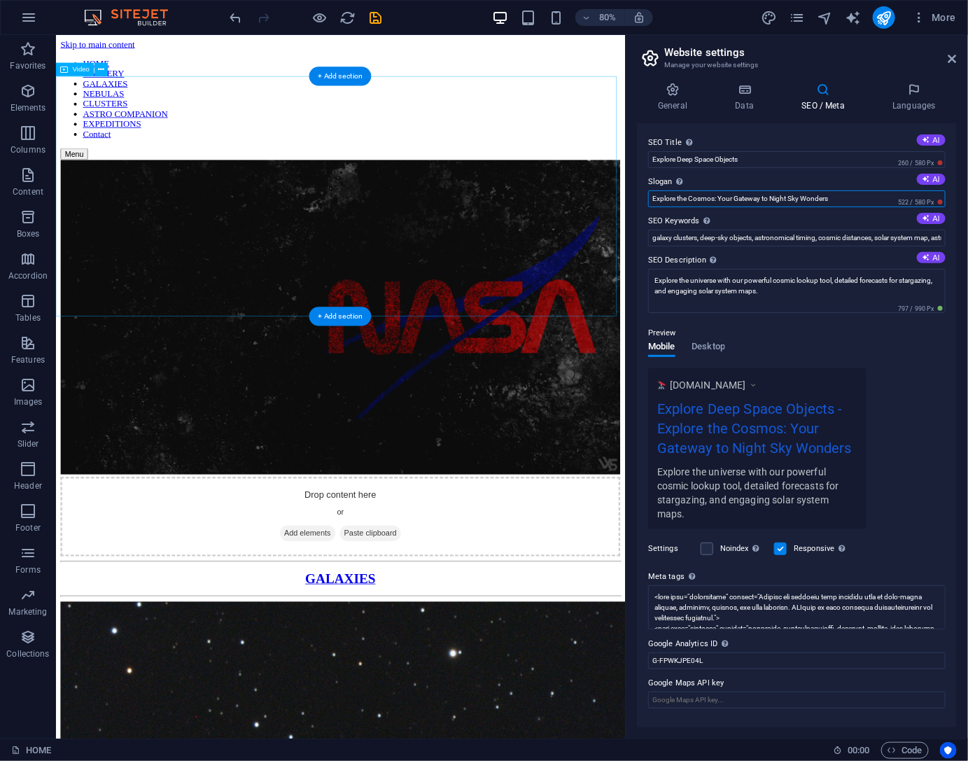
drag, startPoint x: 775, startPoint y: 232, endPoint x: 751, endPoint y: 237, distance: 24.4
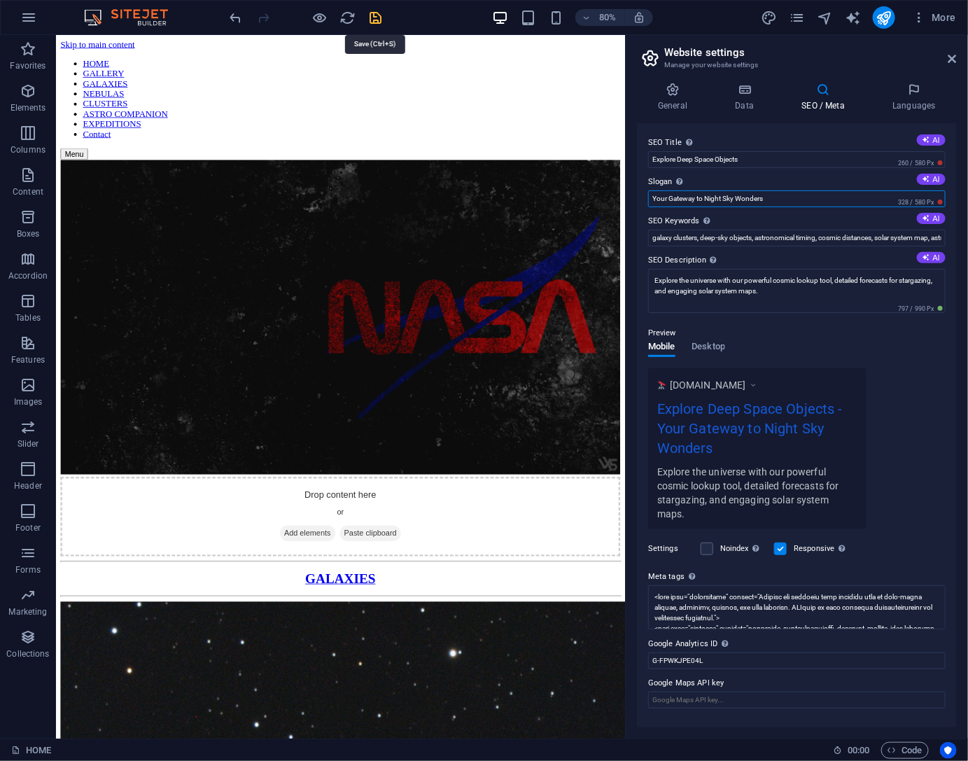
type input "Your Gateway to Night Sky Wonders"
click at [375, 20] on icon "save" at bounding box center [376, 18] width 16 height 16
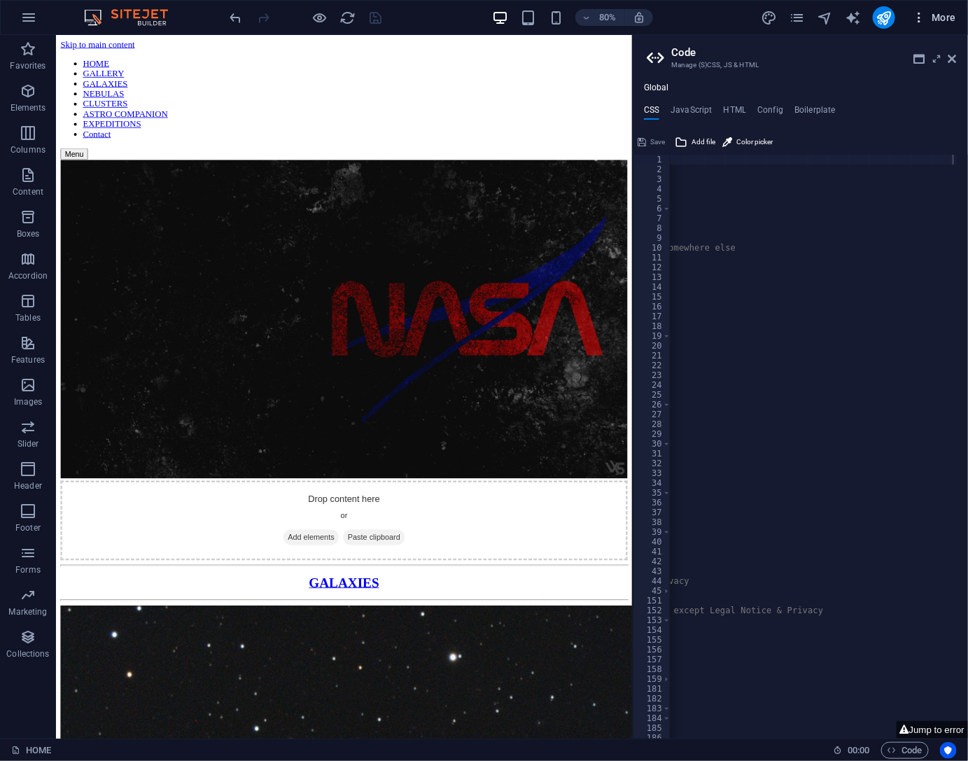
click at [918, 17] on icon "button" at bounding box center [919, 17] width 14 height 14
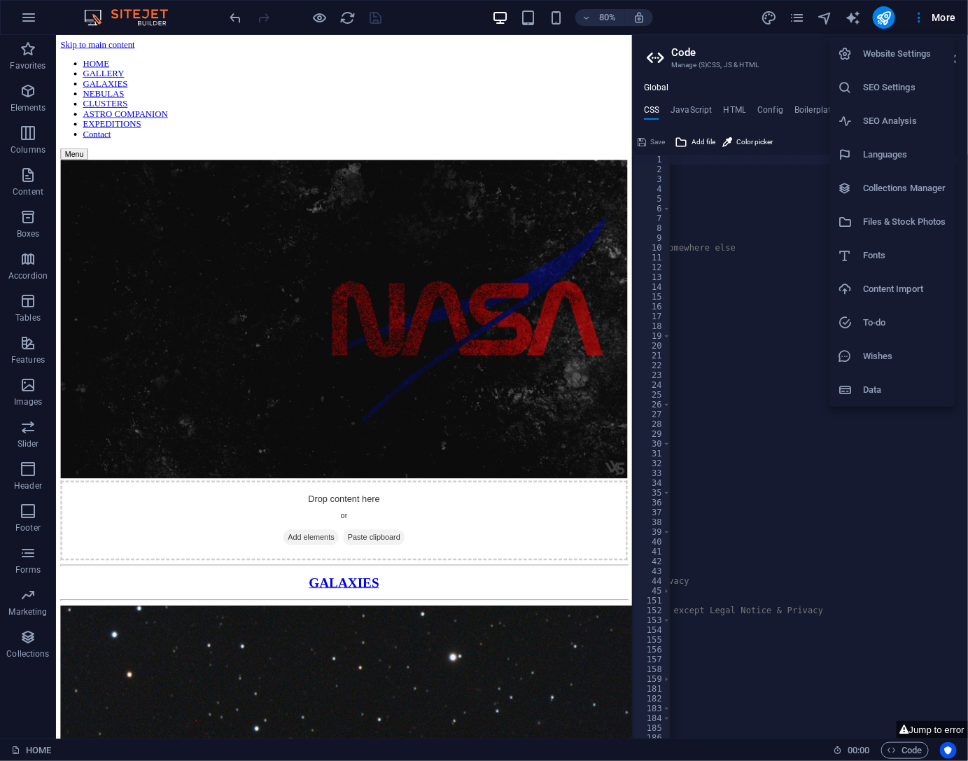
click at [878, 87] on h6 "SEO Settings" at bounding box center [904, 87] width 83 height 17
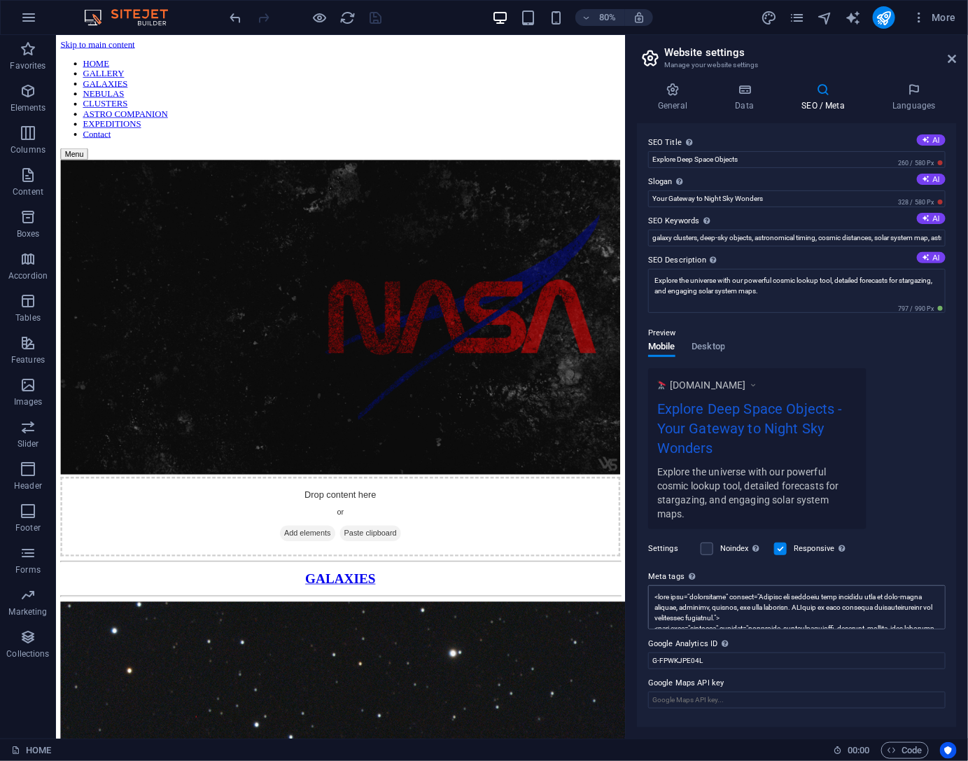
scroll to position [147, 0]
click at [885, 13] on icon "publish" at bounding box center [884, 18] width 16 height 16
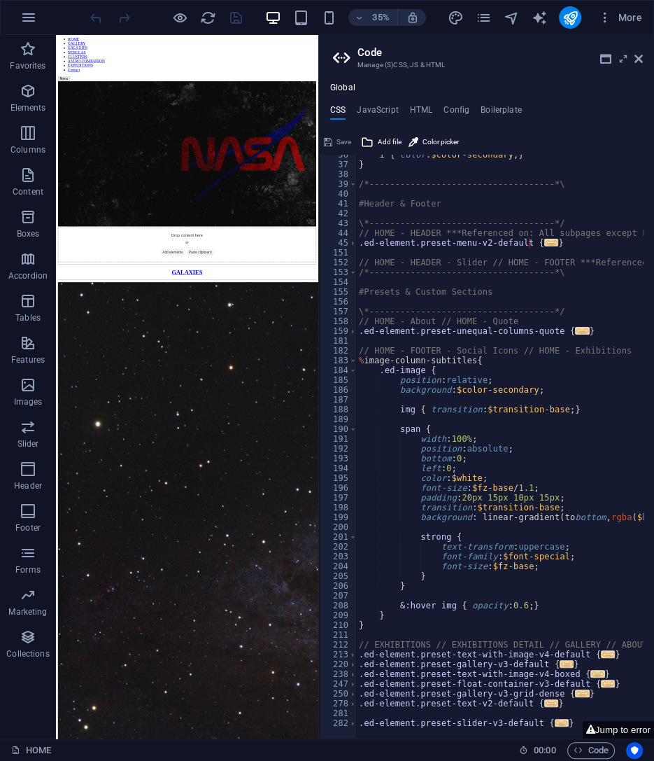
scroll to position [140, 0]
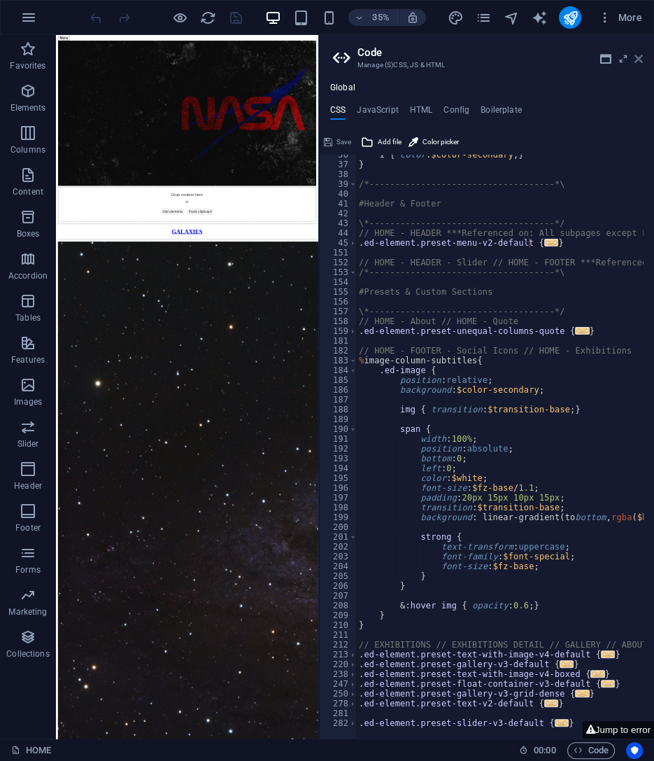
click at [637, 59] on icon at bounding box center [639, 58] width 8 height 11
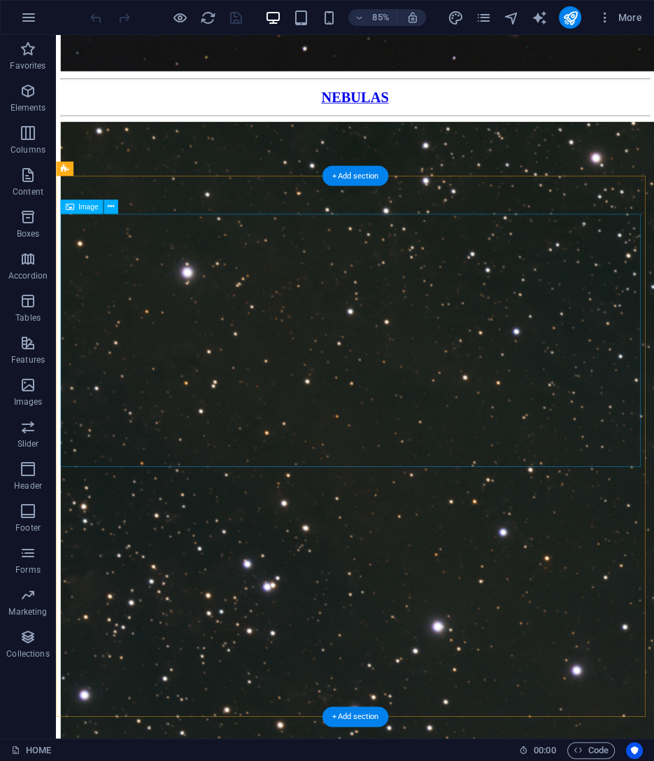
scroll to position [4307, 0]
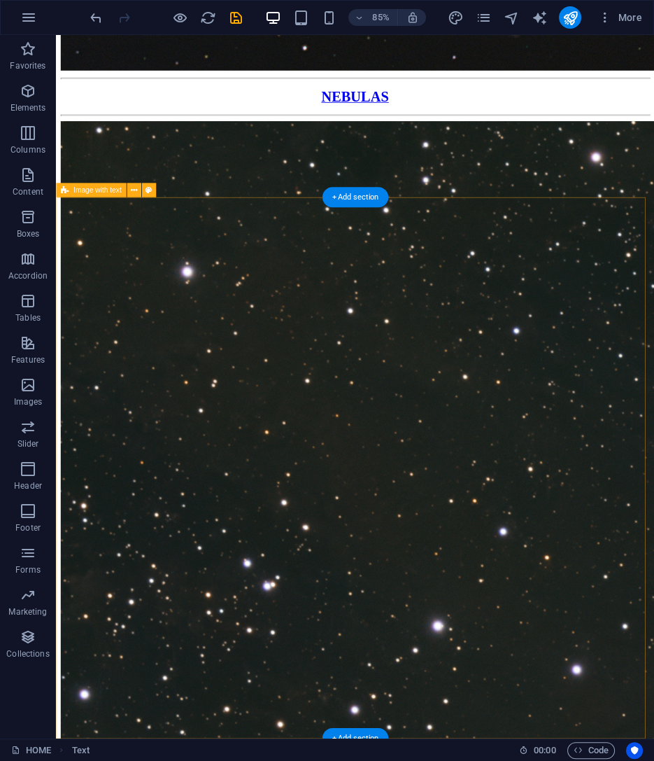
scroll to position [4281, 0]
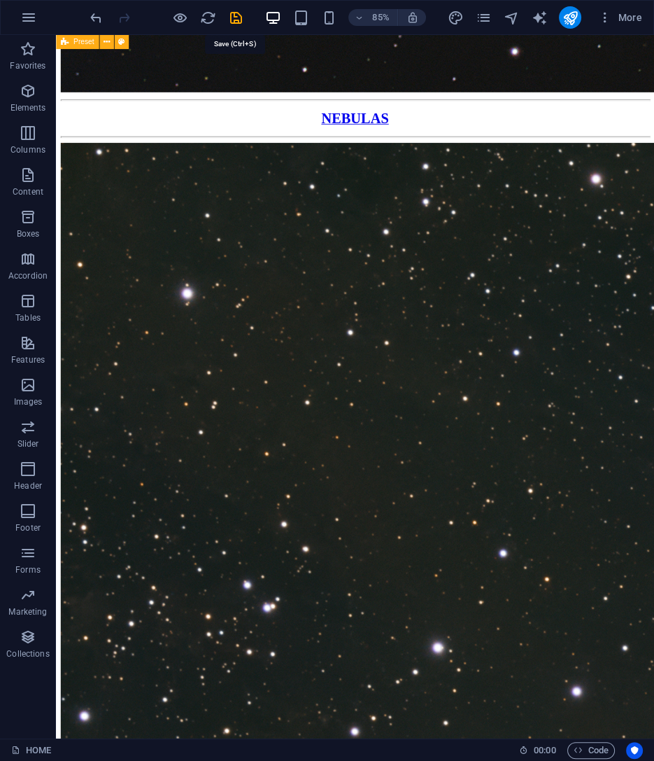
click at [235, 15] on icon "save" at bounding box center [236, 18] width 16 height 16
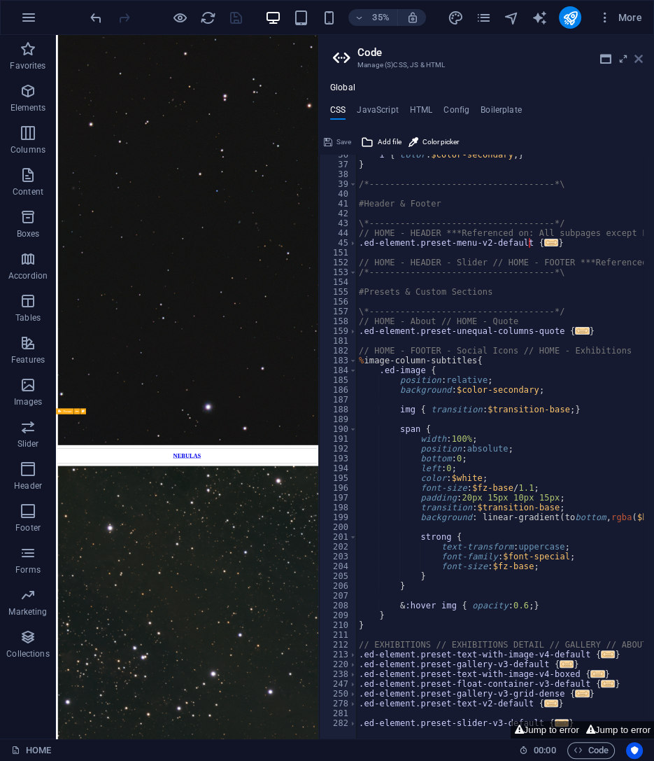
click at [638, 57] on icon at bounding box center [639, 58] width 8 height 11
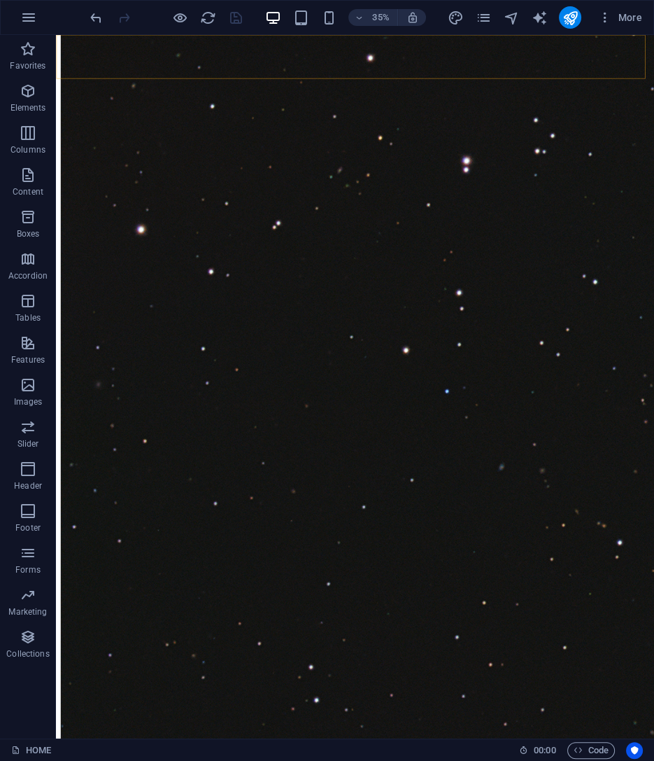
scroll to position [3098, 0]
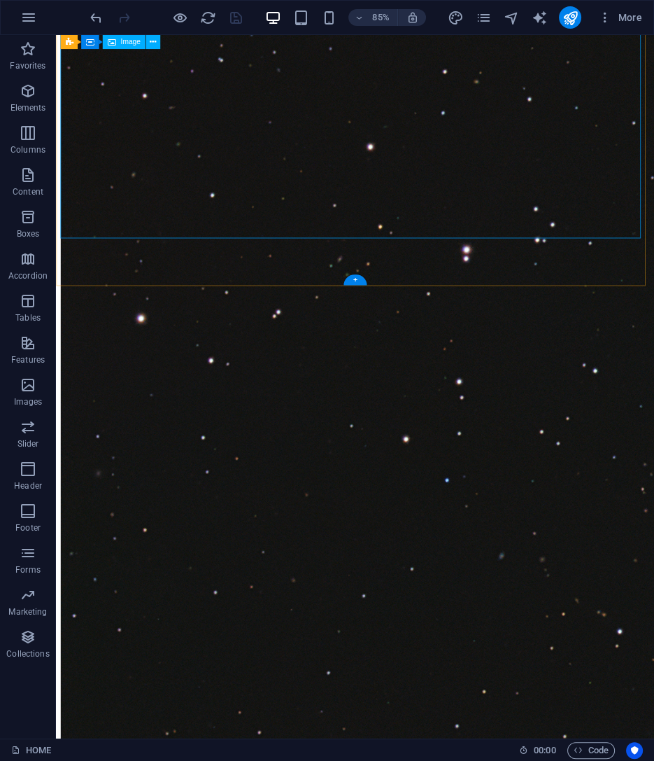
select select "px"
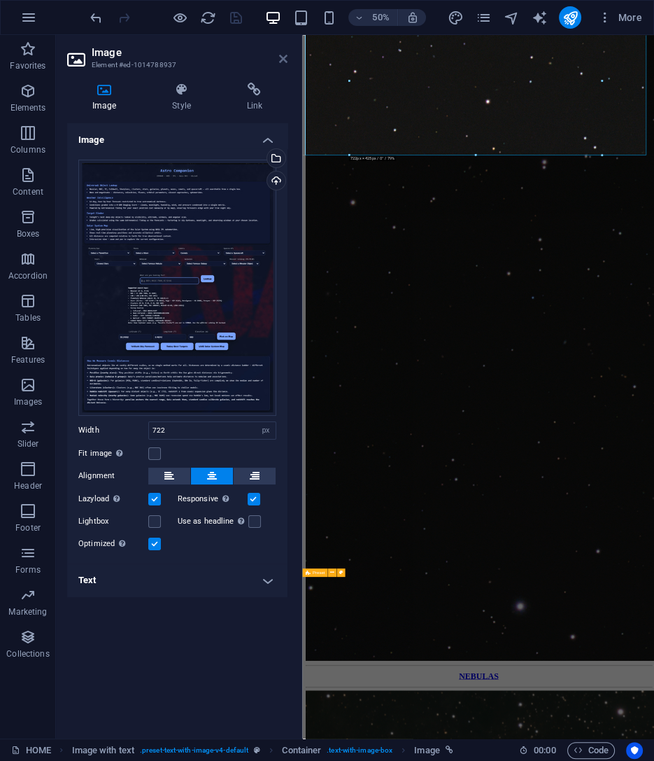
click at [281, 61] on icon at bounding box center [283, 58] width 8 height 11
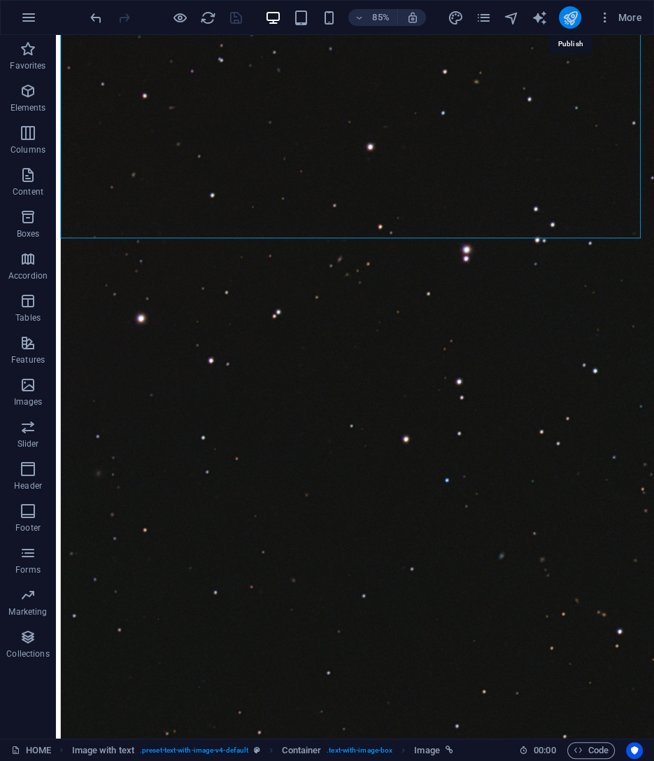
click at [569, 16] on icon "publish" at bounding box center [570, 18] width 16 height 16
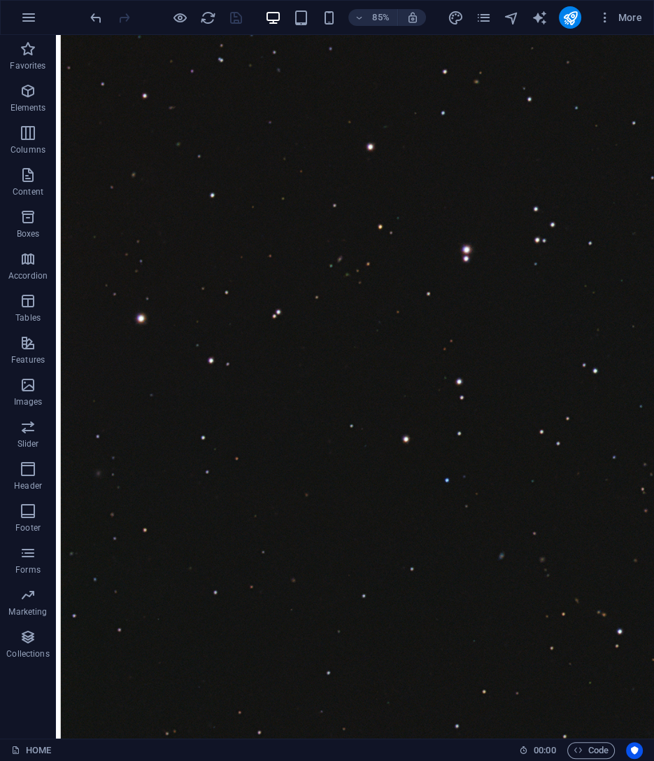
scroll to position [3203, 0]
